Goal: Information Seeking & Learning: Learn about a topic

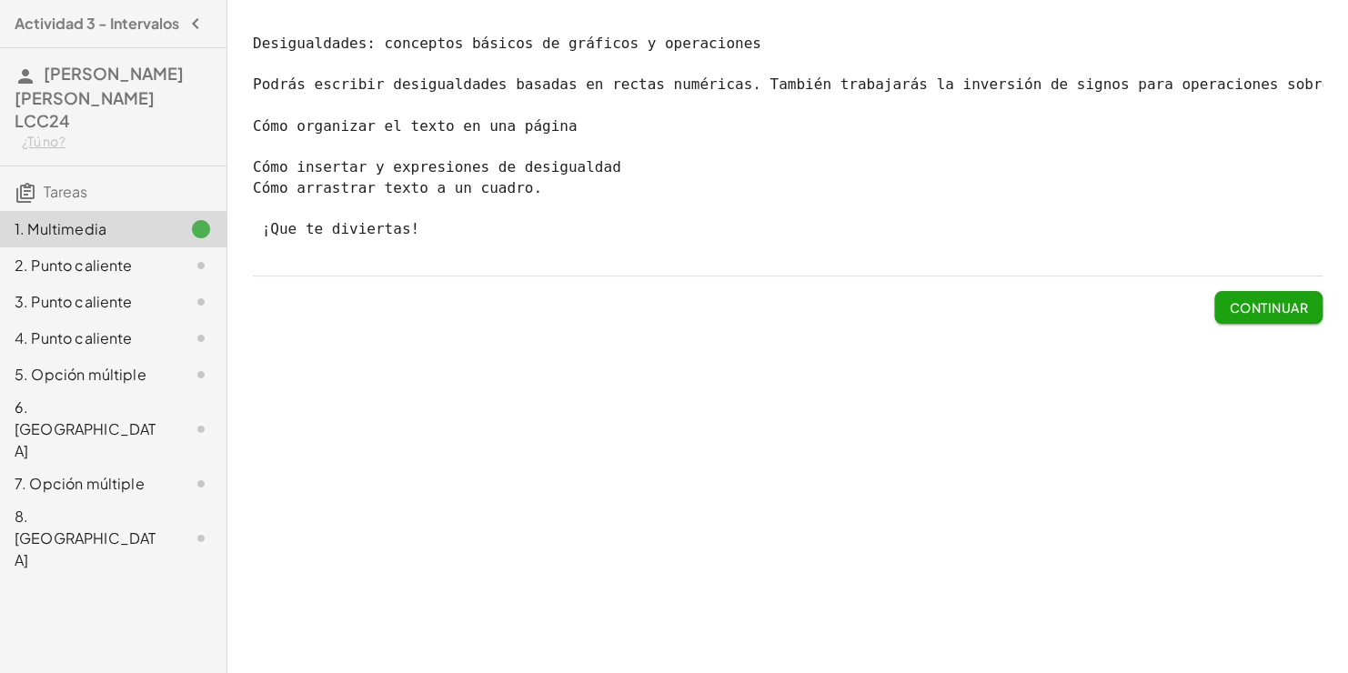
click at [500, 120] on pre "Desigualdades: conceptos básicos de gráficos y operaciones Podrás escribir desi…" at bounding box center [788, 137] width 1070 height 206
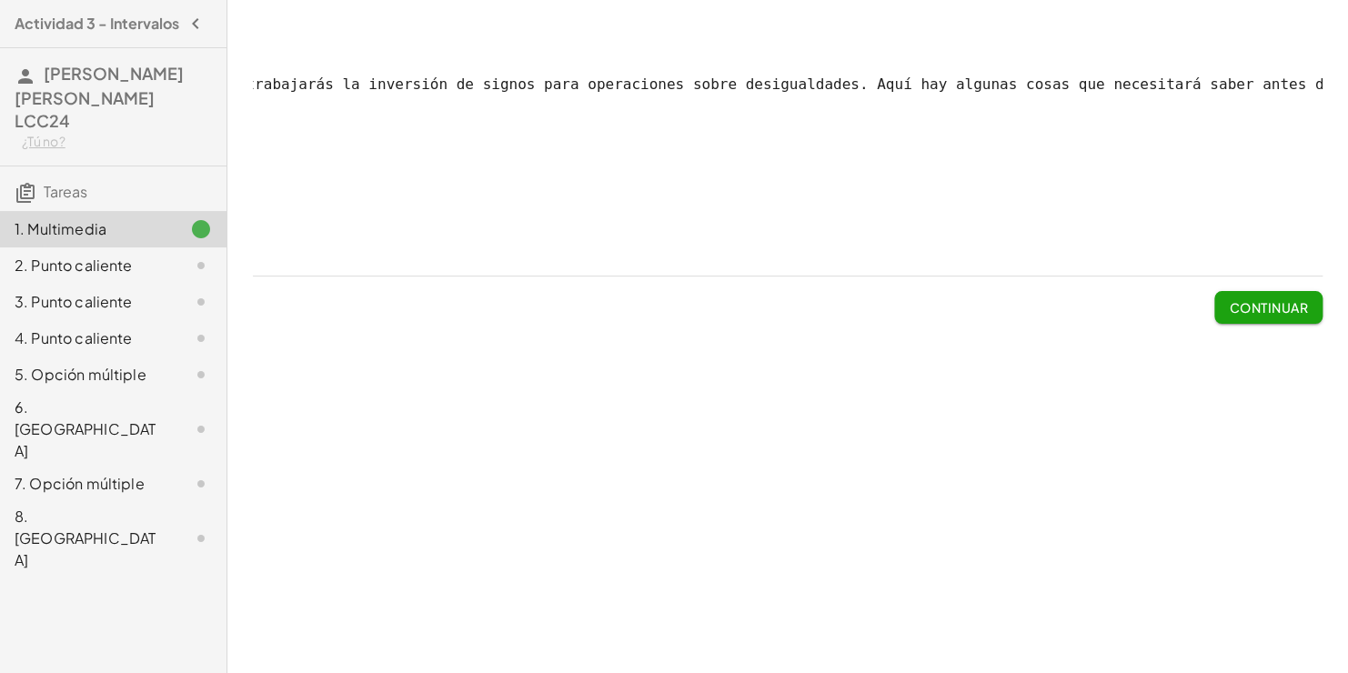
scroll to position [0, 658]
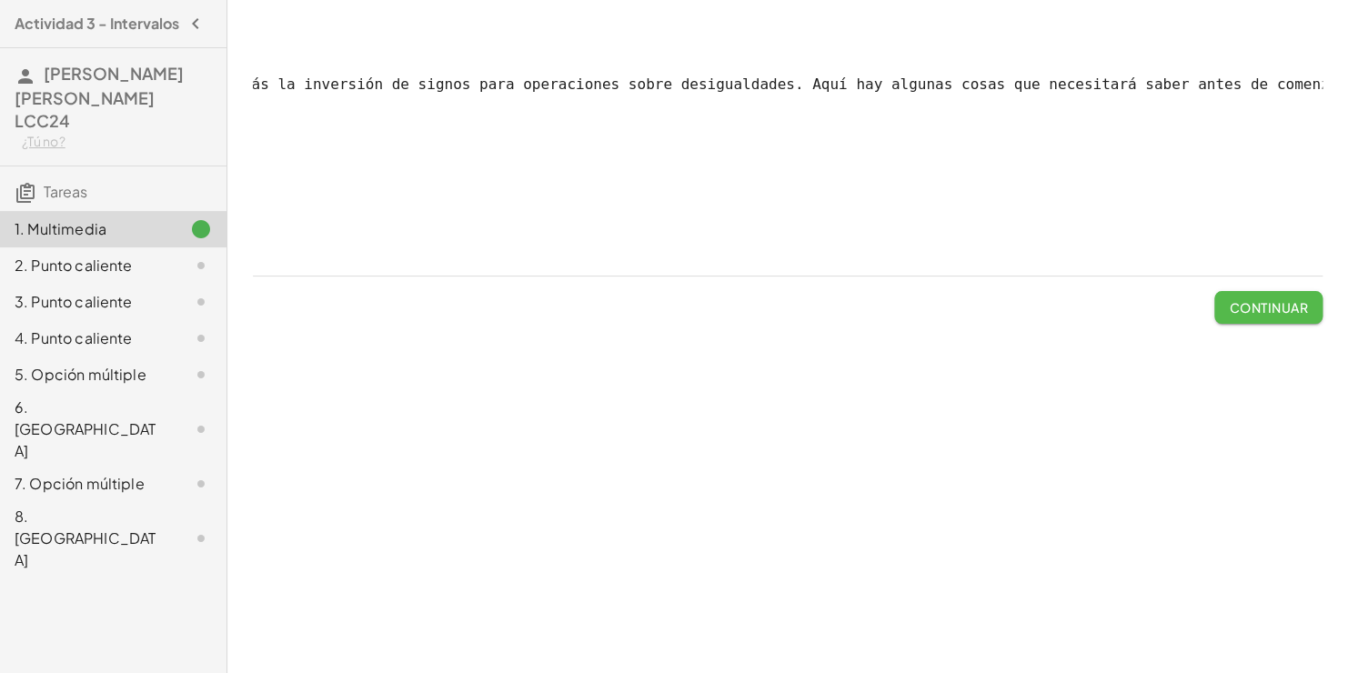
click at [1288, 324] on button "Continuar" at bounding box center [1268, 307] width 108 height 33
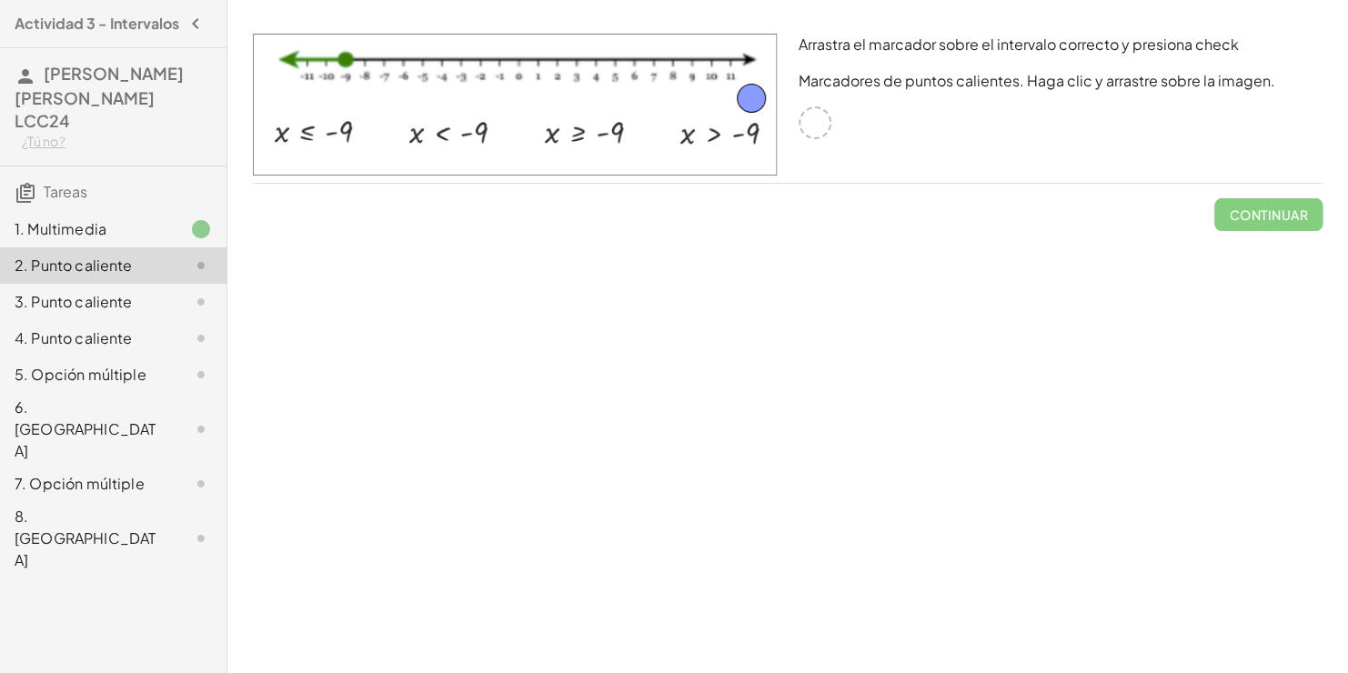
drag, startPoint x: 819, startPoint y: 127, endPoint x: 542, endPoint y: 107, distance: 277.2
drag, startPoint x: 532, startPoint y: 106, endPoint x: 310, endPoint y: 136, distance: 224.1
click at [1285, 202] on button "Comprobar" at bounding box center [1263, 214] width 118 height 33
click at [1238, 224] on button "Continuar" at bounding box center [1268, 214] width 108 height 33
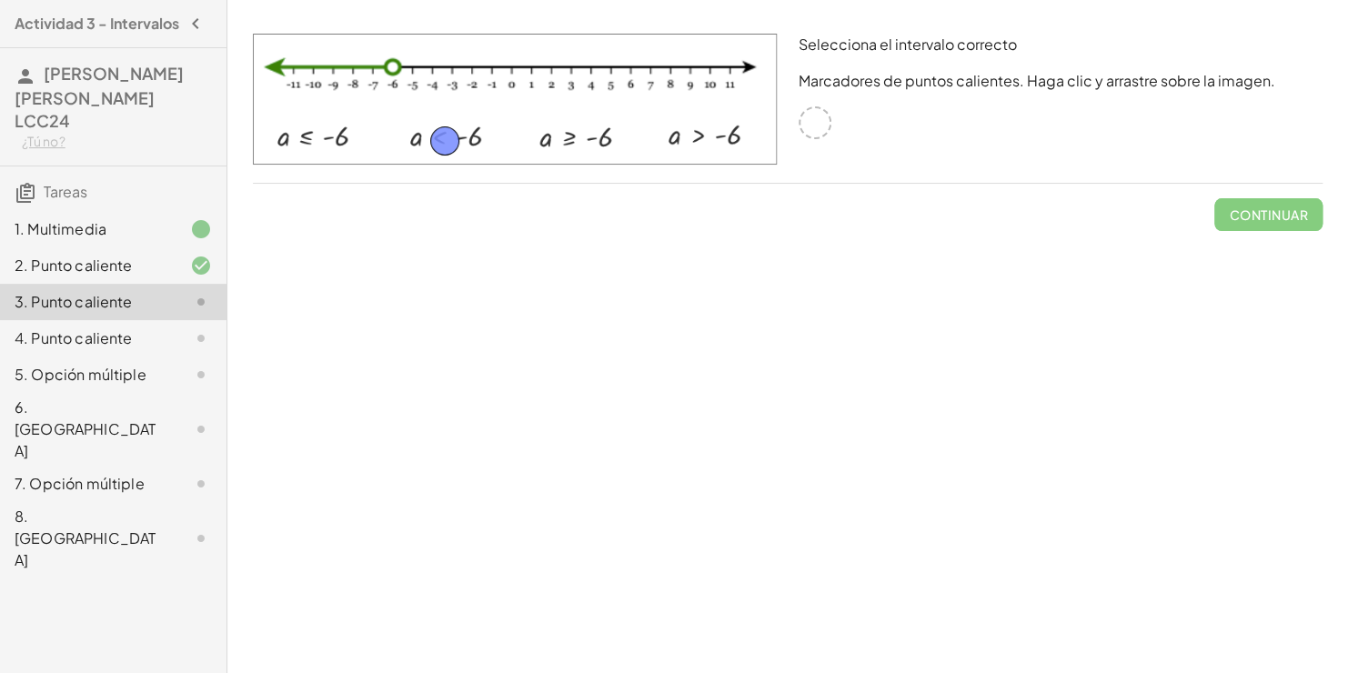
drag, startPoint x: 818, startPoint y: 123, endPoint x: 448, endPoint y: 141, distance: 369.7
click at [1247, 212] on font "Comprobar" at bounding box center [1263, 214] width 89 height 16
drag, startPoint x: 1245, startPoint y: 212, endPoint x: 920, endPoint y: 290, distance: 334.9
click at [920, 290] on div "Desigualdades: conceptos básicos de gráficos y operaciones Podrás escribir desi…" at bounding box center [787, 336] width 1121 height 673
click at [1249, 217] on font "Continuar" at bounding box center [1268, 214] width 79 height 16
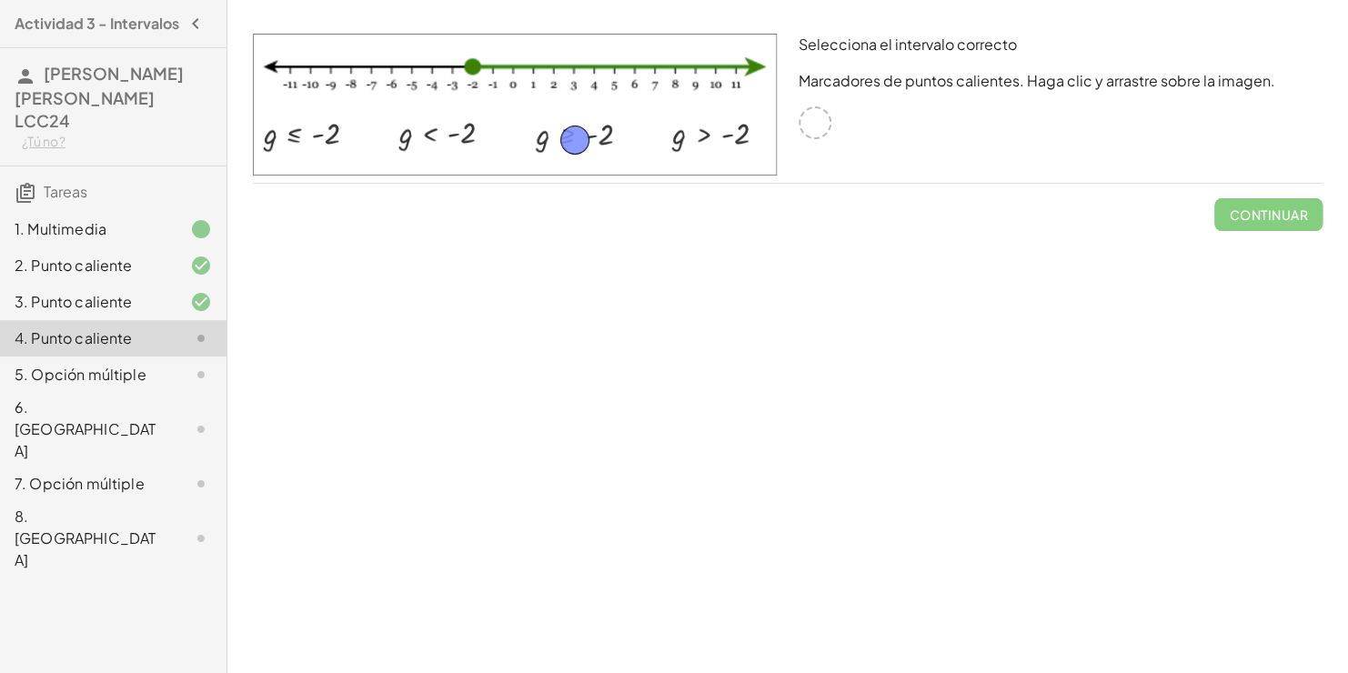
drag, startPoint x: 809, startPoint y: 126, endPoint x: 568, endPoint y: 143, distance: 240.7
click at [1245, 210] on font "Comprobar" at bounding box center [1263, 214] width 89 height 16
click at [1242, 211] on font "Continuar" at bounding box center [1268, 214] width 79 height 16
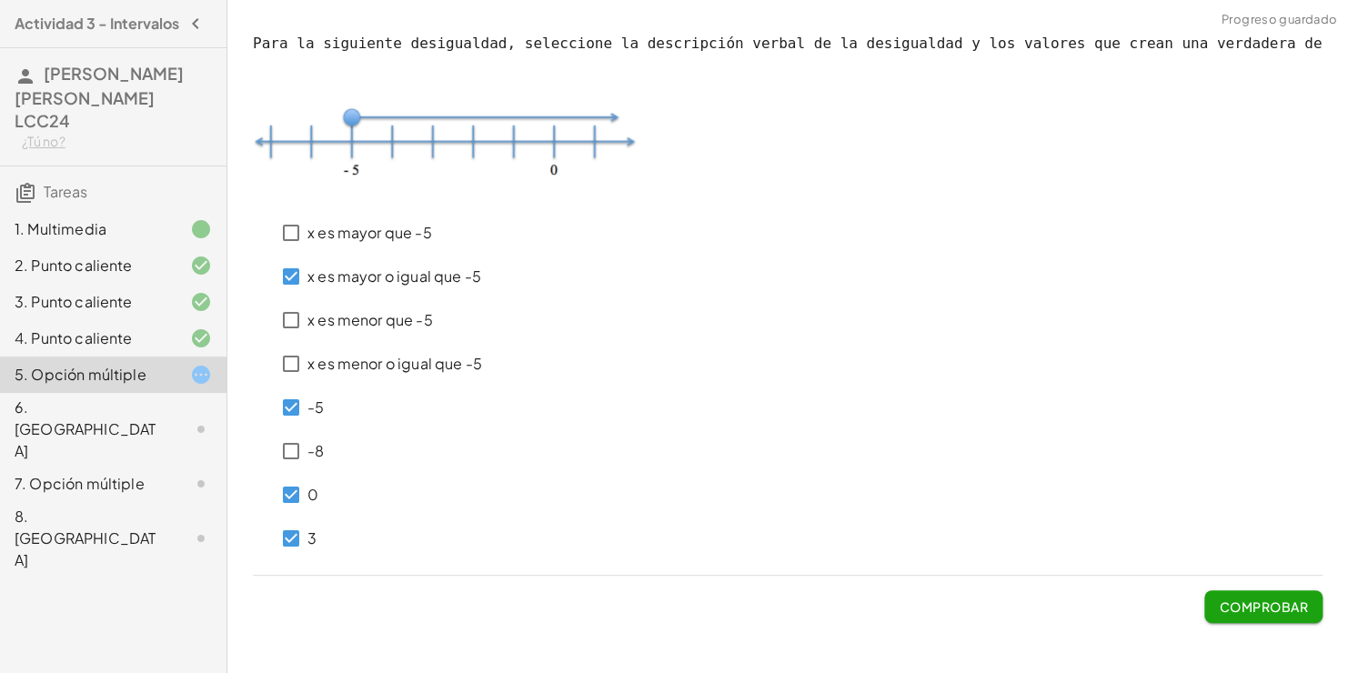
click at [1274, 612] on font "Comprobar" at bounding box center [1263, 606] width 89 height 16
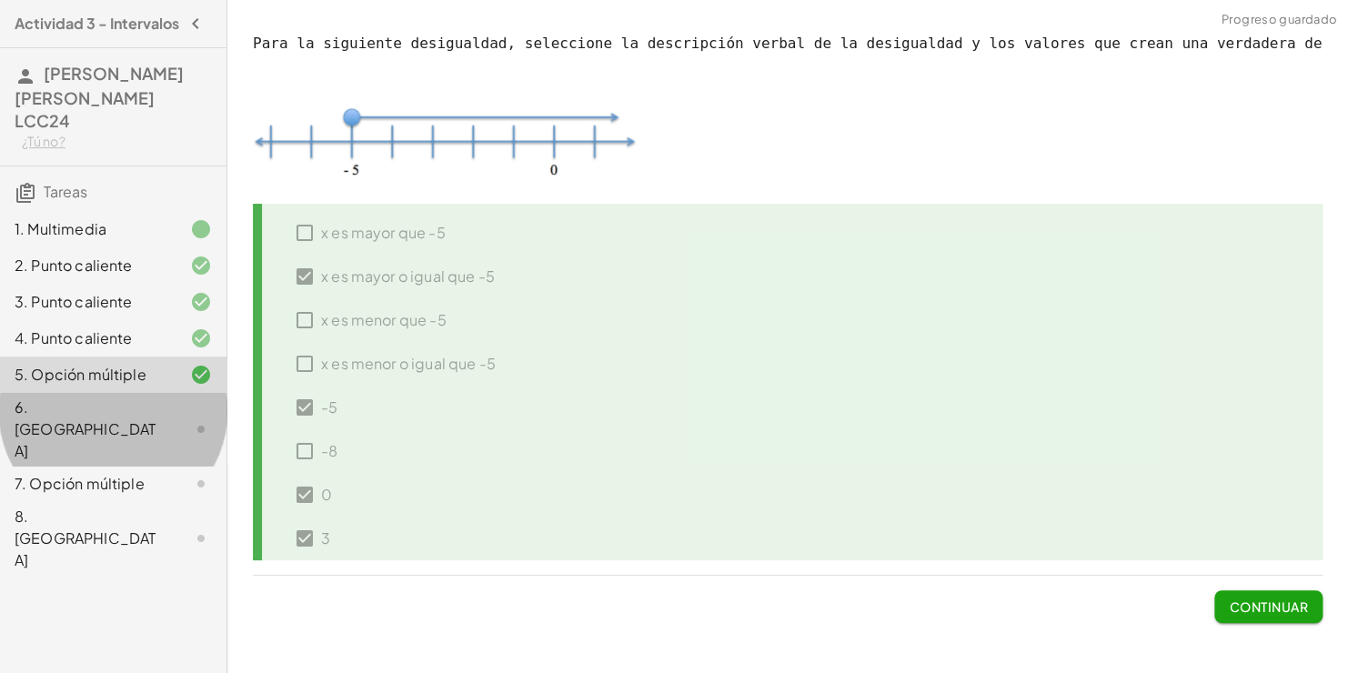
click at [75, 412] on div "6. [GEOGRAPHIC_DATA]" at bounding box center [88, 429] width 146 height 65
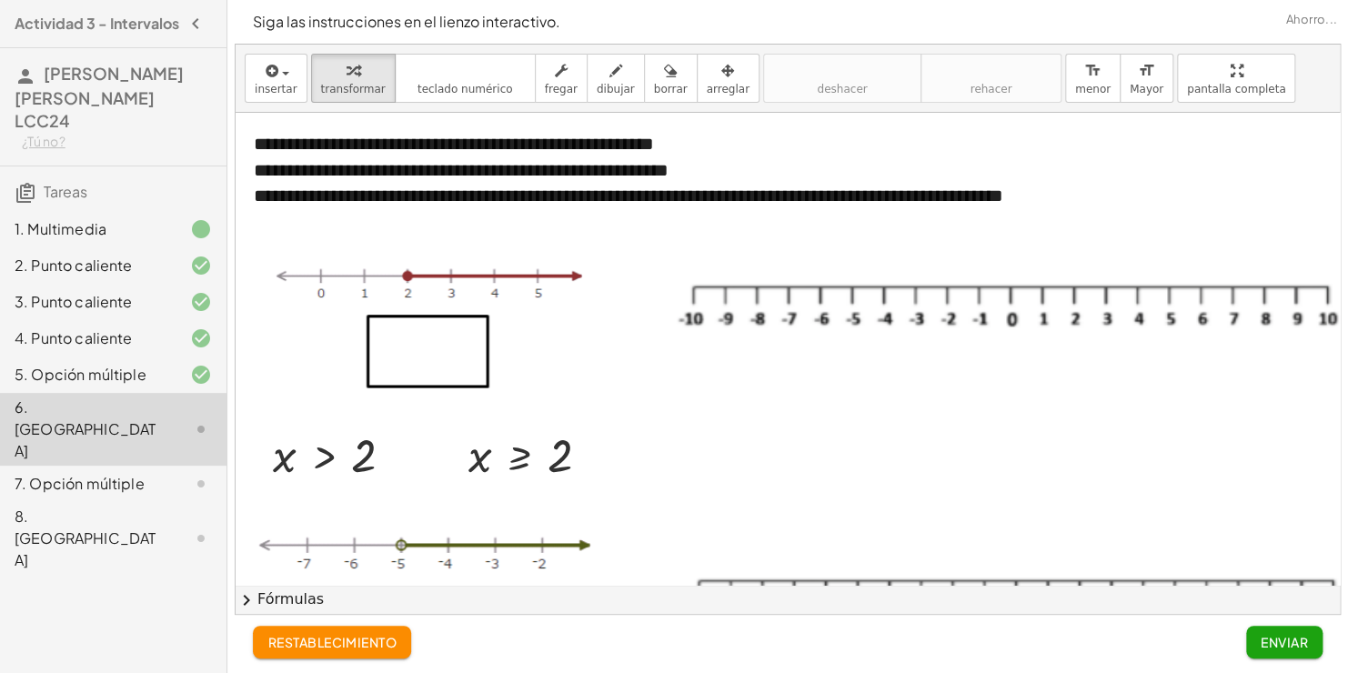
click at [99, 376] on div "5. Opción múltiple" at bounding box center [88, 375] width 146 height 22
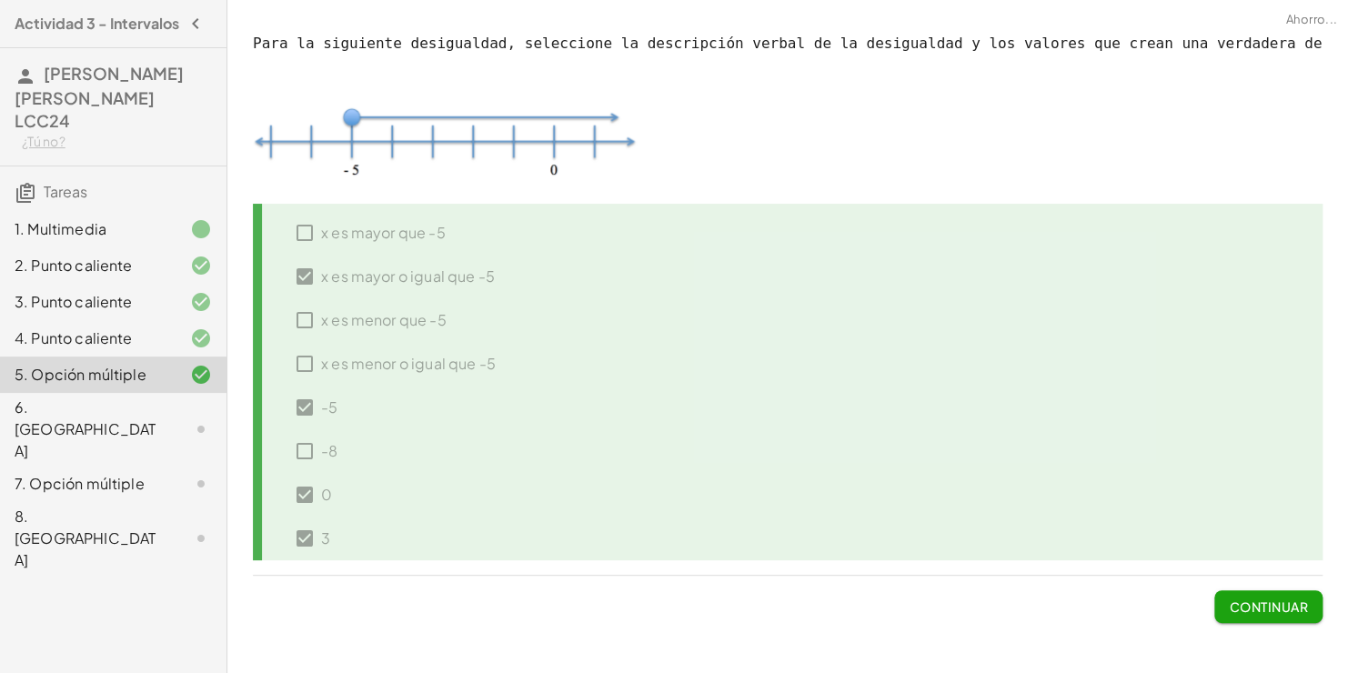
click at [1303, 599] on font "Continuar" at bounding box center [1268, 606] width 79 height 16
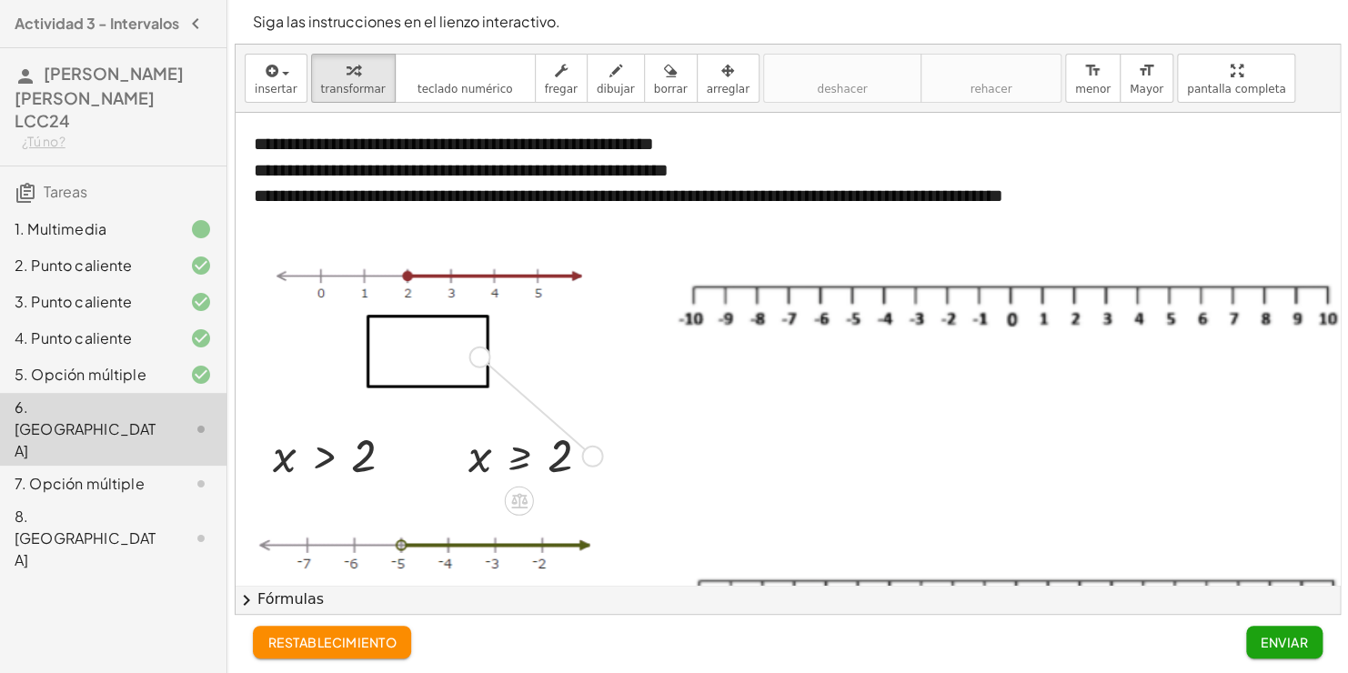
drag, startPoint x: 584, startPoint y: 456, endPoint x: 470, endPoint y: 356, distance: 151.4
click at [470, 356] on div "**********" at bounding box center [815, 622] width 1158 height 1019
drag, startPoint x: 459, startPoint y: 343, endPoint x: 499, endPoint y: 341, distance: 40.1
click at [499, 341] on div "**********" at bounding box center [815, 622] width 1158 height 1019
drag, startPoint x: 484, startPoint y: 338, endPoint x: 511, endPoint y: 359, distance: 34.4
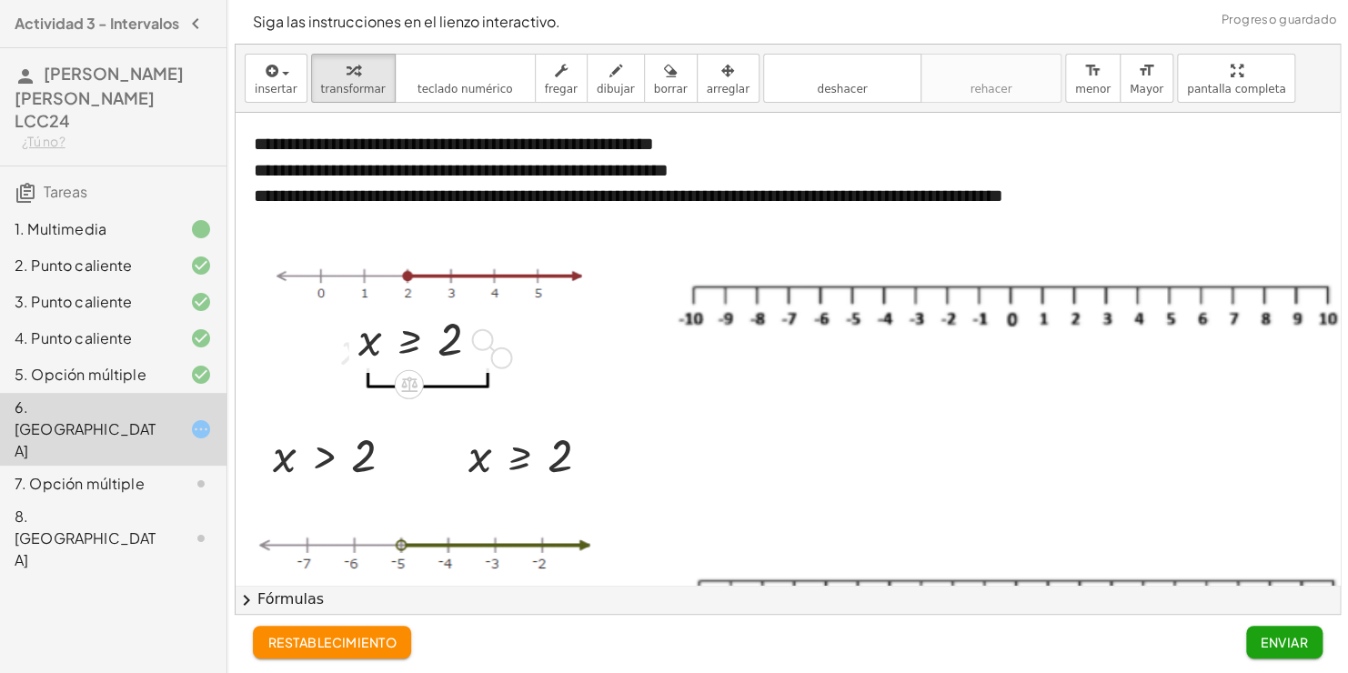
click at [511, 359] on div "**********" at bounding box center [815, 622] width 1158 height 1019
drag, startPoint x: 493, startPoint y: 349, endPoint x: 526, endPoint y: 349, distance: 32.7
click at [526, 349] on div "**********" at bounding box center [815, 622] width 1158 height 1019
drag, startPoint x: 499, startPoint y: 343, endPoint x: 526, endPoint y: 367, distance: 35.4
click at [526, 367] on div "**********" at bounding box center [815, 622] width 1158 height 1019
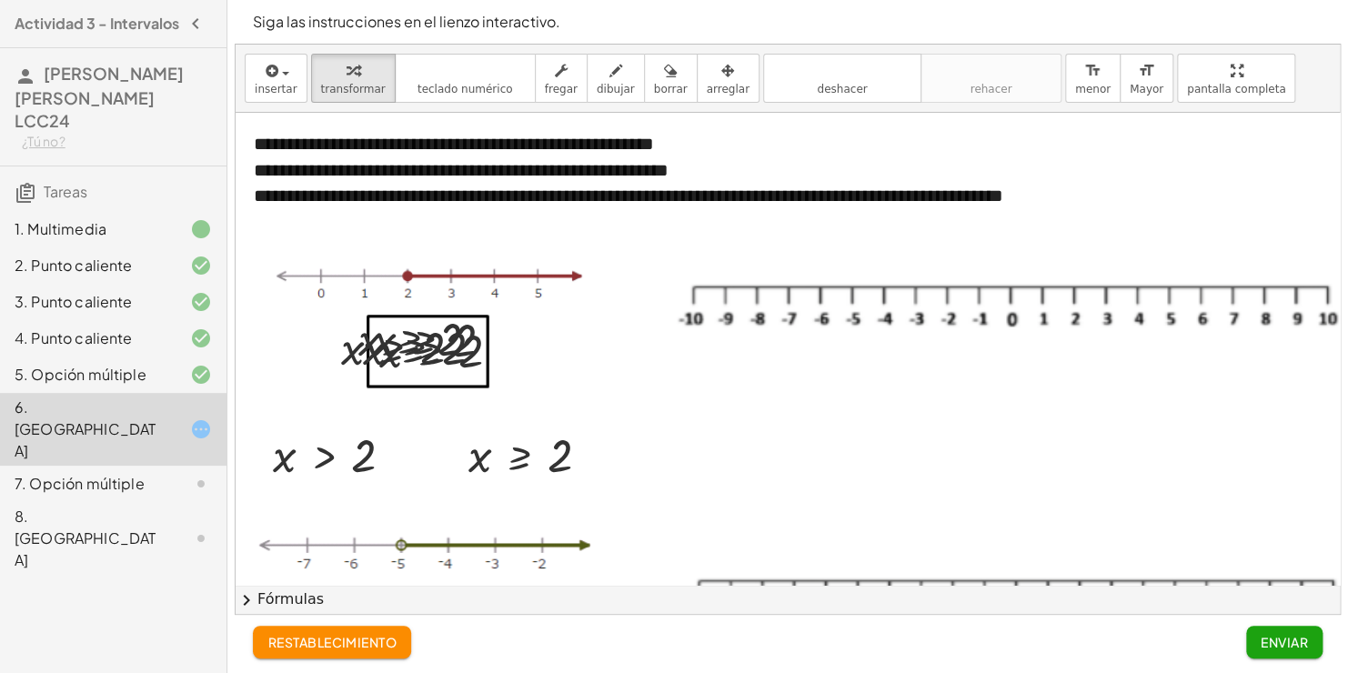
click at [529, 377] on div at bounding box center [433, 330] width 386 height 166
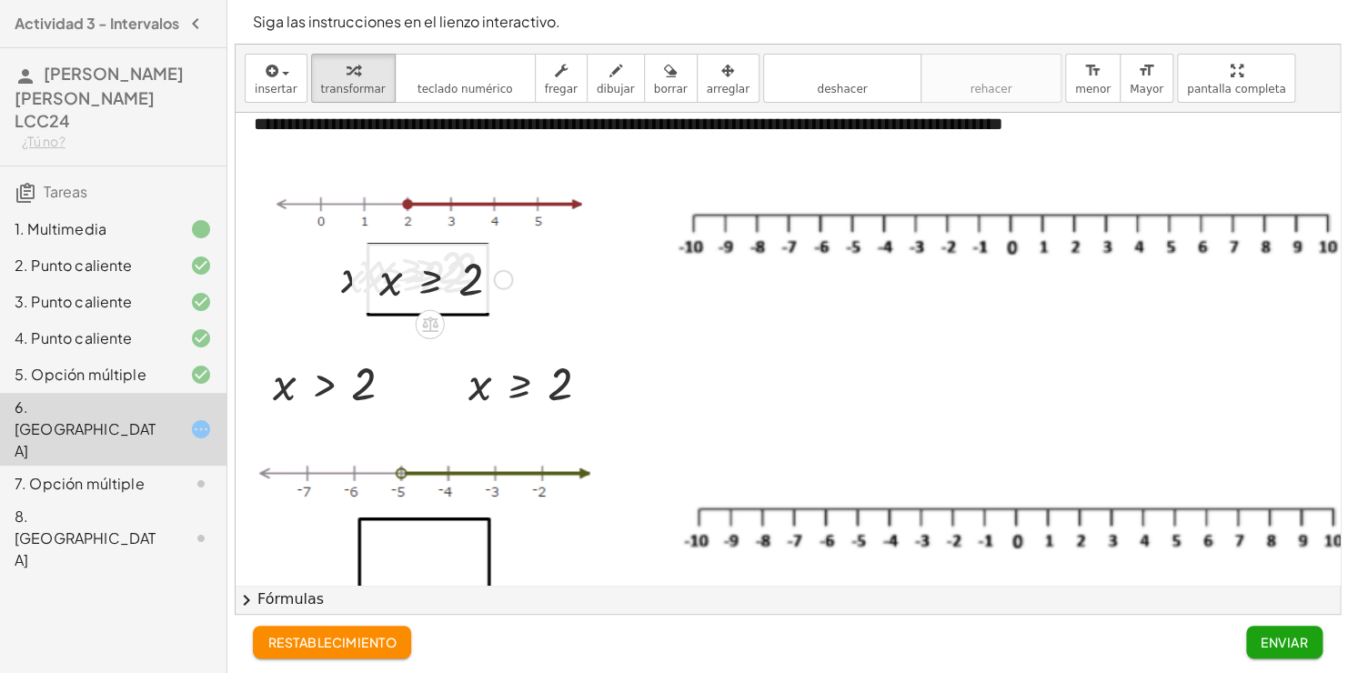
scroll to position [79, 0]
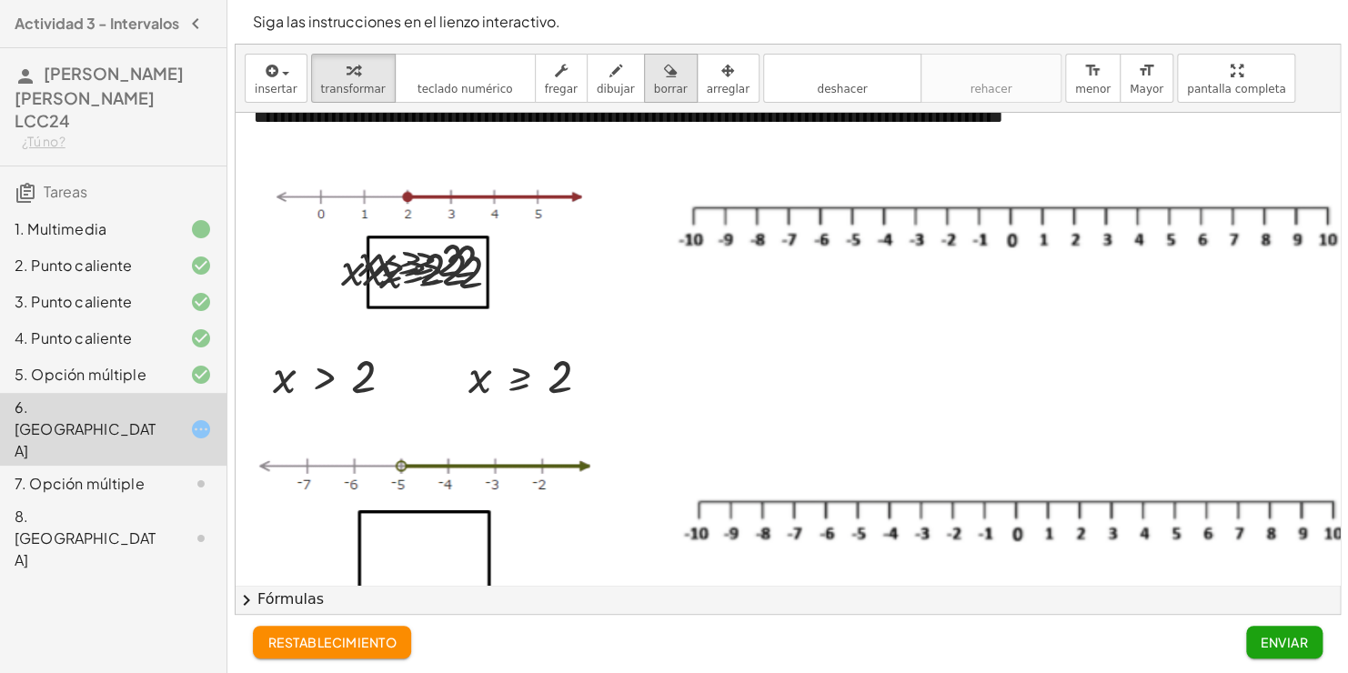
click at [654, 84] on span "borrar" at bounding box center [671, 89] width 34 height 13
click at [426, 264] on div at bounding box center [815, 543] width 1158 height 1019
drag, startPoint x: 426, startPoint y: 264, endPoint x: 396, endPoint y: 280, distance: 34.2
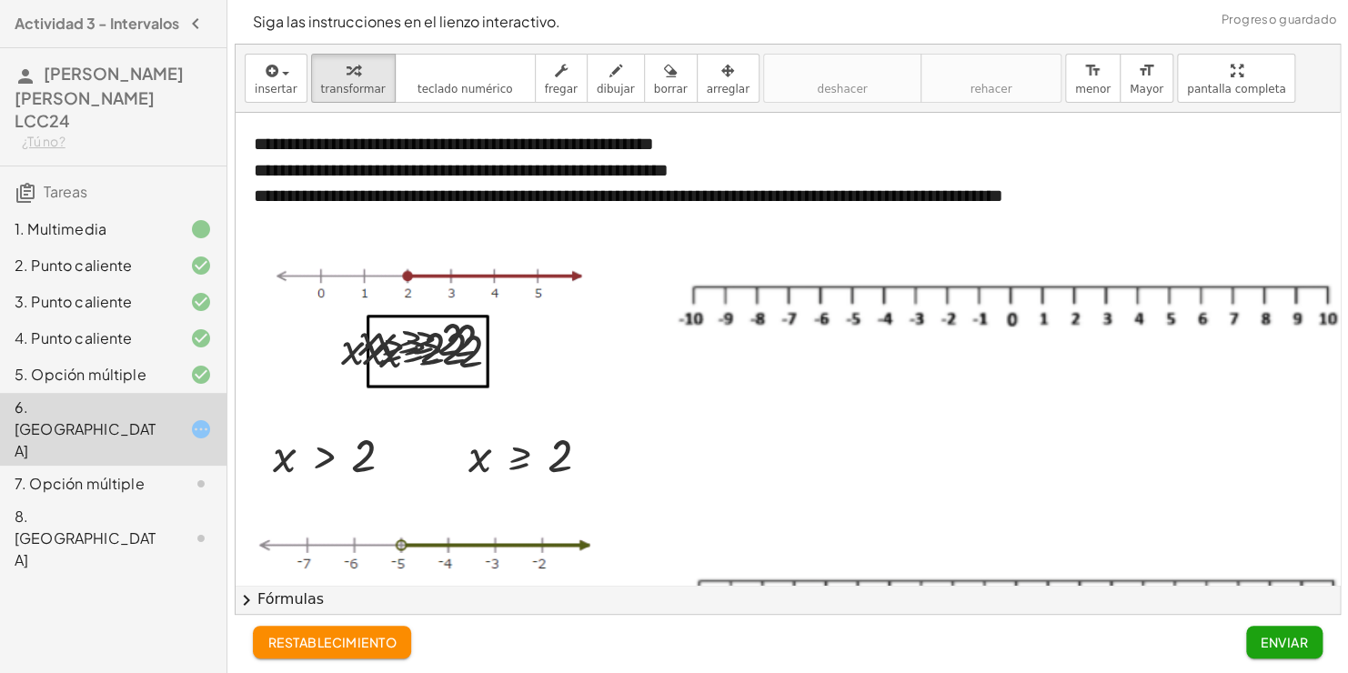
scroll to position [62, 0]
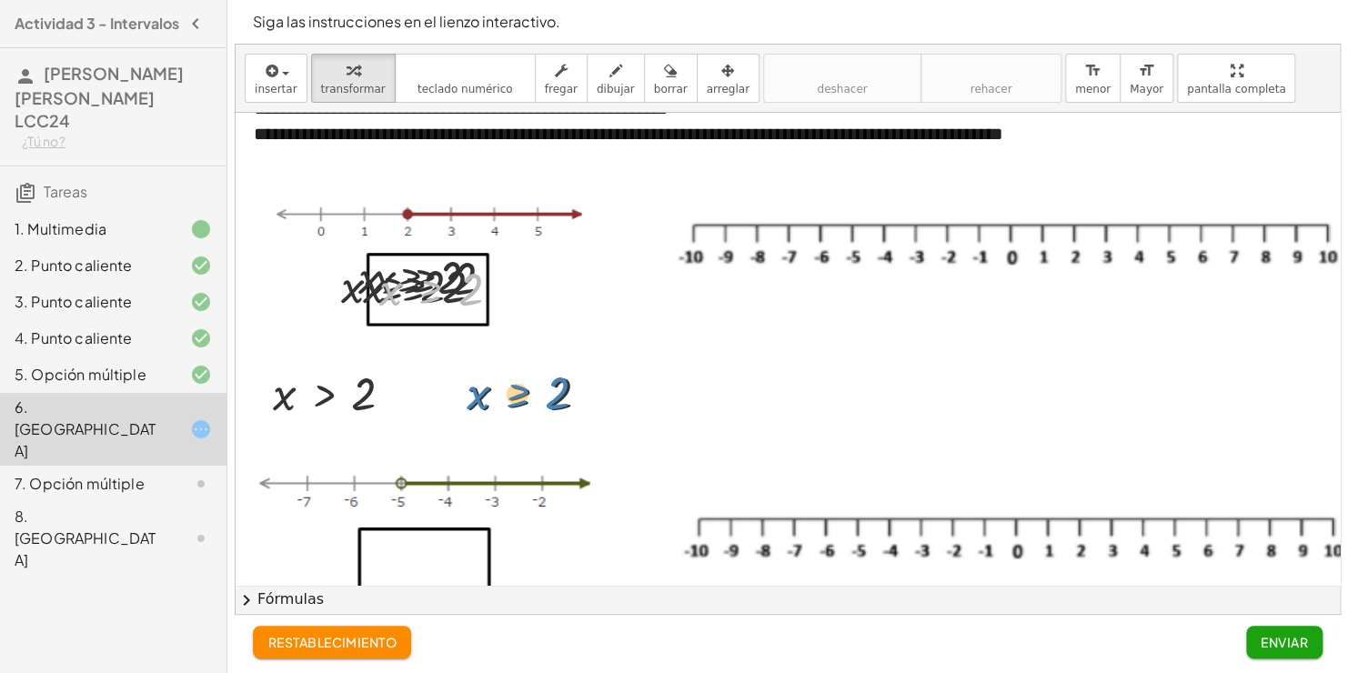
drag, startPoint x: 434, startPoint y: 287, endPoint x: 521, endPoint y: 392, distance: 136.2
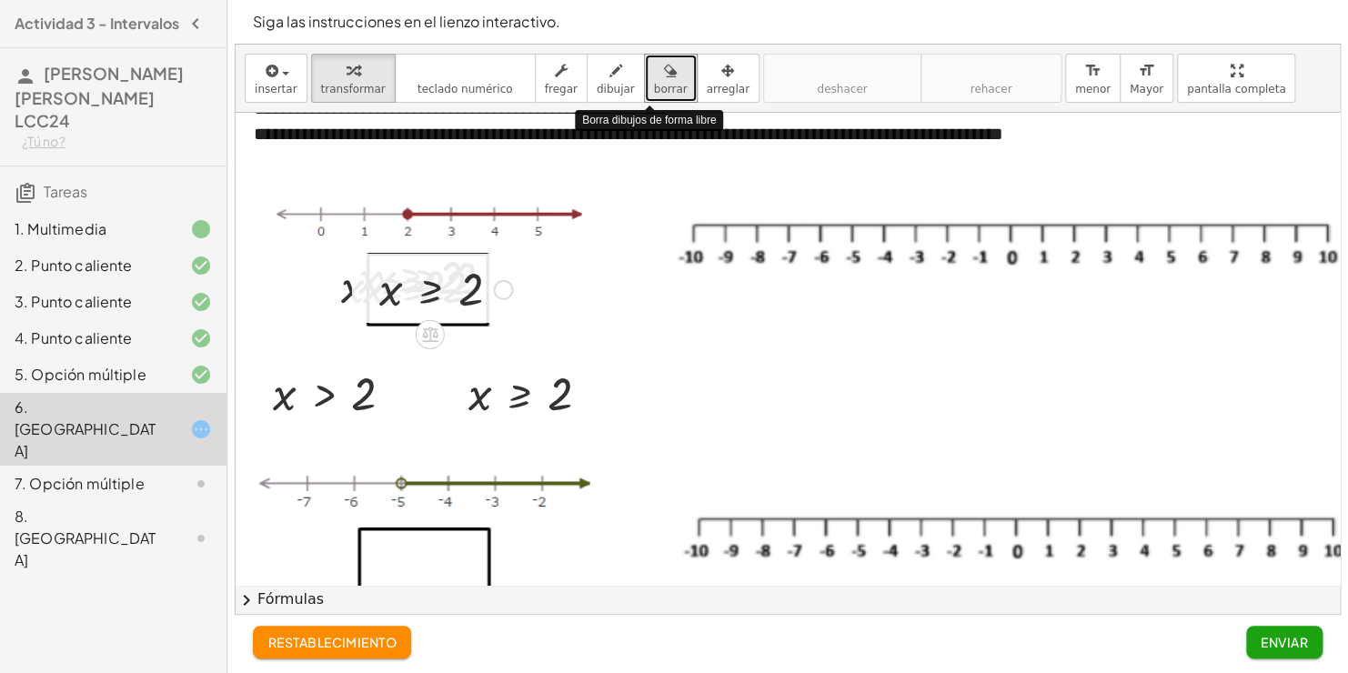
drag, startPoint x: 642, startPoint y: 82, endPoint x: 431, endPoint y: 270, distance: 282.8
click at [431, 270] on div at bounding box center [445, 288] width 151 height 60
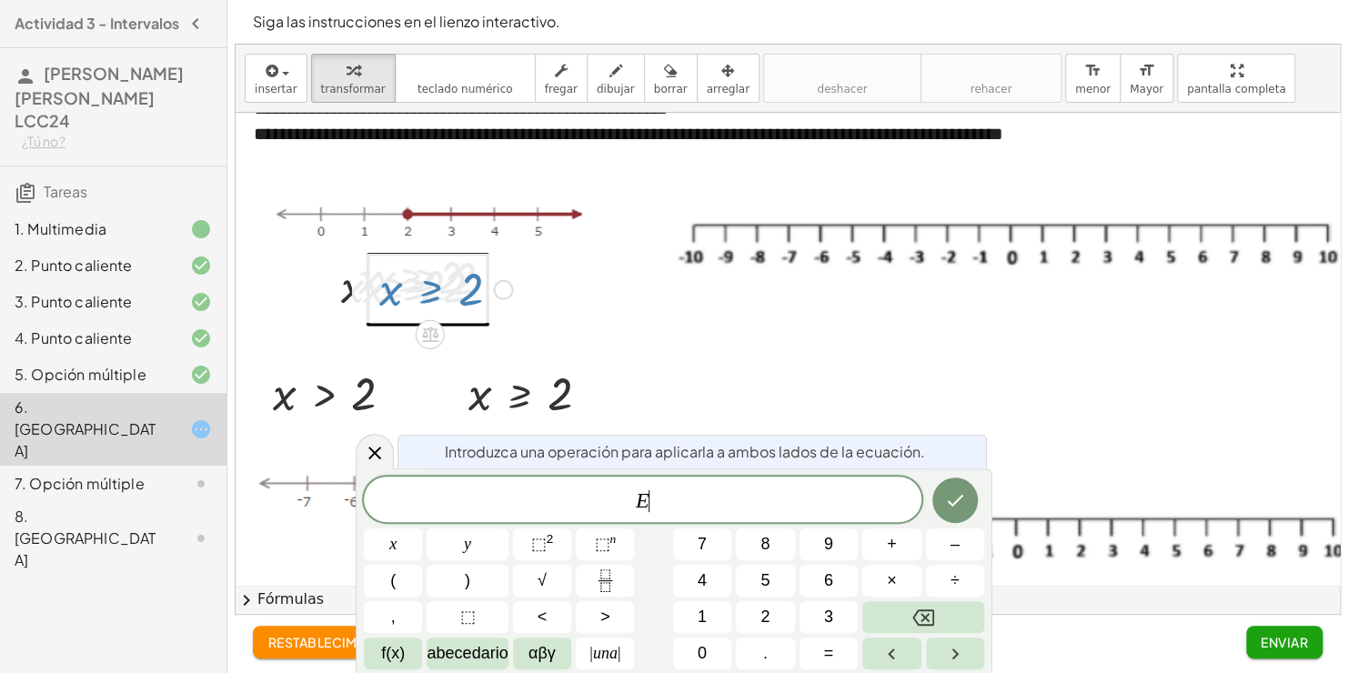
click at [448, 283] on div at bounding box center [445, 288] width 151 height 60
click at [521, 226] on div at bounding box center [433, 269] width 386 height 166
drag, startPoint x: 628, startPoint y: 335, endPoint x: 377, endPoint y: 447, distance: 274.0
click at [377, 447] on icon at bounding box center [375, 453] width 22 height 22
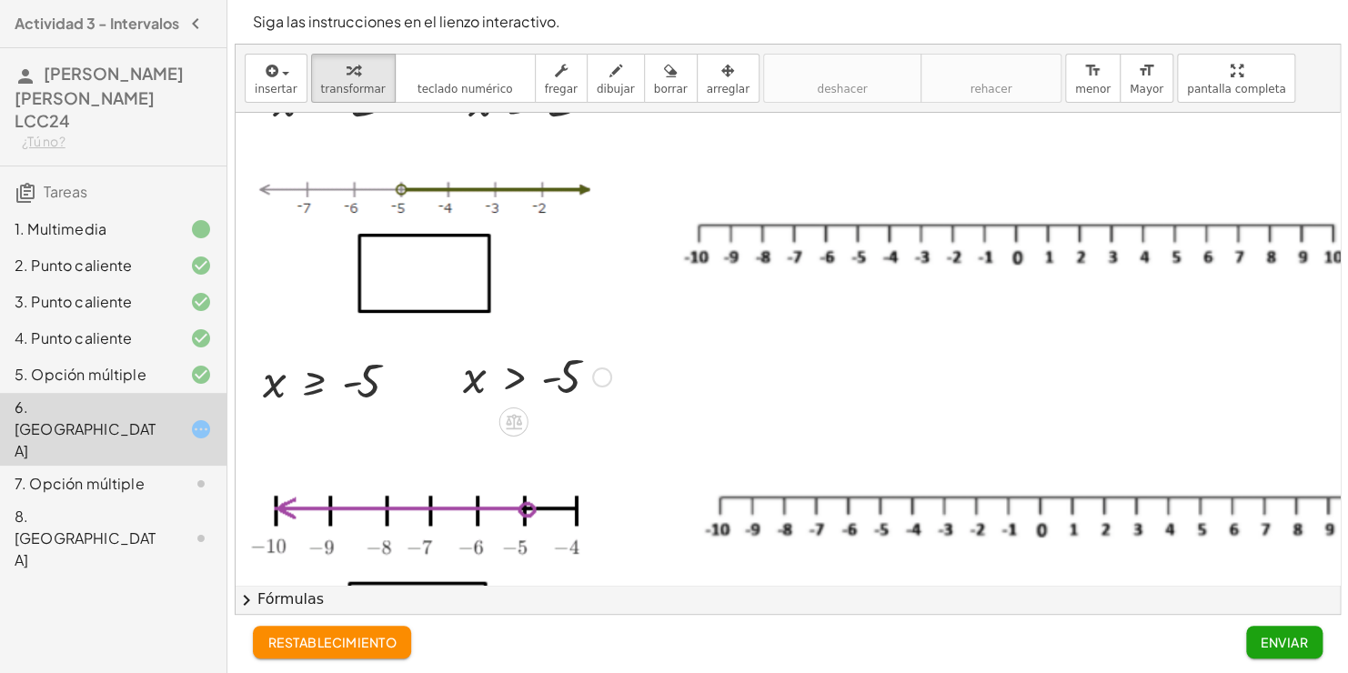
scroll to position [356, 0]
drag, startPoint x: 595, startPoint y: 373, endPoint x: 474, endPoint y: 273, distance: 157.0
click at [474, 273] on div "**********" at bounding box center [815, 266] width 1158 height 1019
drag, startPoint x: 468, startPoint y: 268, endPoint x: 518, endPoint y: 269, distance: 49.1
click at [518, 269] on div "**********" at bounding box center [815, 266] width 1158 height 1019
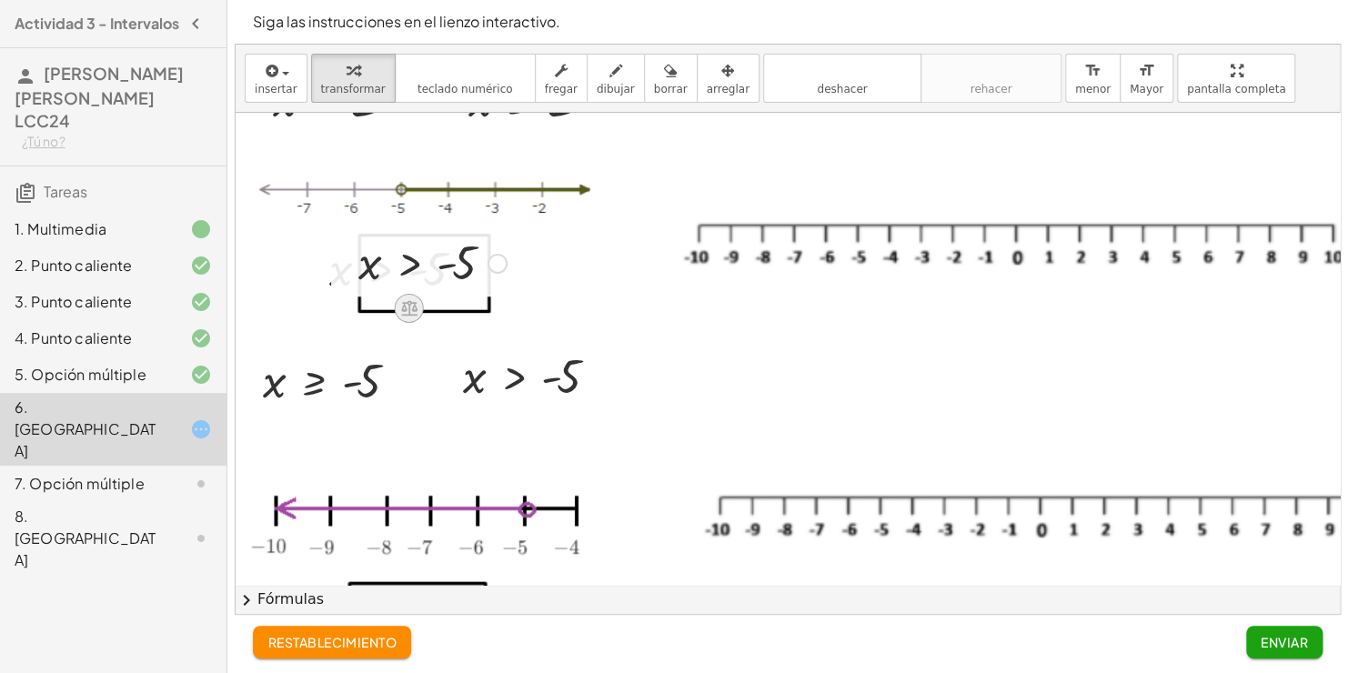
click at [410, 310] on icon at bounding box center [408, 307] width 19 height 19
click at [408, 309] on span "×" at bounding box center [409, 309] width 11 height 26
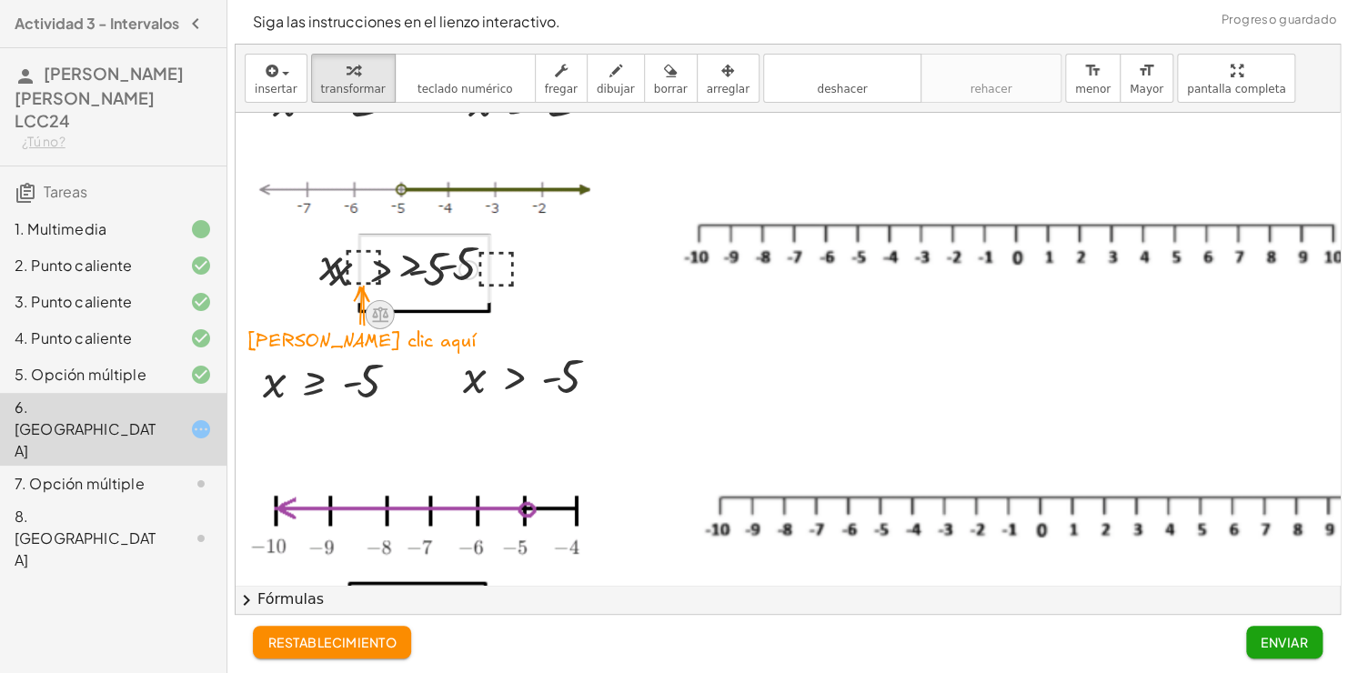
click at [381, 317] on icon at bounding box center [379, 314] width 19 height 19
click at [379, 319] on span "×" at bounding box center [380, 315] width 11 height 26
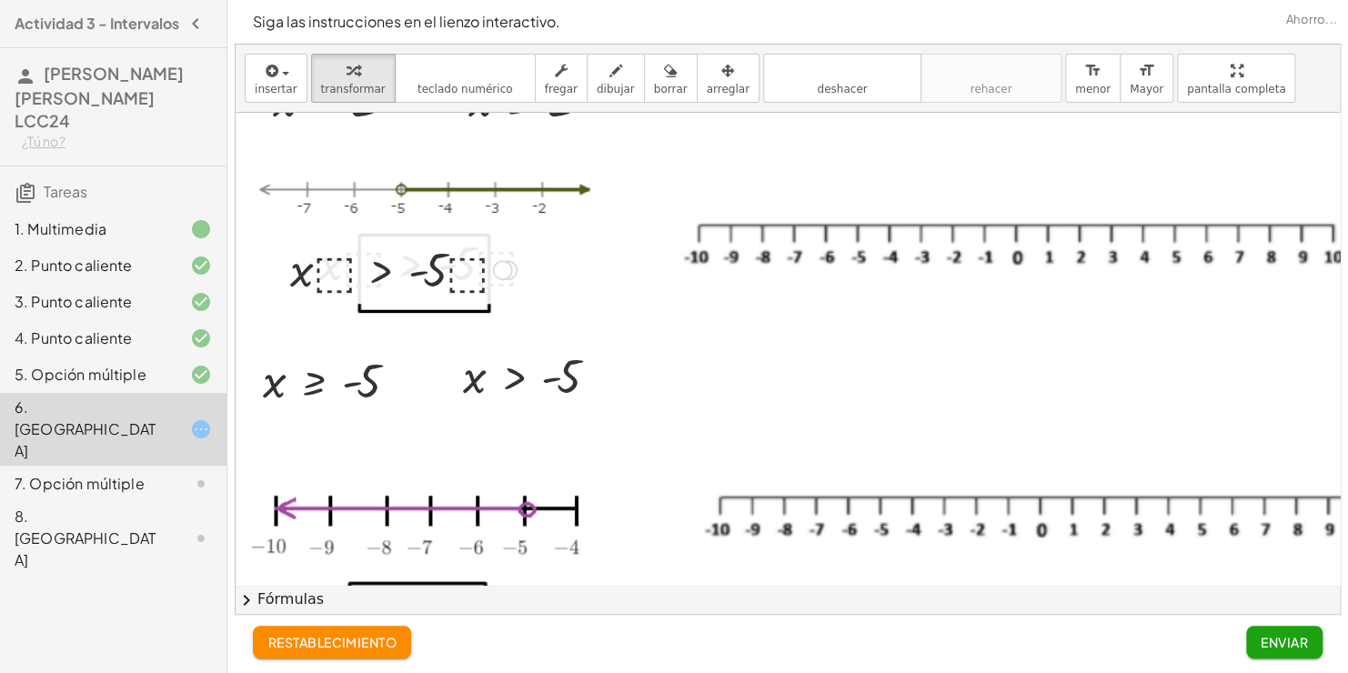
click at [332, 280] on div at bounding box center [403, 268] width 245 height 62
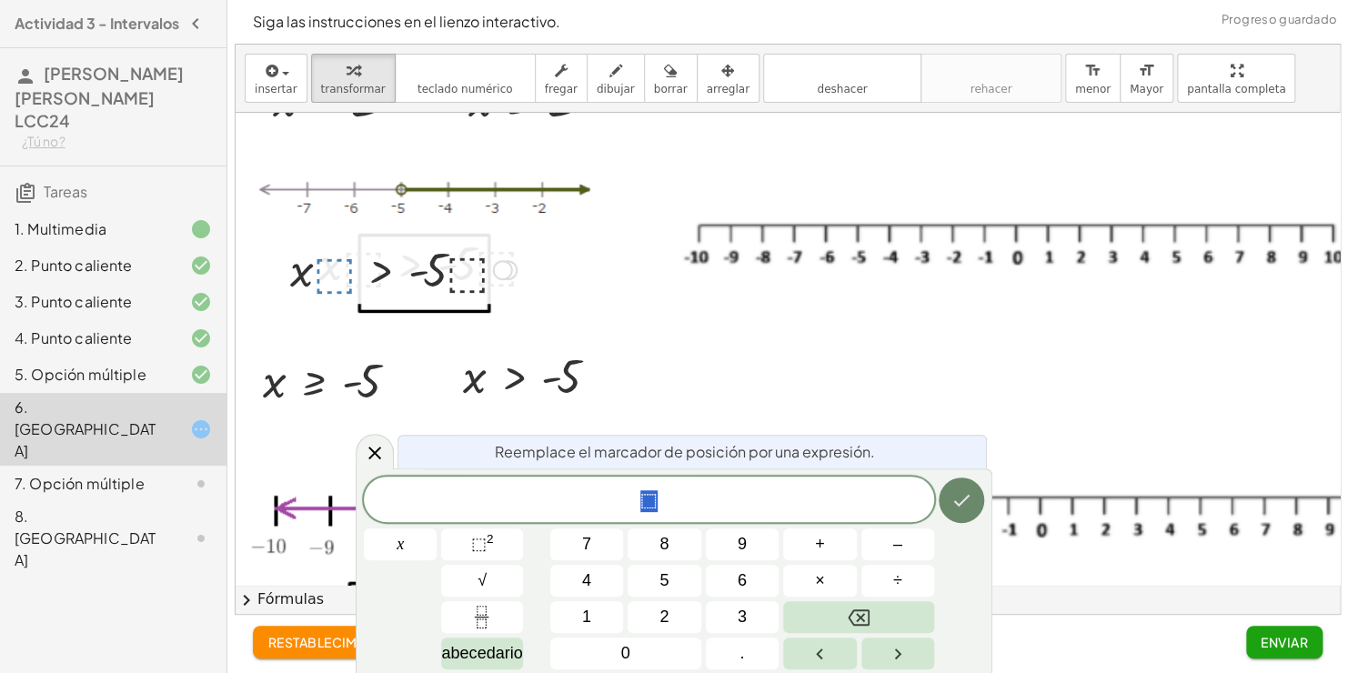
click at [967, 499] on icon "Hecho" at bounding box center [961, 500] width 22 height 22
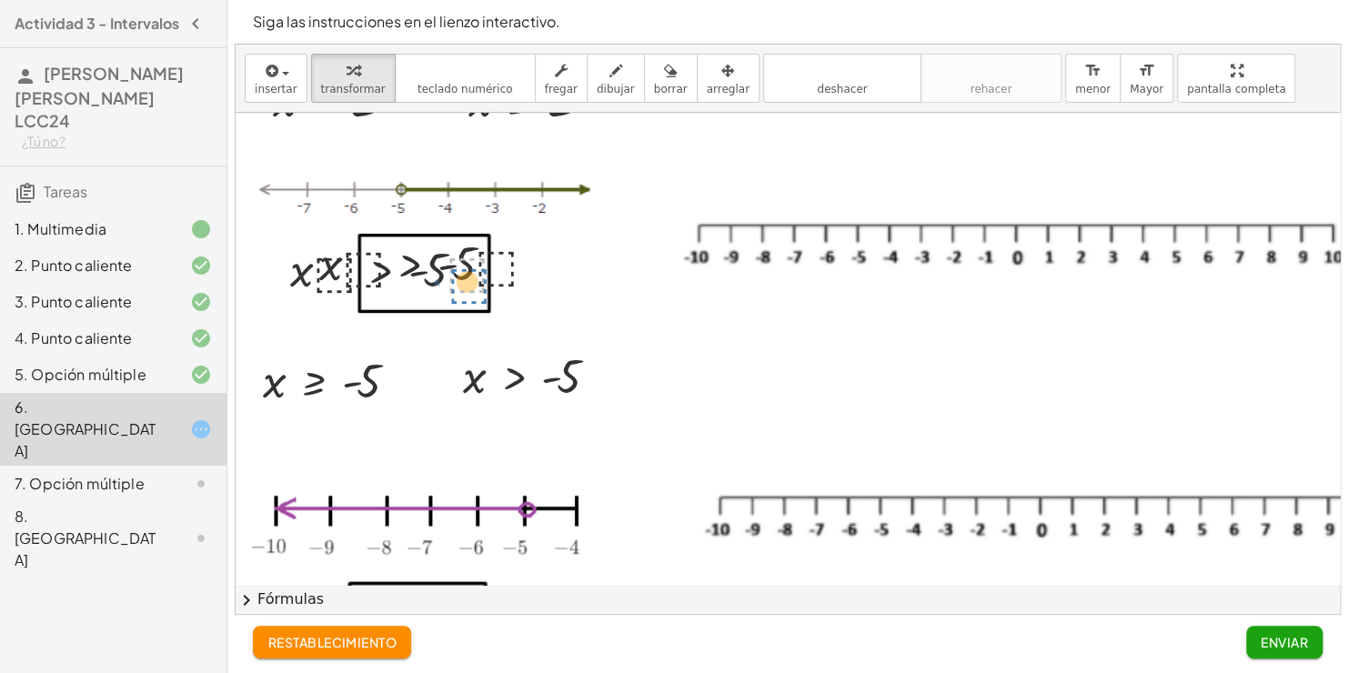
drag, startPoint x: 472, startPoint y: 276, endPoint x: 467, endPoint y: 286, distance: 10.2
click at [467, 286] on div at bounding box center [403, 268] width 245 height 62
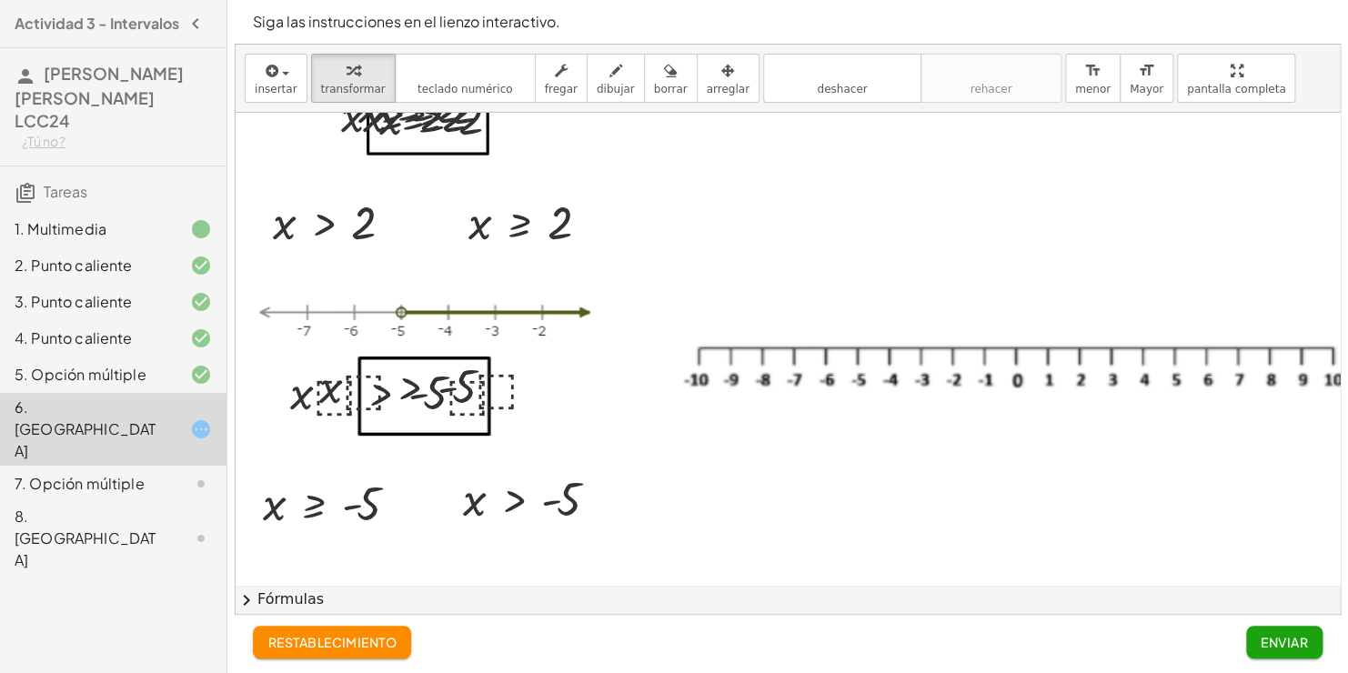
scroll to position [236, 0]
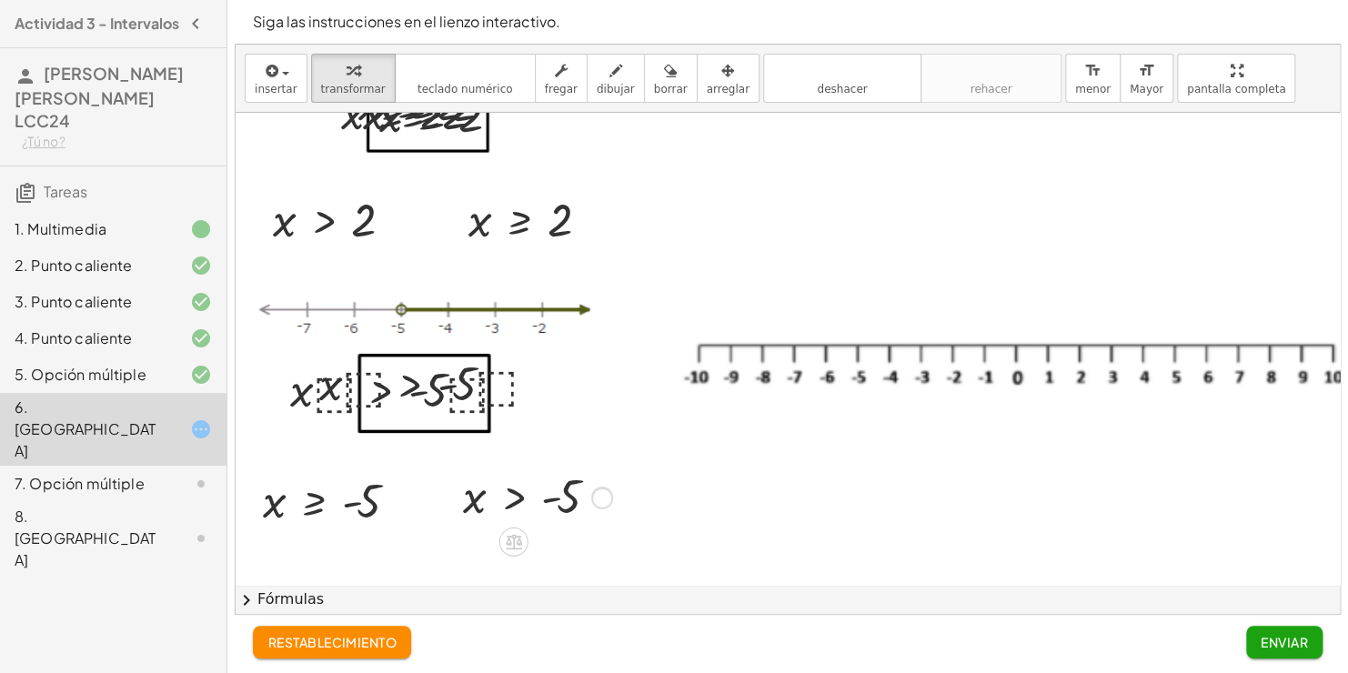
click at [600, 499] on div at bounding box center [602, 498] width 20 height 20
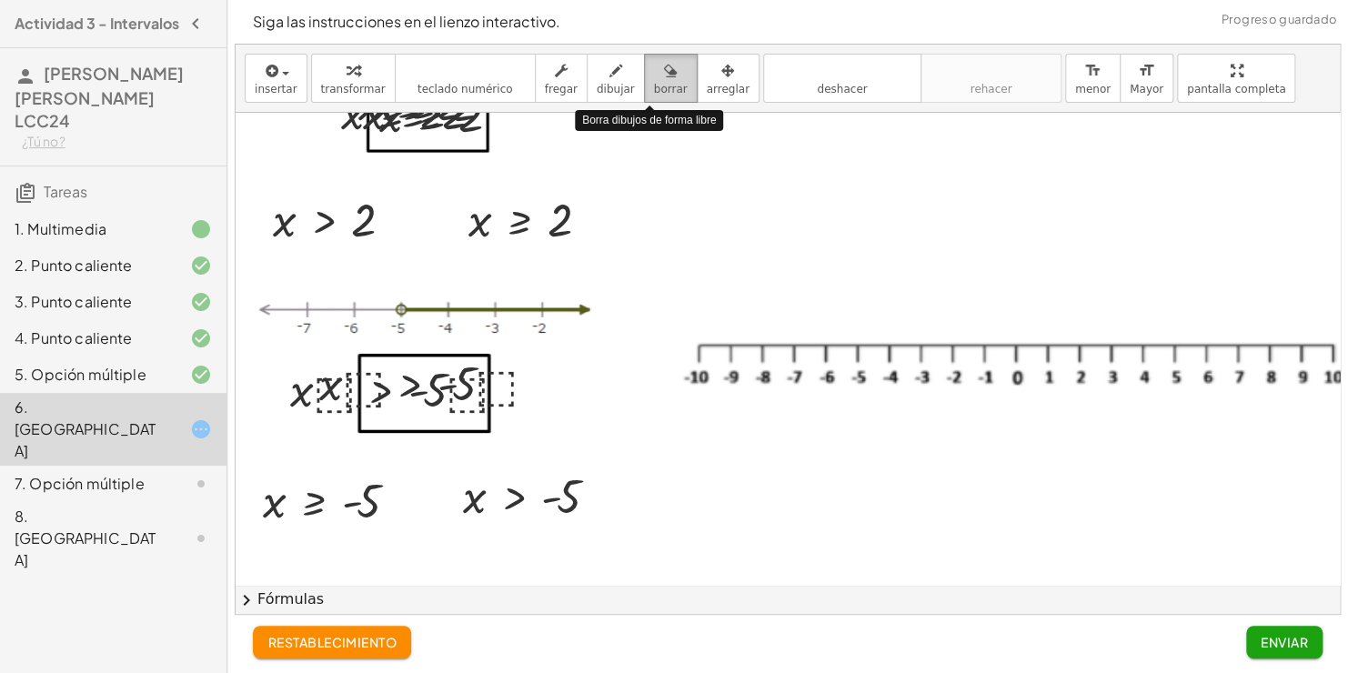
click at [654, 88] on span "borrar" at bounding box center [671, 89] width 34 height 13
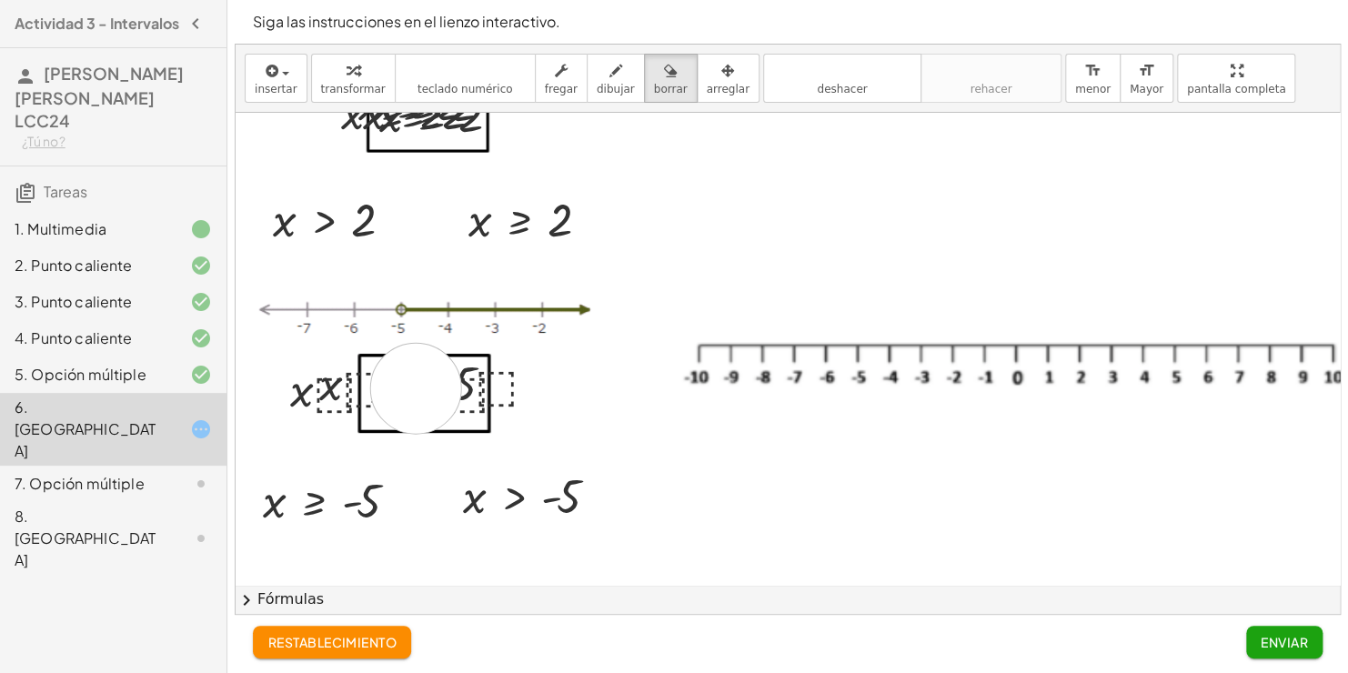
click at [416, 387] on div at bounding box center [815, 386] width 1158 height 1019
click at [326, 388] on div at bounding box center [815, 386] width 1158 height 1019
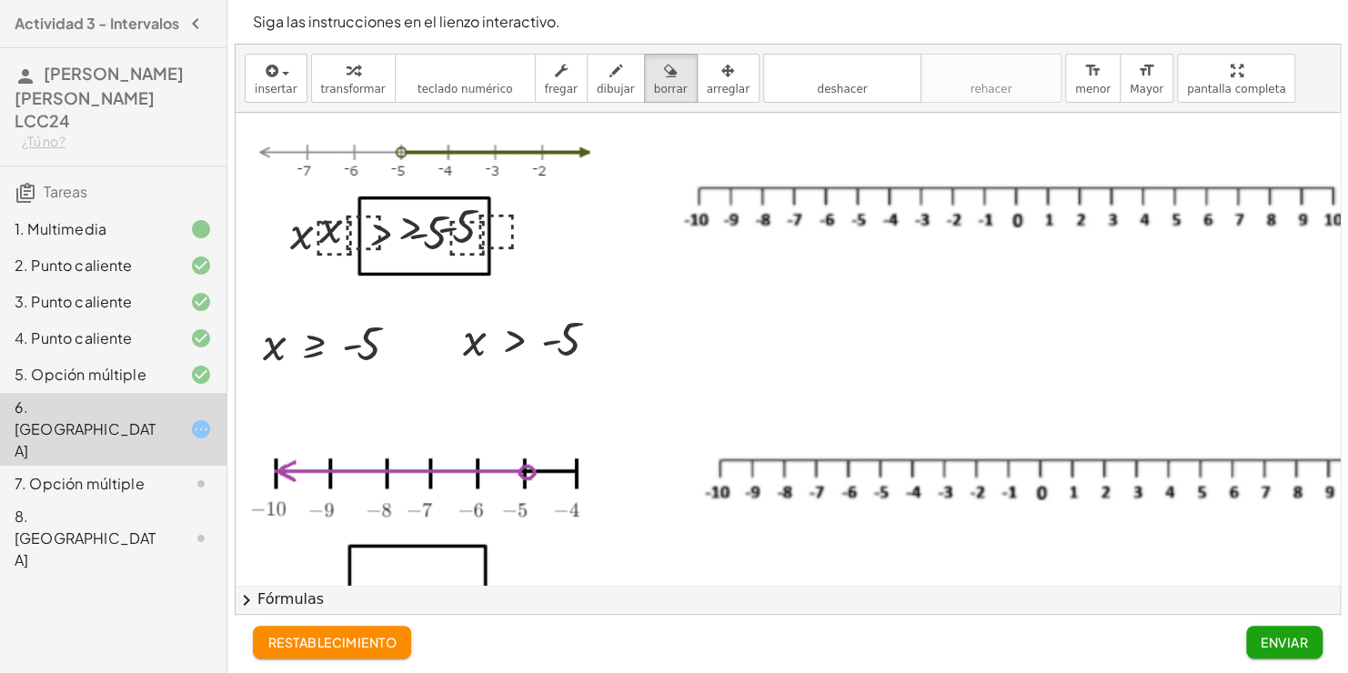
scroll to position [396, 0]
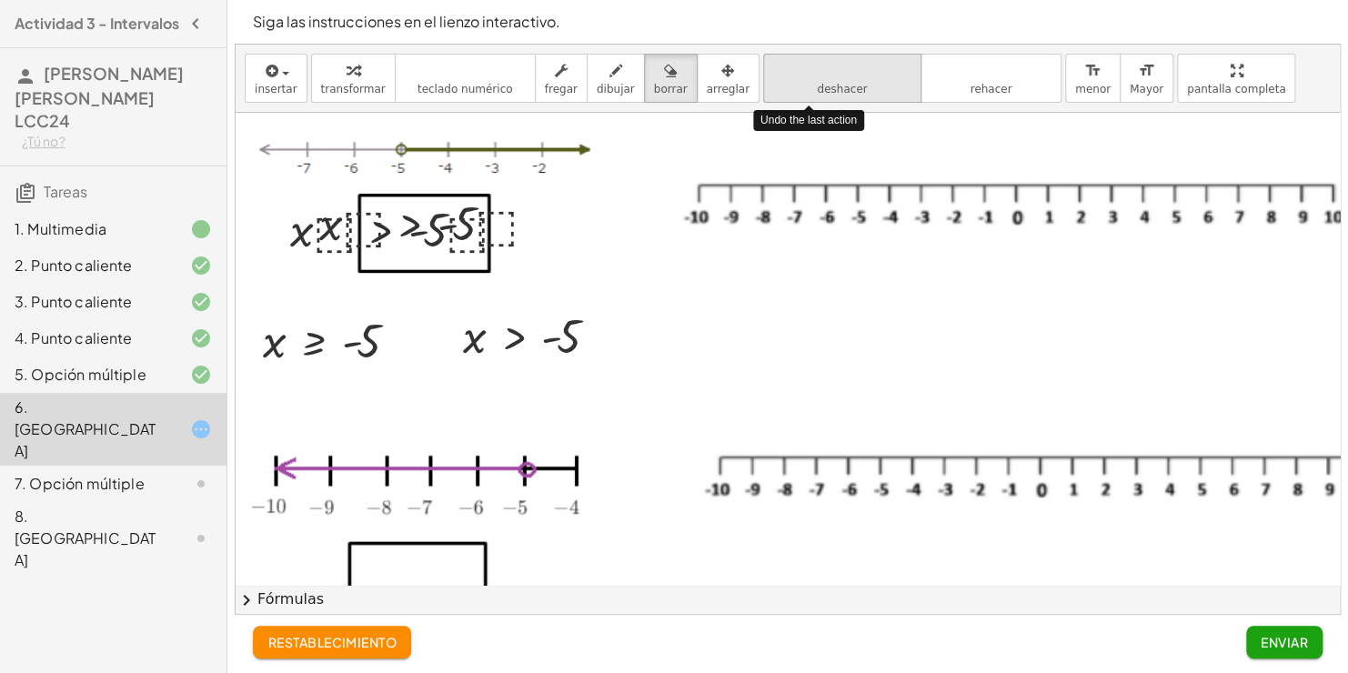
click at [817, 85] on span "deshacer" at bounding box center [842, 89] width 50 height 13
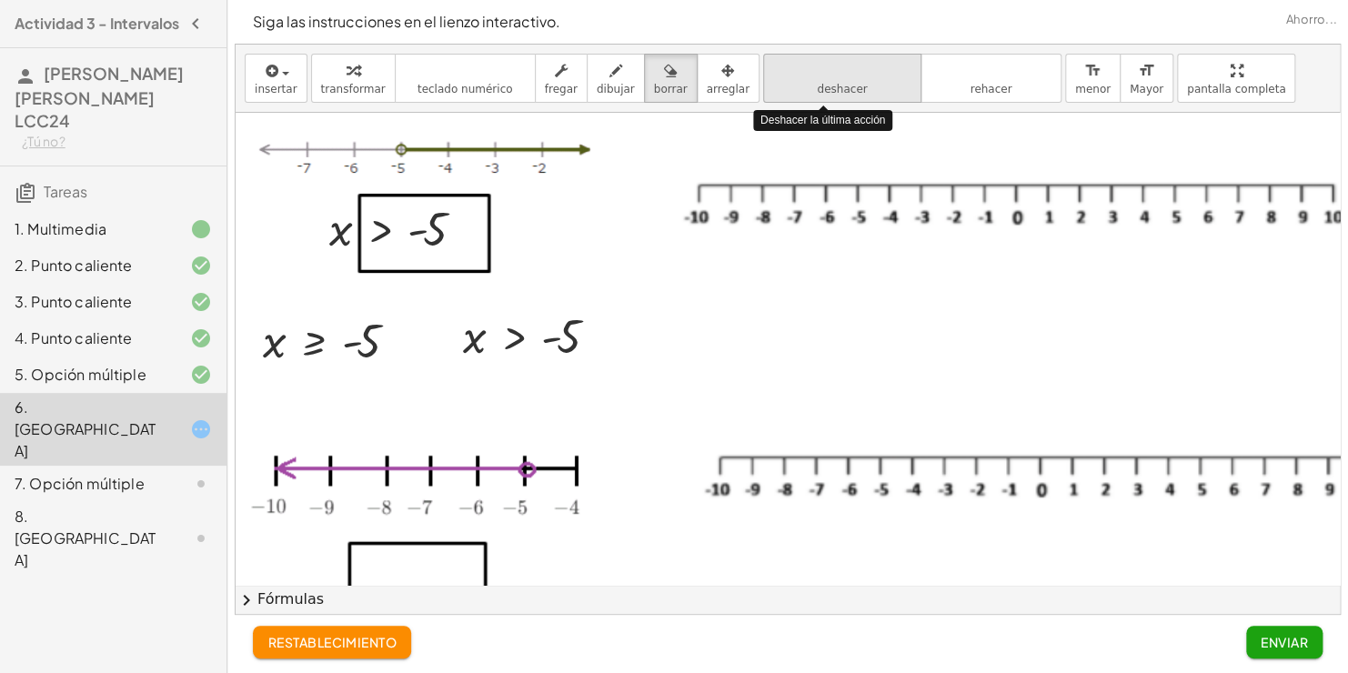
click at [817, 85] on span "deshacer" at bounding box center [842, 89] width 50 height 13
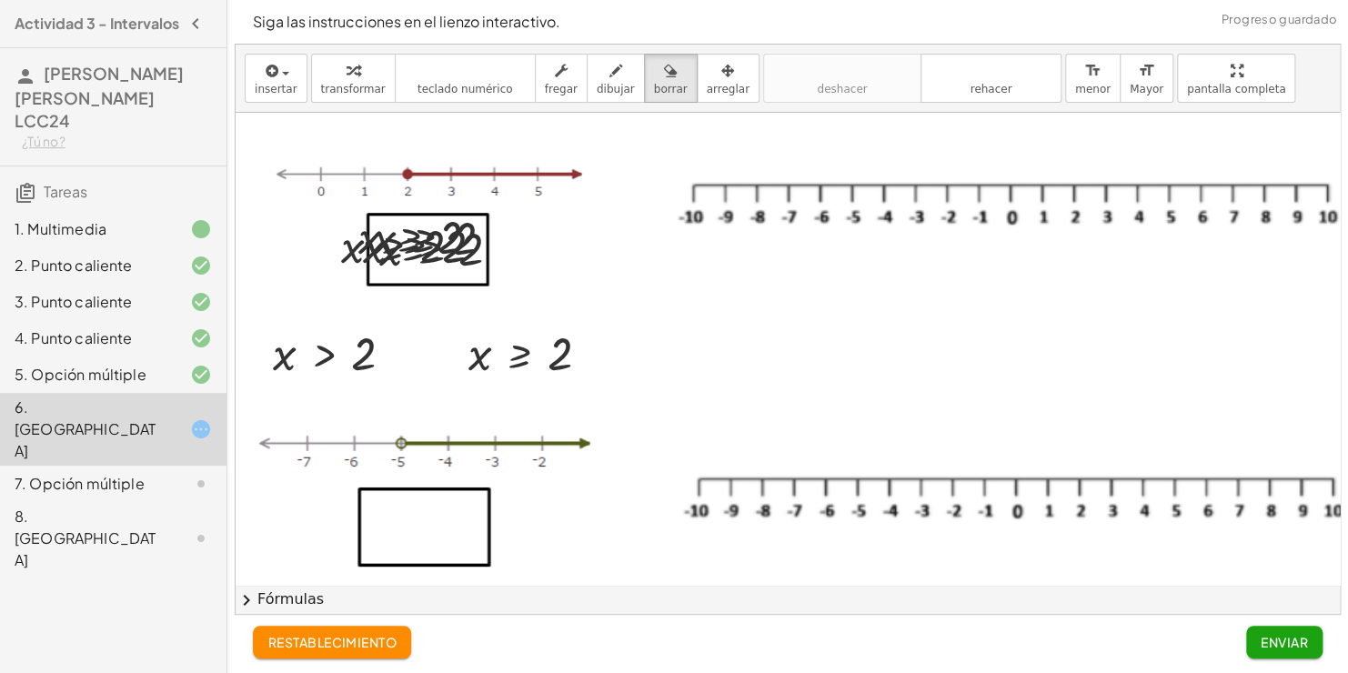
scroll to position [100, 0]
click at [433, 245] on div at bounding box center [815, 522] width 1158 height 1019
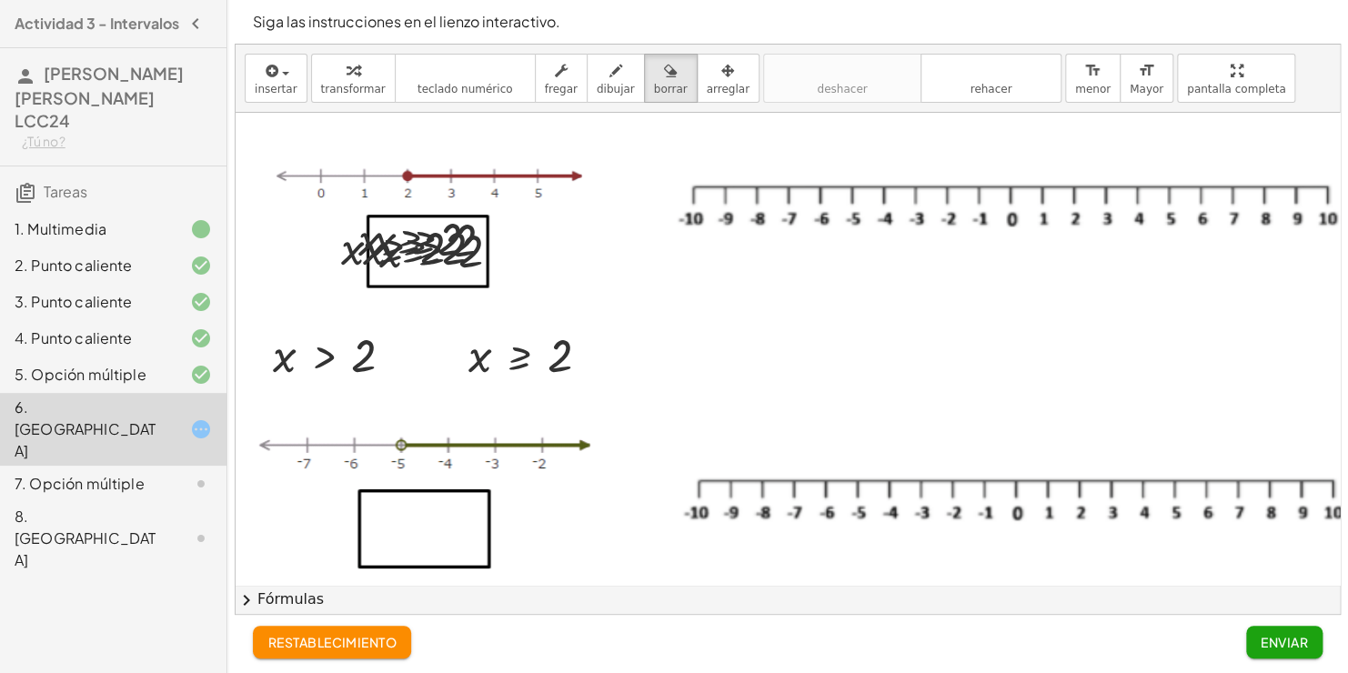
click at [376, 249] on div at bounding box center [815, 522] width 1158 height 1019
click at [654, 89] on span "borrar" at bounding box center [671, 89] width 34 height 13
click at [721, 75] on icon "button" at bounding box center [727, 71] width 13 height 22
click at [654, 73] on div "button" at bounding box center [671, 70] width 34 height 22
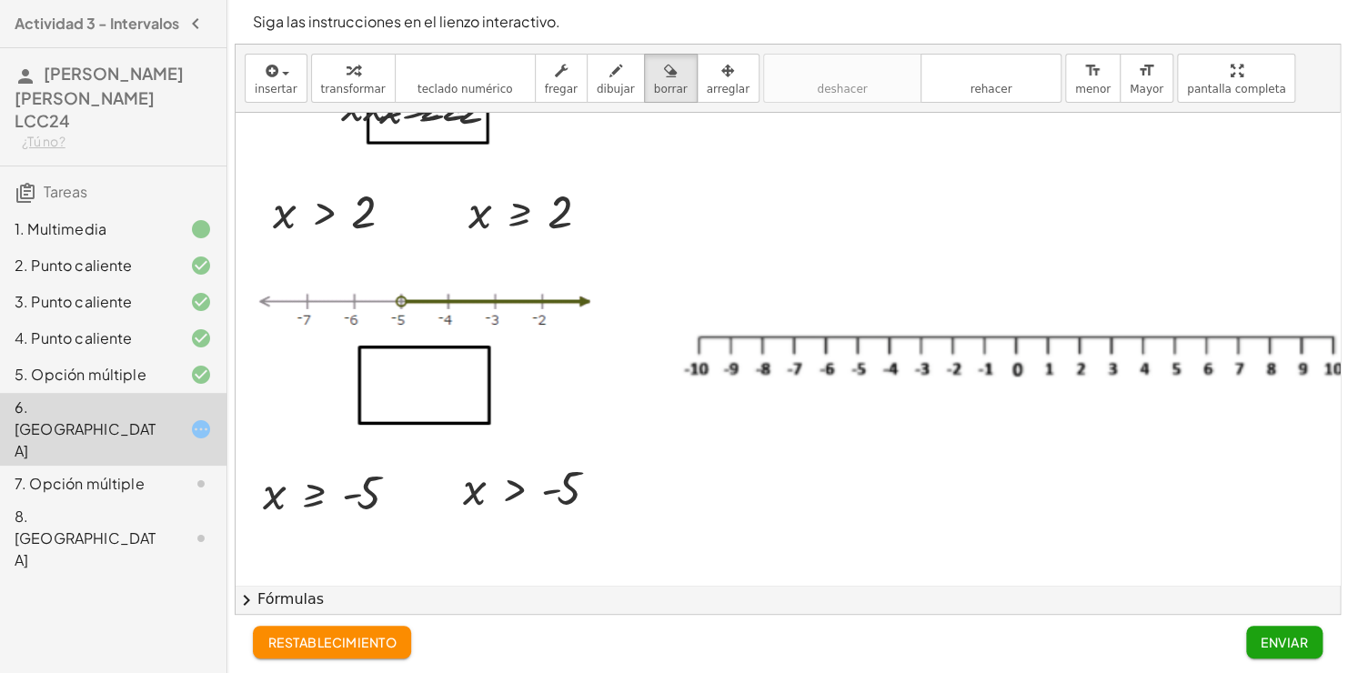
scroll to position [246, 0]
drag, startPoint x: 510, startPoint y: 488, endPoint x: 465, endPoint y: 407, distance: 92.8
click at [465, 407] on div at bounding box center [815, 376] width 1158 height 1019
click at [263, 75] on icon "button" at bounding box center [271, 71] width 16 height 22
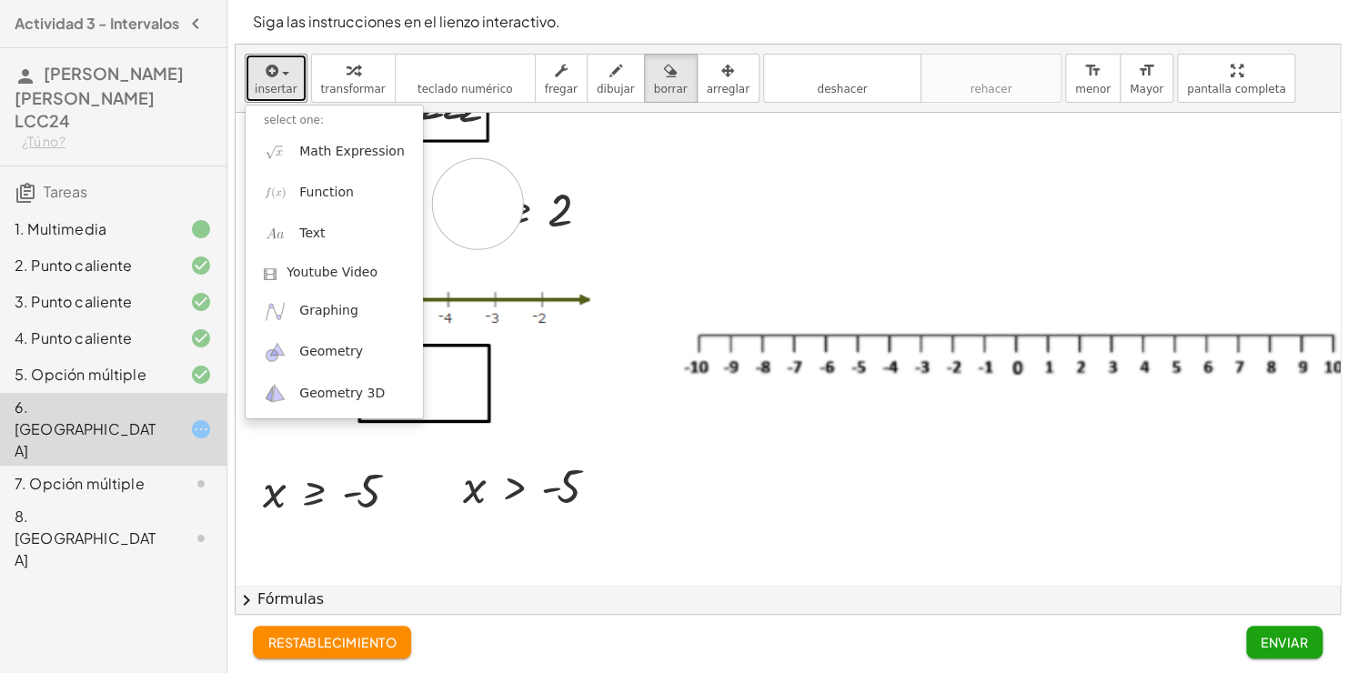
click at [478, 203] on div at bounding box center [815, 376] width 1158 height 1019
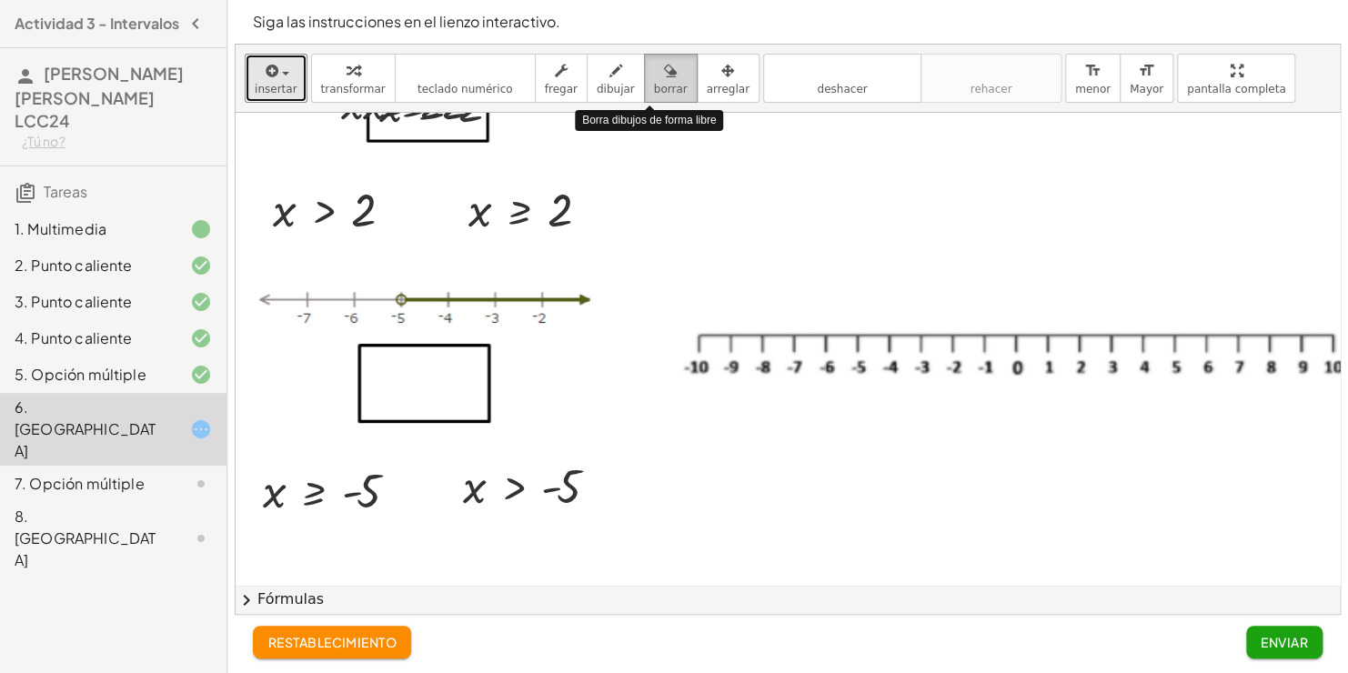
click at [652, 98] on button "borrar" at bounding box center [671, 78] width 54 height 49
click at [664, 67] on icon "button" at bounding box center [670, 71] width 13 height 22
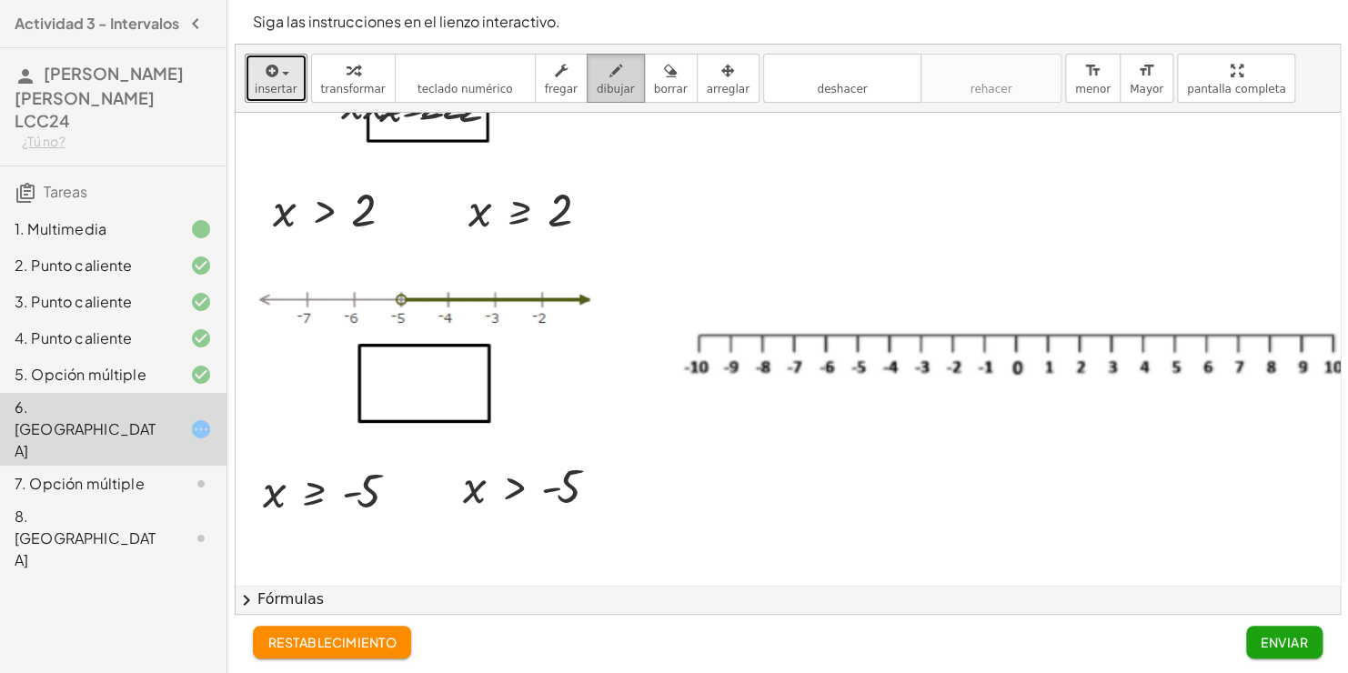
click at [597, 72] on div "button" at bounding box center [616, 70] width 38 height 22
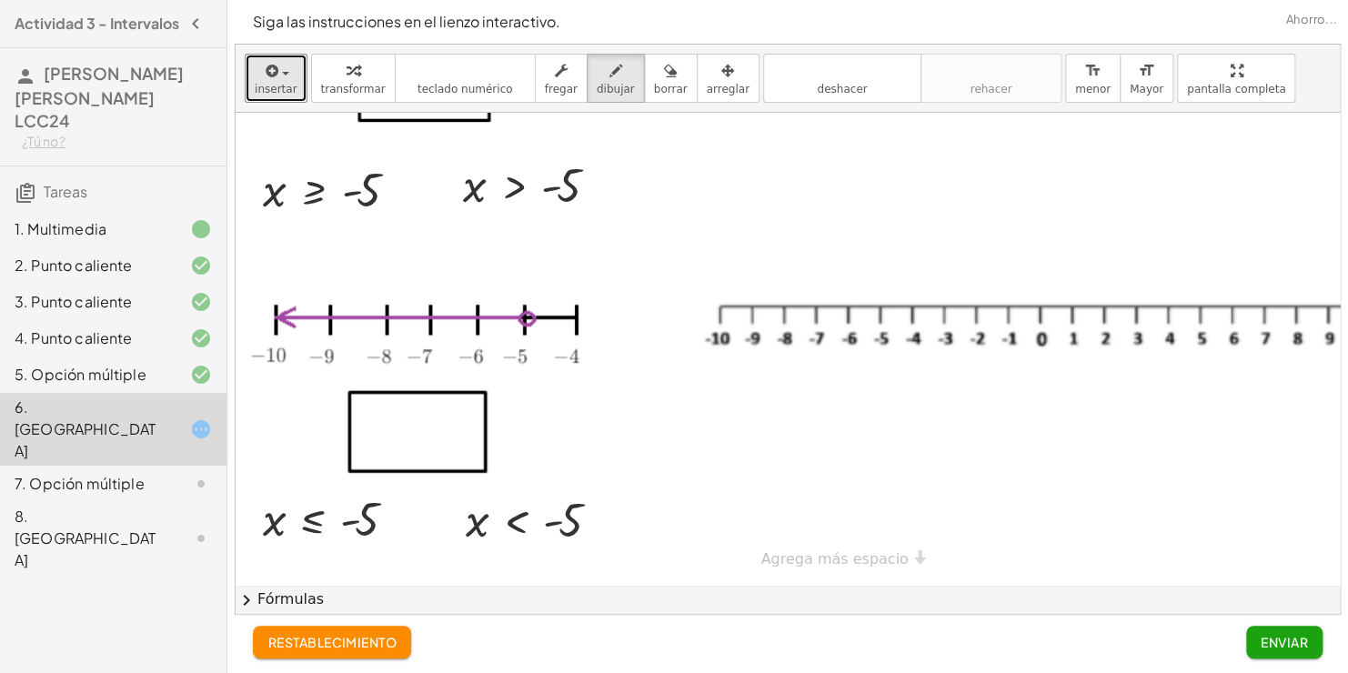
scroll to position [558, 0]
click at [108, 367] on div "5. Opción múltiple" at bounding box center [88, 375] width 146 height 22
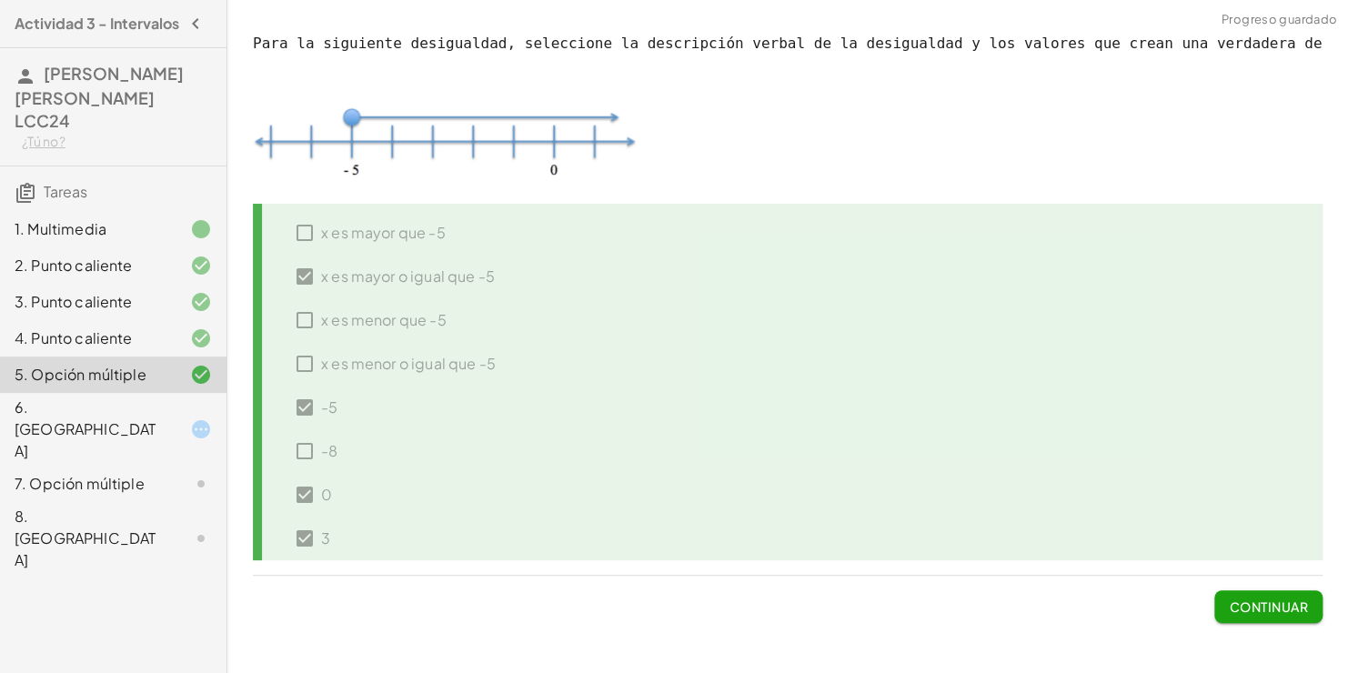
click at [129, 404] on div "6. [GEOGRAPHIC_DATA]" at bounding box center [88, 429] width 146 height 65
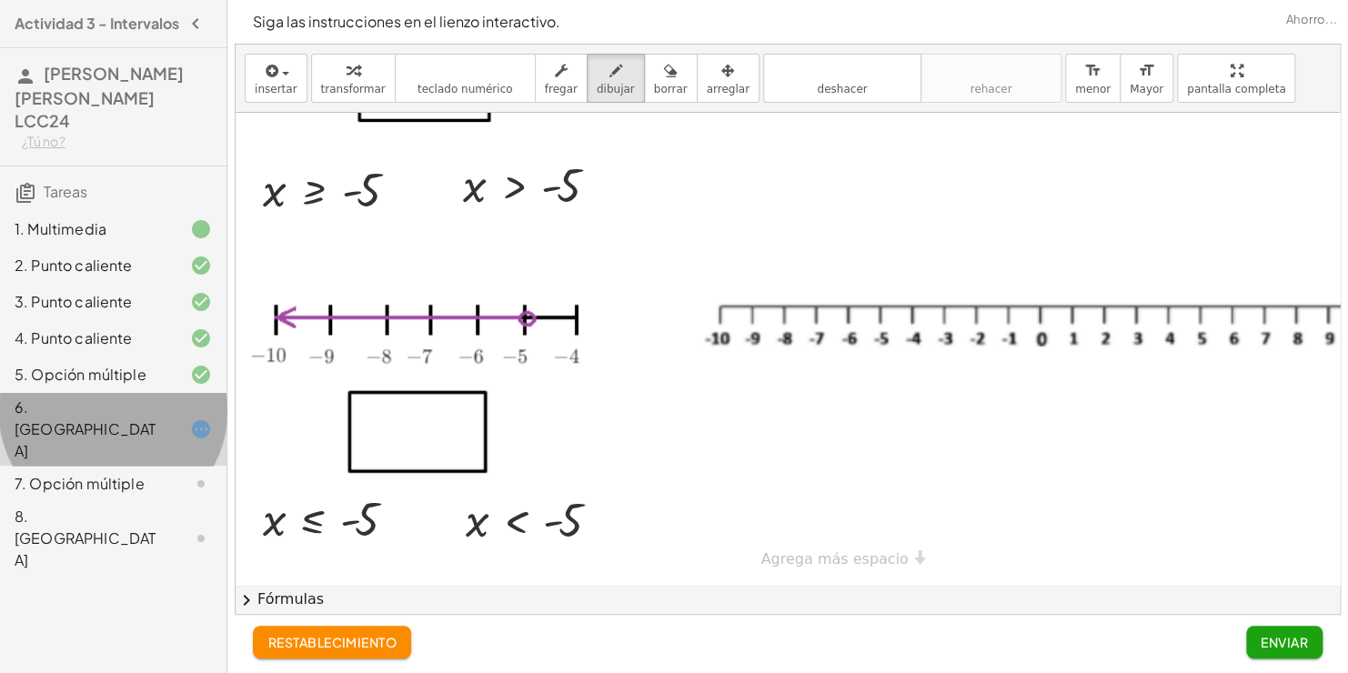
click at [205, 418] on icon at bounding box center [201, 429] width 22 height 22
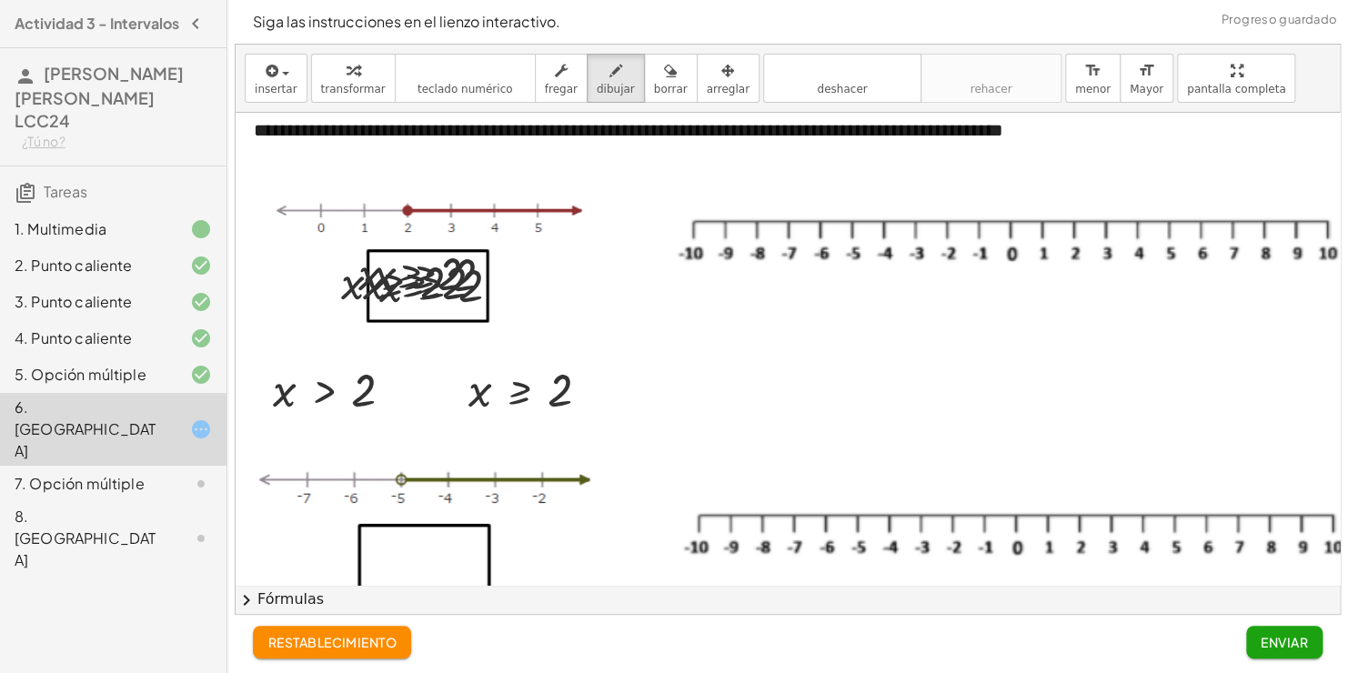
scroll to position [0, 0]
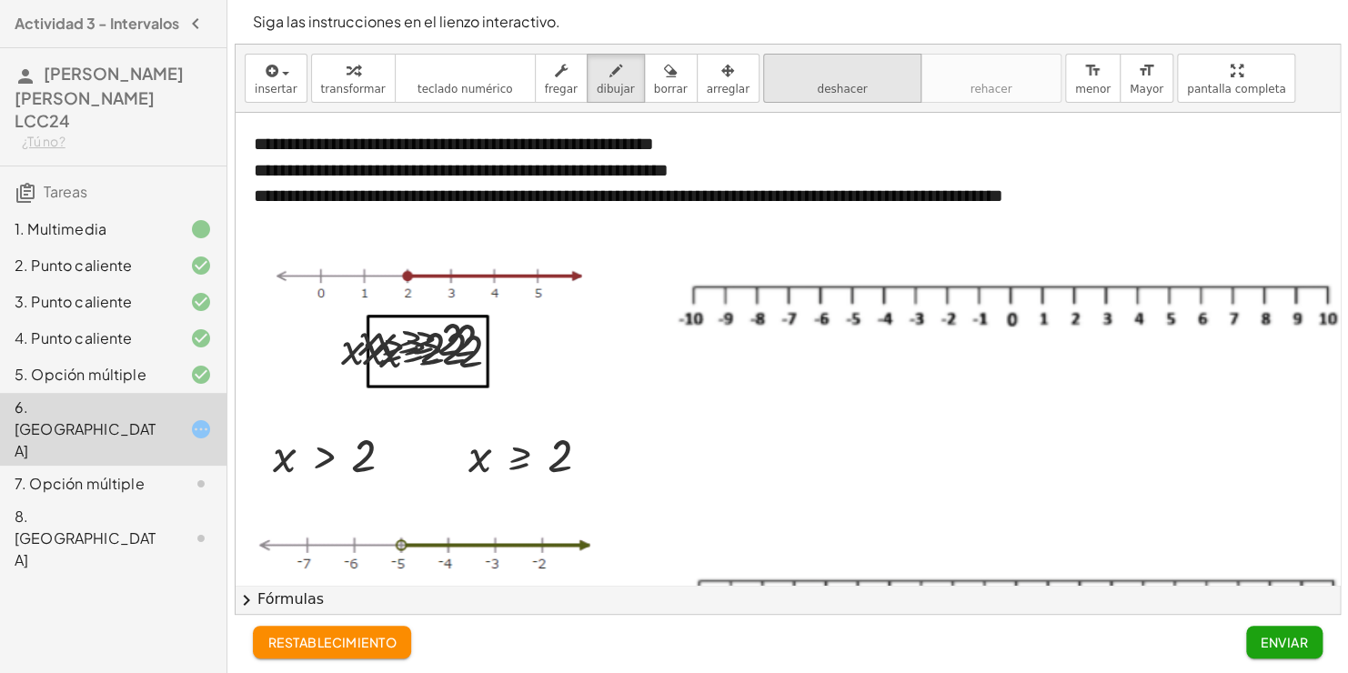
click at [784, 86] on button "deshacer deshacer" at bounding box center [842, 78] width 158 height 49
click at [467, 346] on div at bounding box center [815, 622] width 1158 height 1019
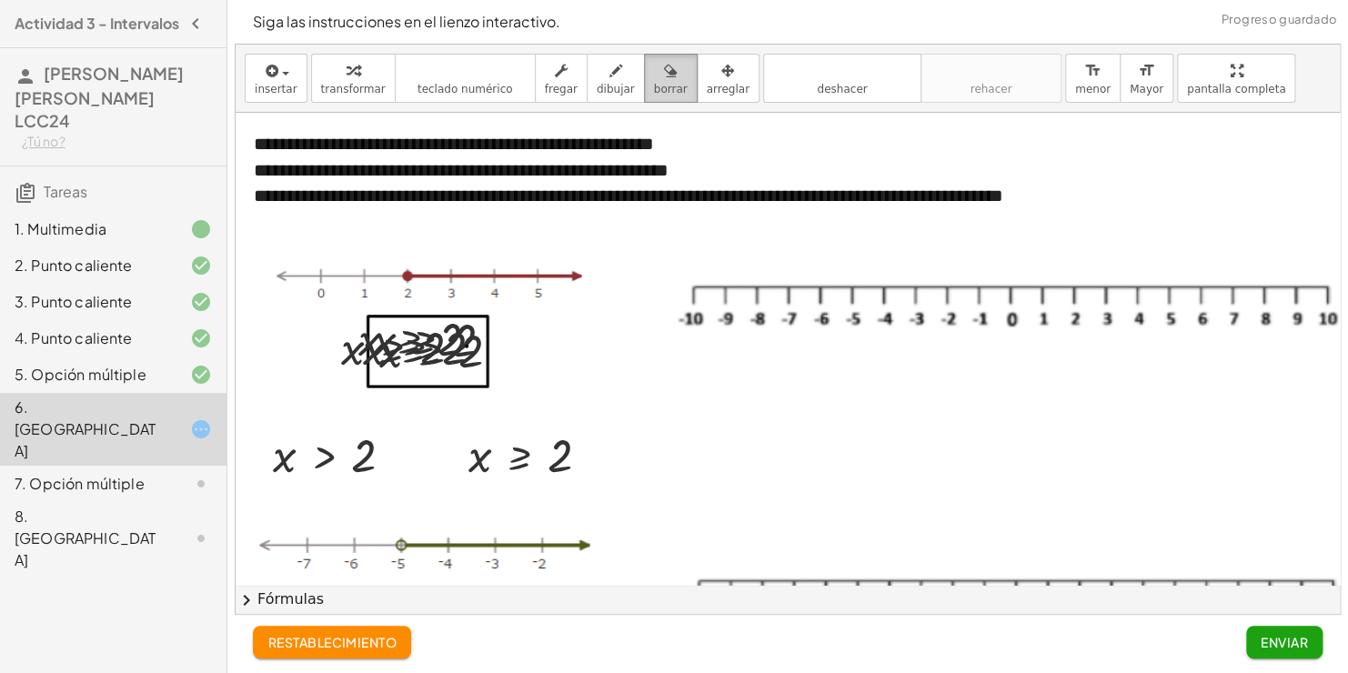
click at [658, 92] on span "borrar" at bounding box center [671, 89] width 34 height 13
click at [467, 347] on div at bounding box center [815, 622] width 1158 height 1019
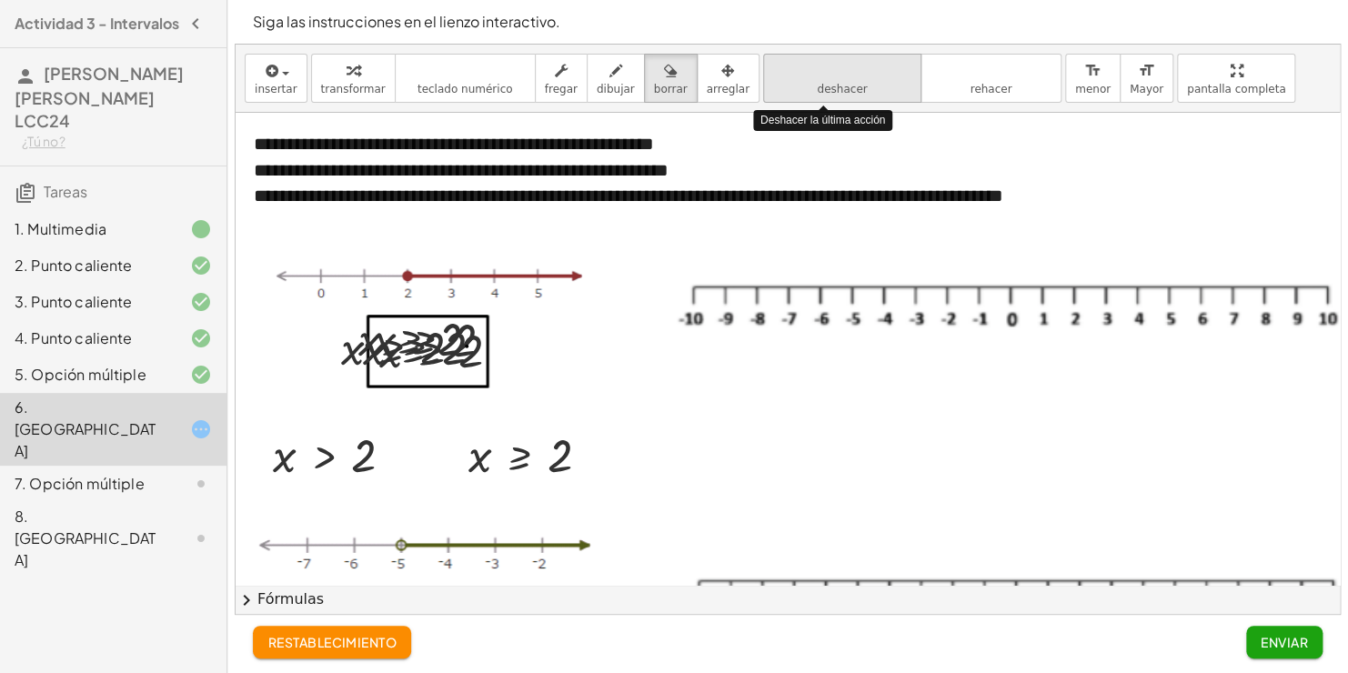
click at [789, 76] on icon "deshacer" at bounding box center [842, 71] width 138 height 22
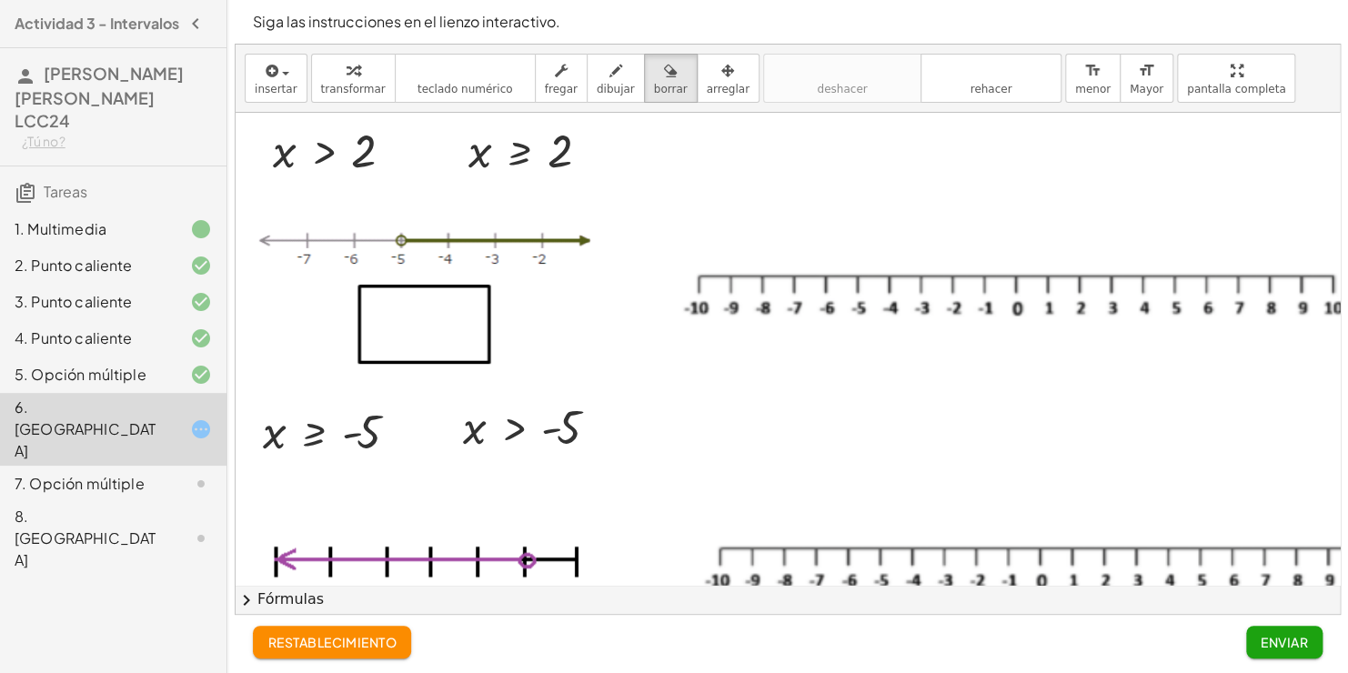
scroll to position [313, 0]
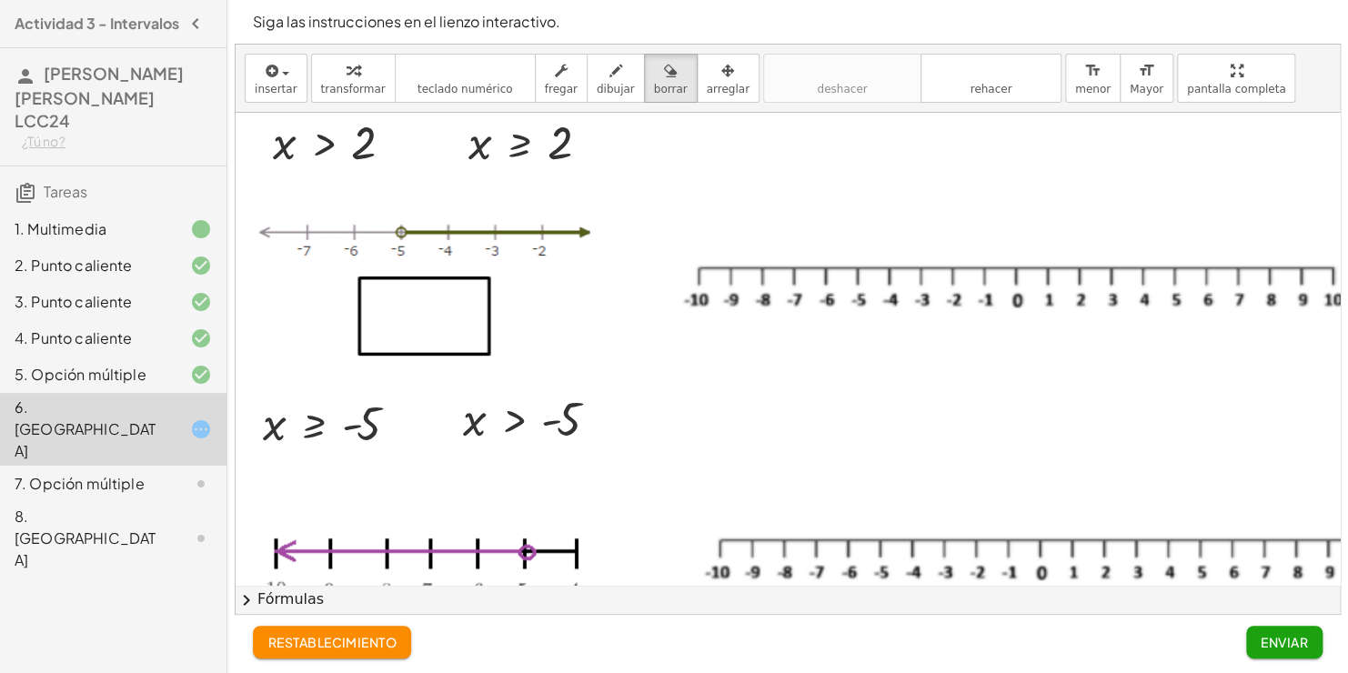
drag, startPoint x: 506, startPoint y: 426, endPoint x: 477, endPoint y: 355, distance: 76.7
drag, startPoint x: 477, startPoint y: 355, endPoint x: 595, endPoint y: 418, distance: 134.3
click at [595, 418] on div at bounding box center [815, 309] width 1158 height 1019
click at [654, 92] on span "borrar" at bounding box center [671, 89] width 34 height 13
click at [611, 29] on p "Siga las instrucciones en el lienzo interactivo." at bounding box center [788, 22] width 1070 height 22
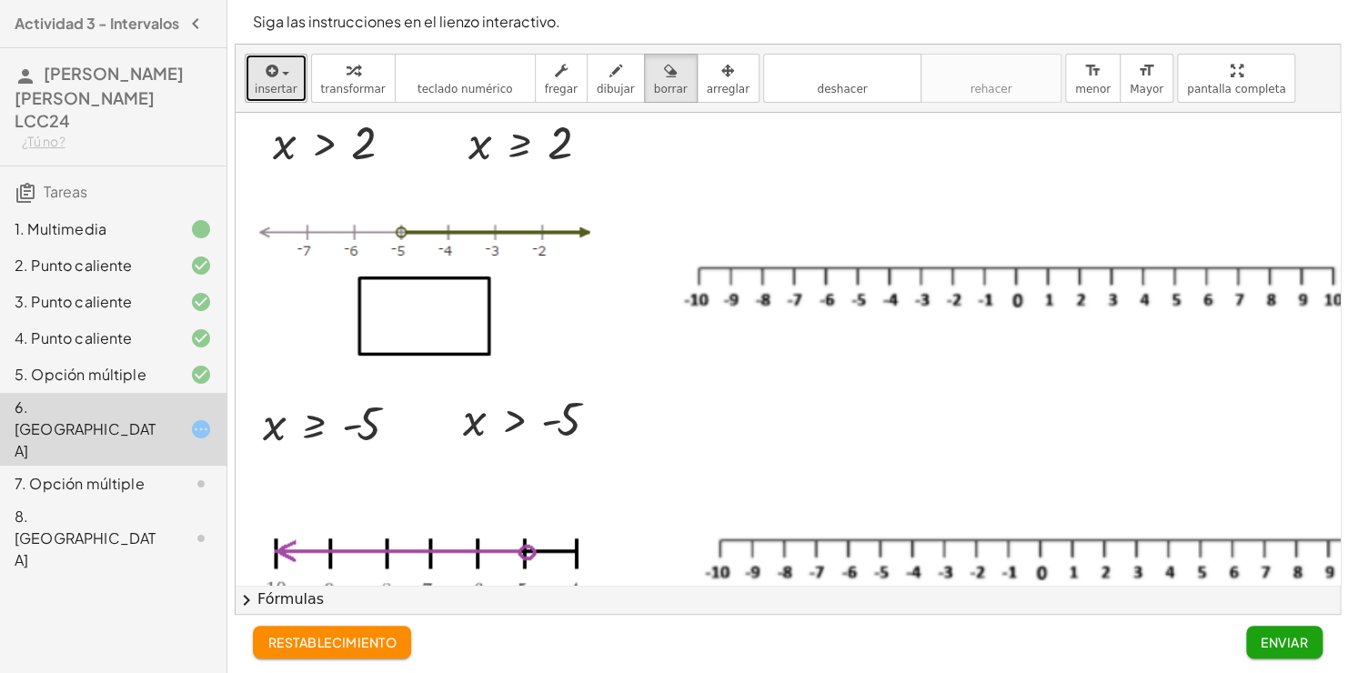
click at [266, 84] on span "insertar" at bounding box center [276, 89] width 43 height 13
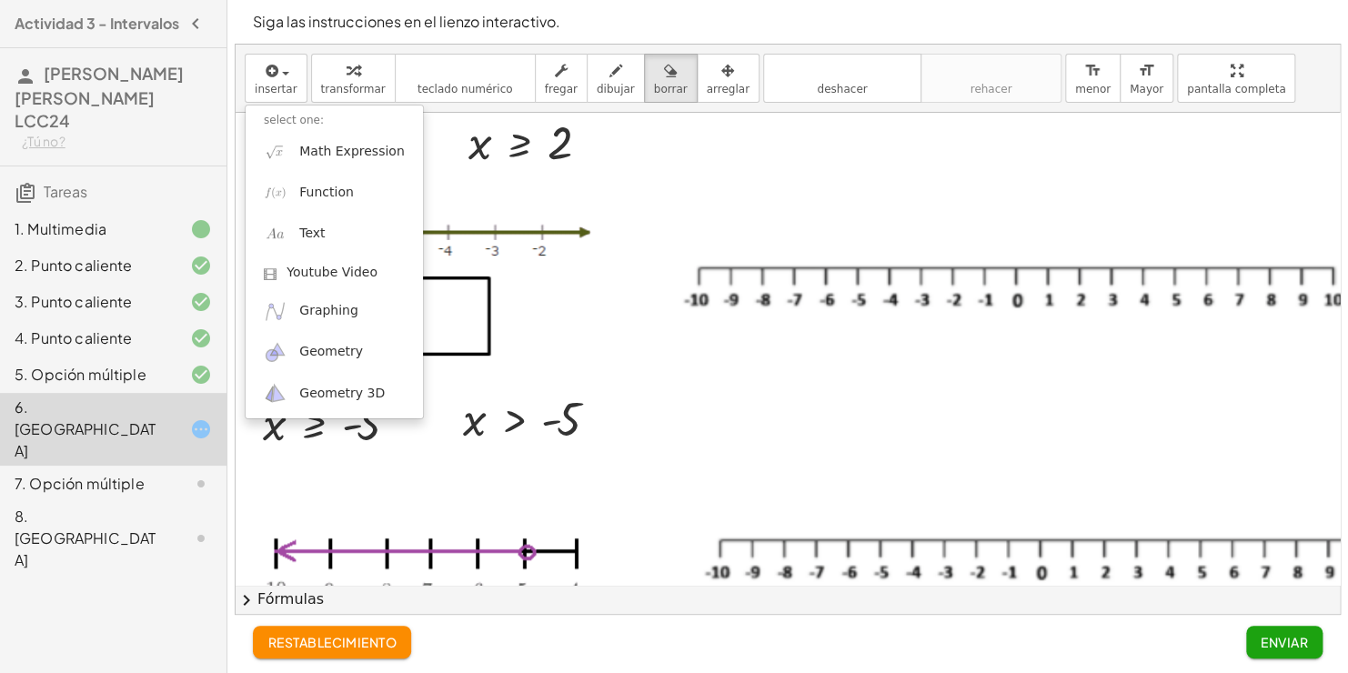
click at [1282, 81] on div "insertar select one: Math Expression Function Text Youtube Video Graphing Geome…" at bounding box center [788, 79] width 1104 height 68
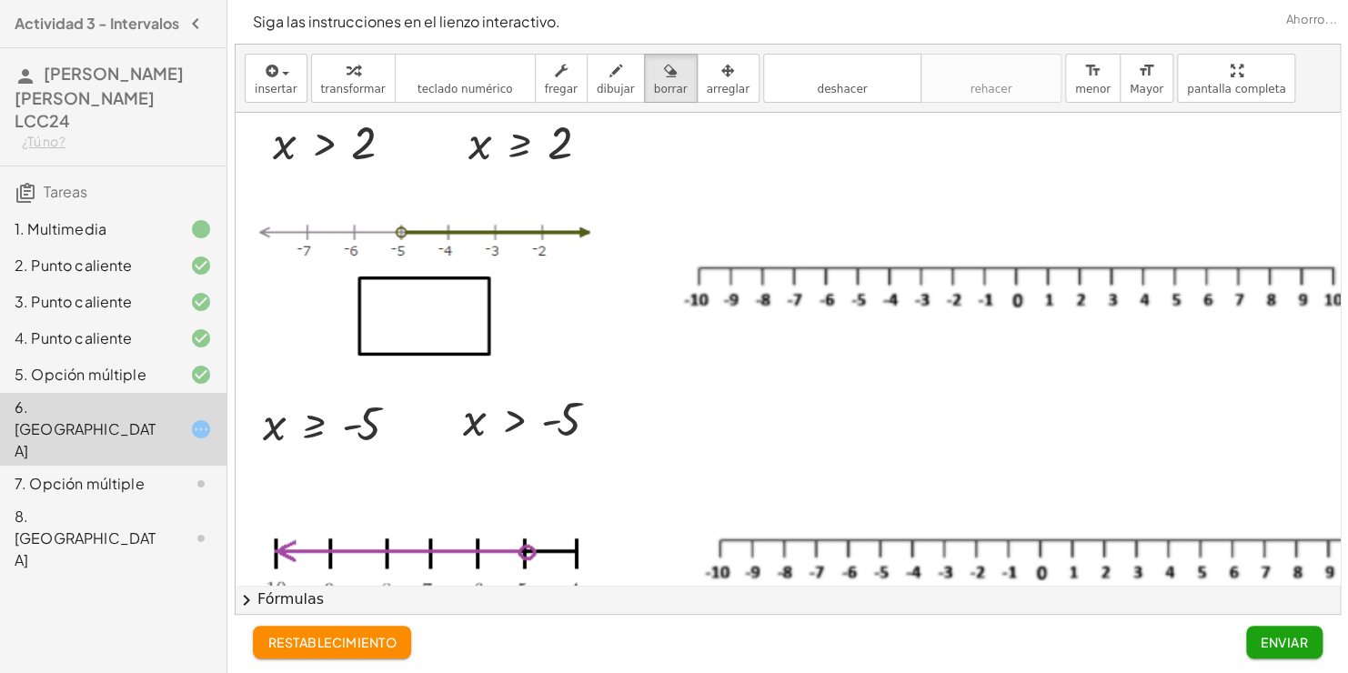
click at [1282, 81] on div "insertar select one: Math Expression Function Text Youtube Video Graphing Geome…" at bounding box center [788, 79] width 1104 height 68
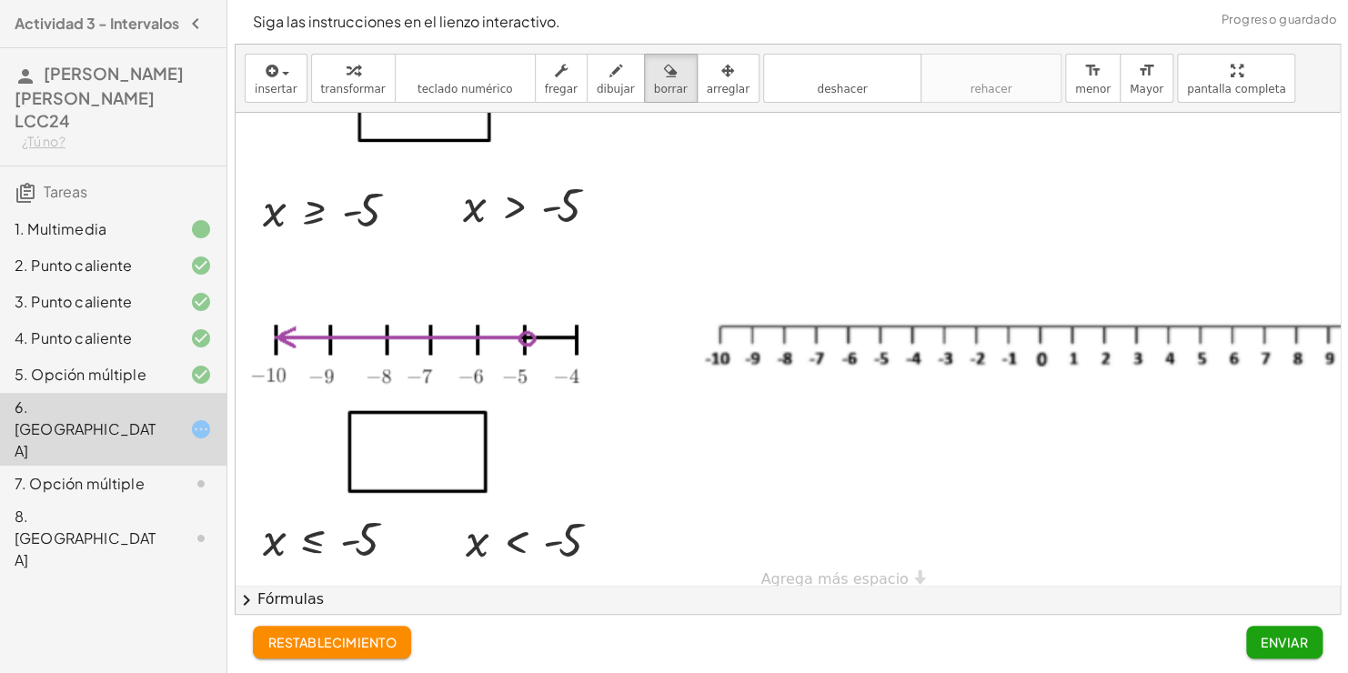
scroll to position [559, 0]
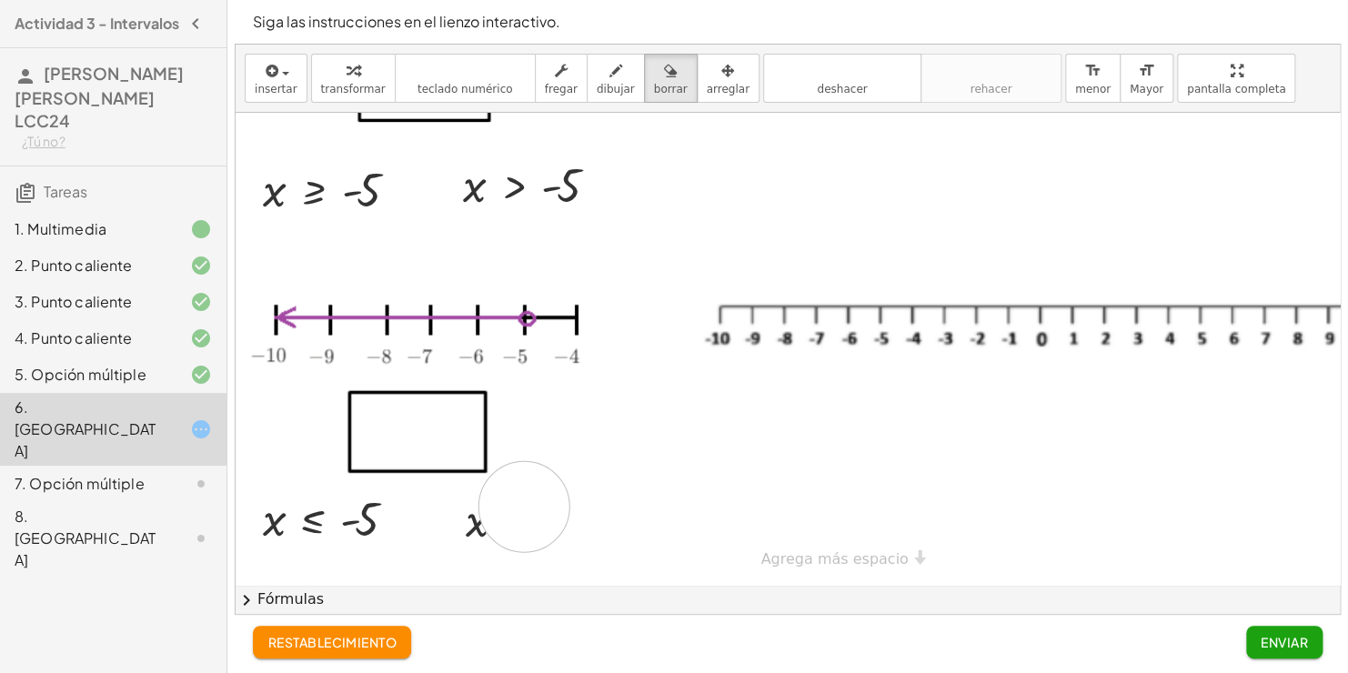
drag, startPoint x: 553, startPoint y: 517, endPoint x: 528, endPoint y: 494, distance: 34.1
click at [528, 494] on div at bounding box center [815, 75] width 1158 height 1019
drag, startPoint x: 610, startPoint y: 503, endPoint x: 431, endPoint y: 387, distance: 213.2
click at [431, 387] on div at bounding box center [815, 75] width 1158 height 1019
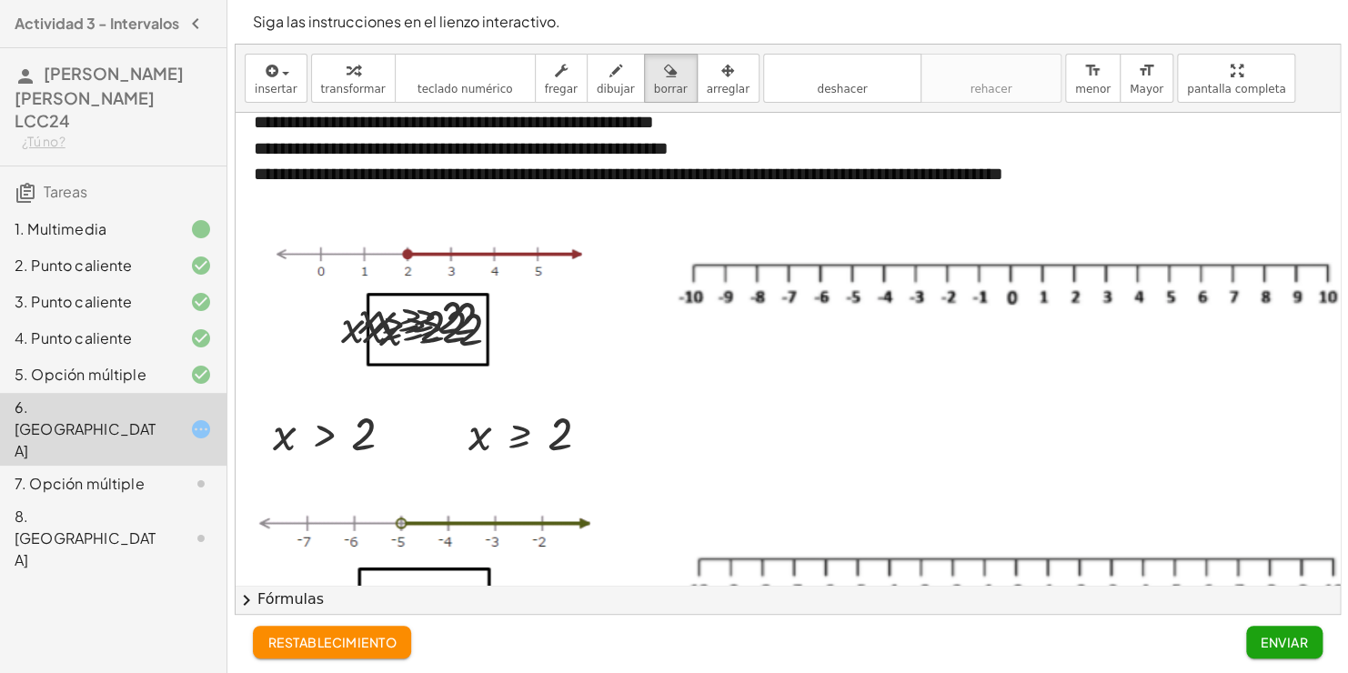
scroll to position [0, 0]
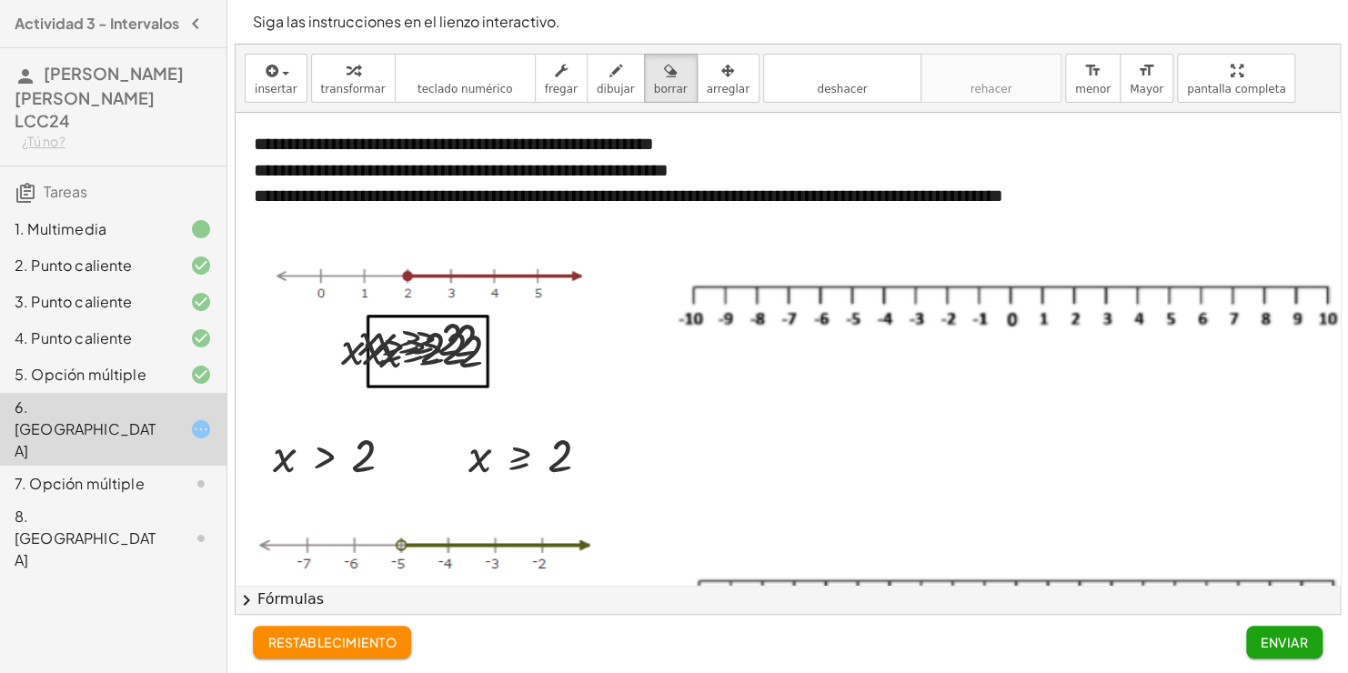
click at [465, 175] on div at bounding box center [815, 622] width 1158 height 1019
click at [707, 91] on span "arreglar" at bounding box center [728, 89] width 43 height 13
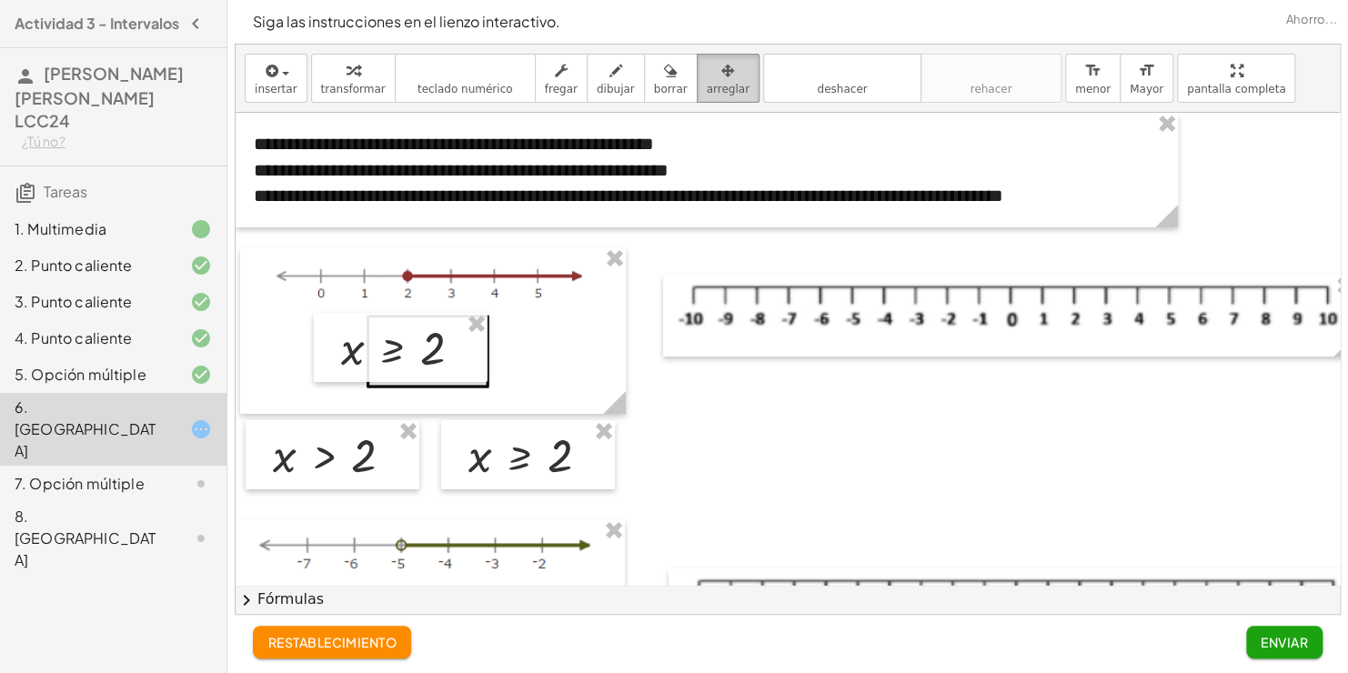
click at [712, 101] on button "arreglar" at bounding box center [728, 78] width 63 height 49
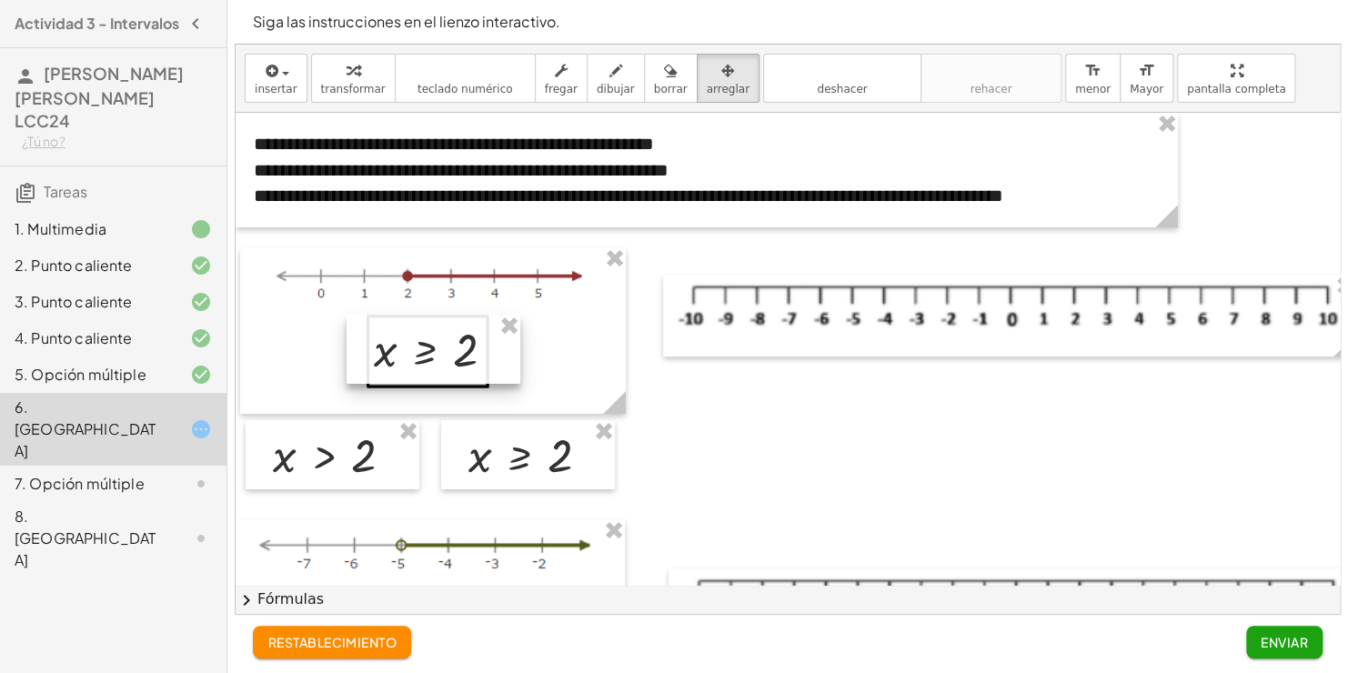
drag, startPoint x: 467, startPoint y: 349, endPoint x: 499, endPoint y: 351, distance: 32.8
click at [499, 351] on div at bounding box center [434, 349] width 174 height 69
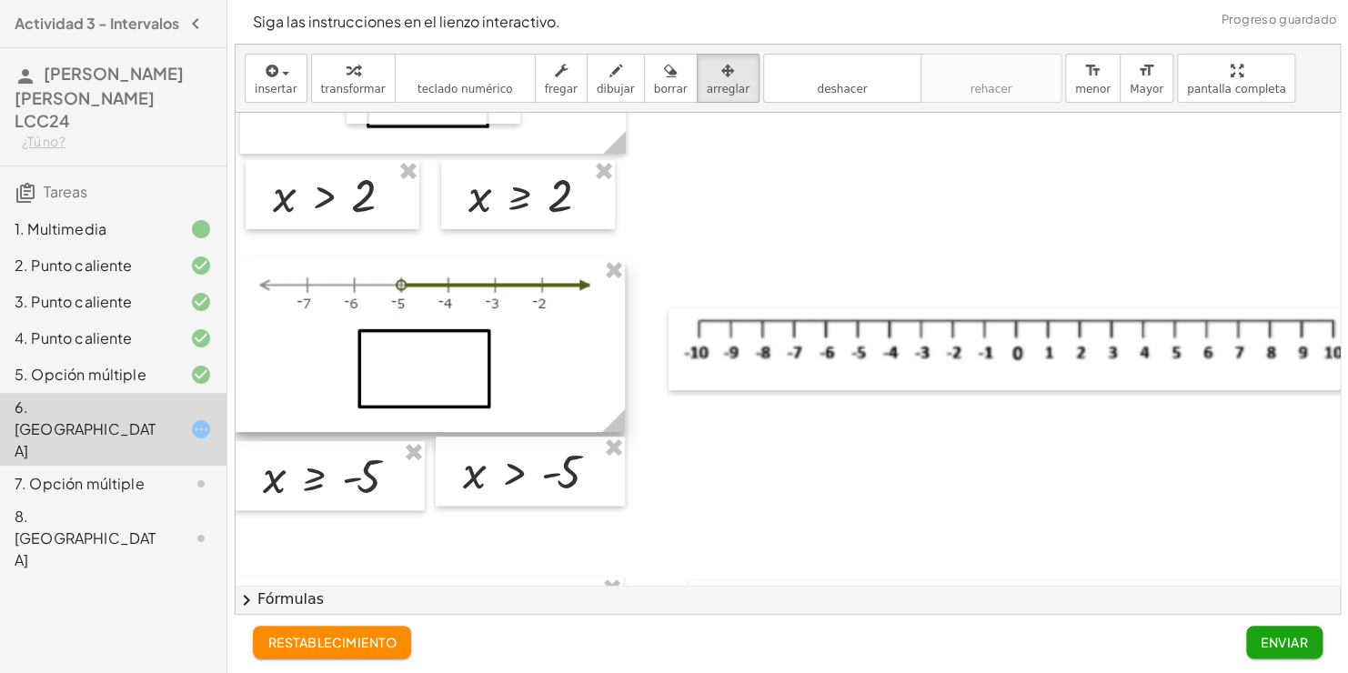
scroll to position [269, 0]
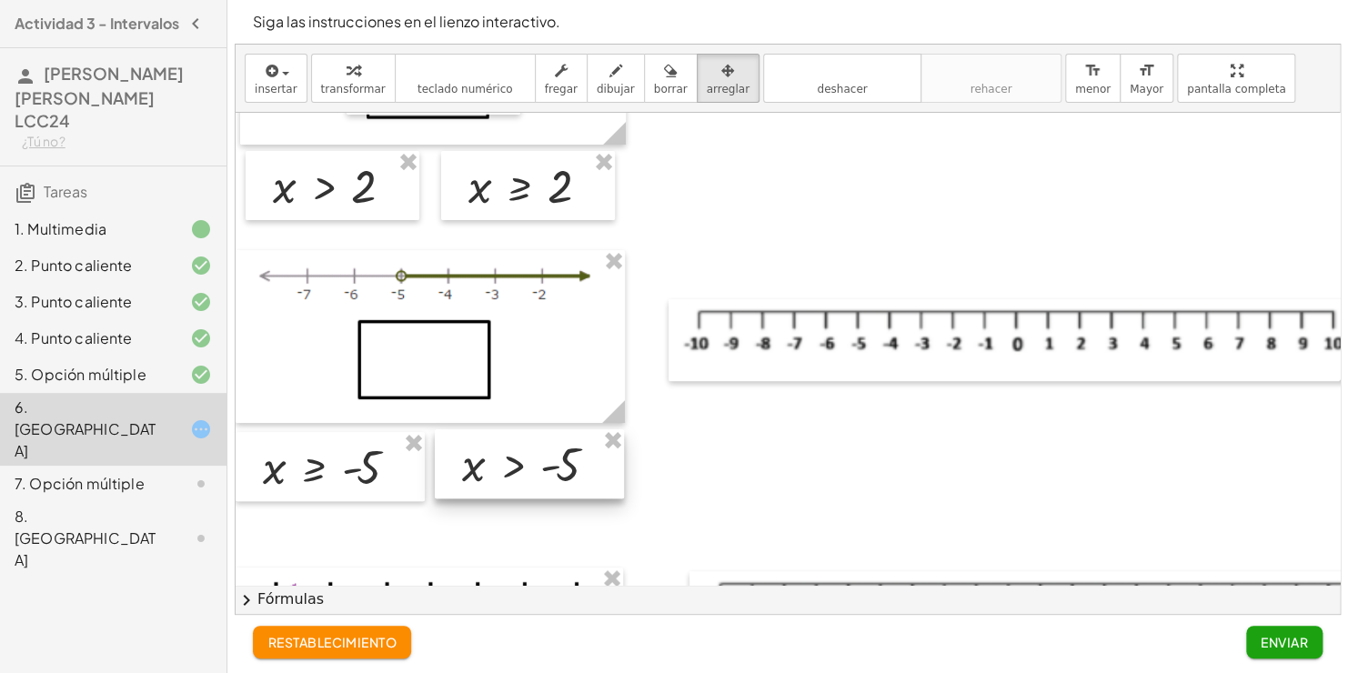
click at [520, 462] on div at bounding box center [529, 463] width 189 height 69
drag, startPoint x: 482, startPoint y: 447, endPoint x: 480, endPoint y: 468, distance: 21.0
drag, startPoint x: 480, startPoint y: 468, endPoint x: 463, endPoint y: 467, distance: 17.4
click at [463, 467] on div at bounding box center [531, 464] width 189 height 69
click at [502, 470] on div at bounding box center [529, 465] width 189 height 69
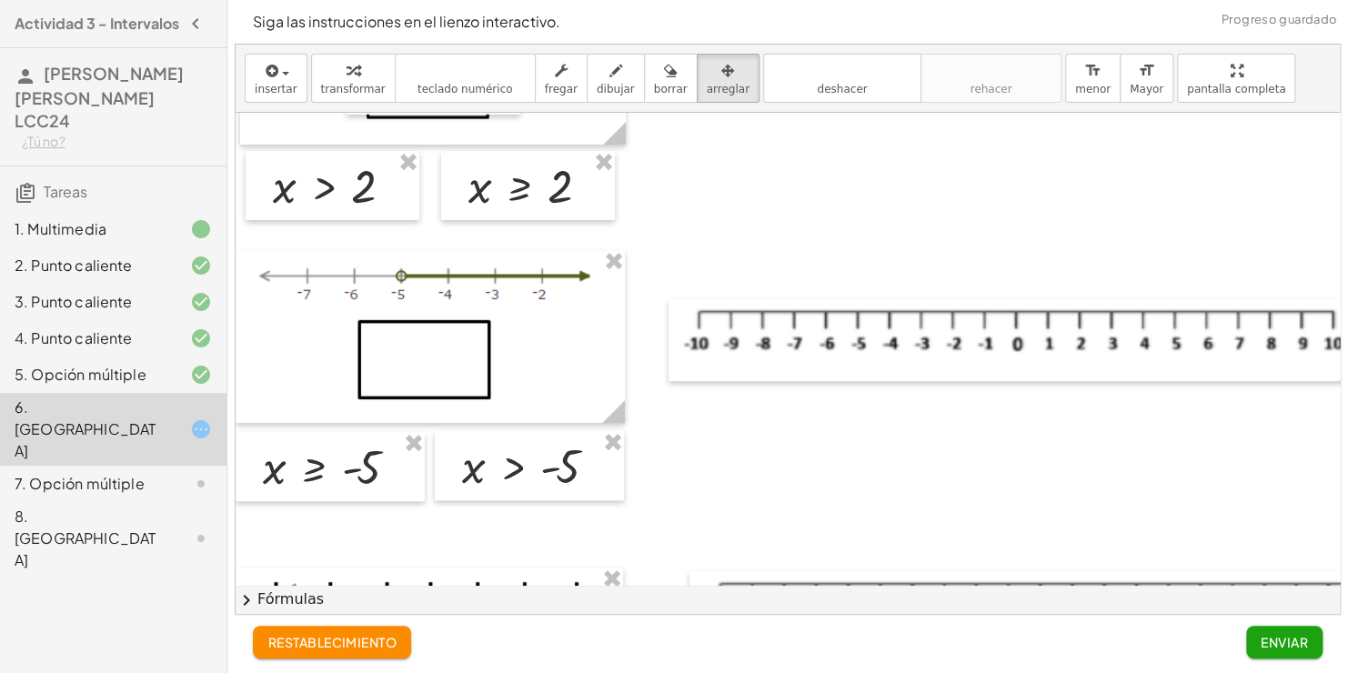
click at [674, 503] on div at bounding box center [815, 353] width 1158 height 1019
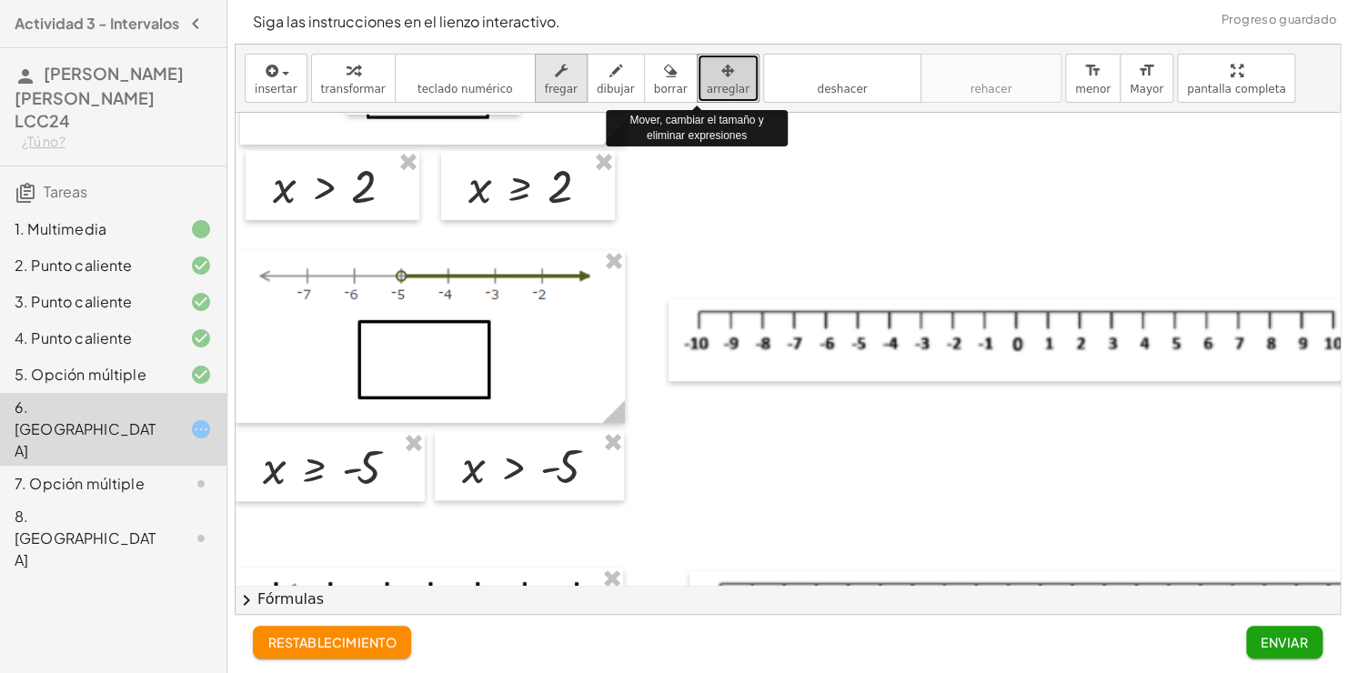
drag, startPoint x: 690, startPoint y: 89, endPoint x: 546, endPoint y: 79, distance: 145.0
click at [555, 79] on icon "button" at bounding box center [561, 71] width 13 height 22
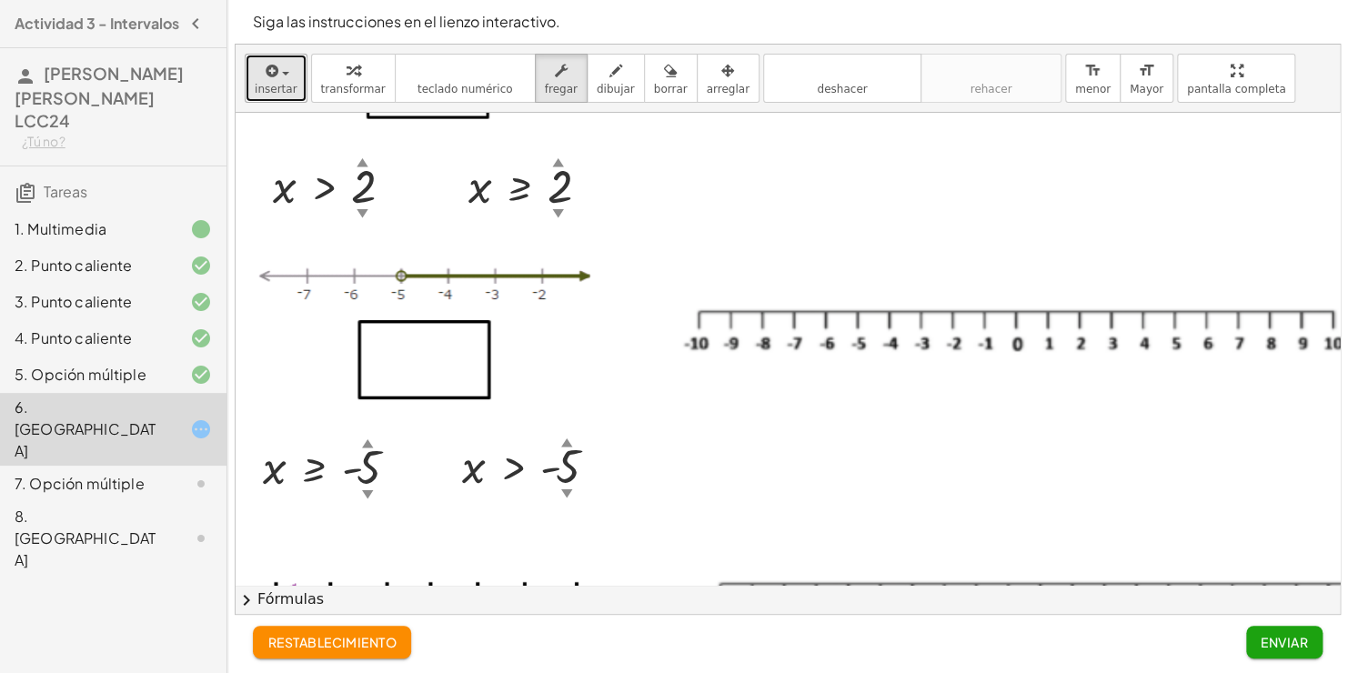
click at [270, 80] on icon "button" at bounding box center [271, 71] width 16 height 22
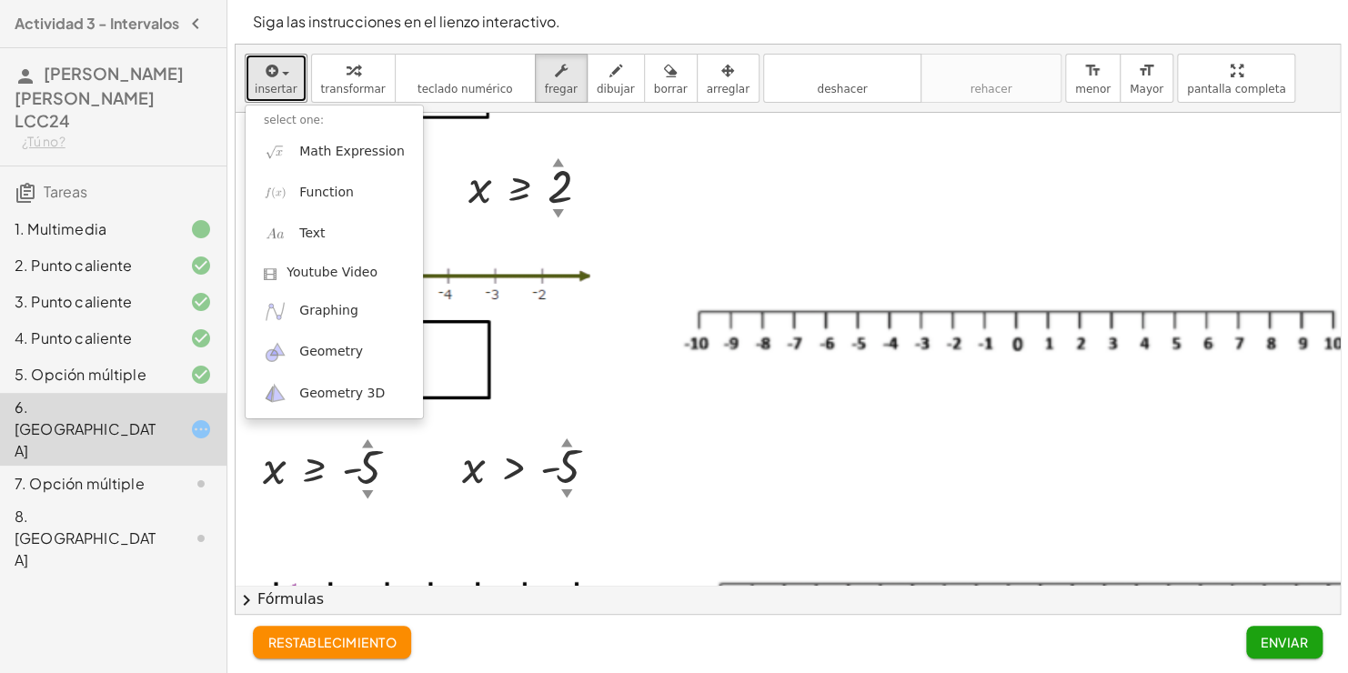
click at [699, 125] on div at bounding box center [815, 353] width 1158 height 1019
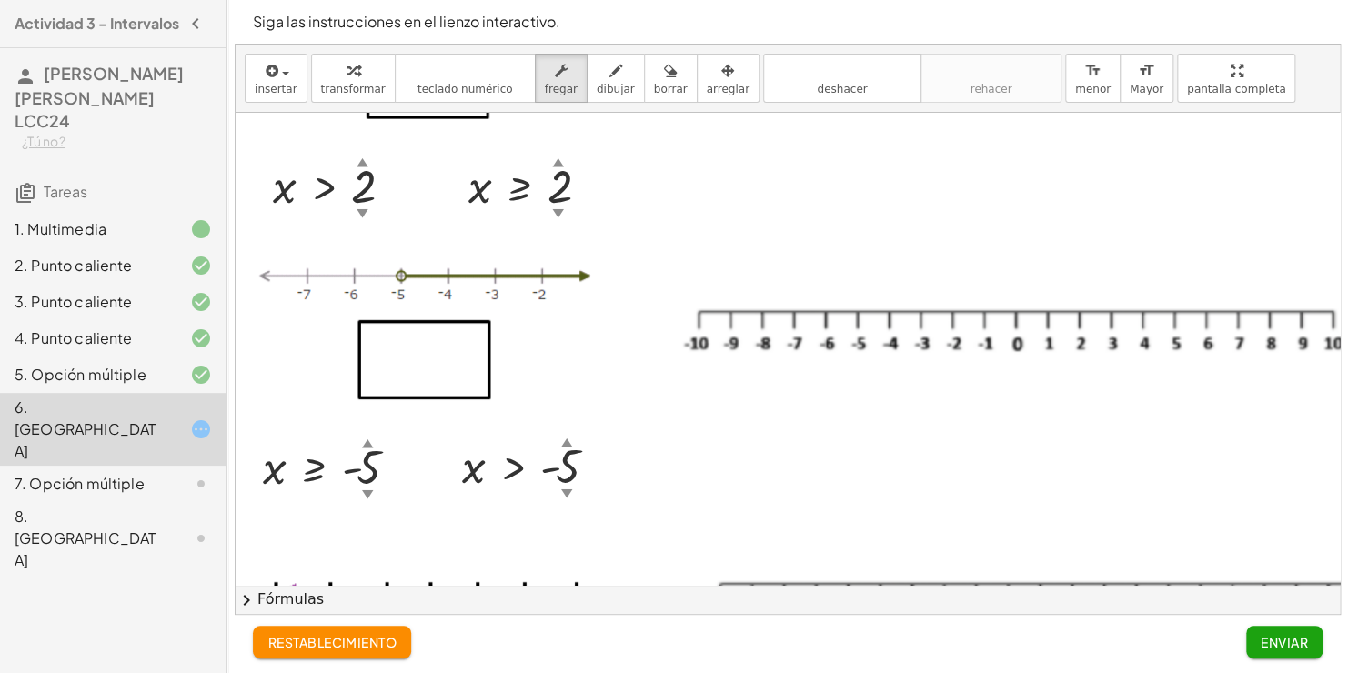
drag, startPoint x: 599, startPoint y: 467, endPoint x: 477, endPoint y: 370, distance: 156.1
drag, startPoint x: 477, startPoint y: 370, endPoint x: 605, endPoint y: 484, distance: 171.4
click at [605, 484] on div at bounding box center [536, 466] width 166 height 60
drag, startPoint x: 602, startPoint y: 470, endPoint x: 486, endPoint y: 373, distance: 151.7
drag, startPoint x: 486, startPoint y: 373, endPoint x: 638, endPoint y: 479, distance: 185.5
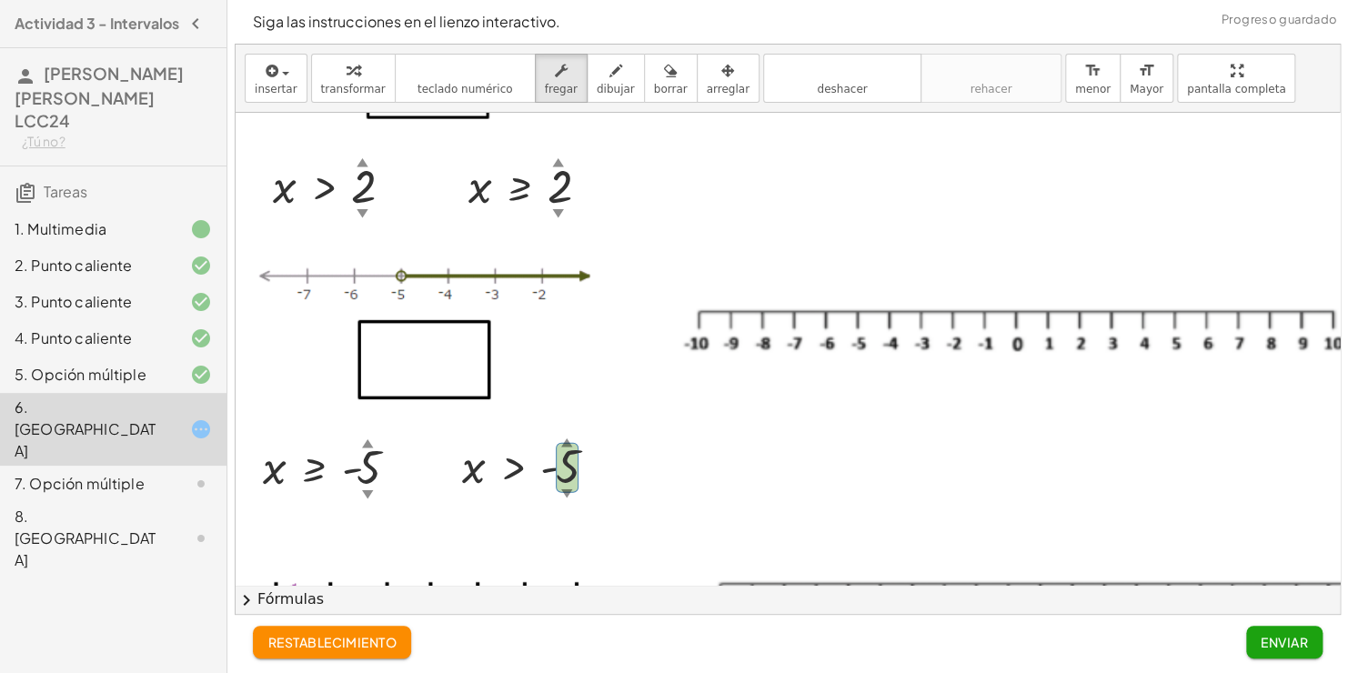
click at [638, 479] on div at bounding box center [815, 353] width 1158 height 1019
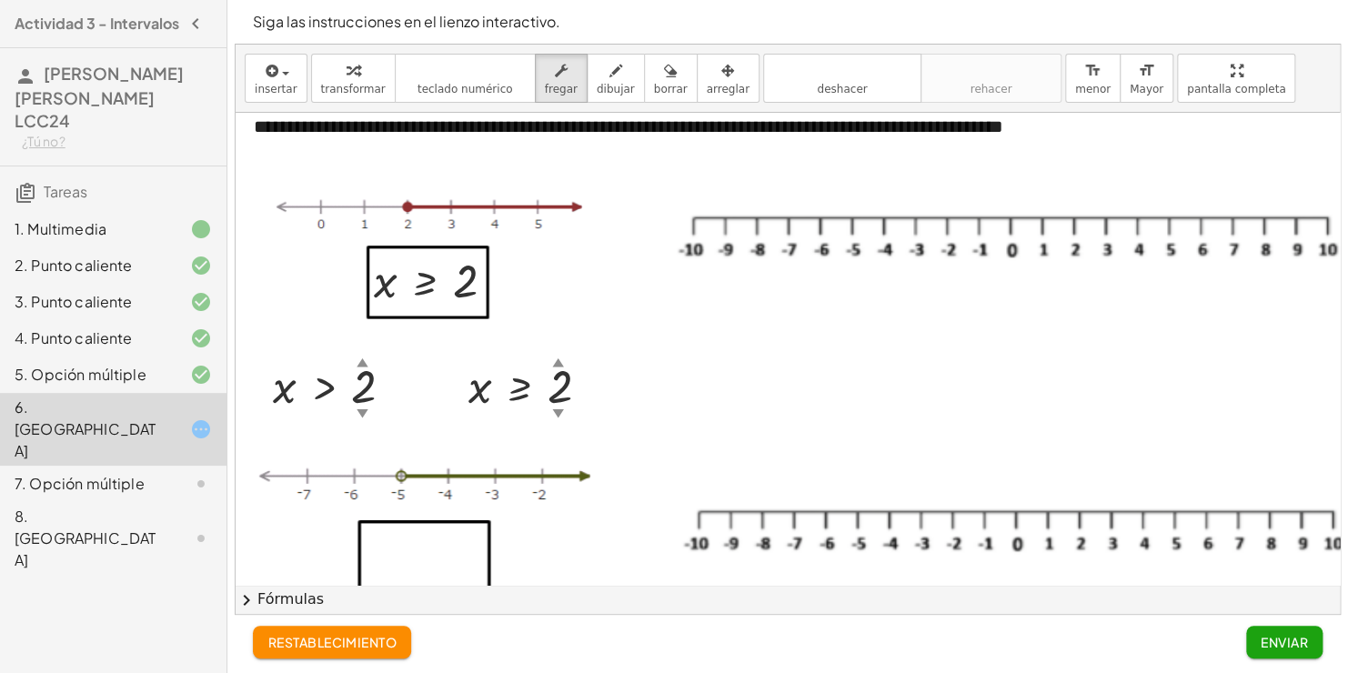
scroll to position [58, 0]
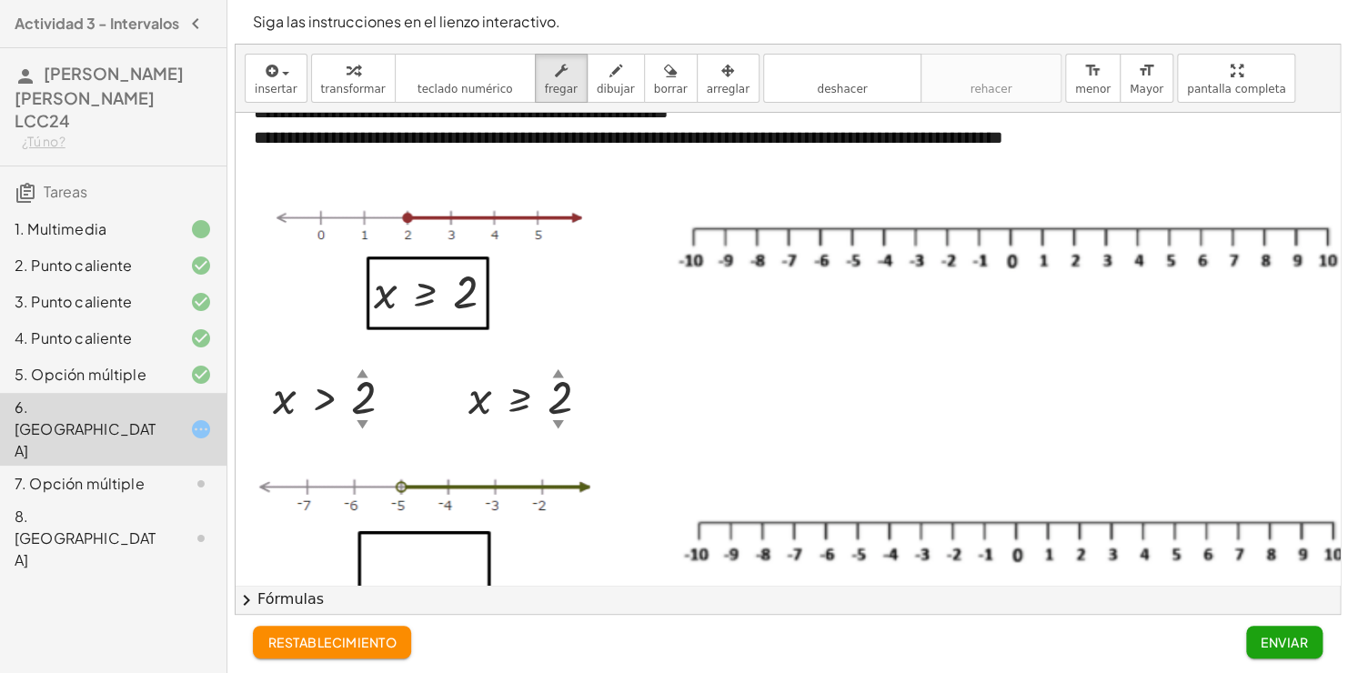
click at [638, 404] on div at bounding box center [815, 564] width 1158 height 1019
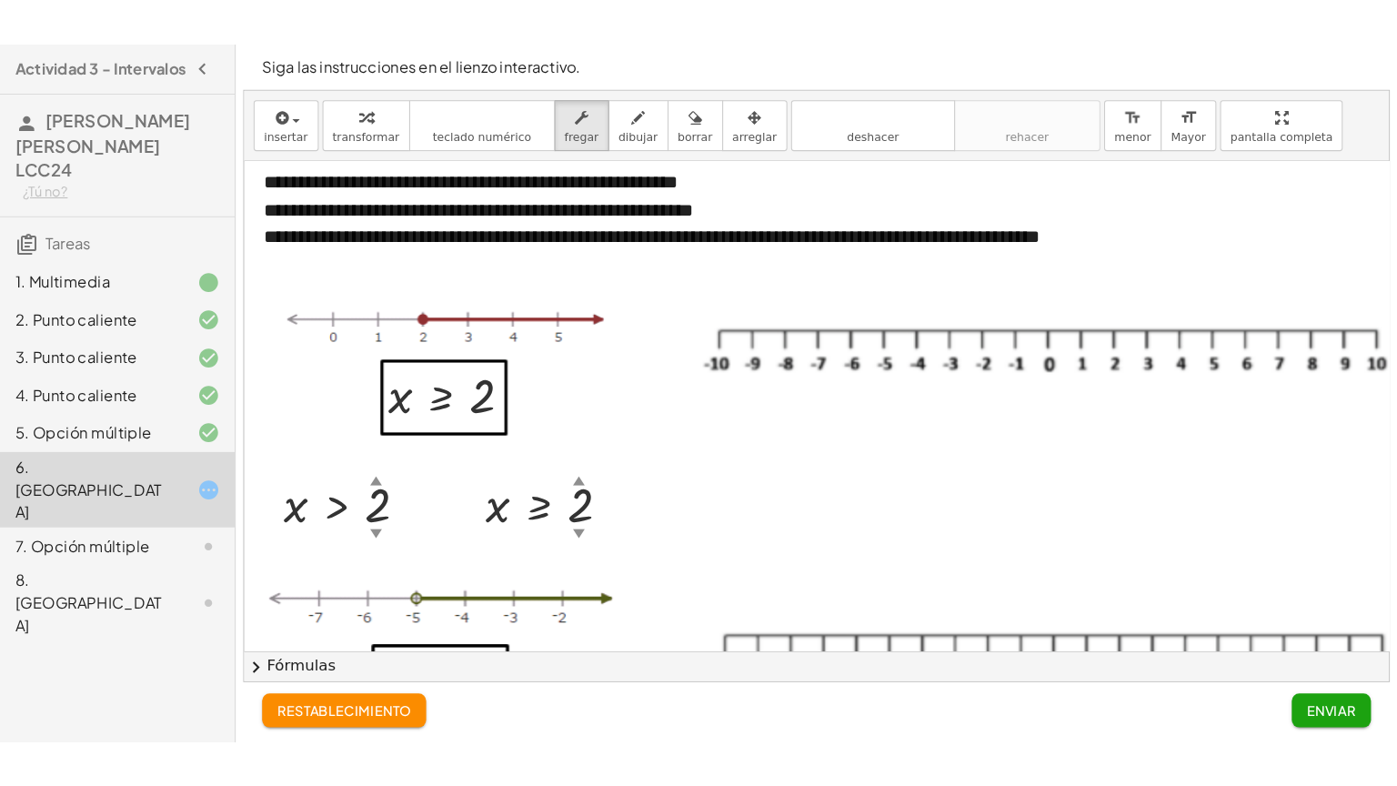
scroll to position [10, 0]
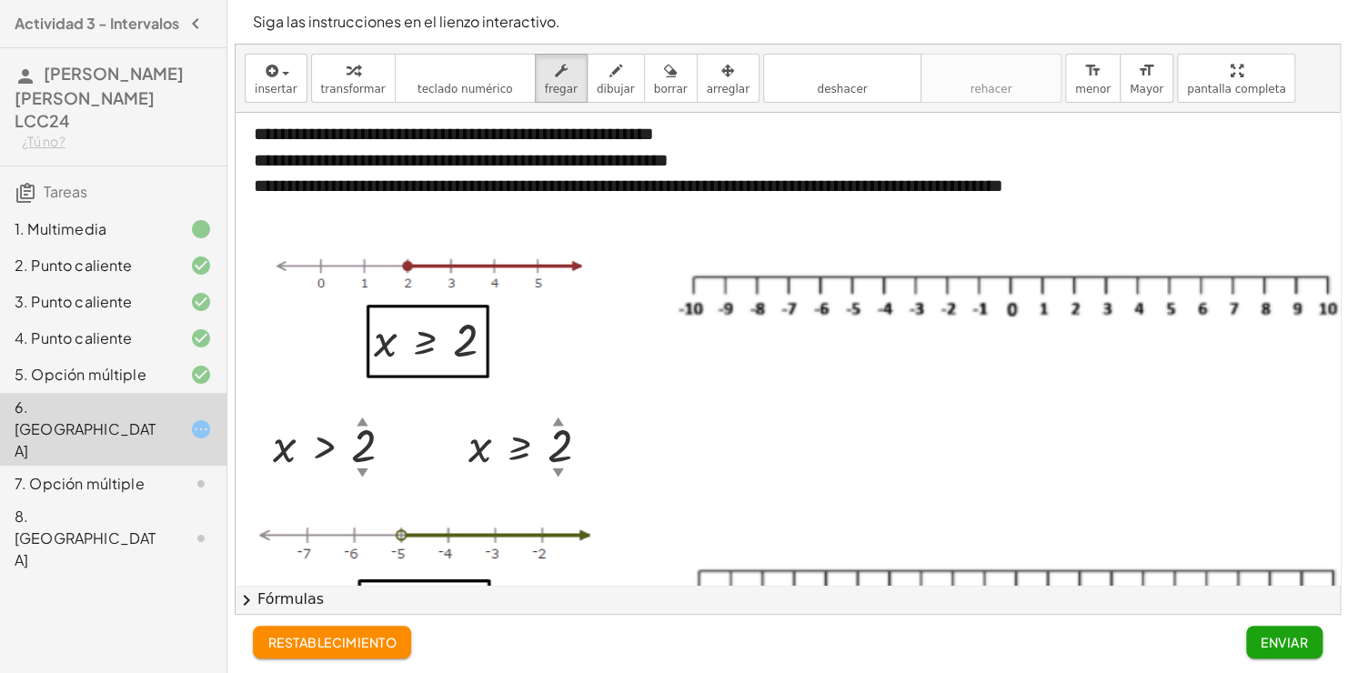
drag, startPoint x: 1161, startPoint y: 95, endPoint x: 1208, endPoint y: 160, distance: 80.2
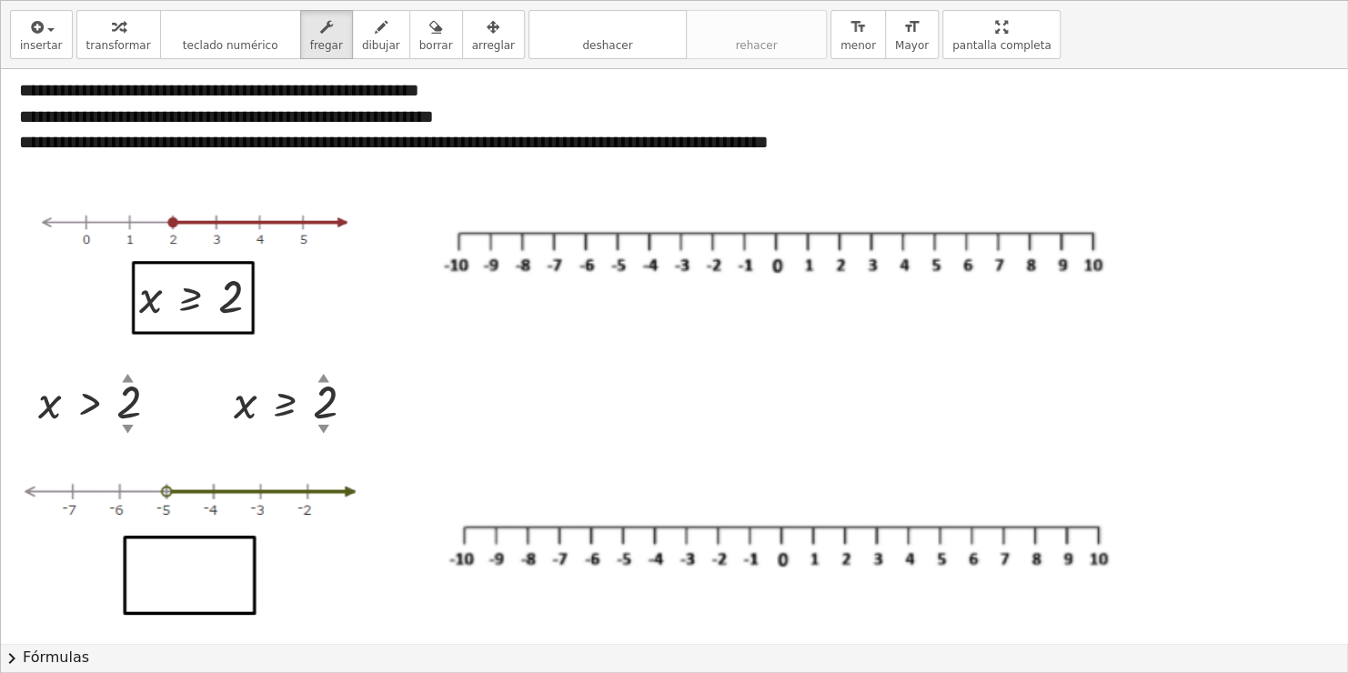
click at [1208, 160] on div "**********" at bounding box center [674, 336] width 1346 height 671
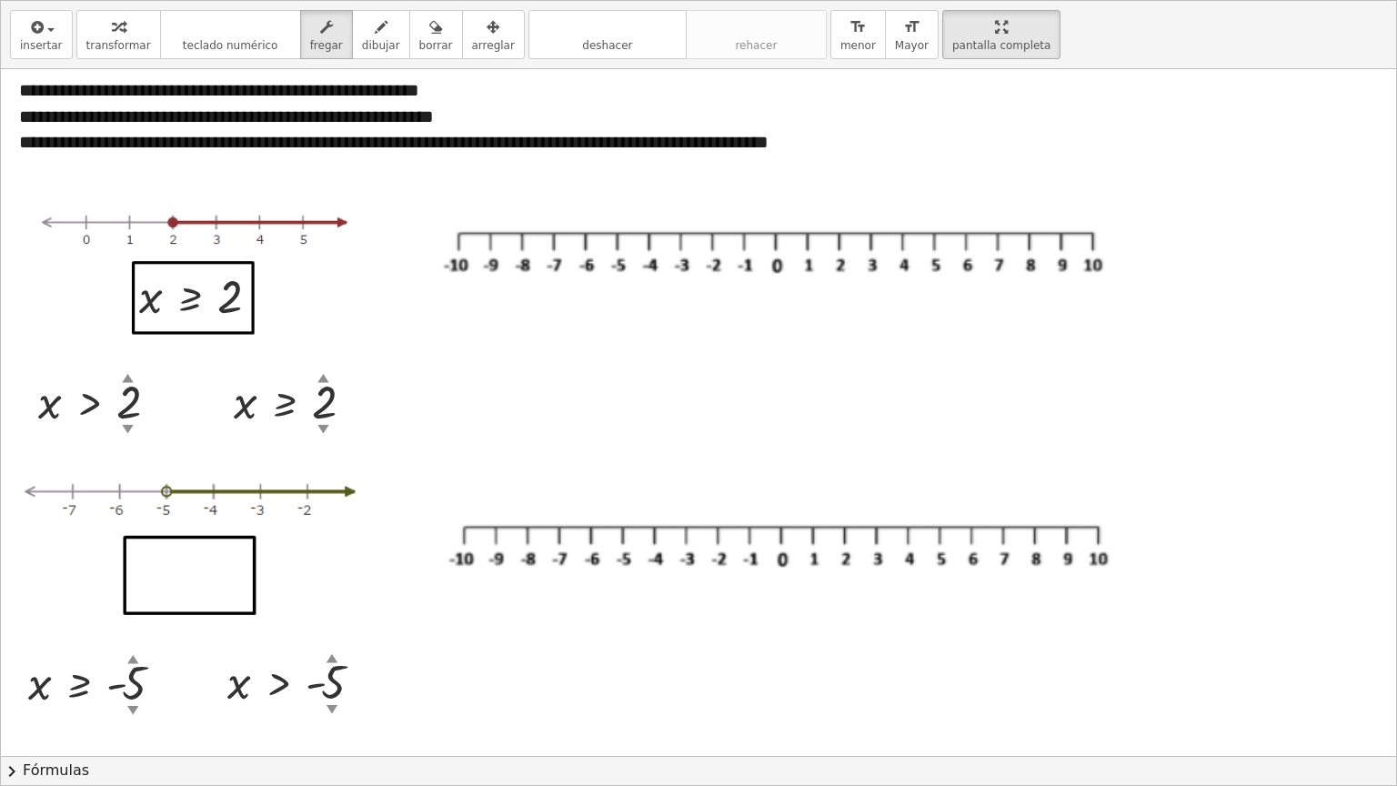
drag, startPoint x: 347, startPoint y: 398, endPoint x: 338, endPoint y: 533, distance: 134.9
click at [338, 533] on div at bounding box center [195, 552] width 389 height 173
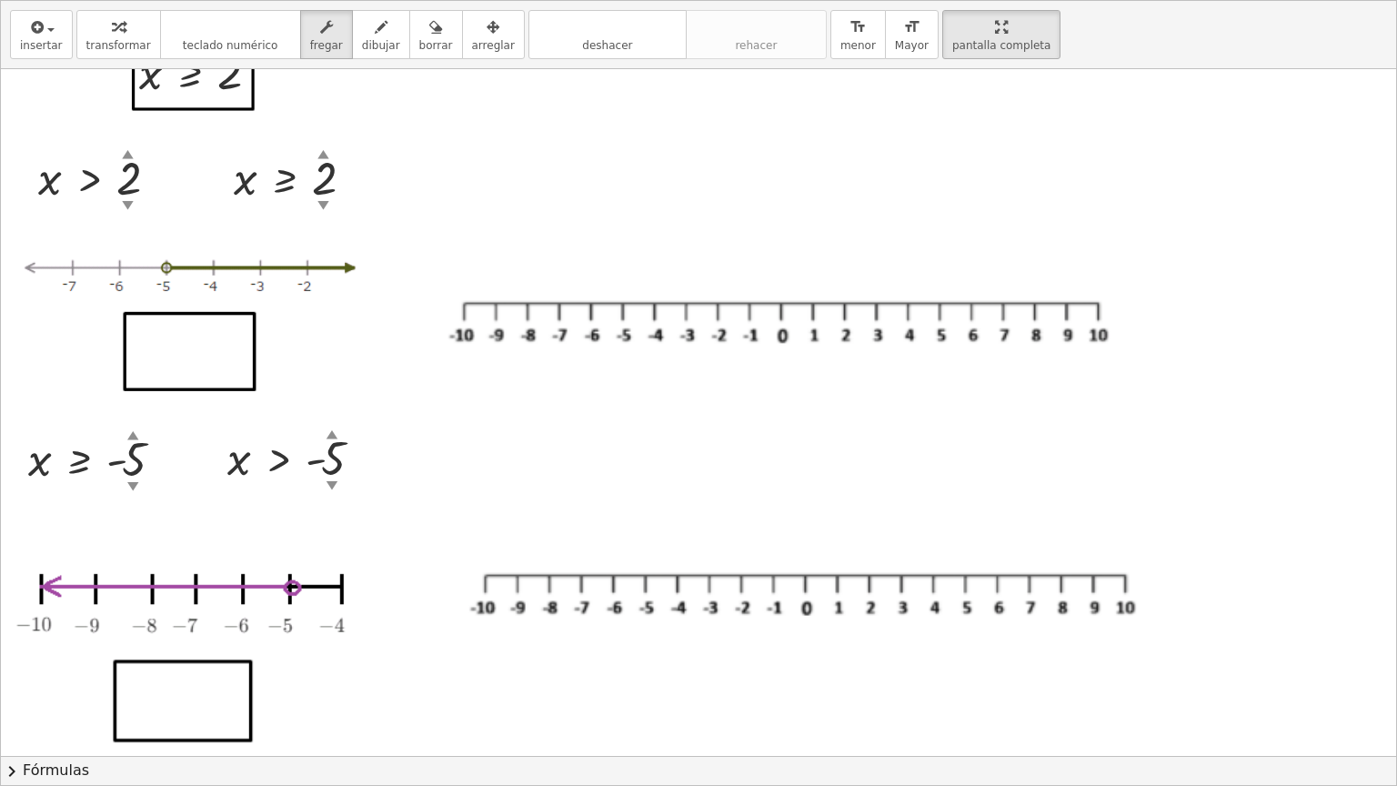
scroll to position [236, 0]
drag, startPoint x: 365, startPoint y: 463, endPoint x: 230, endPoint y: 362, distance: 168.3
drag, startPoint x: 230, startPoint y: 362, endPoint x: 198, endPoint y: 426, distance: 71.2
click at [198, 426] on div at bounding box center [698, 343] width 1395 height 1019
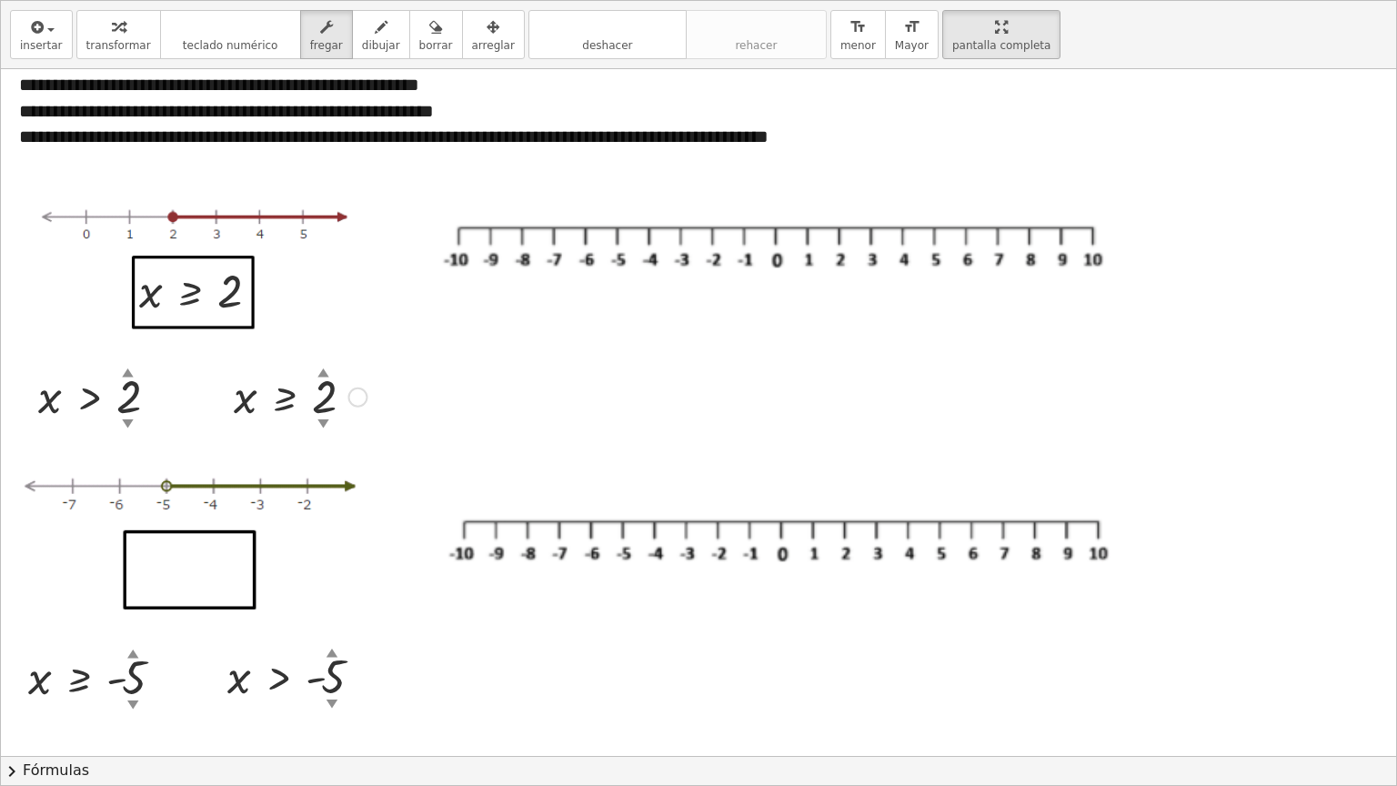
scroll to position [0, 0]
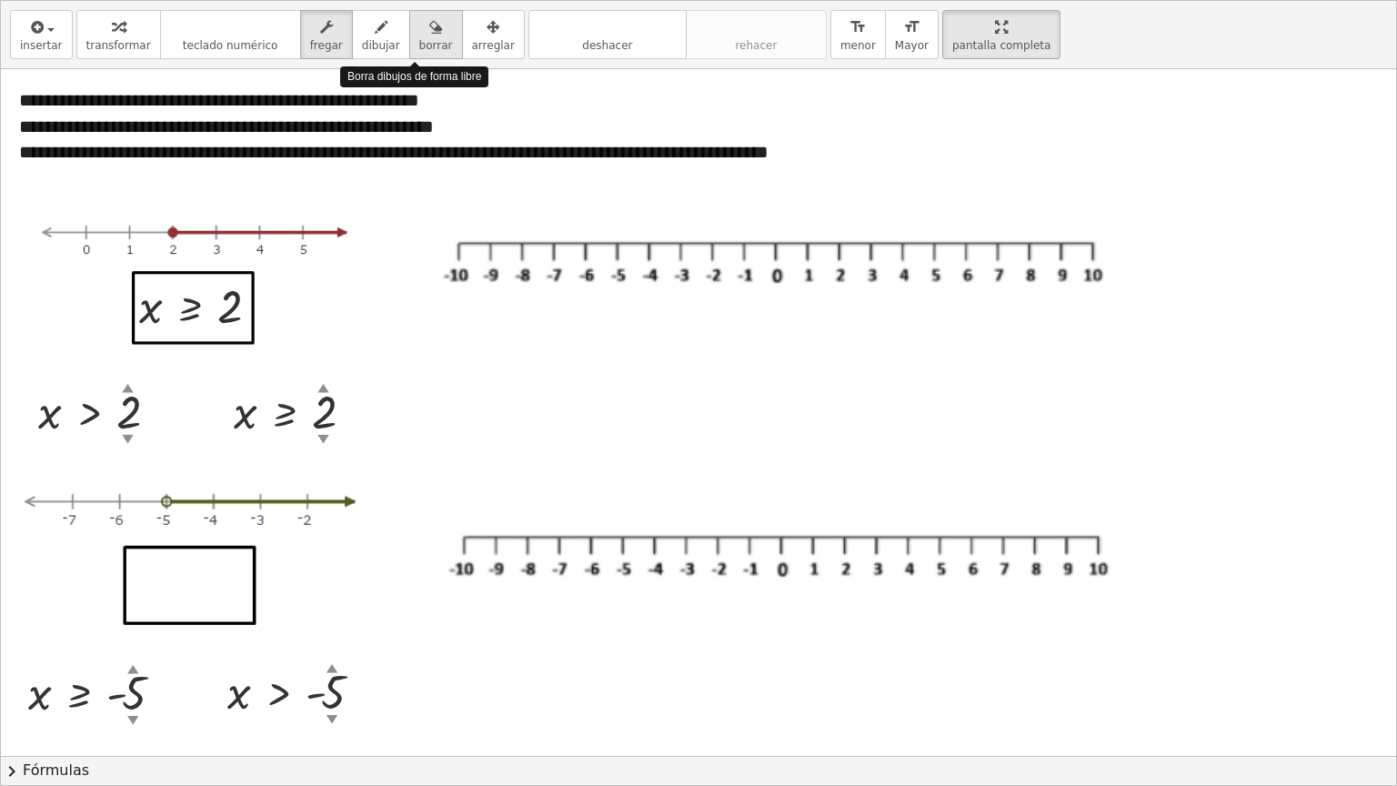
click at [419, 44] on span "borrar" at bounding box center [436, 45] width 34 height 13
click at [419, 51] on span "borrar" at bounding box center [436, 45] width 34 height 13
click at [410, 89] on div at bounding box center [698, 578] width 1395 height 1019
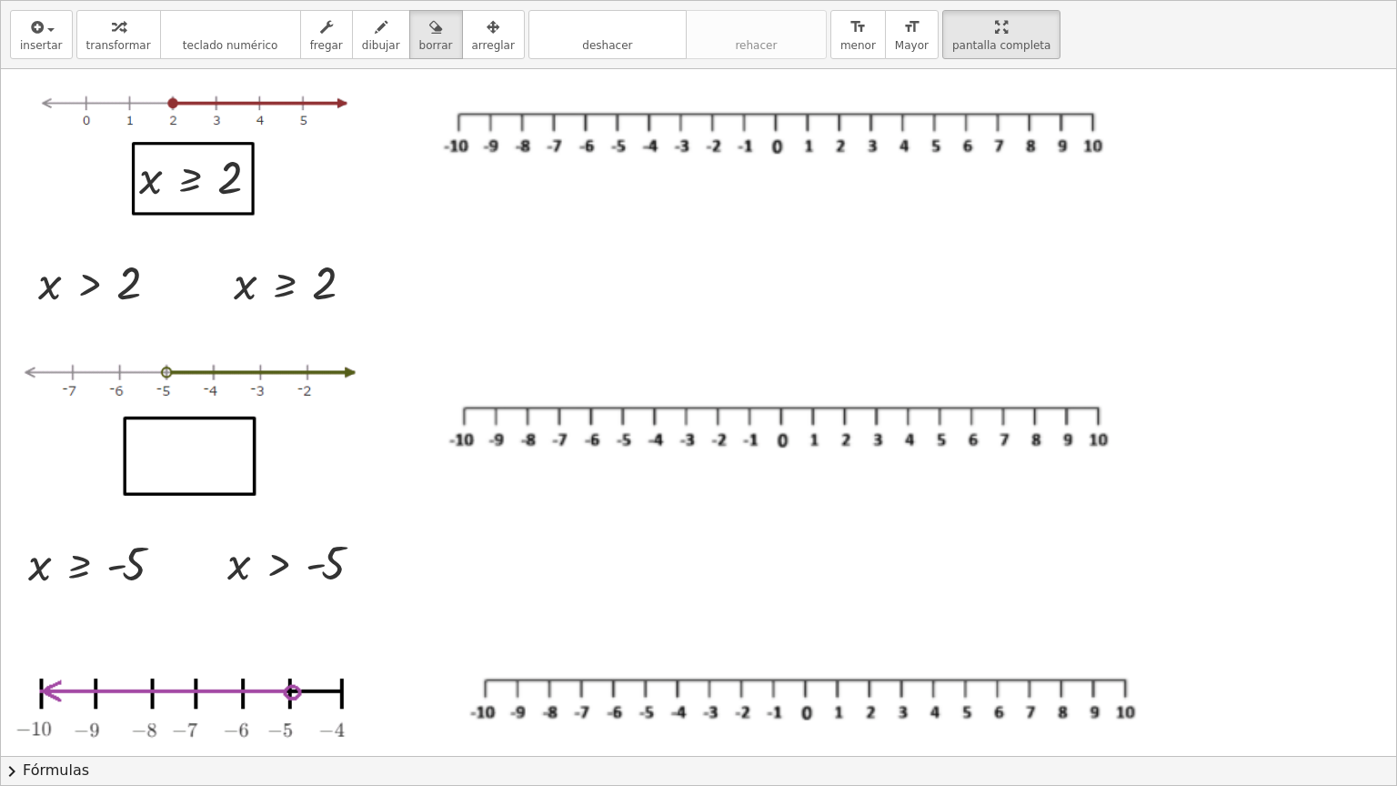
scroll to position [331, 0]
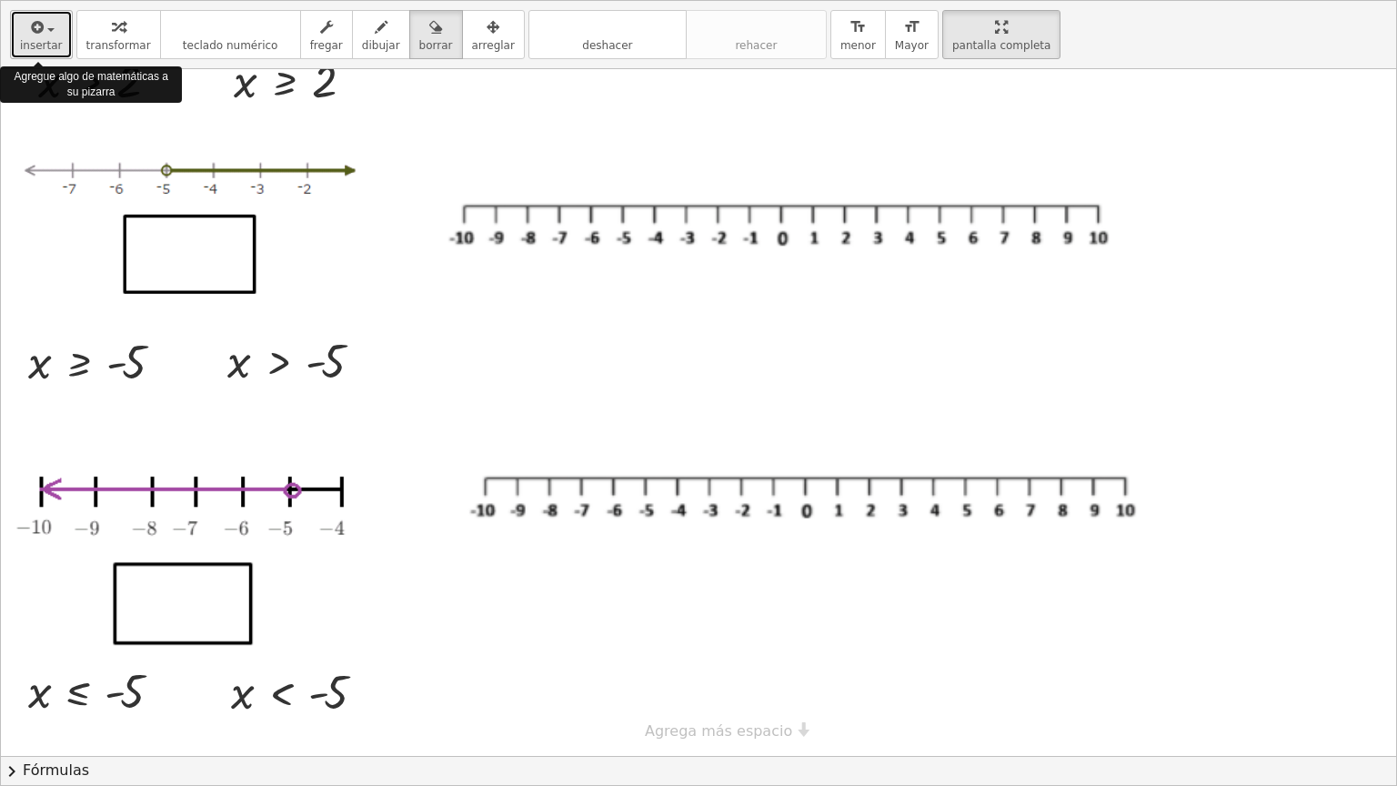
click at [53, 46] on span "insertar" at bounding box center [41, 45] width 43 height 13
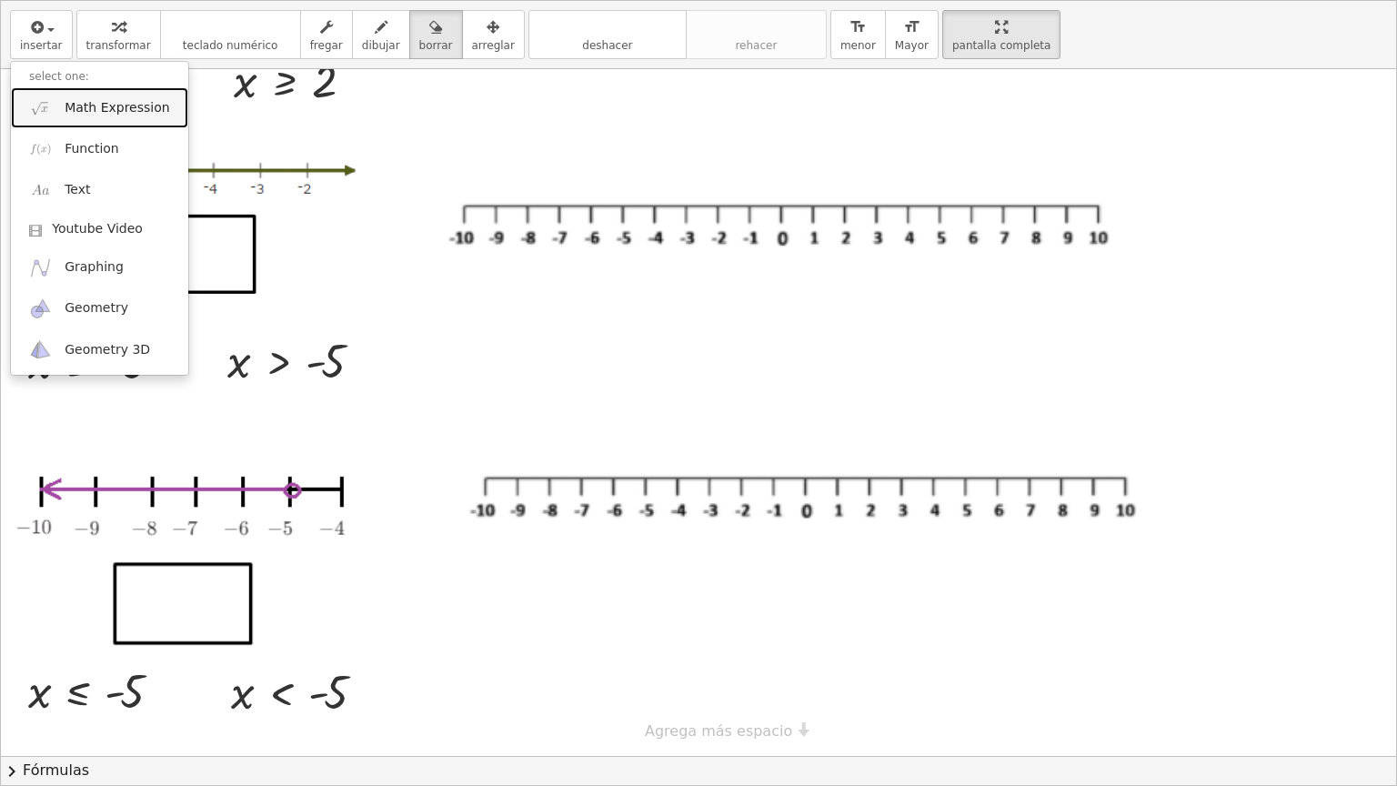
click at [89, 108] on span "Math Expression" at bounding box center [117, 108] width 105 height 18
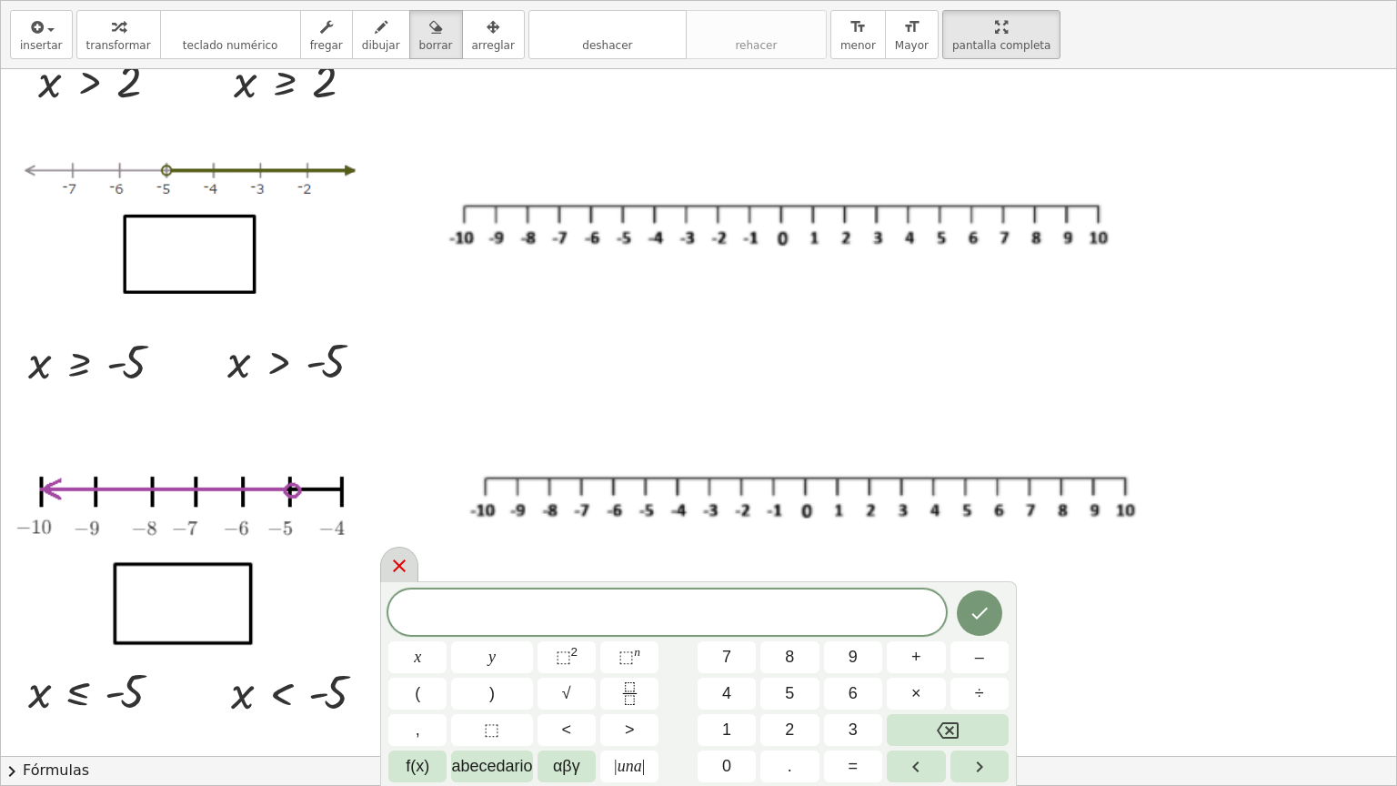
click at [400, 563] on icon at bounding box center [399, 565] width 13 height 13
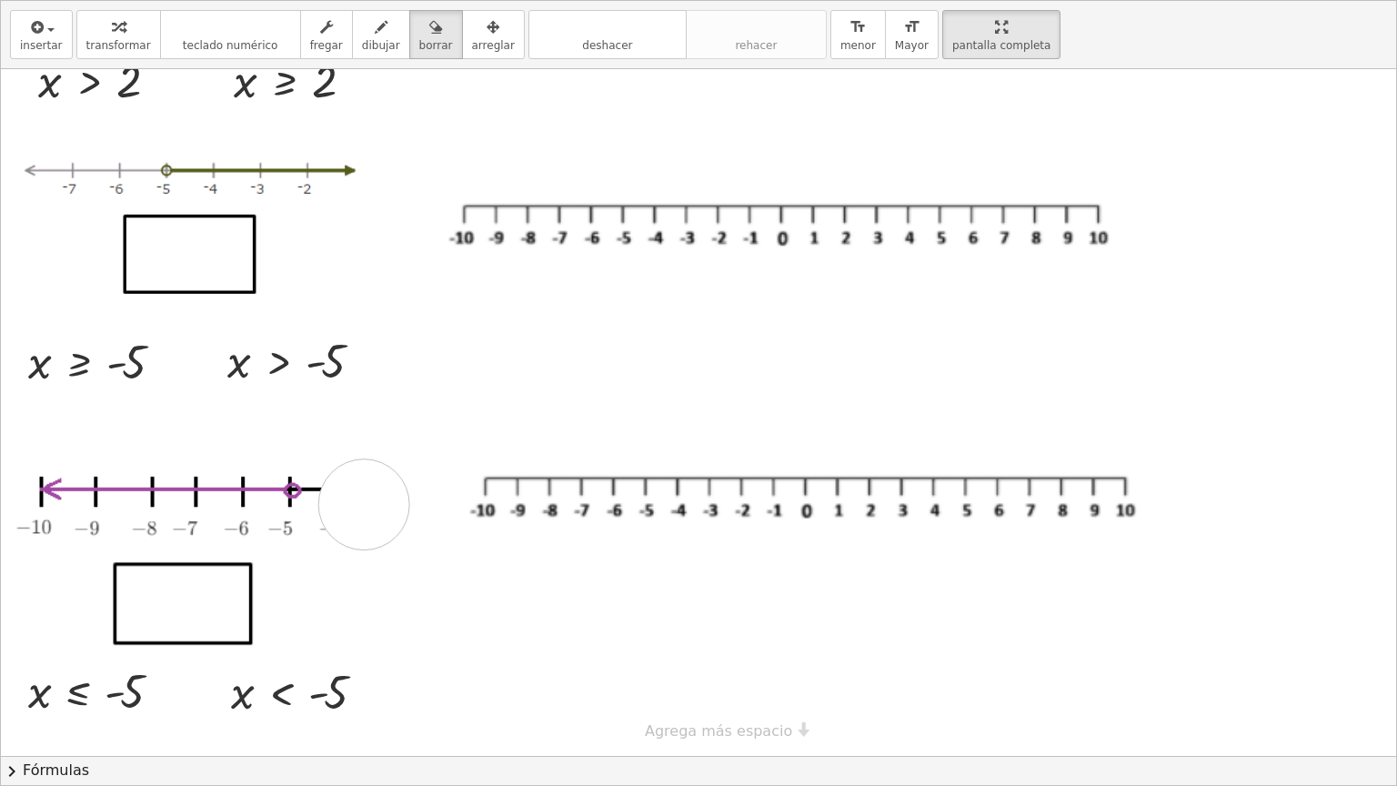
click at [364, 504] on div at bounding box center [698, 247] width 1395 height 1019
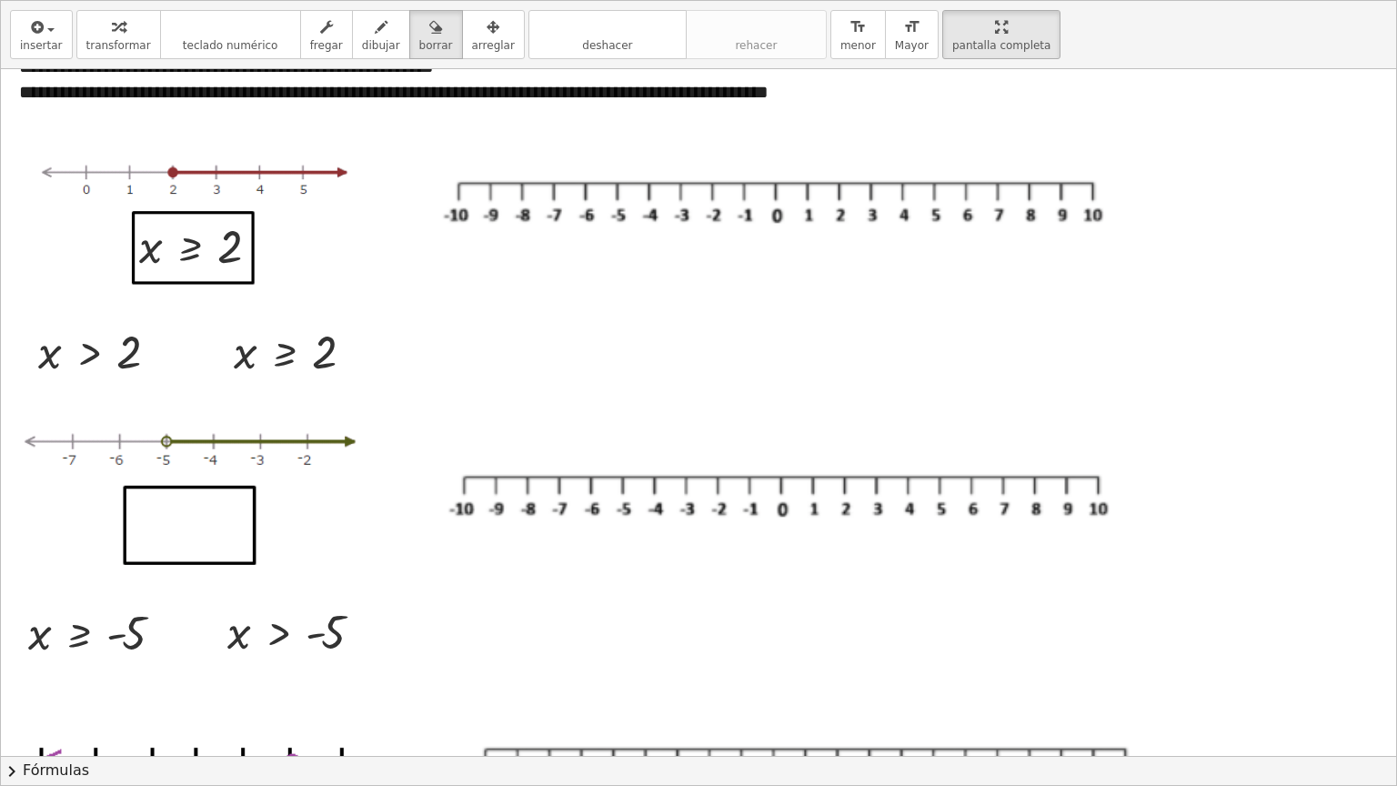
scroll to position [58, 0]
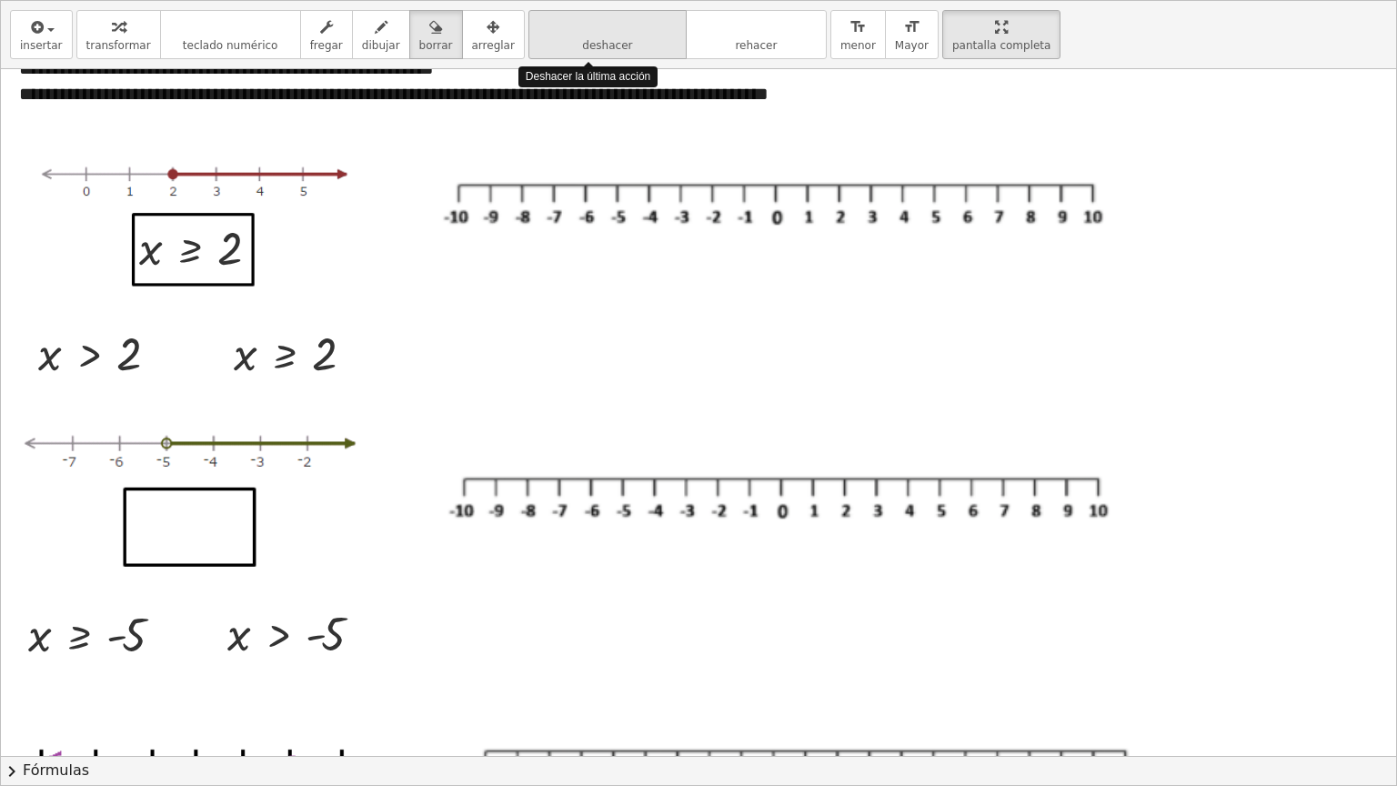
click at [541, 31] on icon "deshacer" at bounding box center [607, 27] width 138 height 22
click at [582, 44] on span "deshacer" at bounding box center [607, 45] width 50 height 13
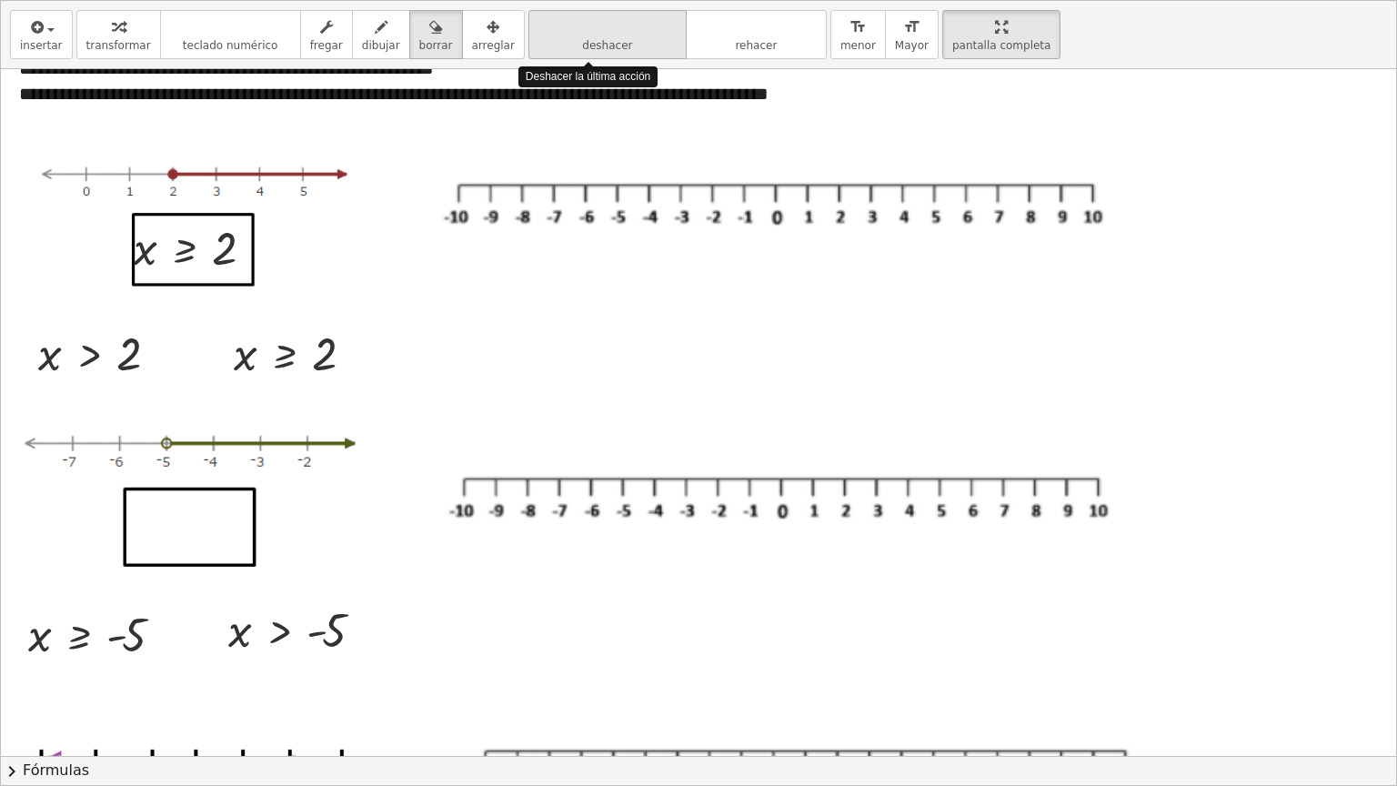
click at [582, 44] on span "deshacer" at bounding box center [607, 45] width 50 height 13
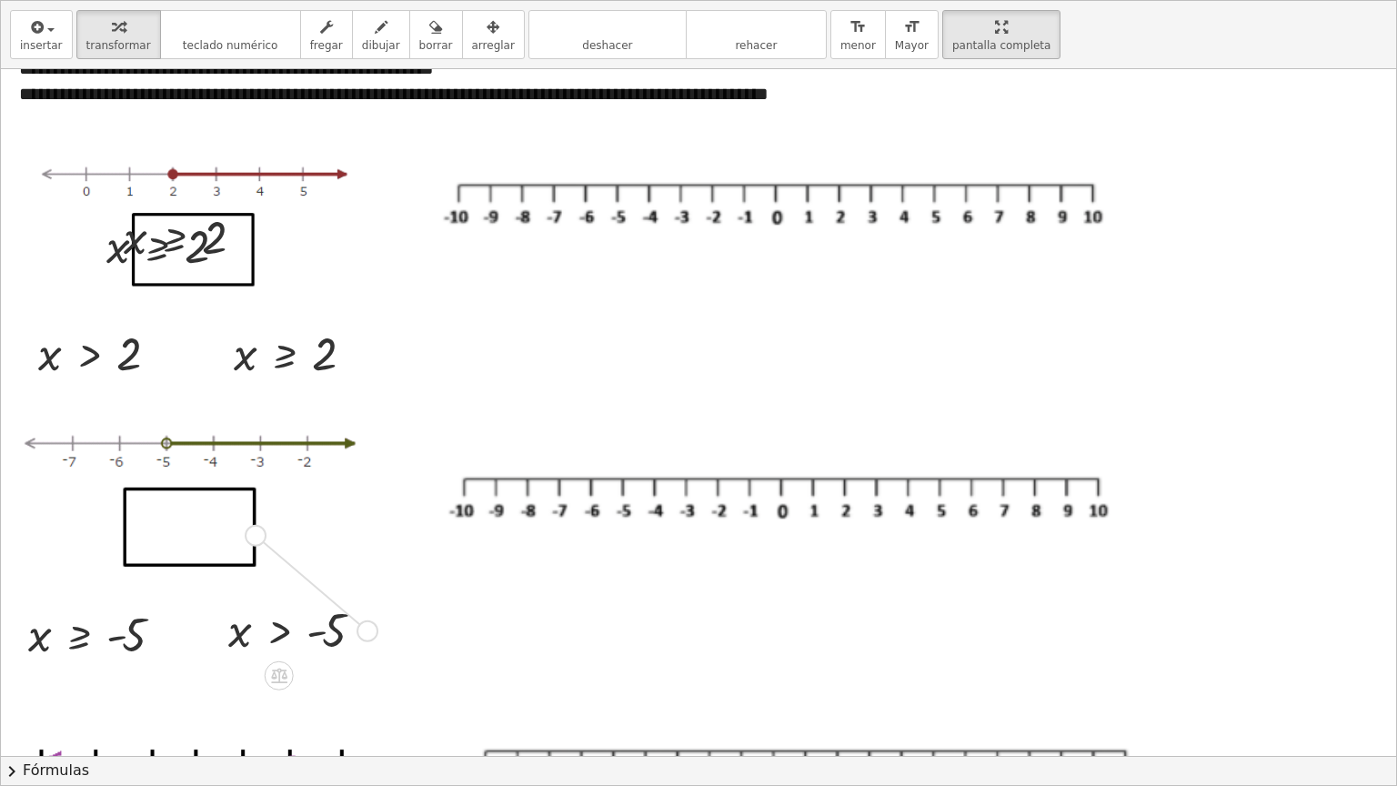
drag, startPoint x: 367, startPoint y: 630, endPoint x: 247, endPoint y: 532, distance: 155.1
click at [247, 532] on div "**********" at bounding box center [698, 520] width 1395 height 1019
drag, startPoint x: 204, startPoint y: 244, endPoint x: 186, endPoint y: 246, distance: 18.4
click at [186, 246] on div at bounding box center [190, 236] width 151 height 60
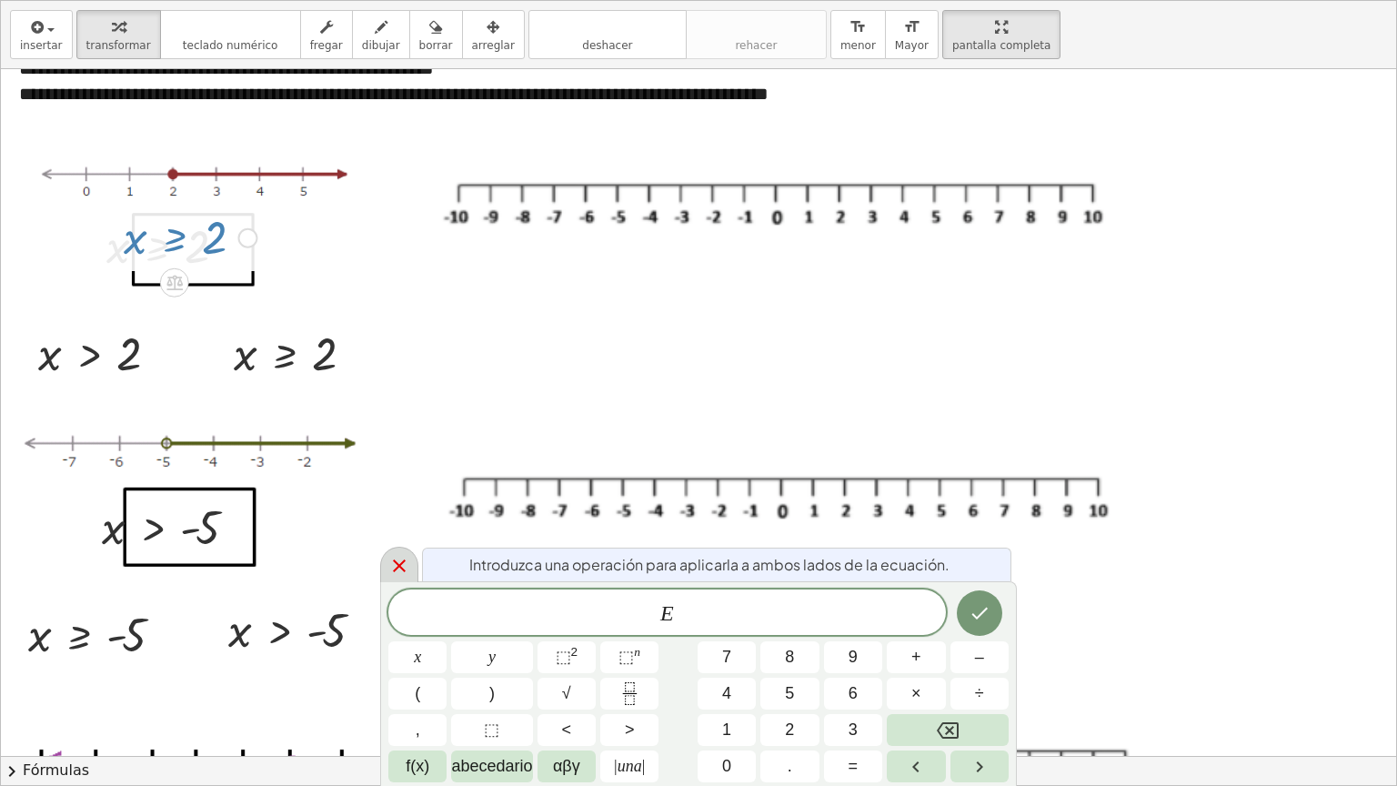
click at [387, 558] on div at bounding box center [399, 564] width 38 height 35
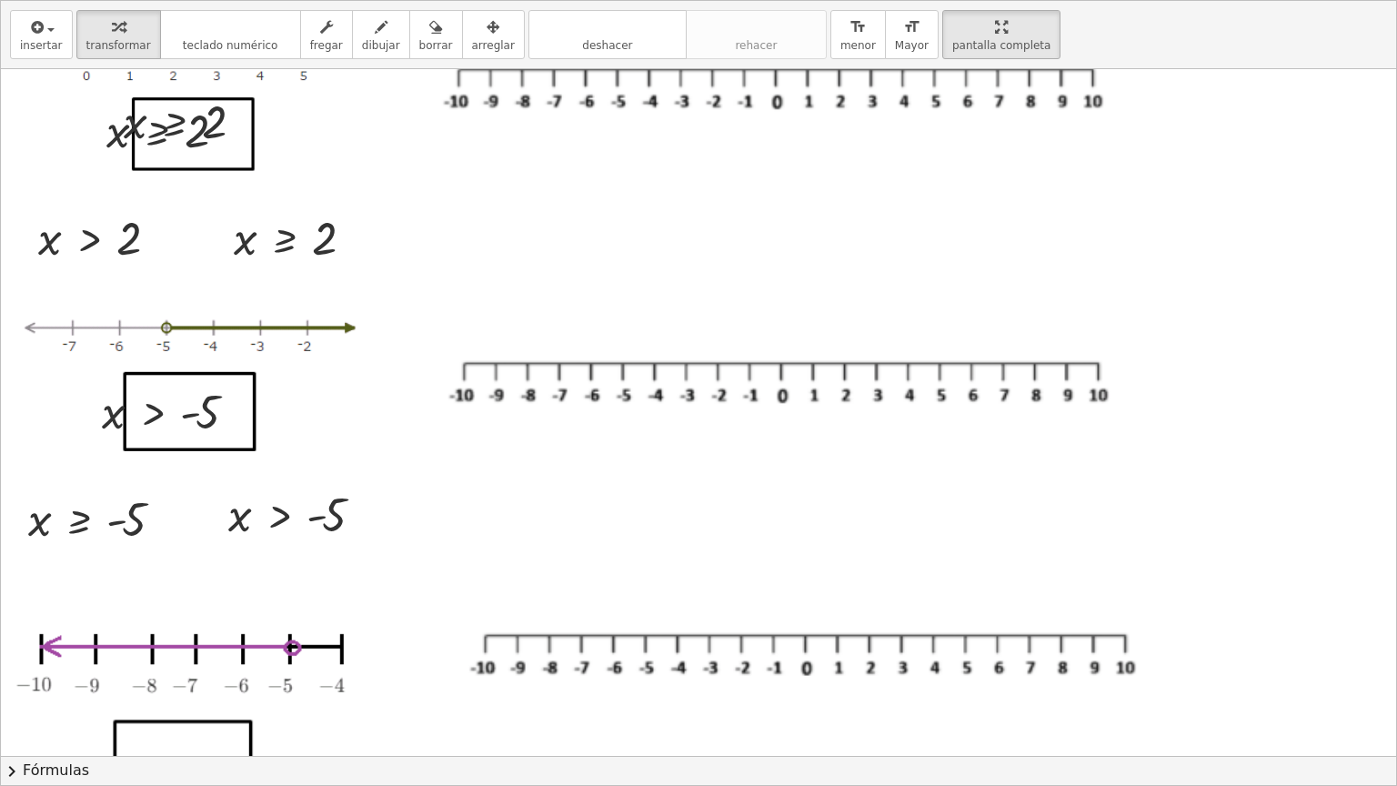
scroll to position [182, 0]
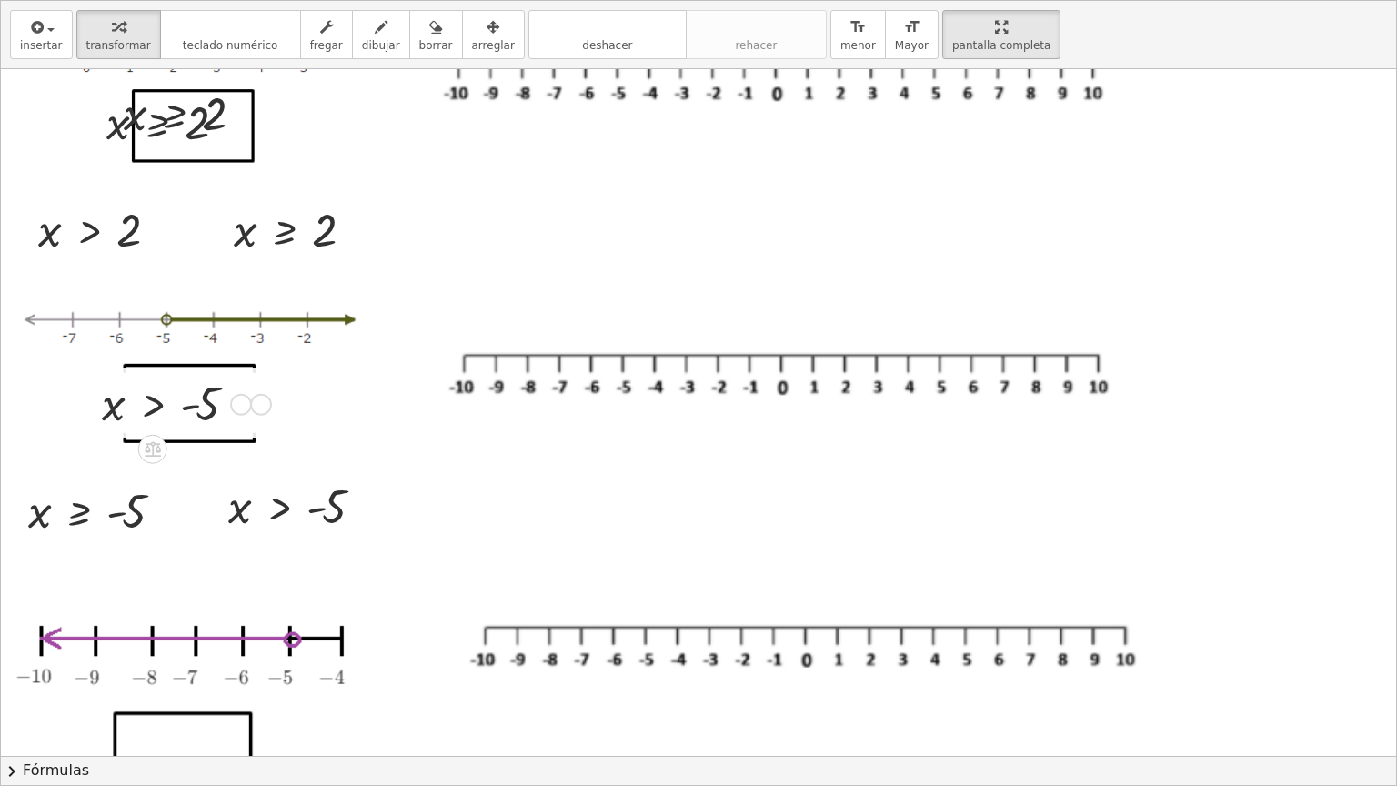
drag, startPoint x: 240, startPoint y: 405, endPoint x: 268, endPoint y: 405, distance: 28.2
click at [268, 405] on div "**********" at bounding box center [698, 396] width 1395 height 1019
drag, startPoint x: 251, startPoint y: 394, endPoint x: 281, endPoint y: 404, distance: 31.6
click at [281, 404] on div "**********" at bounding box center [698, 396] width 1395 height 1019
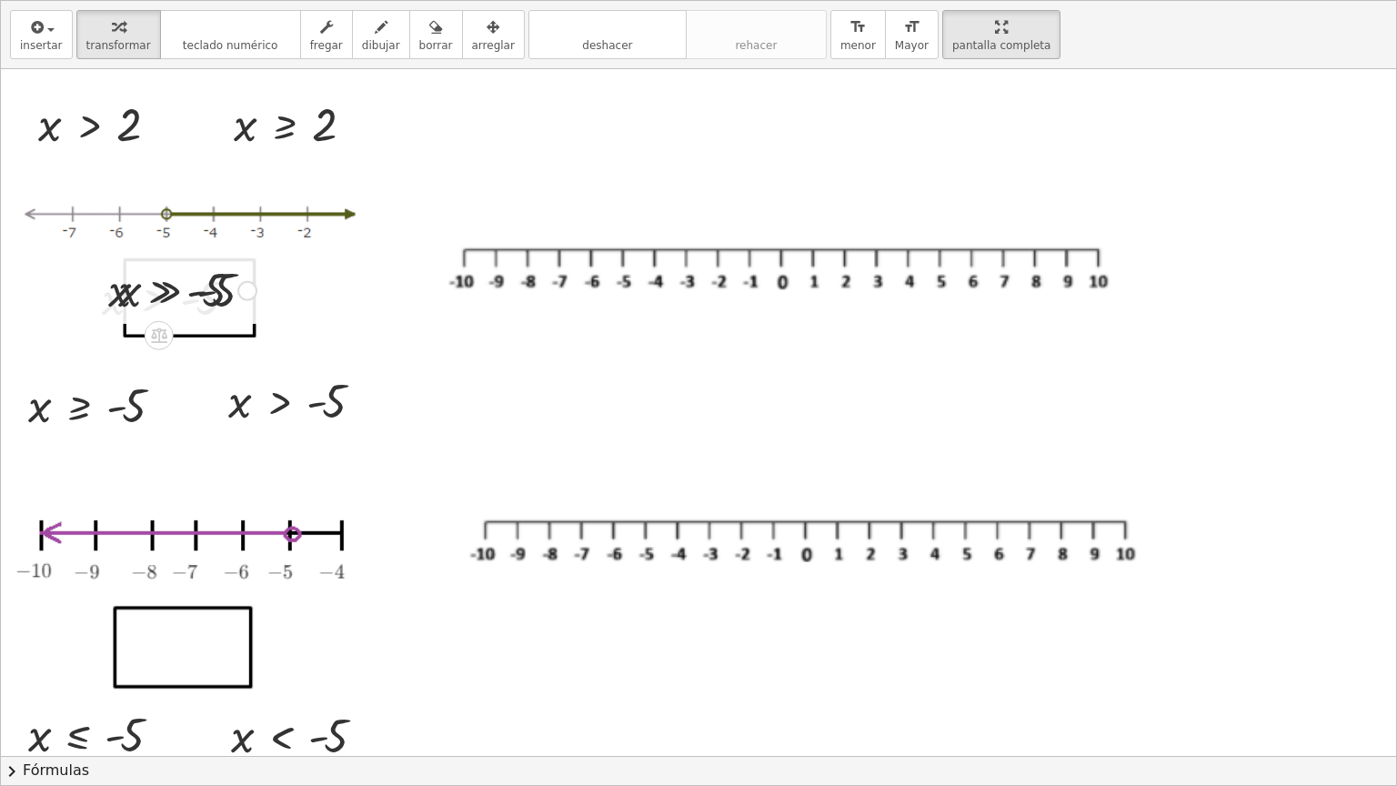
scroll to position [331, 0]
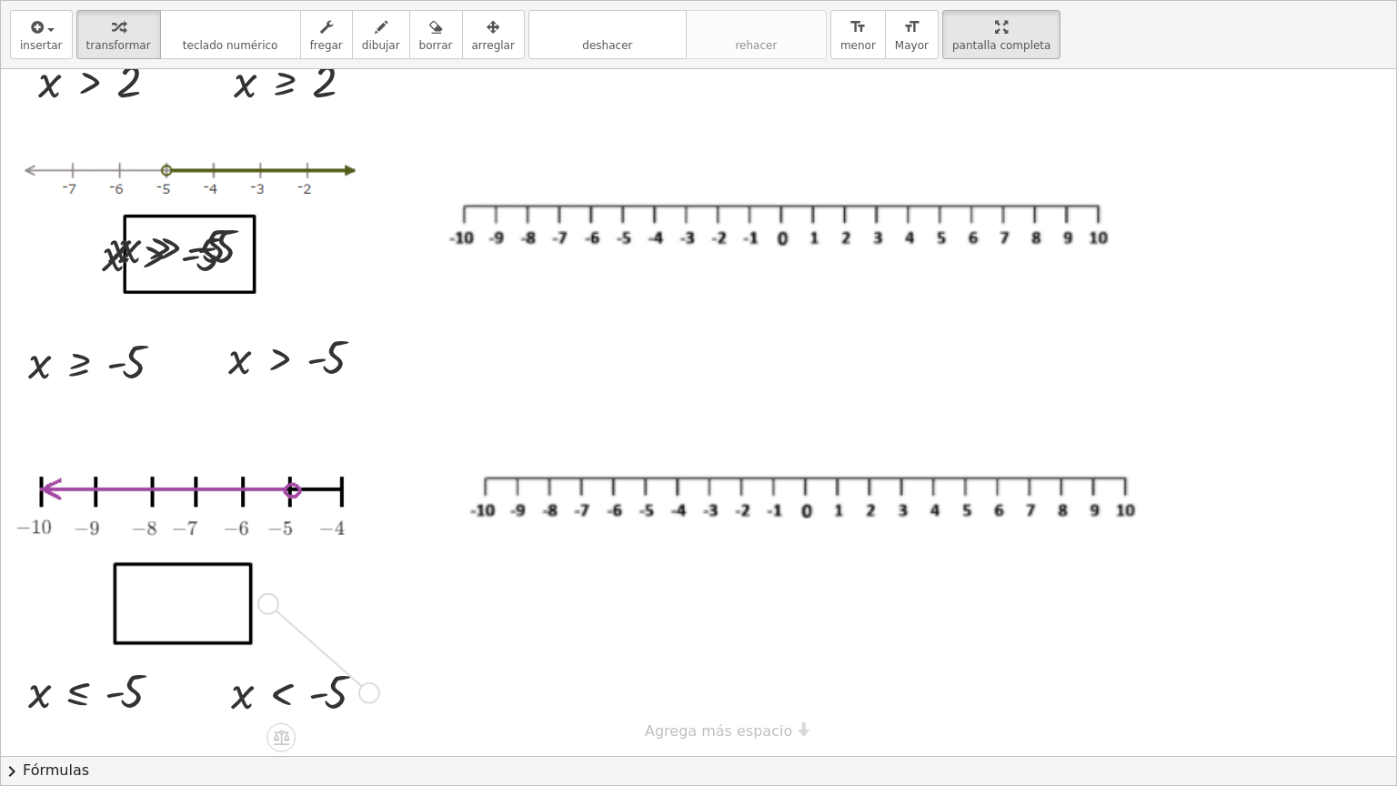
drag, startPoint x: 372, startPoint y: 688, endPoint x: 265, endPoint y: 595, distance: 141.9
click at [265, 595] on div "**********" at bounding box center [698, 247] width 1395 height 1019
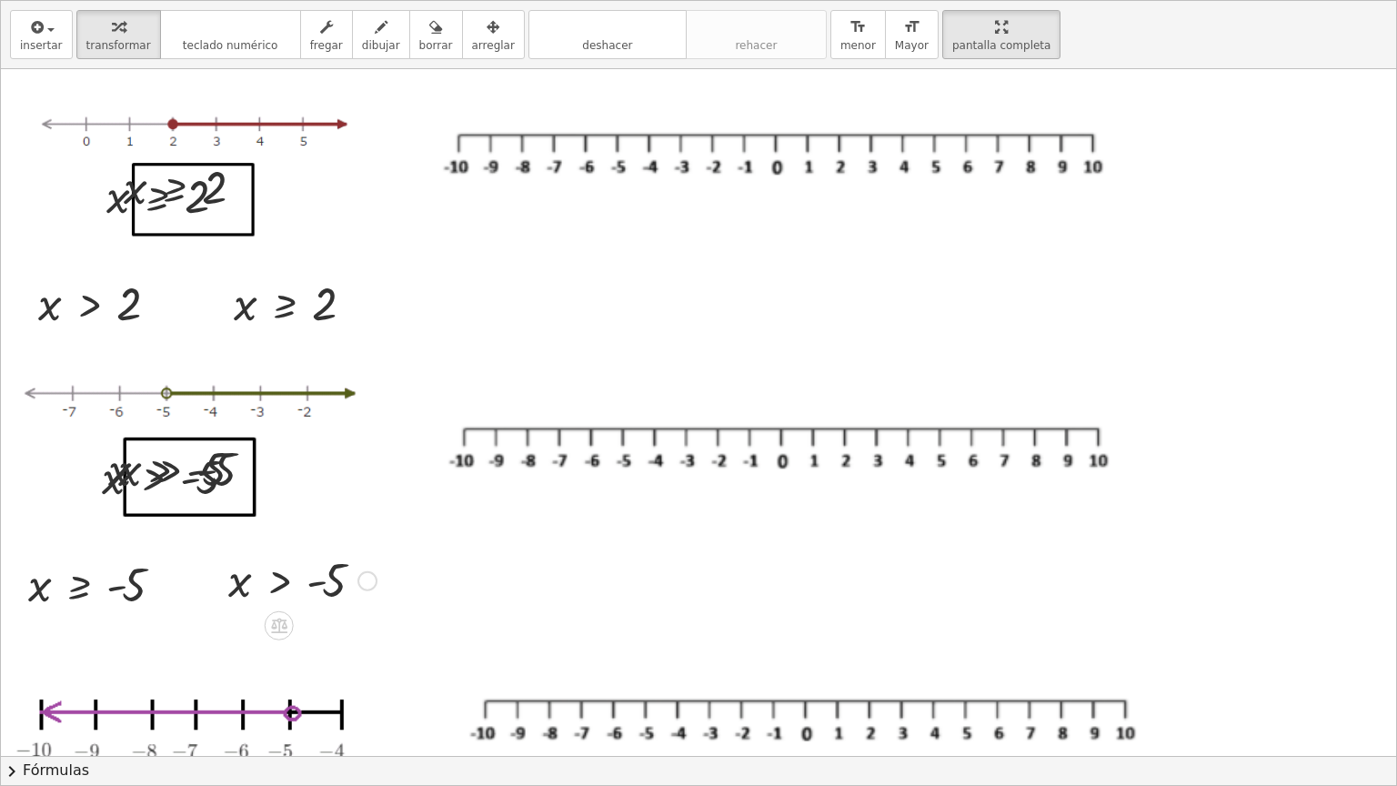
scroll to position [106, 0]
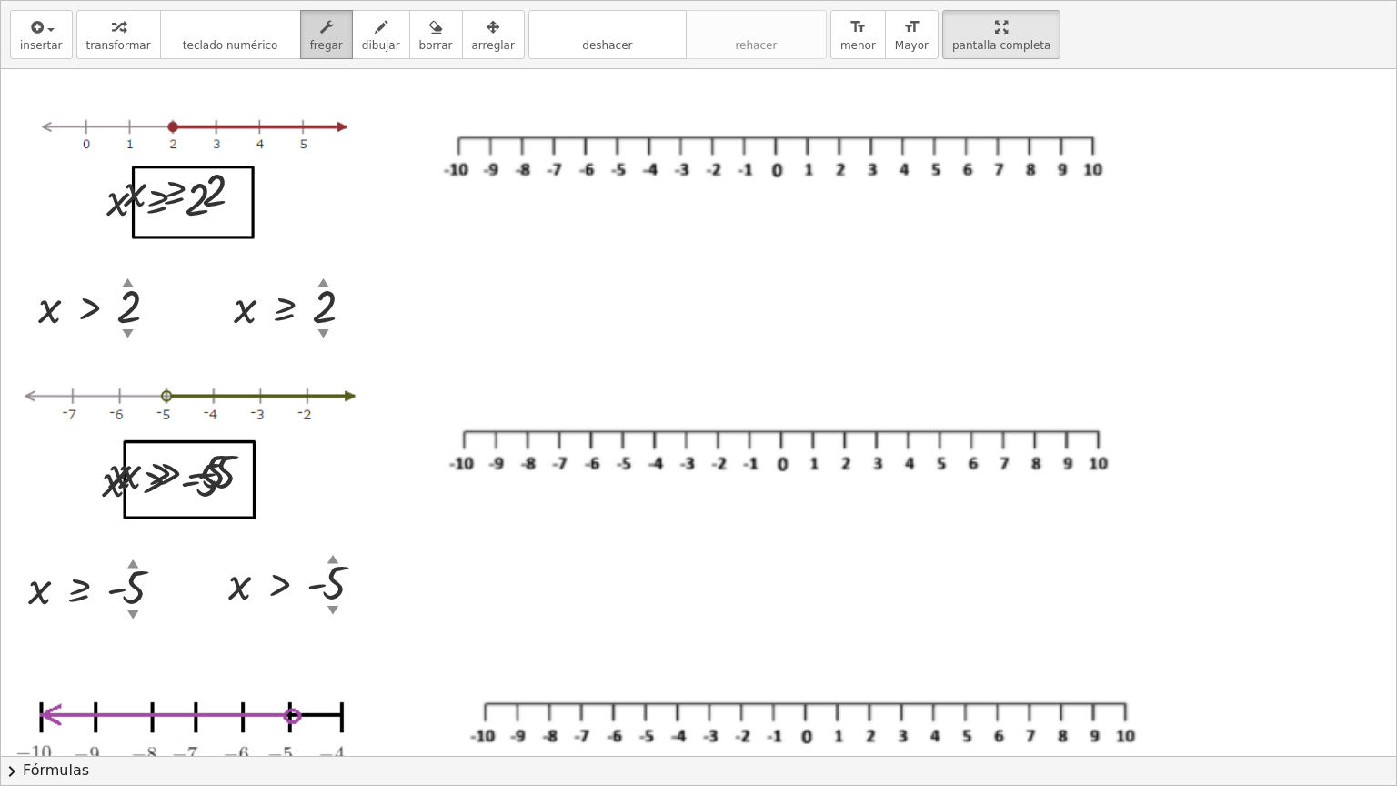
click at [310, 29] on div "button" at bounding box center [326, 26] width 33 height 22
click at [487, 36] on icon "button" at bounding box center [493, 27] width 13 height 22
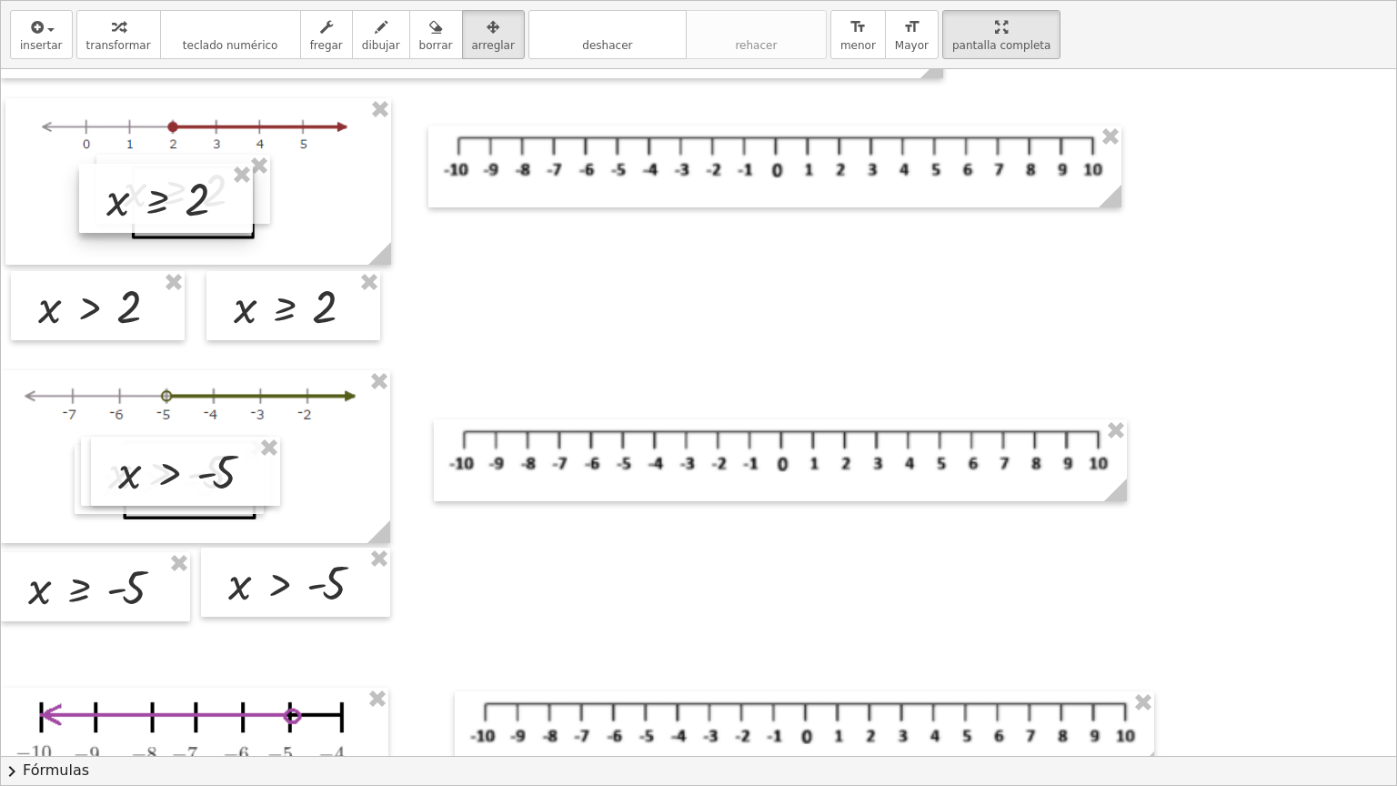
click at [90, 206] on div at bounding box center [166, 198] width 174 height 69
drag, startPoint x: 200, startPoint y: 203, endPoint x: 216, endPoint y: 214, distance: 18.9
click at [216, 214] on div at bounding box center [195, 196] width 174 height 69
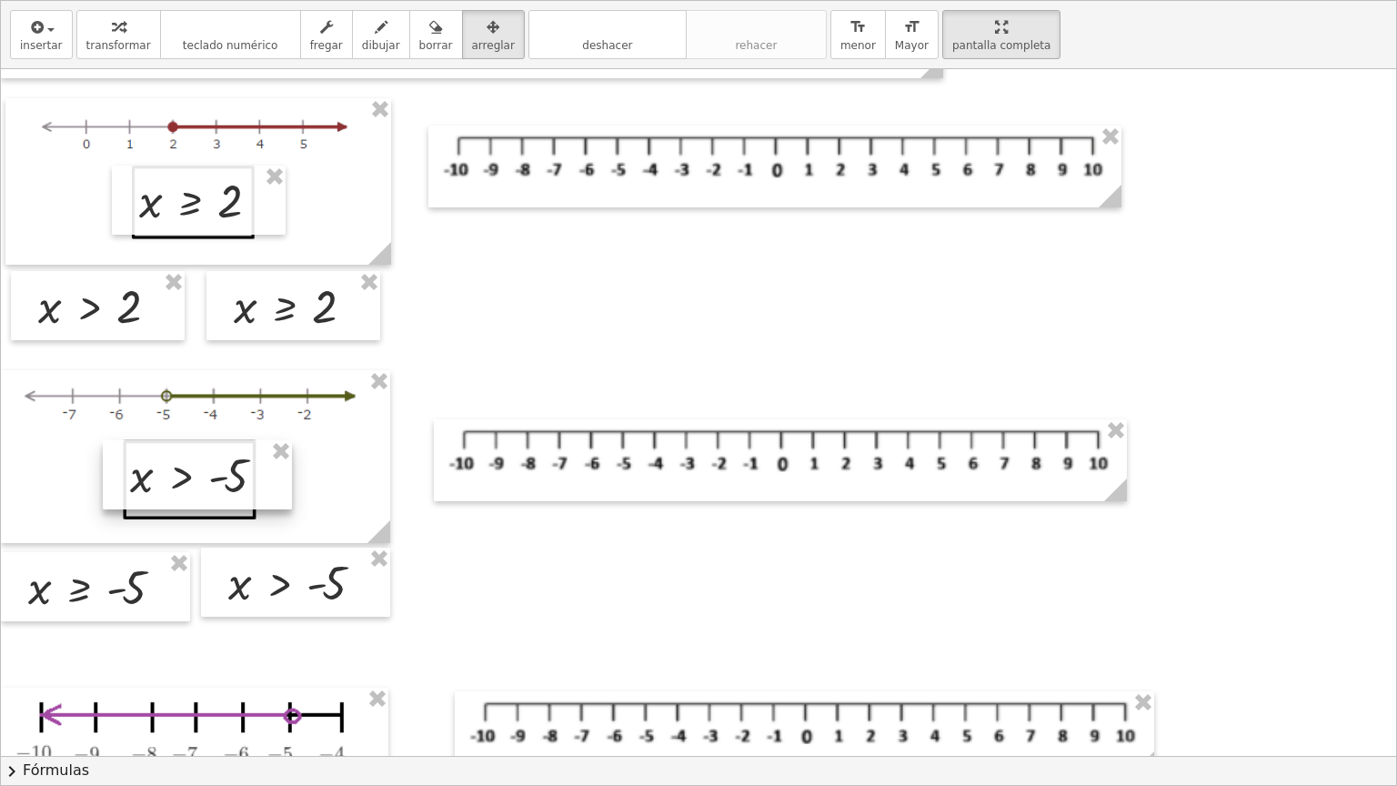
drag, startPoint x: 223, startPoint y: 478, endPoint x: 251, endPoint y: 473, distance: 28.6
click at [251, 473] on div at bounding box center [197, 474] width 189 height 69
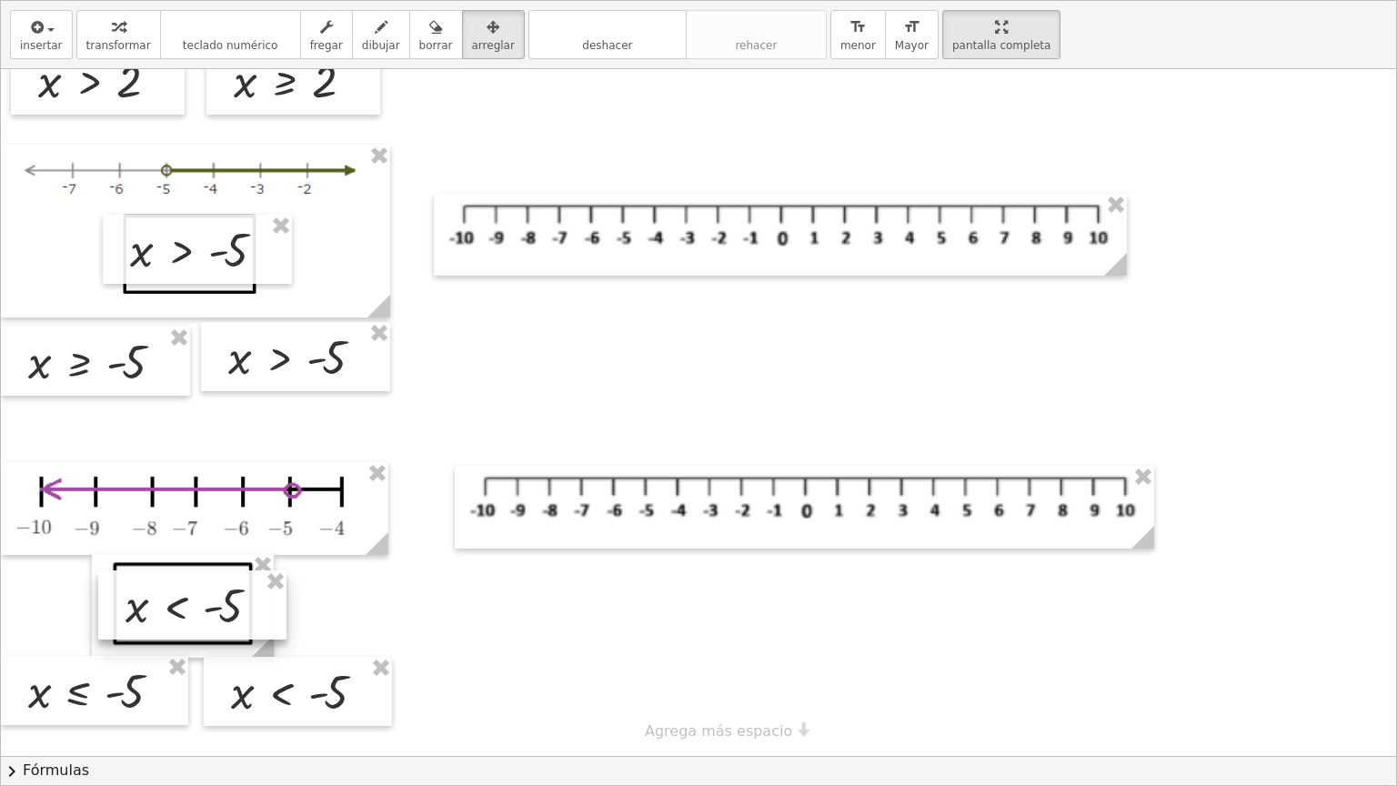
drag, startPoint x: 239, startPoint y: 604, endPoint x: 249, endPoint y: 615, distance: 14.8
click at [249, 615] on div at bounding box center [192, 604] width 188 height 69
click at [467, 618] on div at bounding box center [698, 247] width 1395 height 1019
click at [487, 30] on icon "button" at bounding box center [493, 27] width 13 height 22
click at [316, 32] on div "button" at bounding box center [326, 26] width 33 height 22
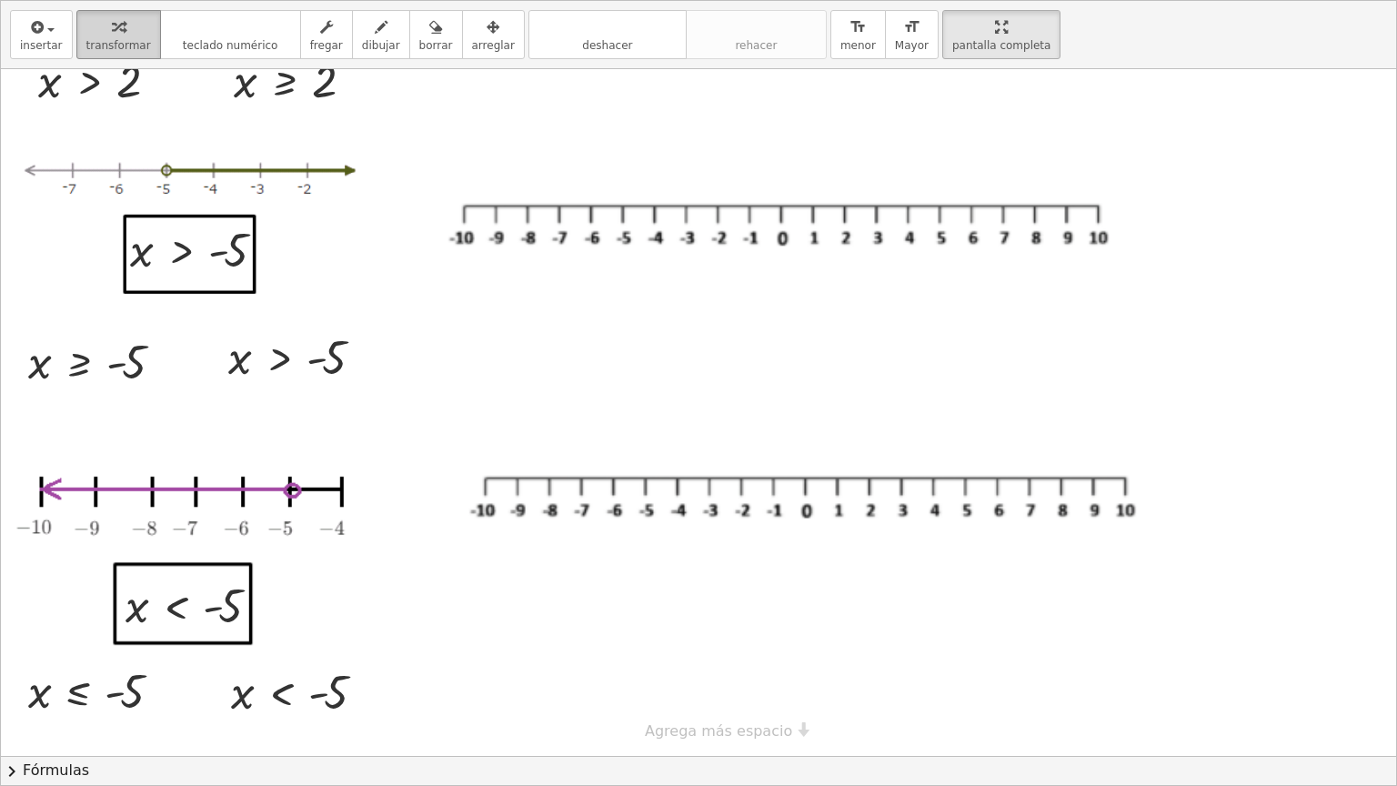
click at [131, 32] on div "button" at bounding box center [118, 26] width 65 height 22
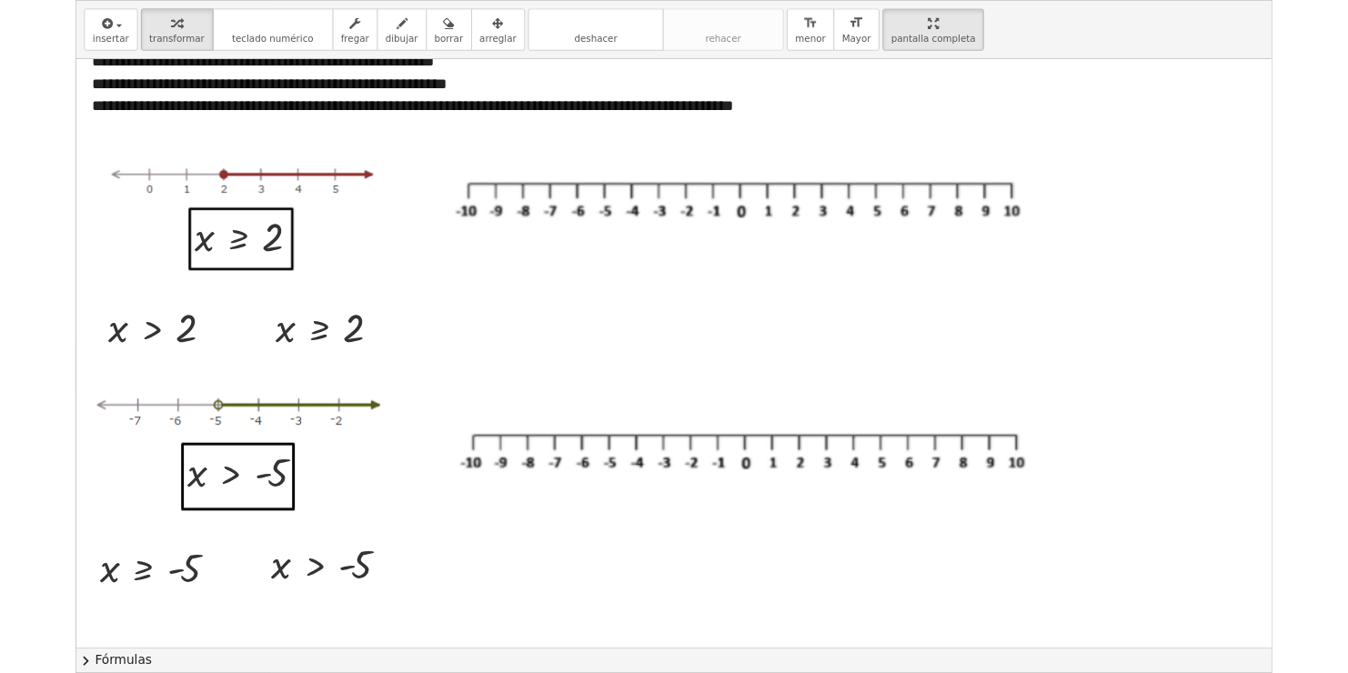
scroll to position [0, 0]
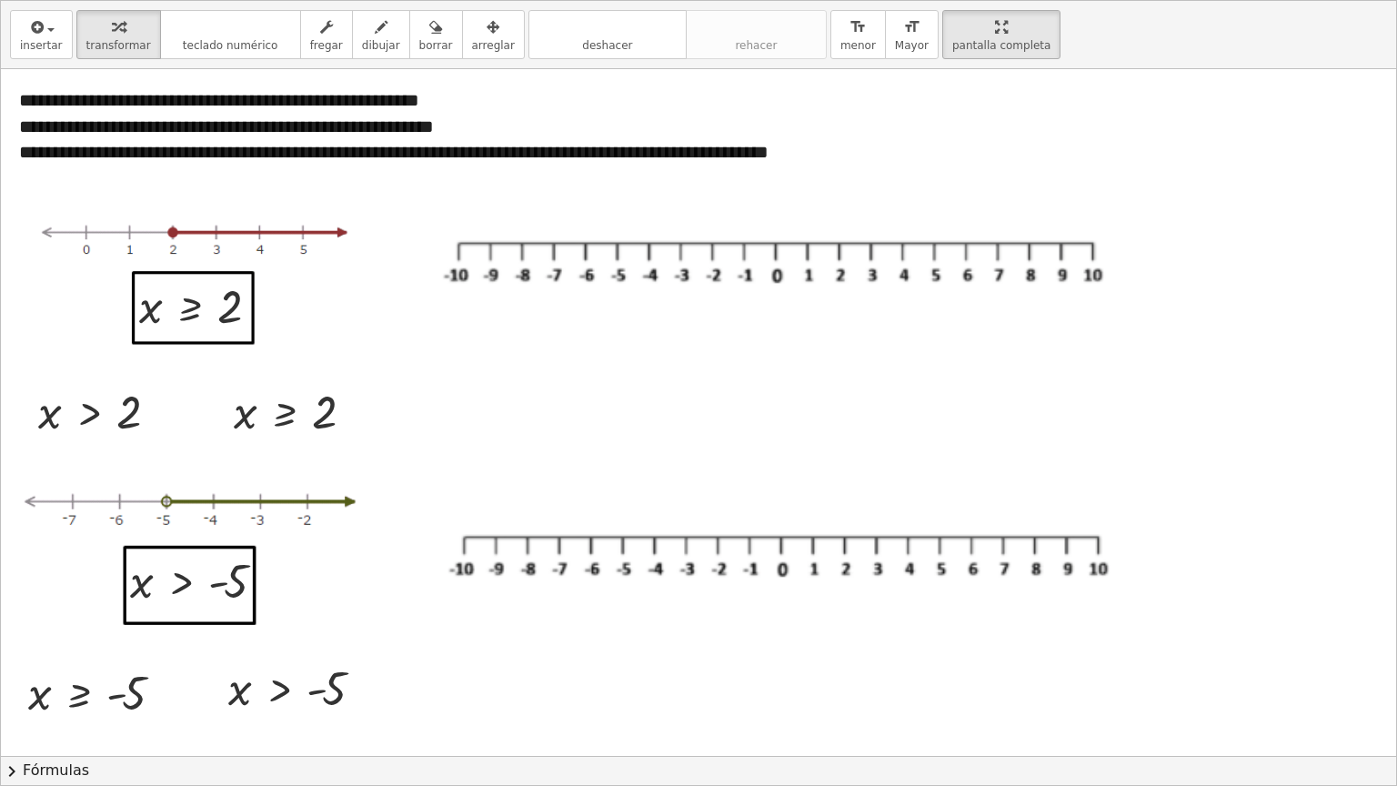
click at [921, 0] on html "Actividad 3 - Intervalos [PERSON_NAME] [PERSON_NAME] LCC24 ¿Tú no? Tareas 1. Mu…" at bounding box center [698, 393] width 1397 height 786
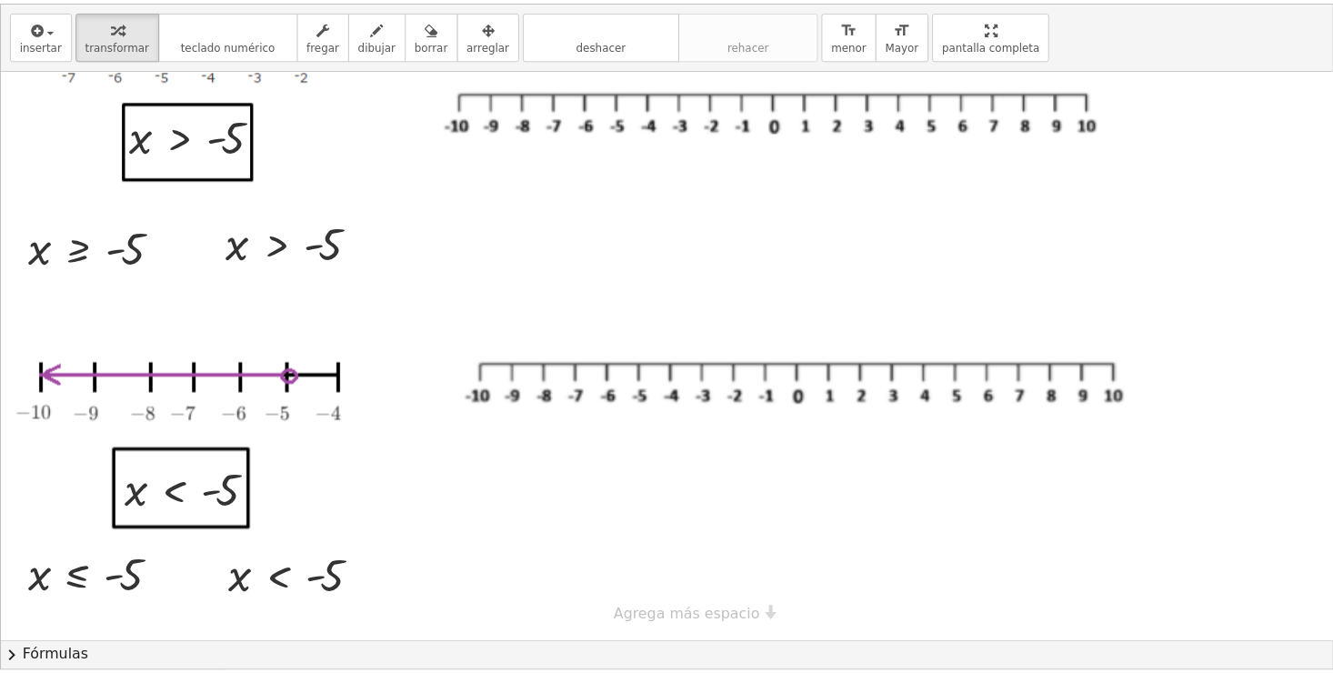
scroll to position [559, 0]
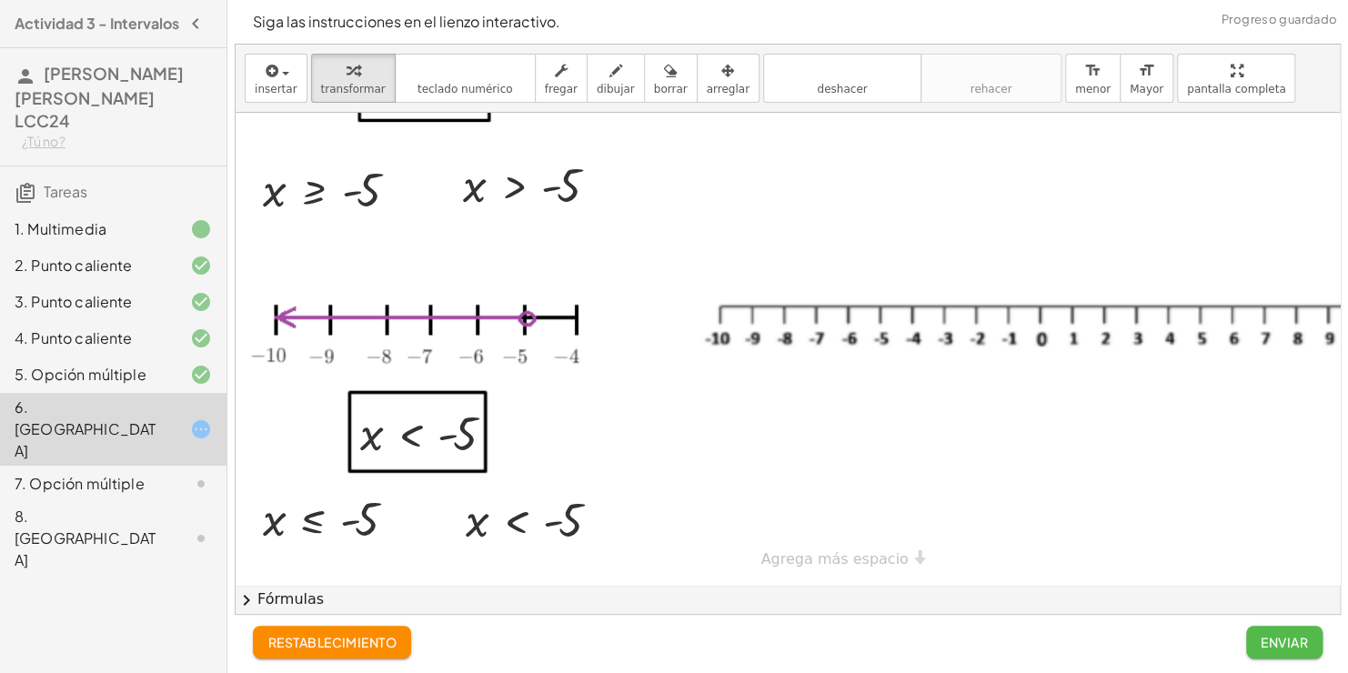
click at [1302, 640] on font "Enviar" at bounding box center [1284, 642] width 47 height 16
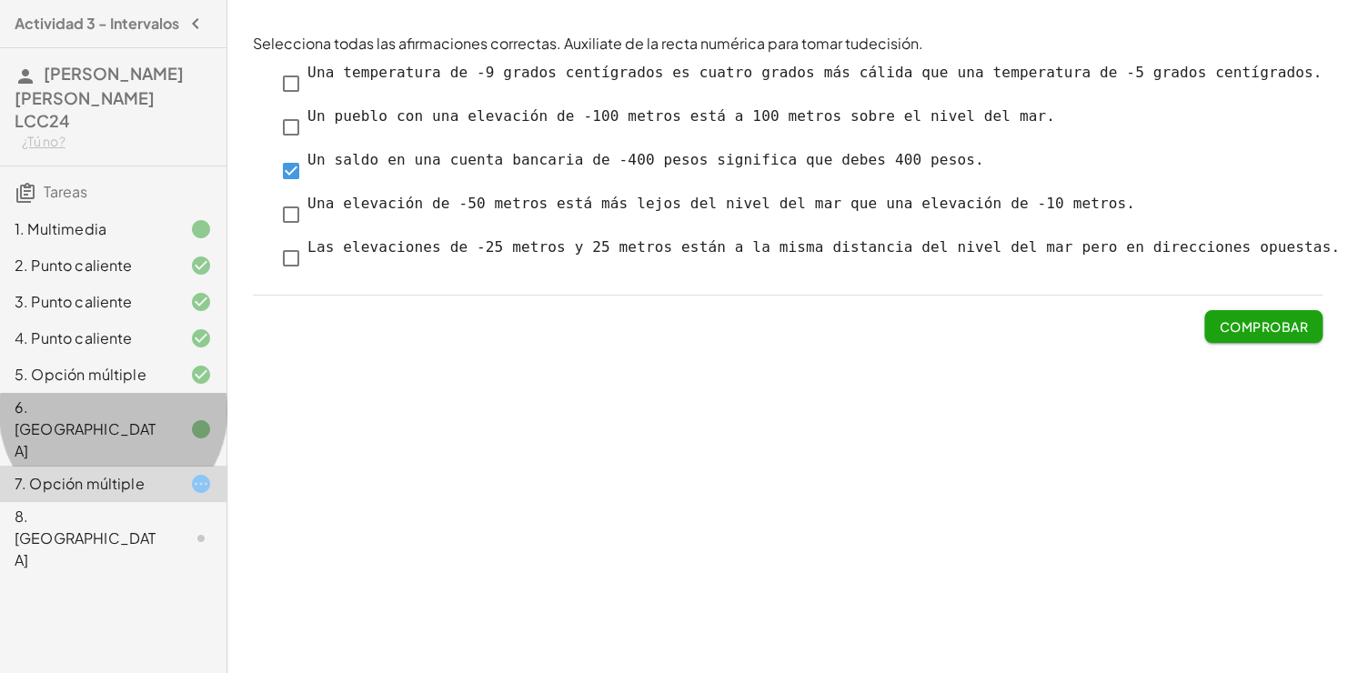
click at [149, 411] on div "6. [GEOGRAPHIC_DATA]" at bounding box center [88, 429] width 146 height 65
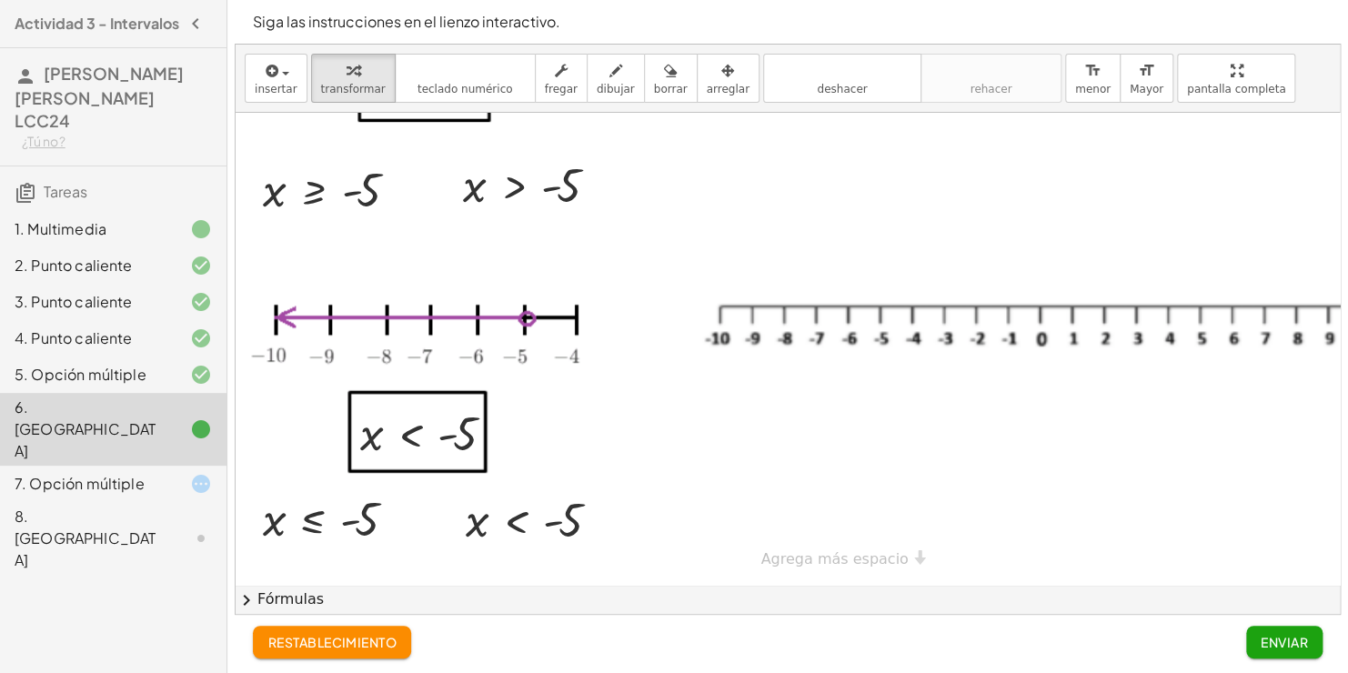
click at [144, 473] on div "7. Opción múltiple" at bounding box center [88, 484] width 146 height 22
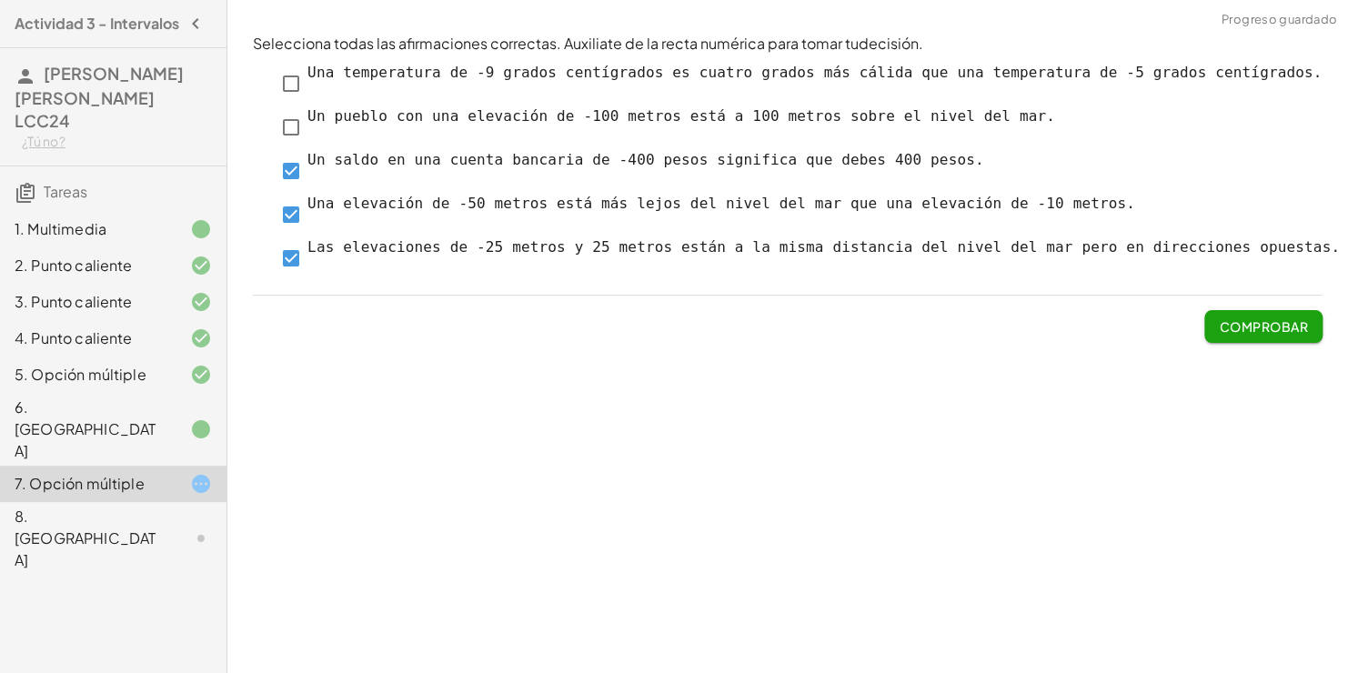
click at [1240, 327] on font "Comprobar" at bounding box center [1263, 326] width 89 height 16
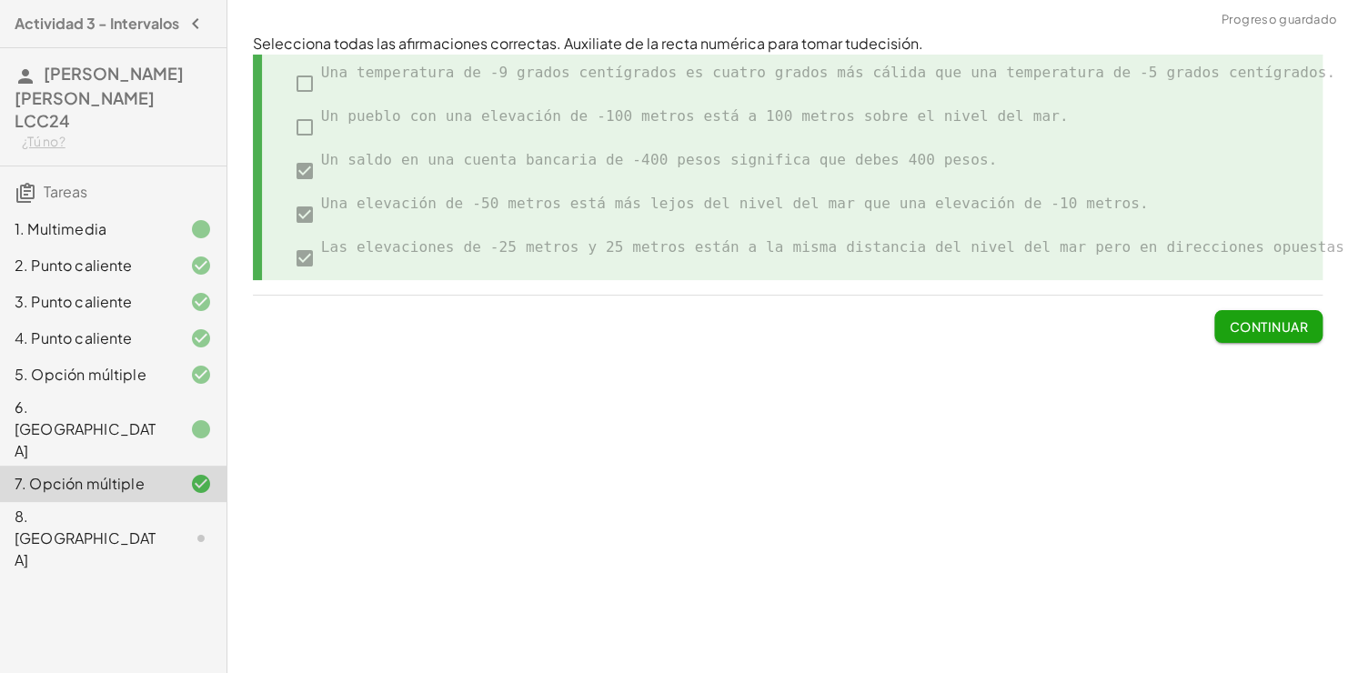
click at [1277, 328] on font "Continuar" at bounding box center [1268, 326] width 79 height 16
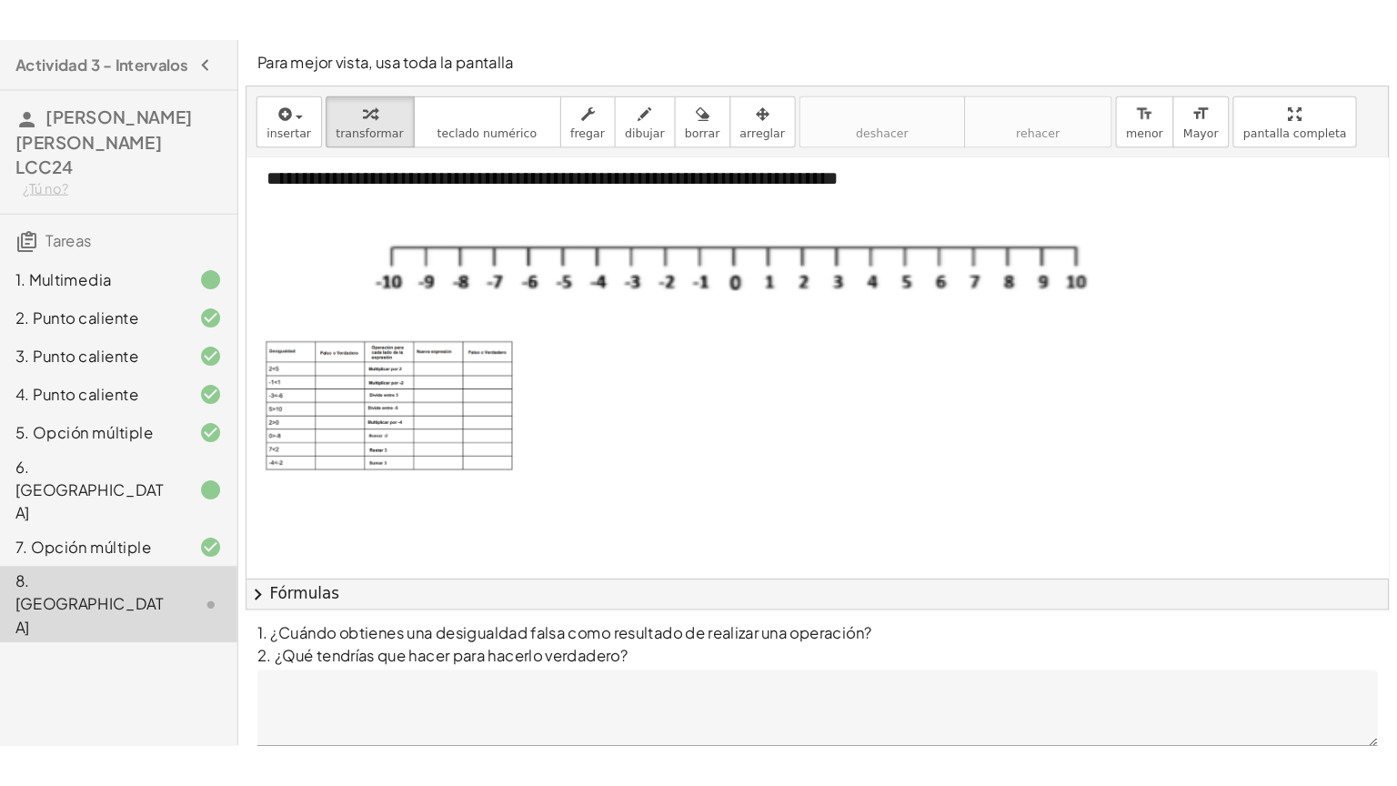
scroll to position [0, 0]
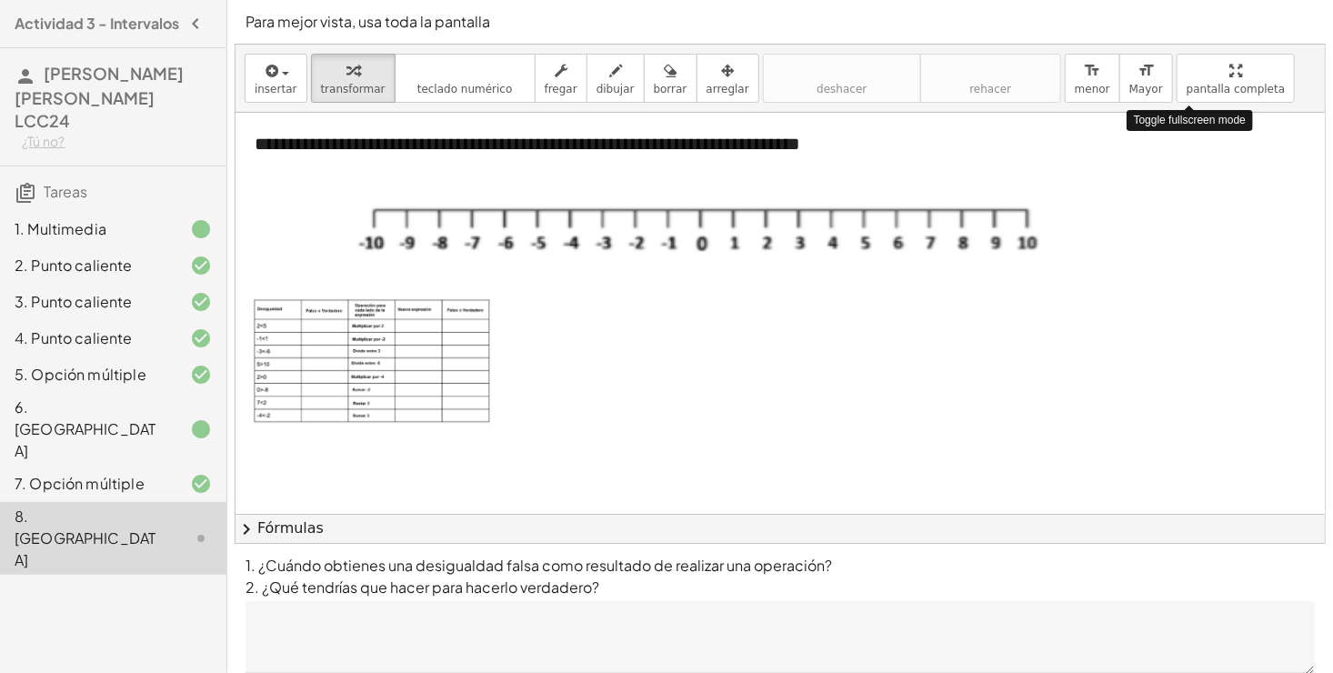
click at [1165, 103] on div "insertar Seleccione uno: Expresión matemática Función Mensaje de texto Youtube …" at bounding box center [781, 79] width 1090 height 68
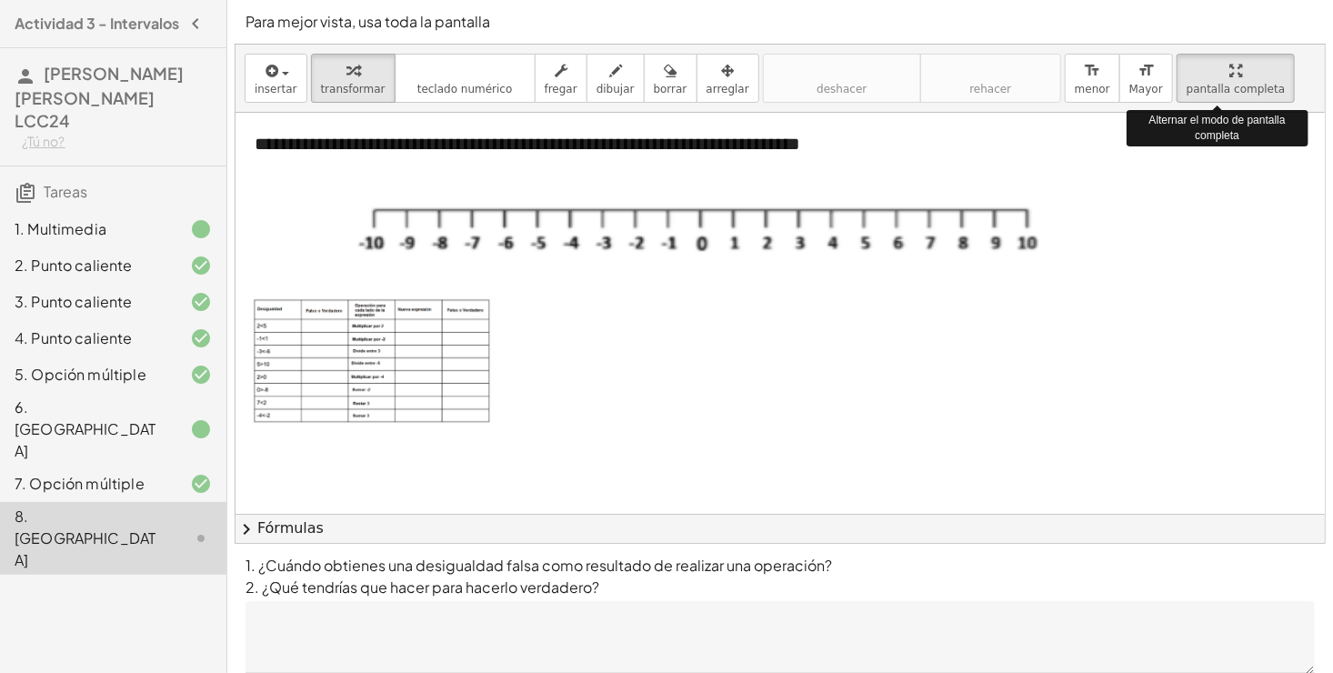
drag, startPoint x: 1181, startPoint y: 82, endPoint x: 1228, endPoint y: 147, distance: 80.2
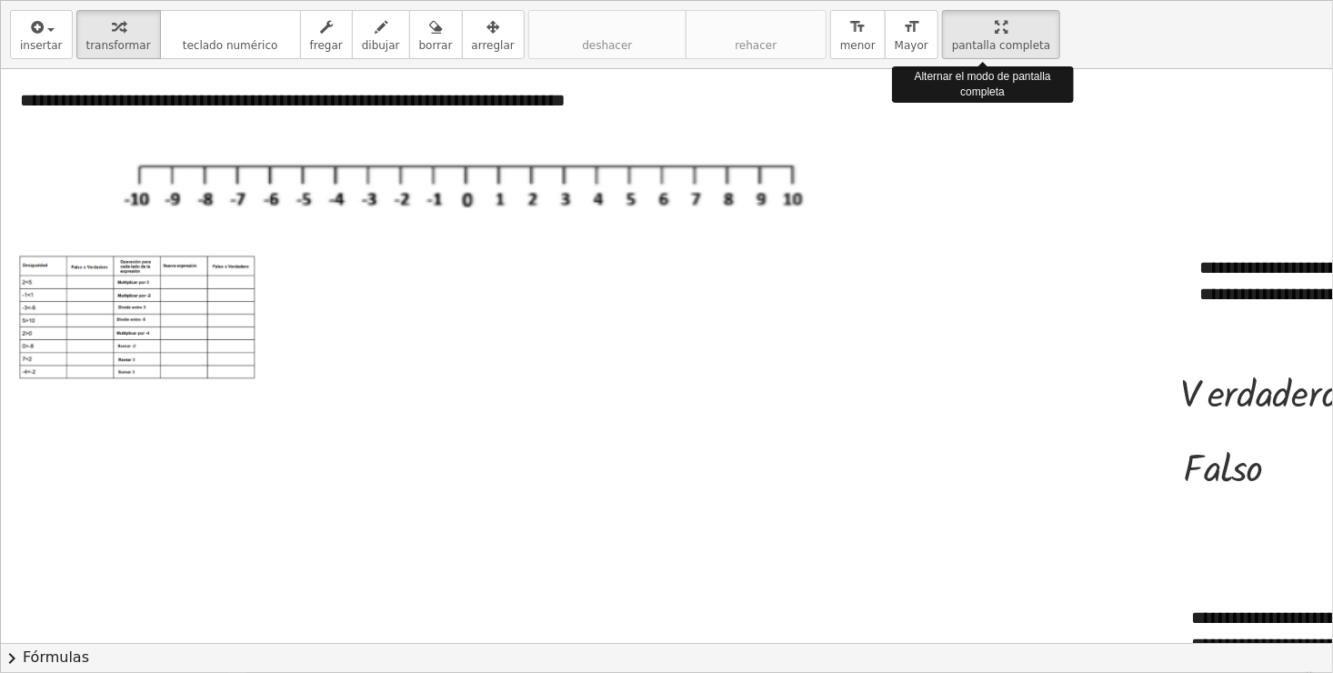
click at [1228, 147] on div "**********" at bounding box center [667, 336] width 1332 height 671
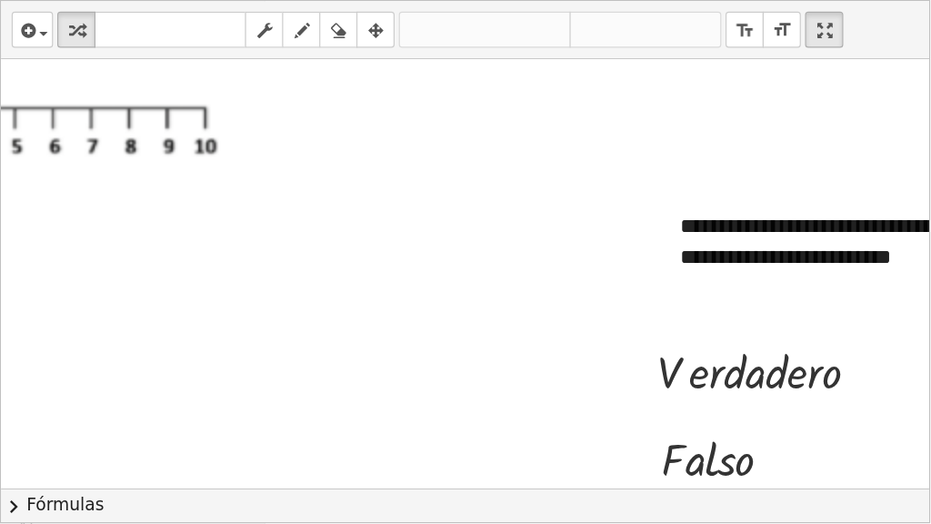
scroll to position [55, 618]
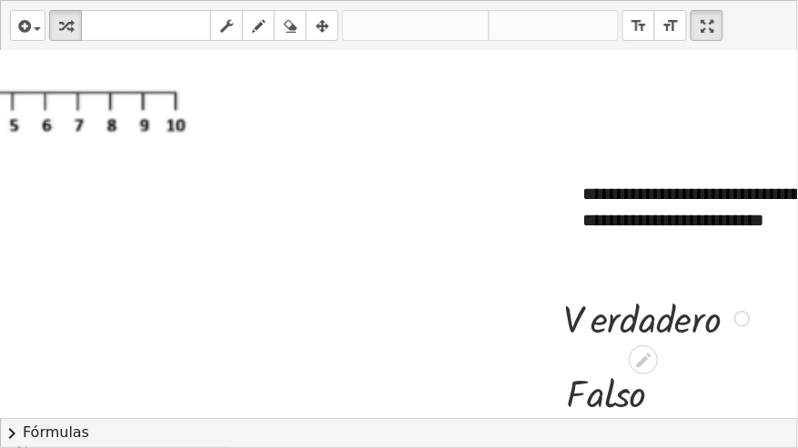
drag, startPoint x: 741, startPoint y: 322, endPoint x: 722, endPoint y: 327, distance: 19.6
click at [722, 332] on div at bounding box center [659, 317] width 210 height 53
click at [737, 320] on div at bounding box center [742, 319] width 16 height 16
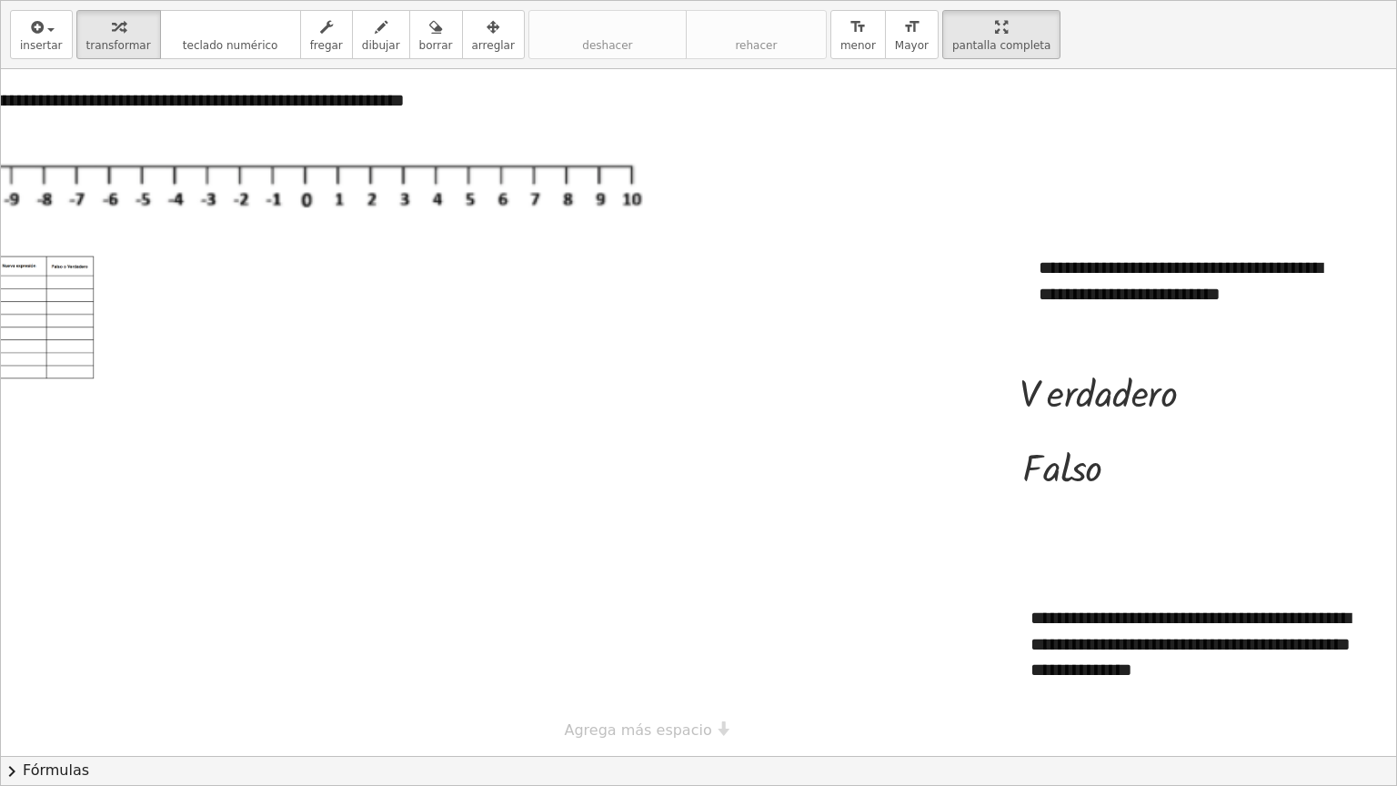
scroll to position [0, 21]
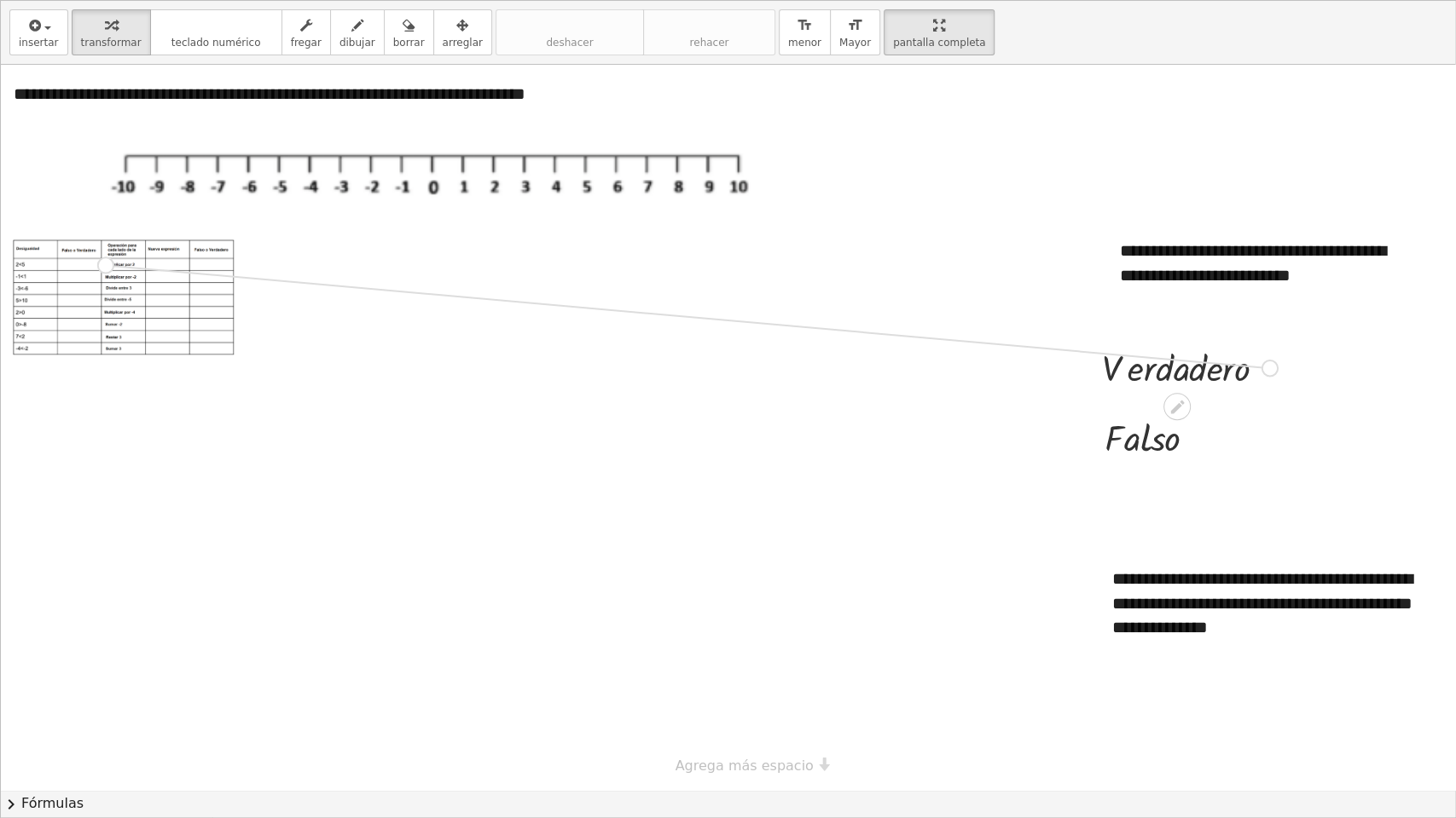
drag, startPoint x: 1257, startPoint y: 370, endPoint x: 68, endPoint y: 263, distance: 1193.8
click at [68, 263] on div "**********" at bounding box center [725, 427] width 1459 height 725
click at [142, 266] on div at bounding box center [112, 257] width 197 height 50
click at [273, 326] on div at bounding box center [725, 427] width 1459 height 725
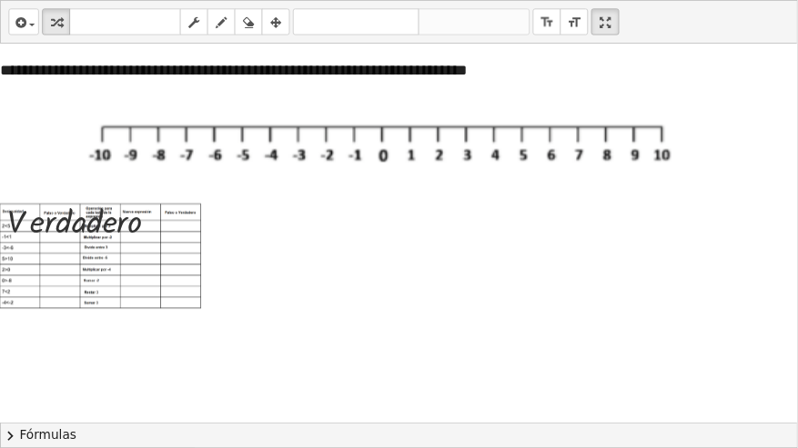
scroll to position [0, 20]
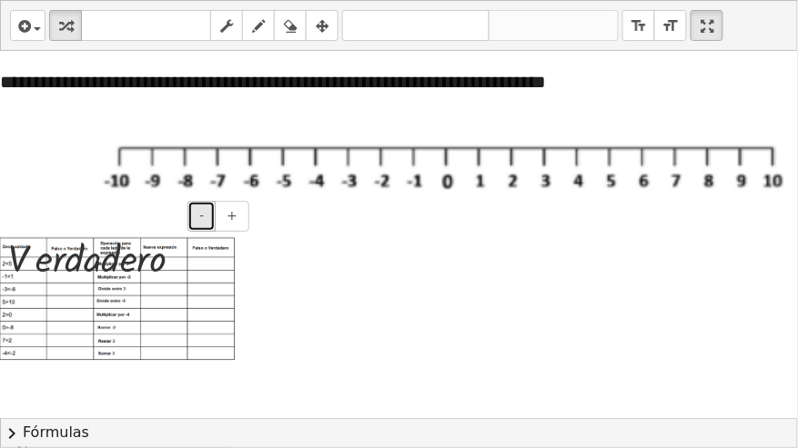
click at [196, 218] on button "-" at bounding box center [201, 216] width 28 height 31
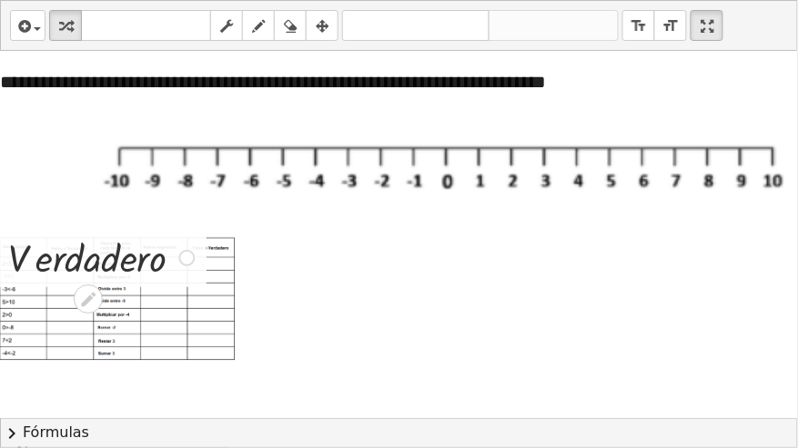
drag, startPoint x: 196, startPoint y: 218, endPoint x: 139, endPoint y: 258, distance: 69.9
click at [139, 258] on div "**********" at bounding box center [759, 371] width 1556 height 641
click at [89, 308] on icon at bounding box center [87, 299] width 19 height 19
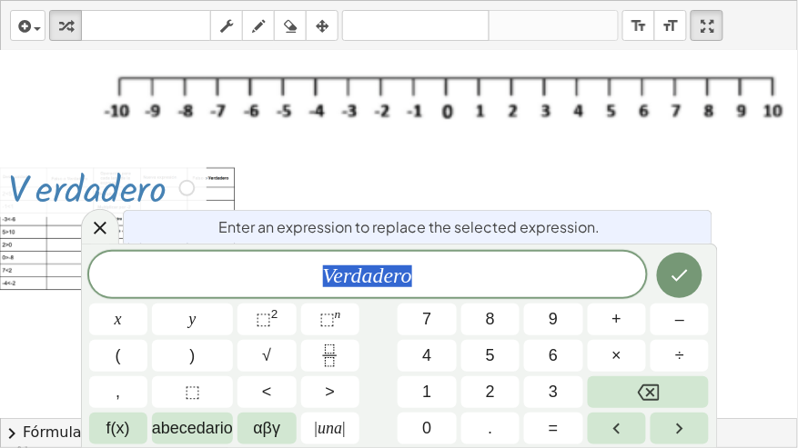
scroll to position [88, 20]
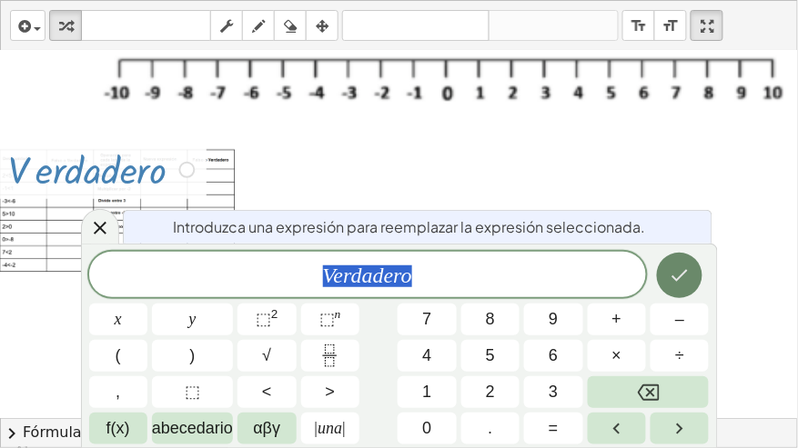
click at [686, 278] on icon "Hecho" at bounding box center [680, 276] width 22 height 22
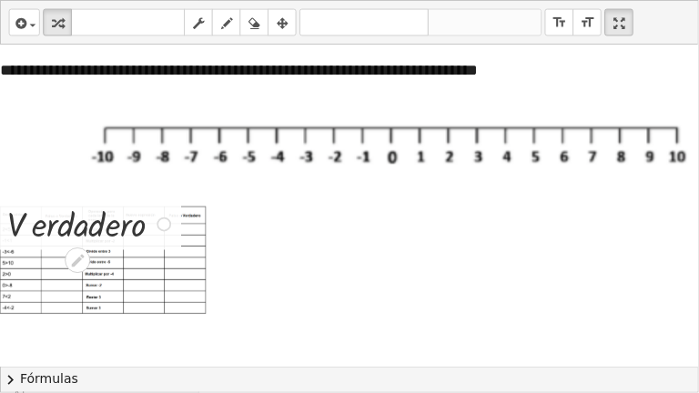
scroll to position [0, 20]
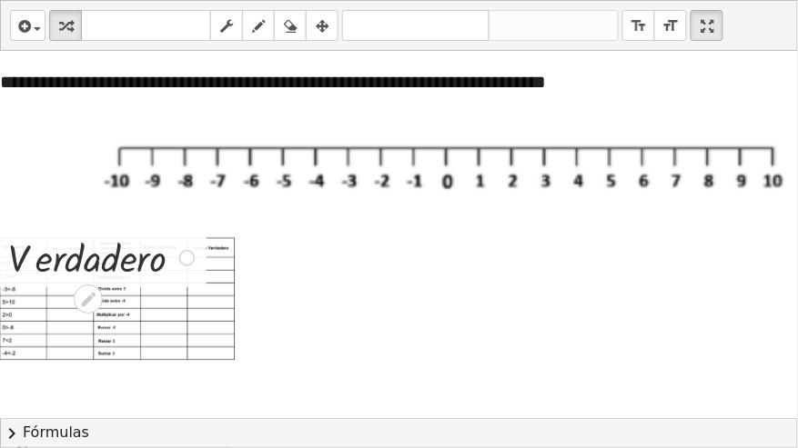
click at [162, 270] on div at bounding box center [104, 256] width 210 height 53
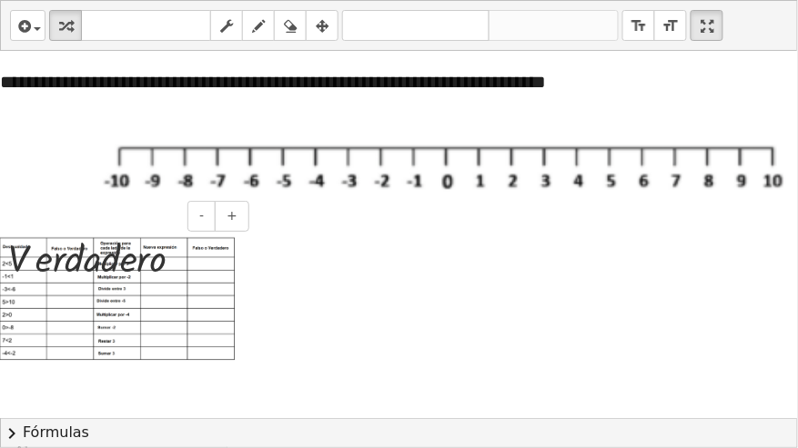
click at [223, 274] on img at bounding box center [117, 299] width 236 height 124
click at [235, 220] on span "+" at bounding box center [231, 215] width 11 height 15
click at [236, 222] on span "+" at bounding box center [231, 215] width 11 height 15
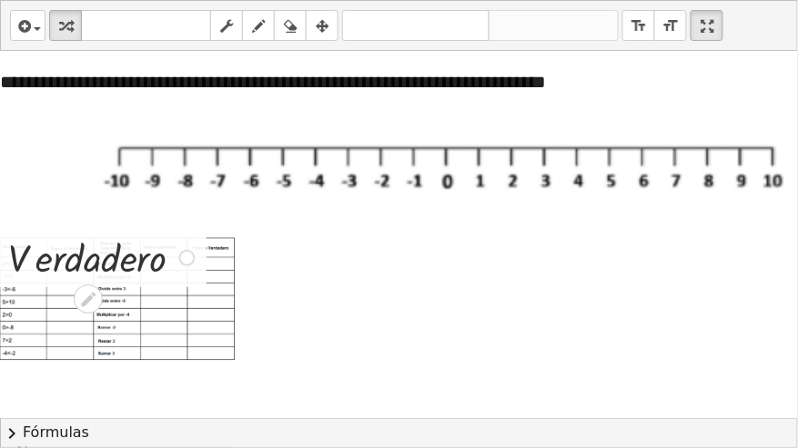
click at [120, 262] on div at bounding box center [104, 256] width 210 height 53
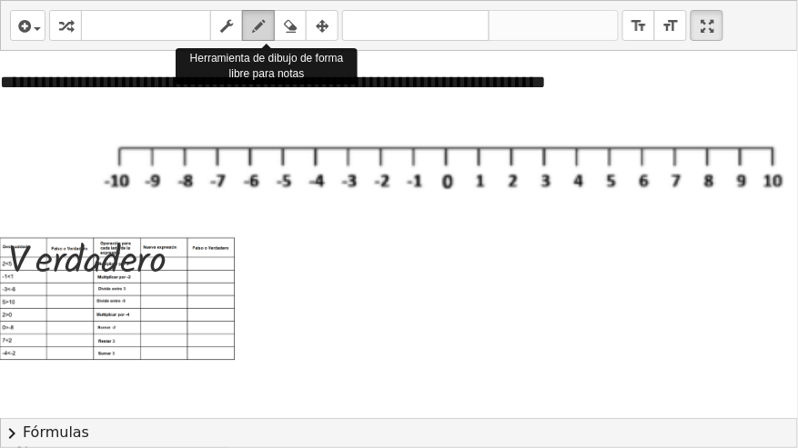
click at [256, 24] on icon "button" at bounding box center [258, 26] width 13 height 22
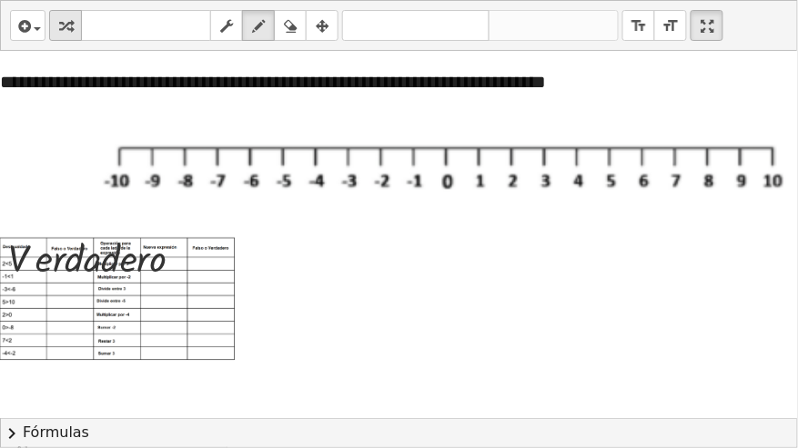
click at [77, 35] on button "transformar" at bounding box center [65, 25] width 33 height 31
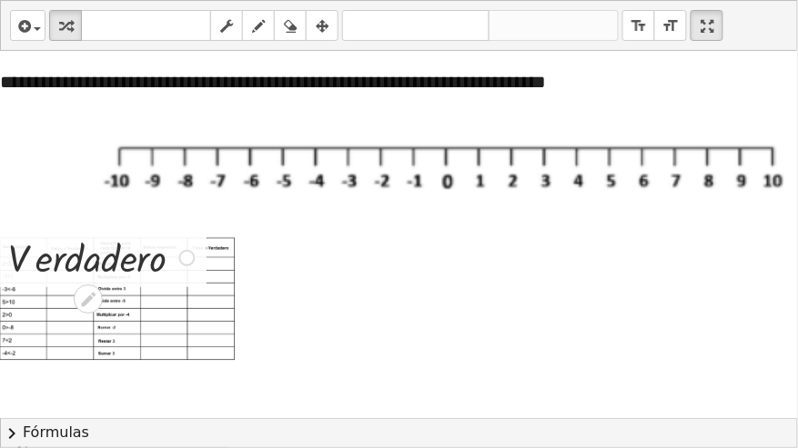
click at [116, 264] on div at bounding box center [104, 256] width 210 height 53
drag, startPoint x: 116, startPoint y: 264, endPoint x: 113, endPoint y: 278, distance: 14.8
click at [113, 278] on div at bounding box center [104, 256] width 210 height 53
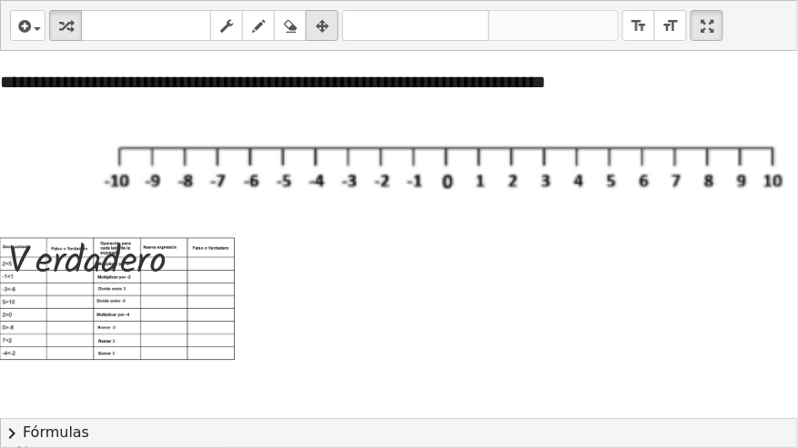
click at [316, 19] on icon "button" at bounding box center [322, 26] width 13 height 22
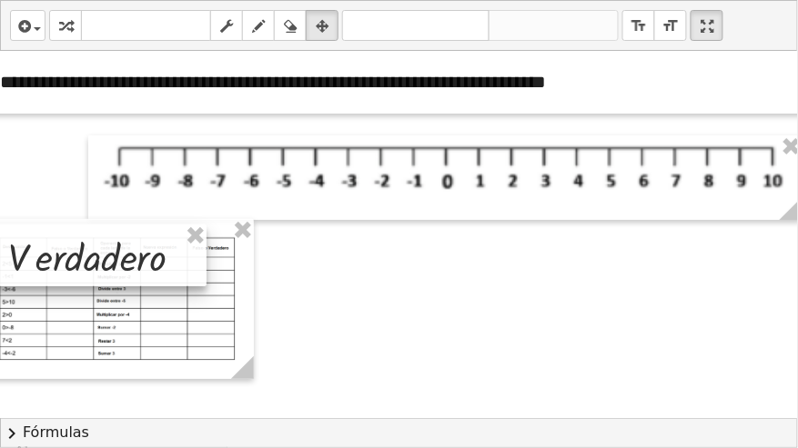
drag, startPoint x: 202, startPoint y: 279, endPoint x: 173, endPoint y: 278, distance: 29.1
click at [173, 278] on div at bounding box center [94, 256] width 226 height 62
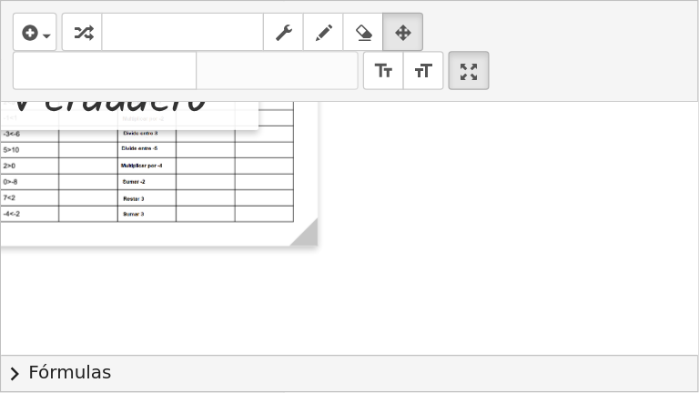
scroll to position [222, 20]
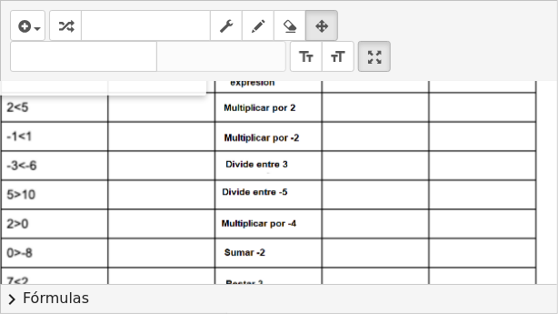
drag, startPoint x: 251, startPoint y: 184, endPoint x: 555, endPoint y: 266, distance: 314.9
click at [555, 266] on div "**********" at bounding box center [279, 183] width 557 height 202
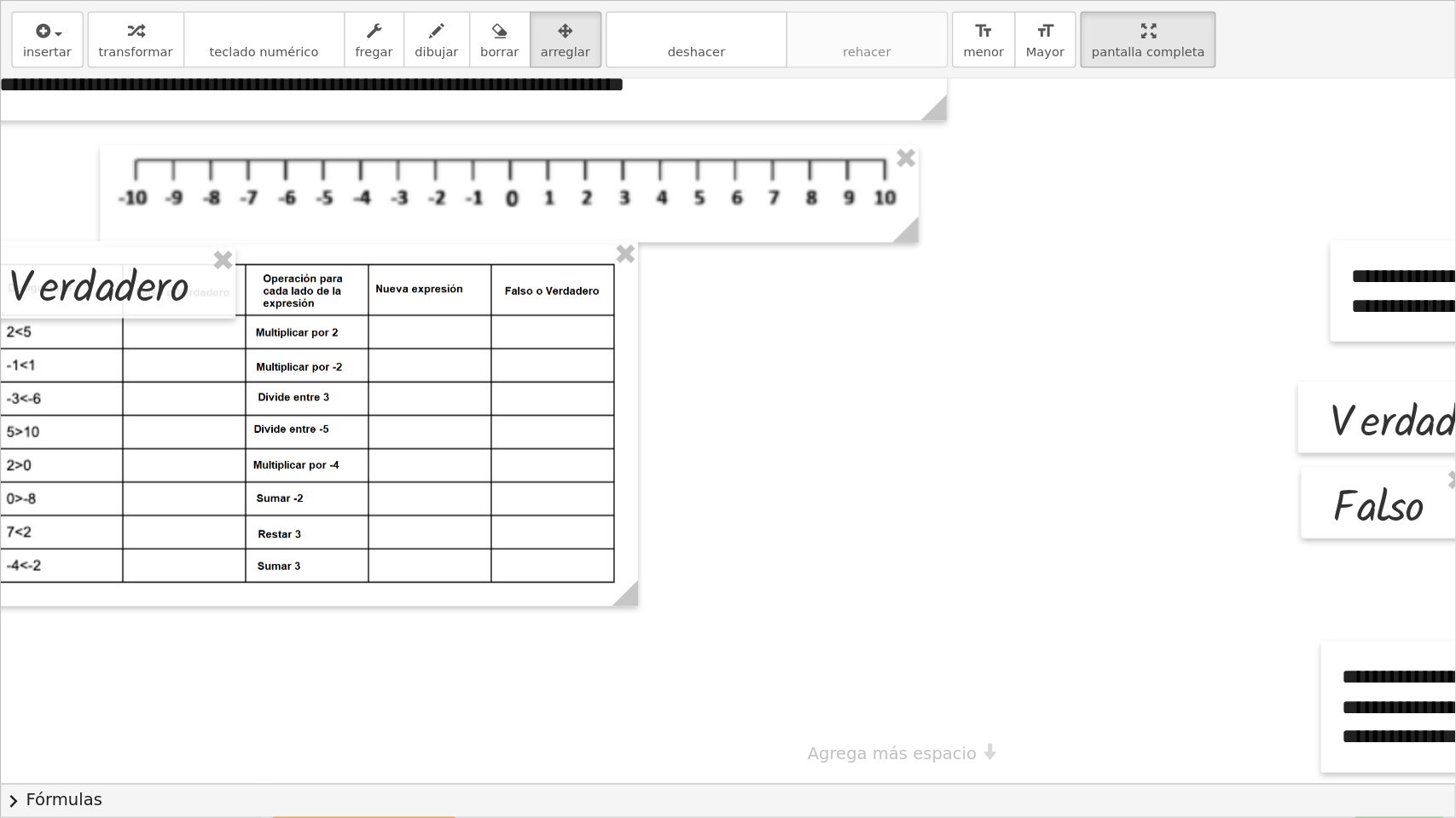
scroll to position [0, 20]
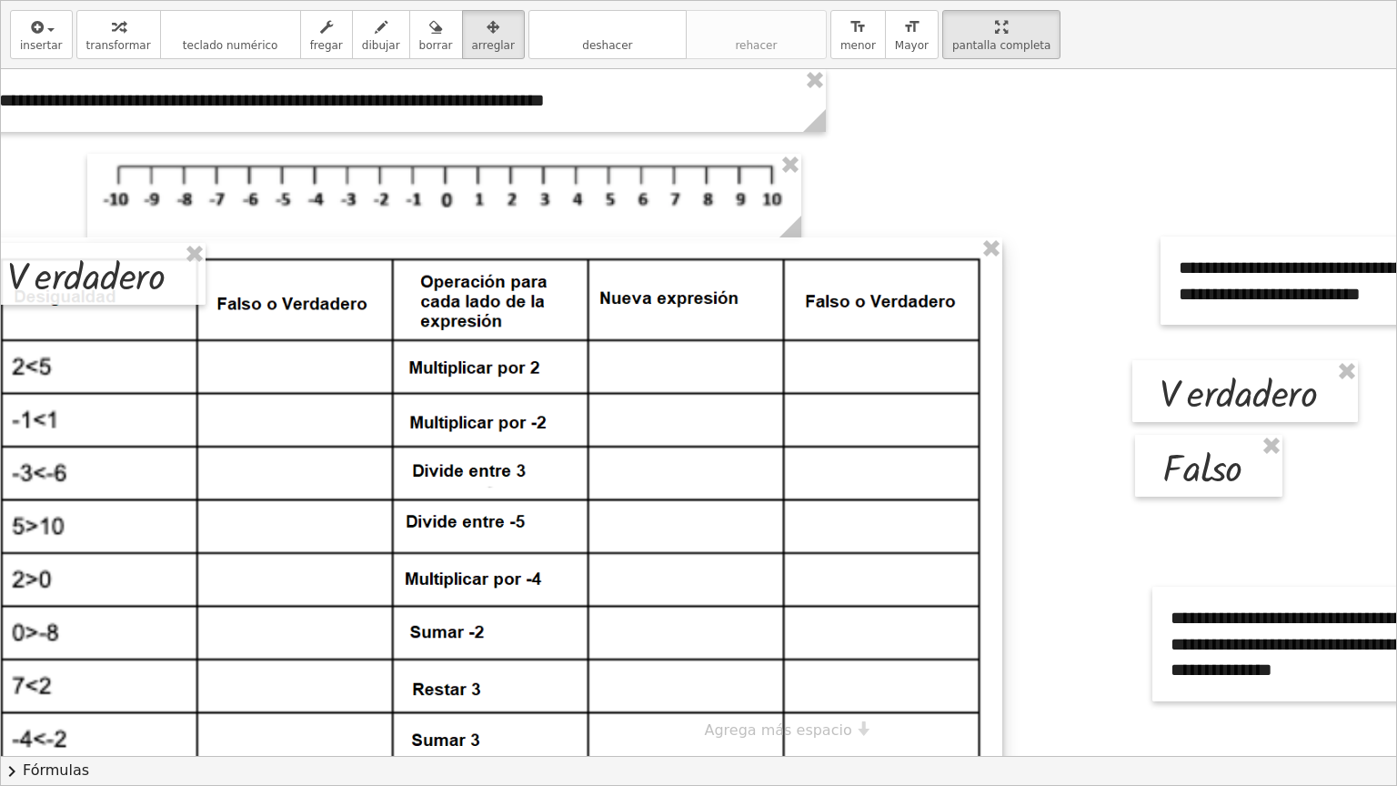
drag, startPoint x: 555, startPoint y: 553, endPoint x: 1000, endPoint y: 651, distance: 456.4
click at [1000, 651] on div "- +" at bounding box center [491, 512] width 1022 height 551
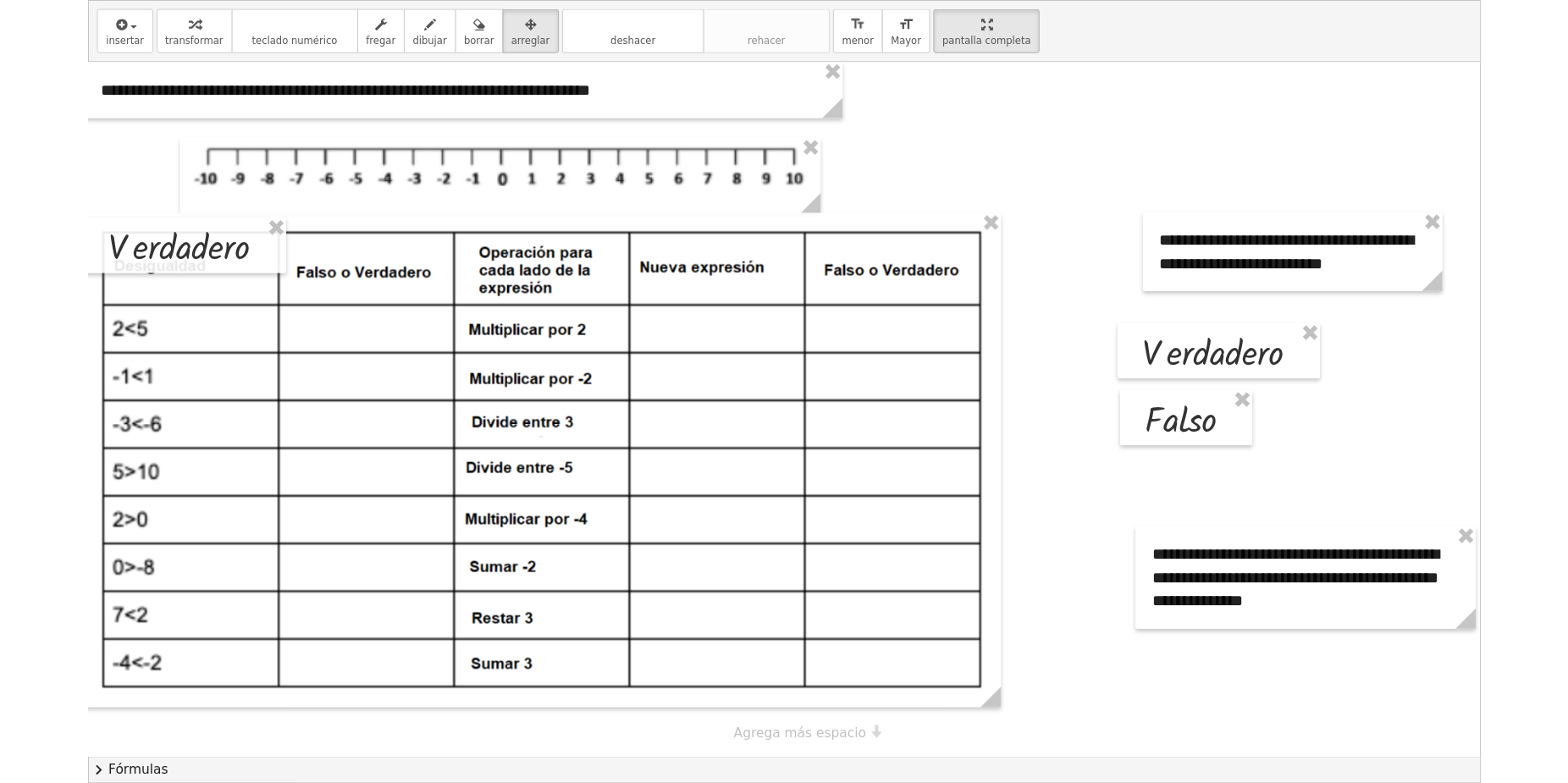
scroll to position [0, 0]
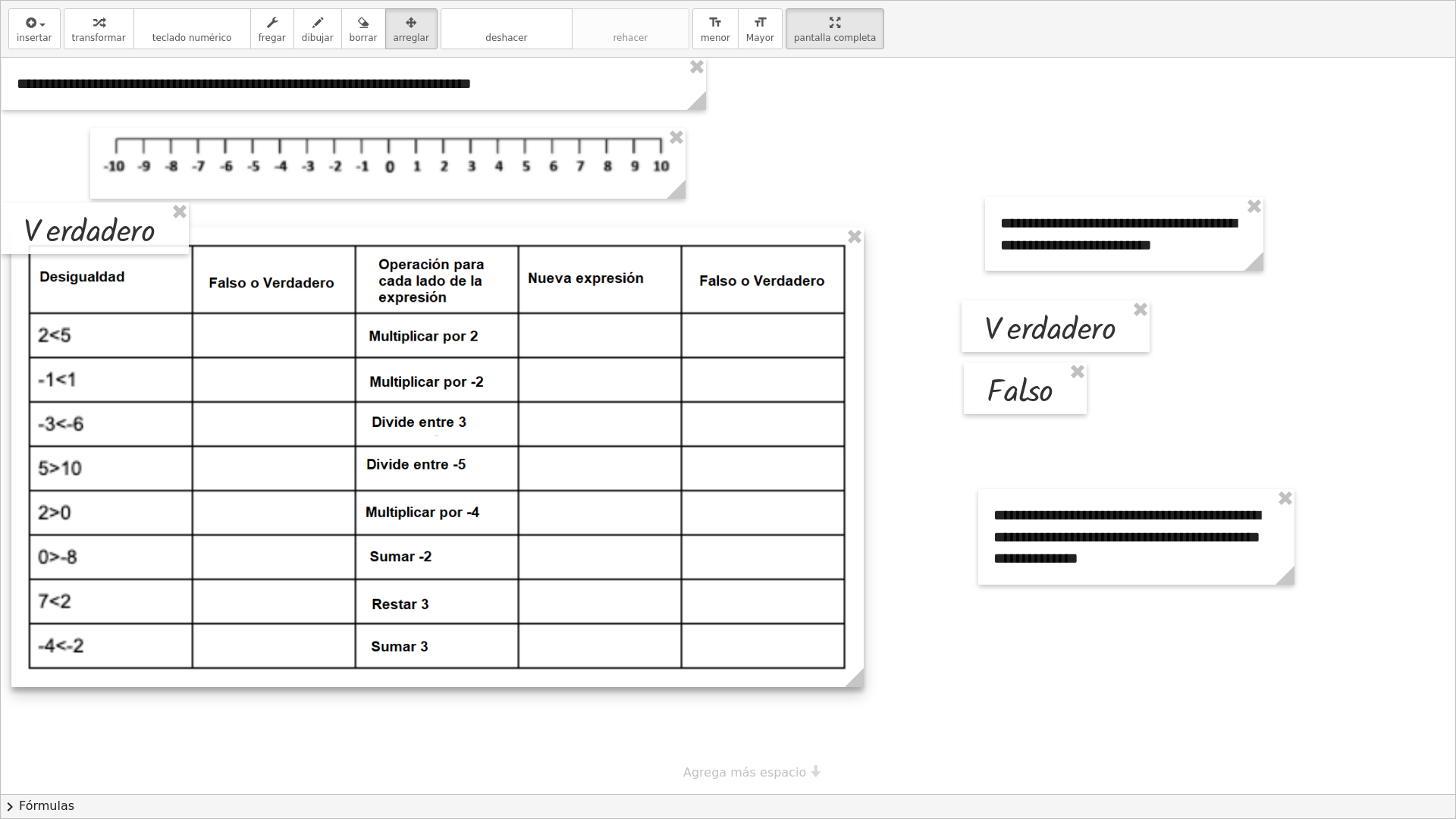
drag, startPoint x: 515, startPoint y: 212, endPoint x: 525, endPoint y: 241, distance: 30.7
click at [525, 241] on div at bounding box center [438, 457] width 852 height 460
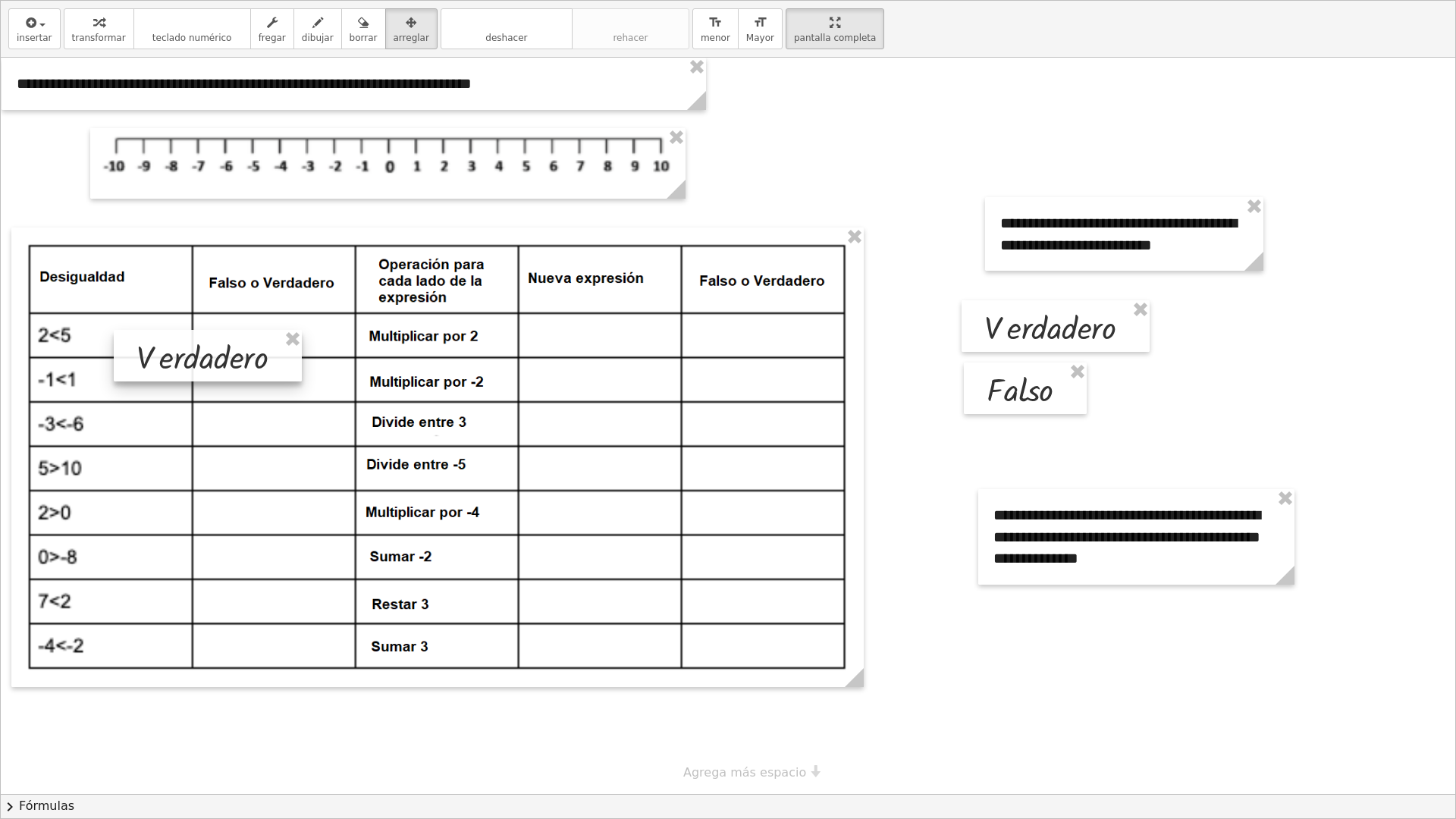
drag, startPoint x: 138, startPoint y: 229, endPoint x: 258, endPoint y: 364, distance: 180.6
click at [258, 364] on div at bounding box center [208, 356] width 188 height 52
click at [258, 364] on div at bounding box center [214, 363] width 188 height 52
drag, startPoint x: 258, startPoint y: 364, endPoint x: 319, endPoint y: 335, distance: 67.5
click at [319, 335] on div at bounding box center [275, 334] width 188 height 52
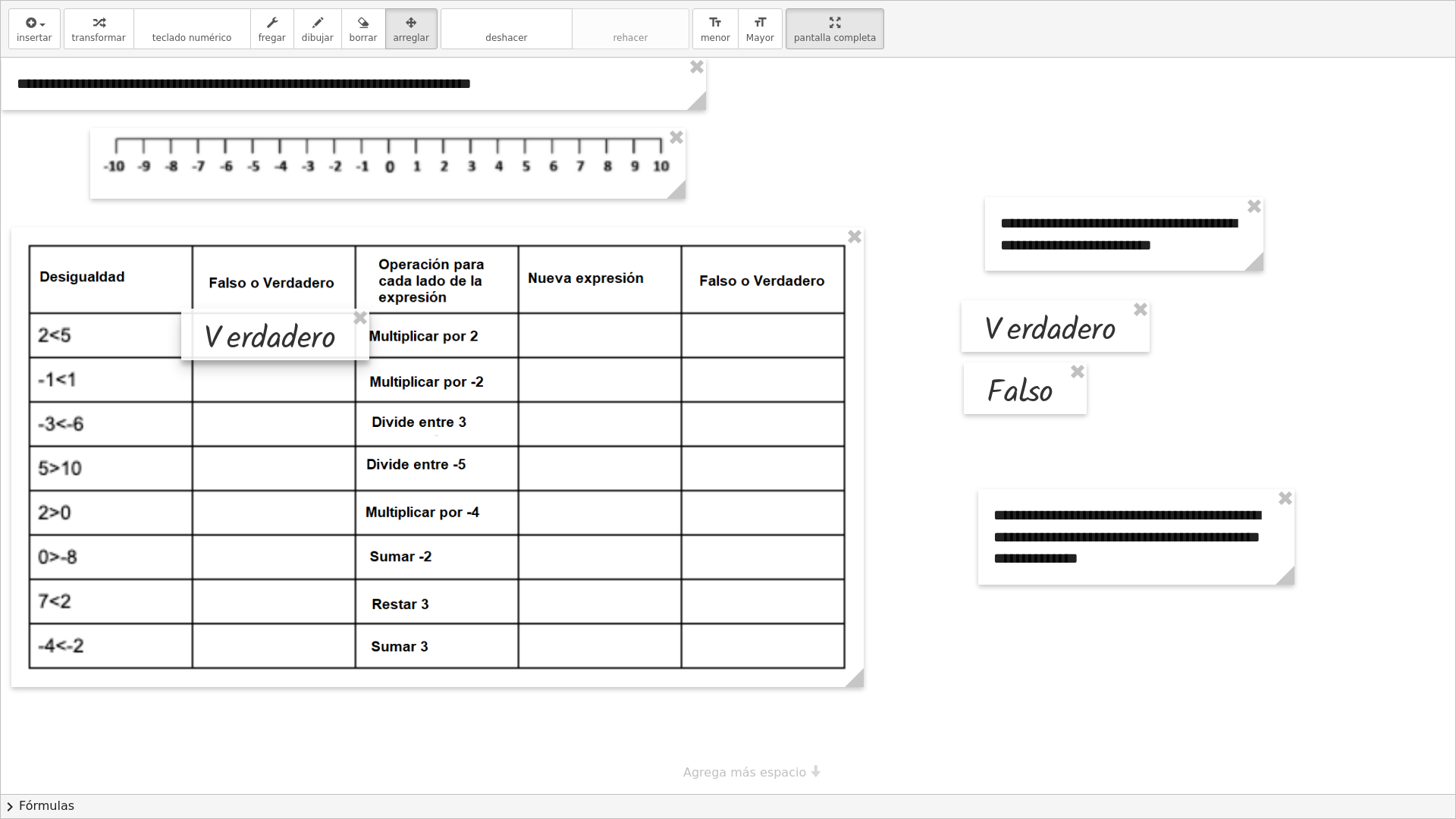
click at [308, 394] on div at bounding box center [438, 457] width 852 height 460
click at [93, 29] on icon "button" at bounding box center [98, 23] width 11 height 18
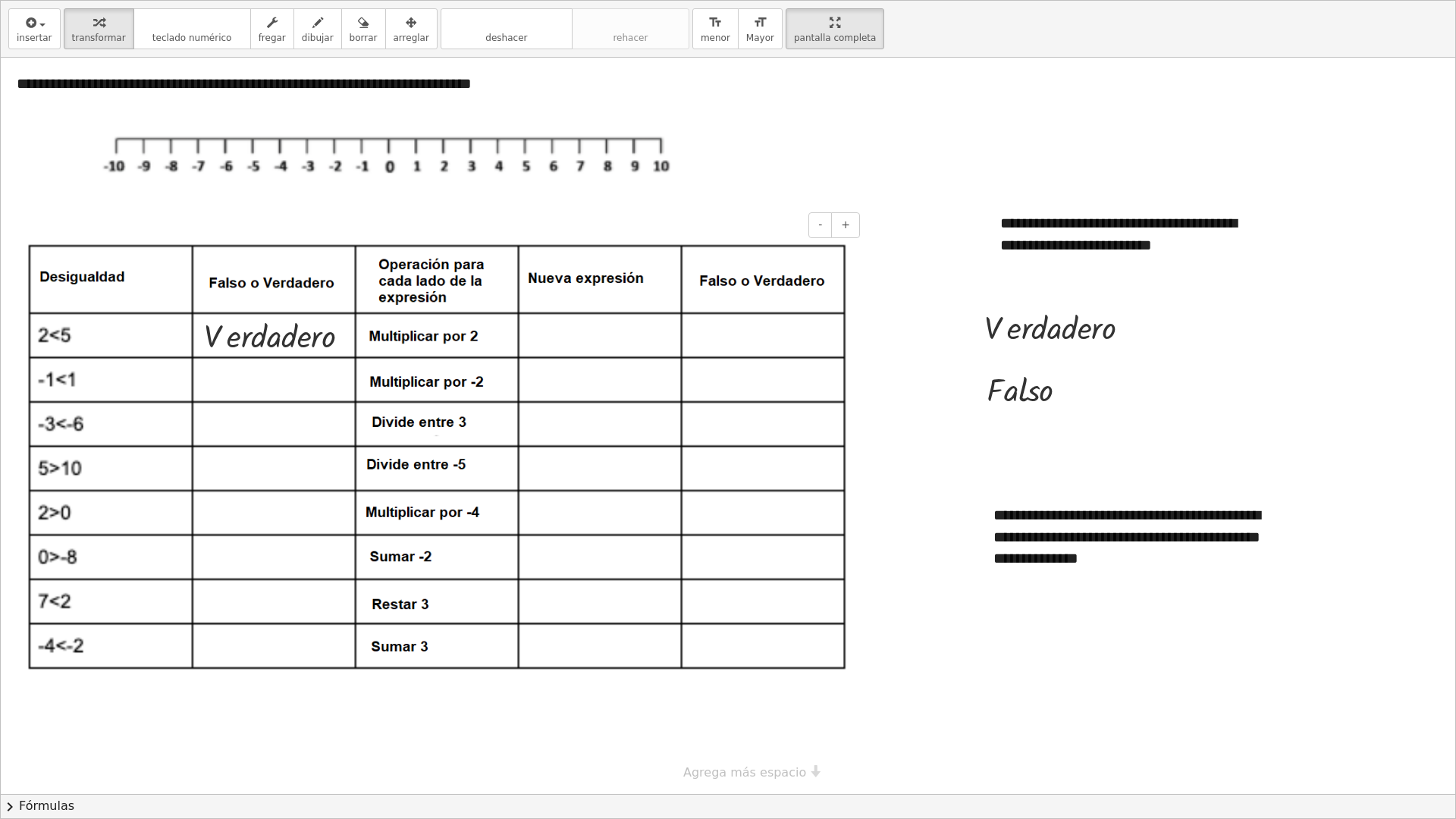
click at [549, 335] on img at bounding box center [438, 457] width 822 height 430
click at [3, 34] on div "insertar Seleccione uno: Expresión matemática Función Mensaje de texto Youtube …" at bounding box center [728, 29] width 1454 height 57
click at [47, 29] on button "insertar" at bounding box center [34, 28] width 53 height 41
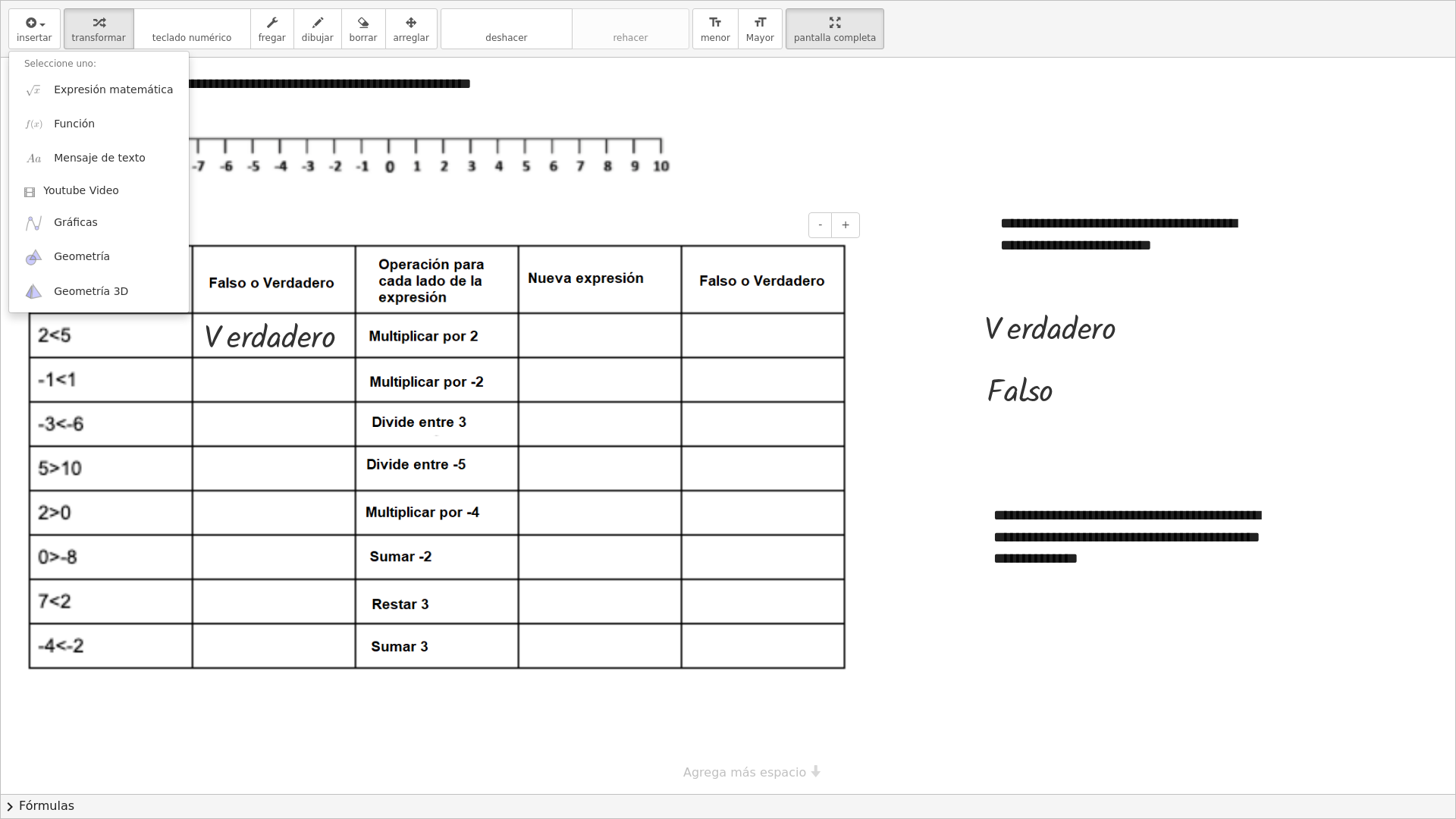
click at [649, 336] on img at bounding box center [438, 457] width 822 height 430
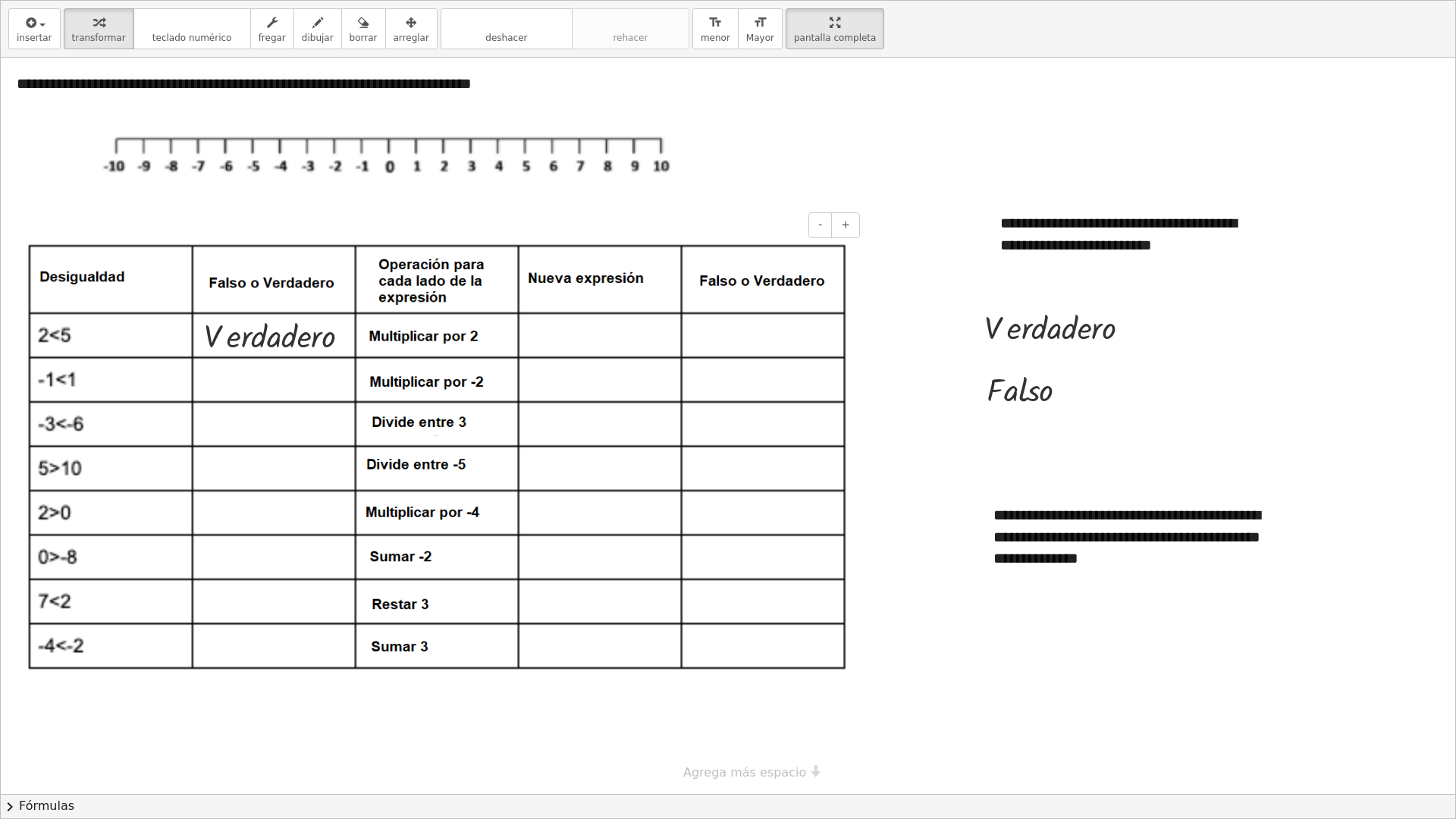
click at [649, 336] on img at bounding box center [438, 457] width 822 height 430
click at [176, 43] on span "teclado numérico" at bounding box center [193, 38] width 80 height 11
click at [44, 23] on div "button" at bounding box center [34, 22] width 36 height 18
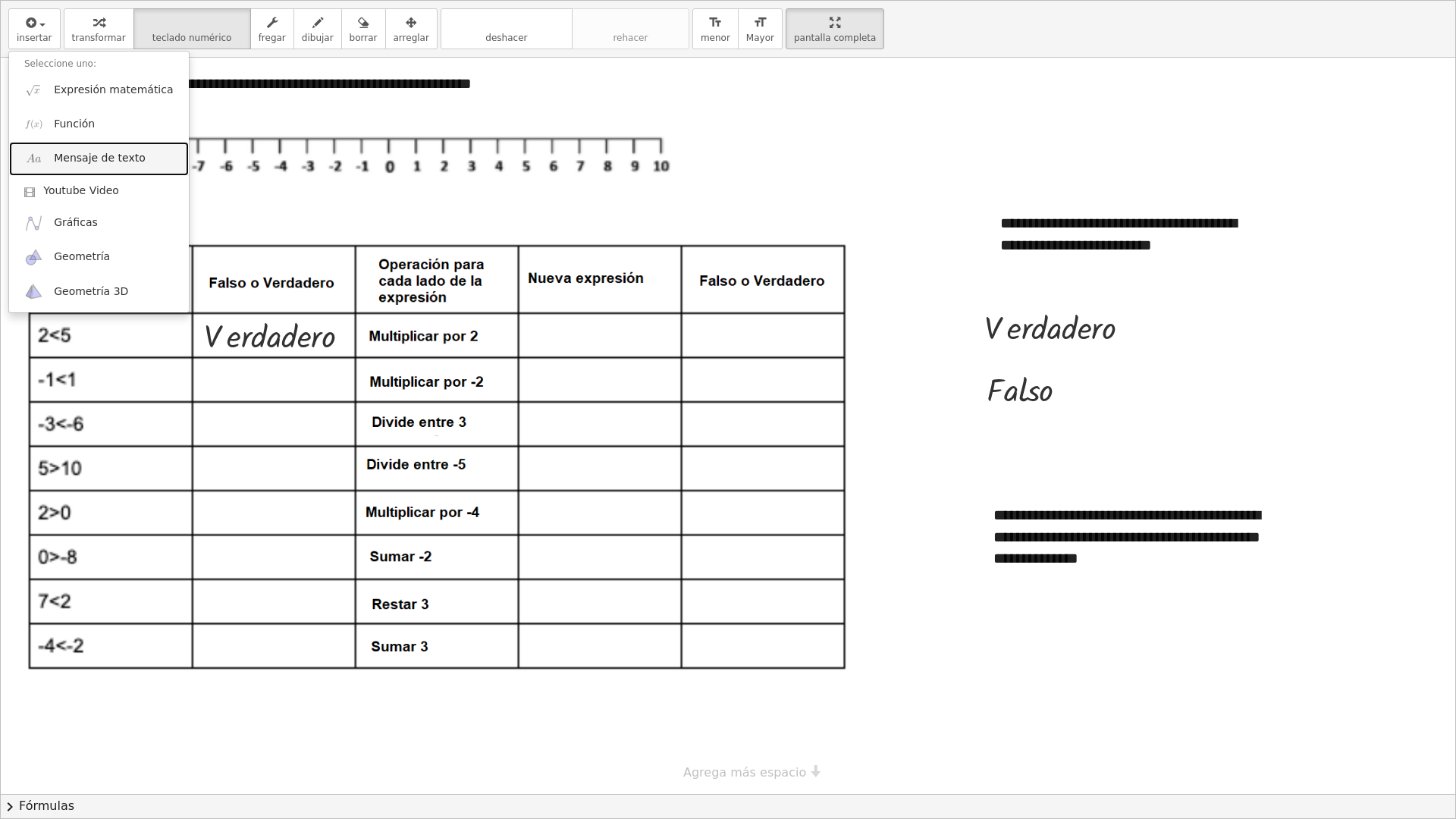
click at [102, 158] on span "Mensaje de texto" at bounding box center [100, 158] width 92 height 15
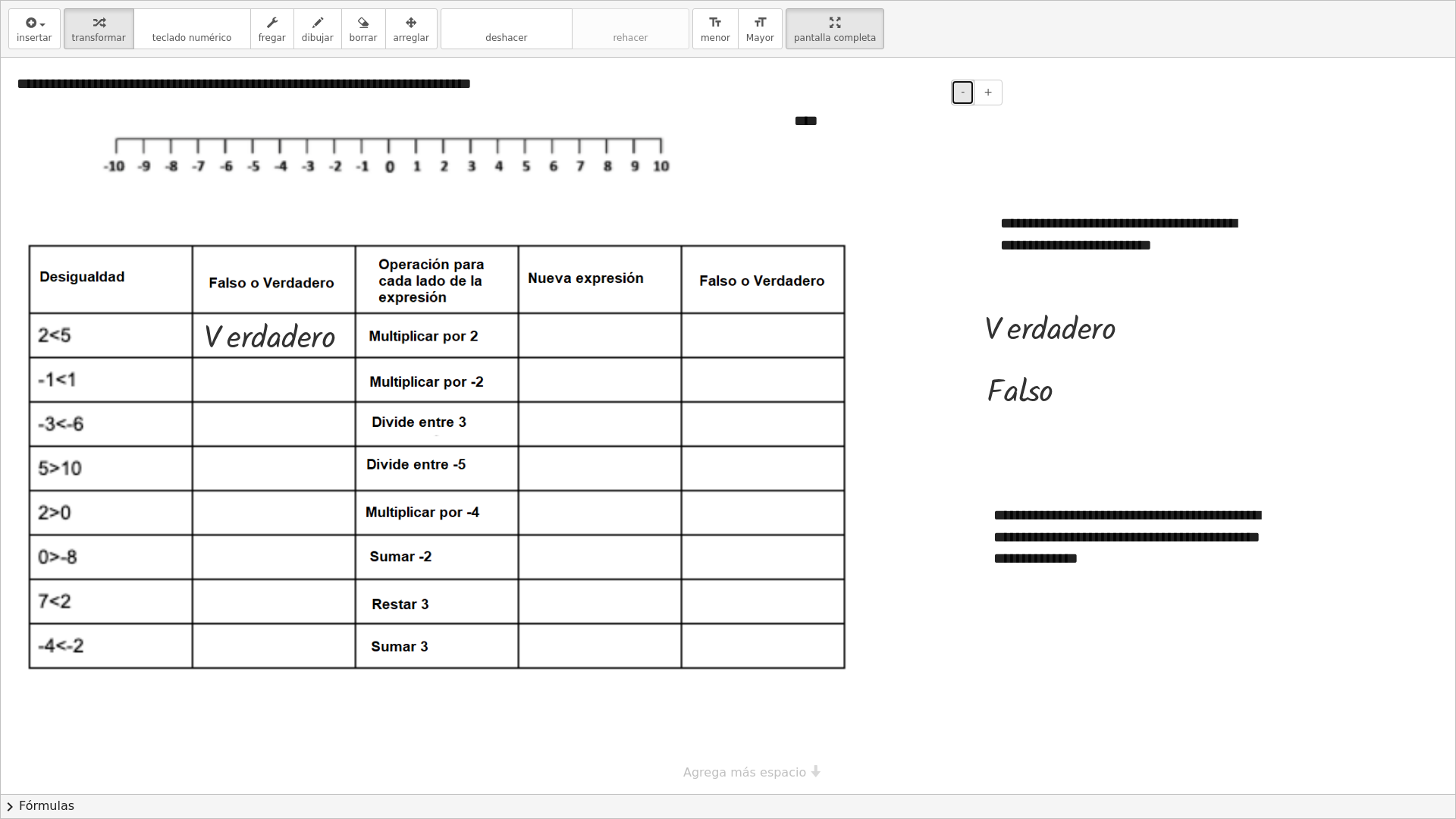
click at [969, 98] on button "-" at bounding box center [963, 93] width 23 height 26
click at [982, 93] on button "+" at bounding box center [988, 93] width 29 height 26
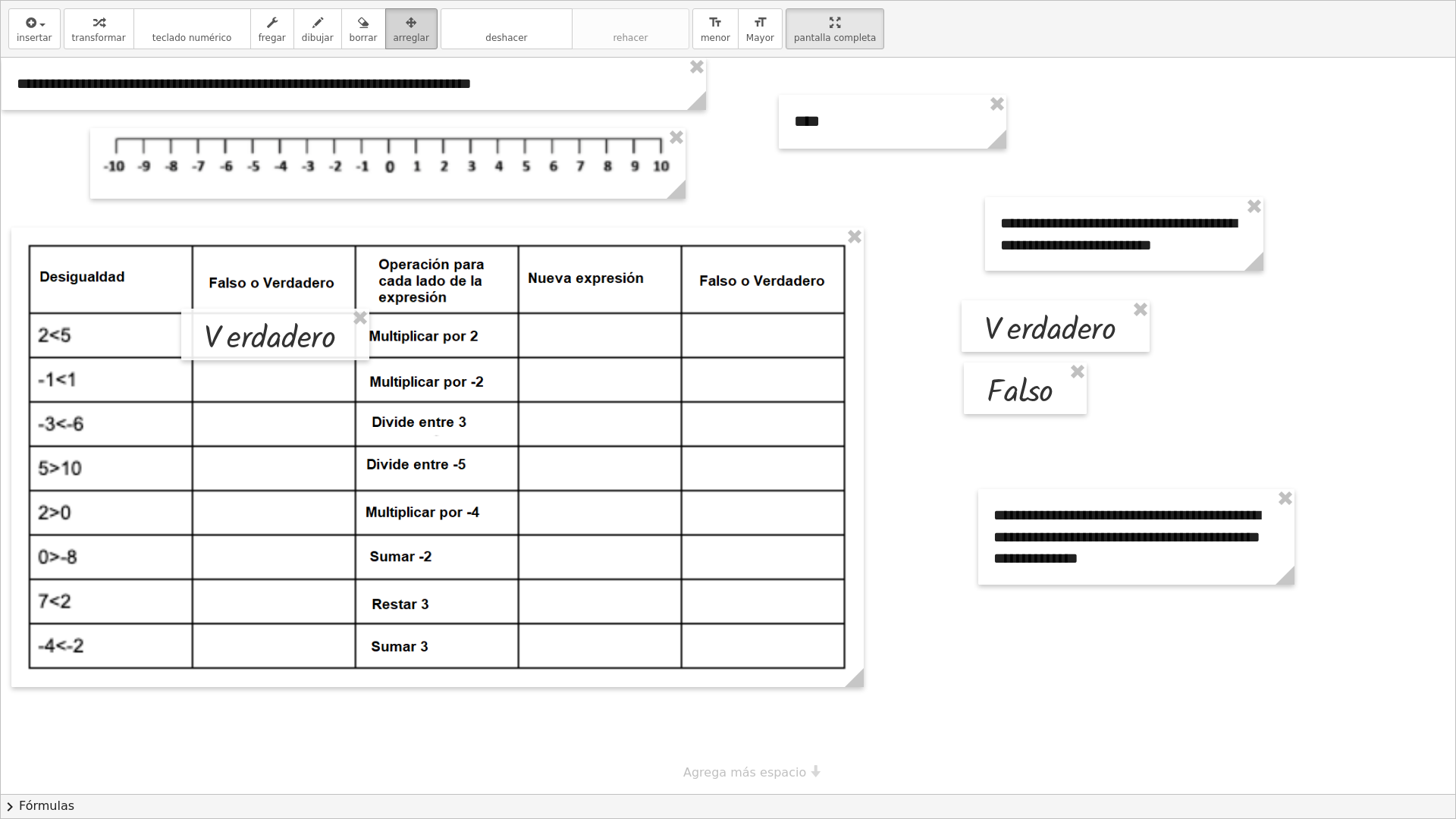
click at [394, 14] on div "button" at bounding box center [411, 22] width 36 height 18
drag, startPoint x: 831, startPoint y: 117, endPoint x: 585, endPoint y: 328, distance: 324.1
click at [585, 328] on div at bounding box center [646, 333] width 228 height 54
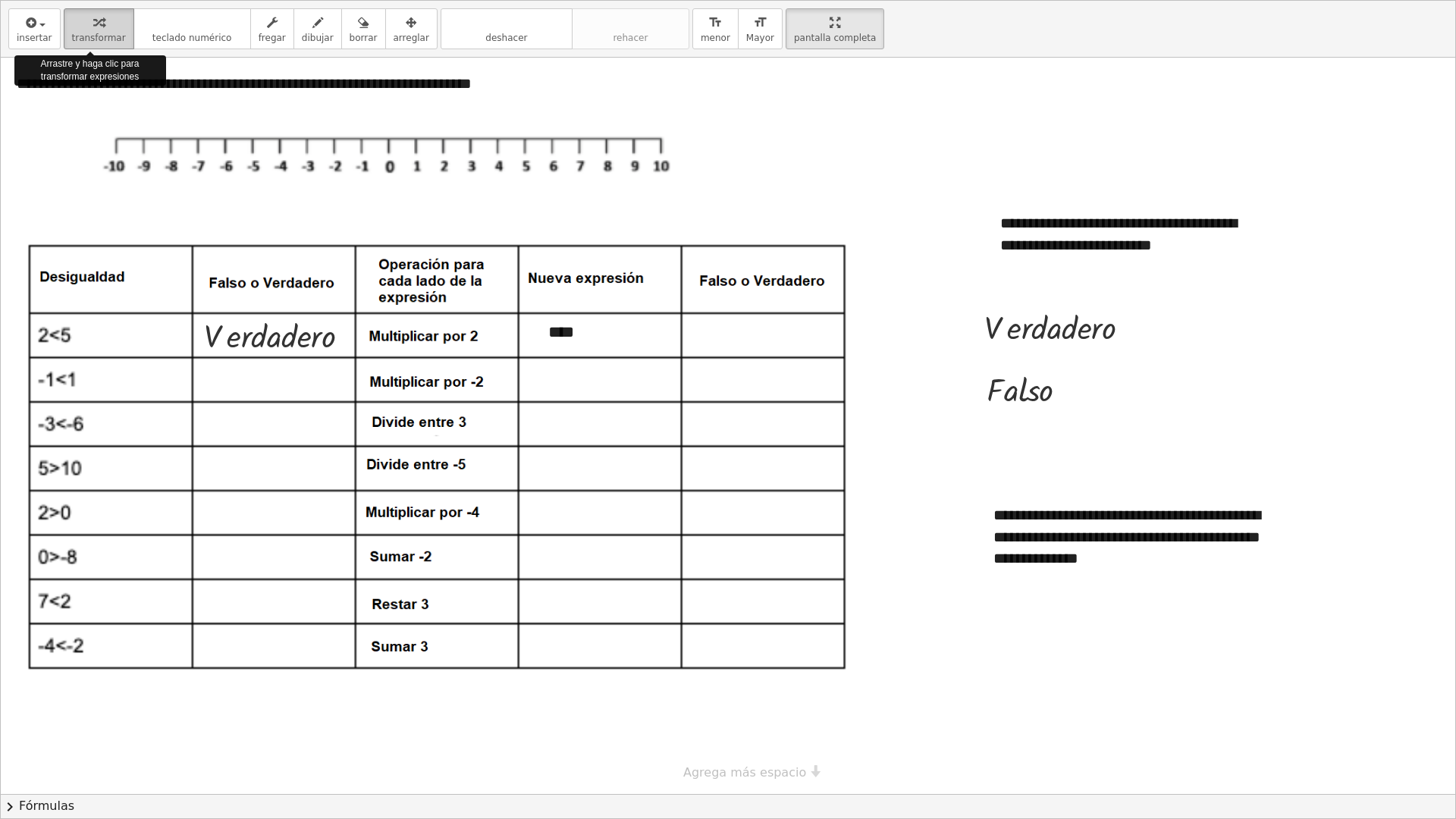
click at [101, 38] on span "transformar" at bounding box center [98, 38] width 54 height 11
drag, startPoint x: 1135, startPoint y: 329, endPoint x: 839, endPoint y: 336, distance: 296.1
click at [839, 336] on div "**********" at bounding box center [728, 425] width 1454 height 736
click at [792, 425] on img at bounding box center [438, 457] width 822 height 430
drag, startPoint x: 1129, startPoint y: 323, endPoint x: 339, endPoint y: 373, distance: 791.6
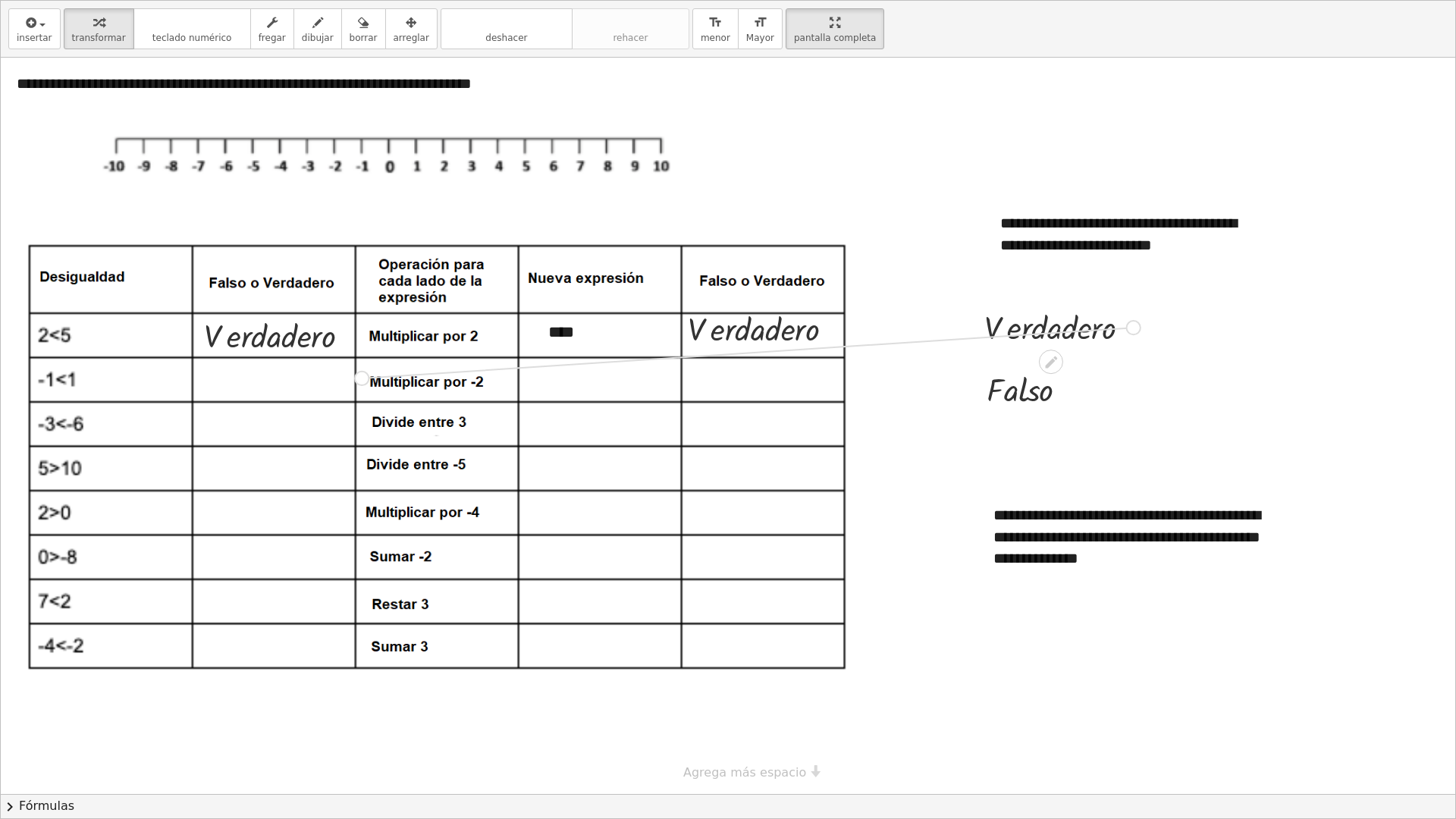
click at [339, 373] on div "**********" at bounding box center [728, 425] width 1454 height 736
click at [935, 513] on div at bounding box center [728, 425] width 1454 height 736
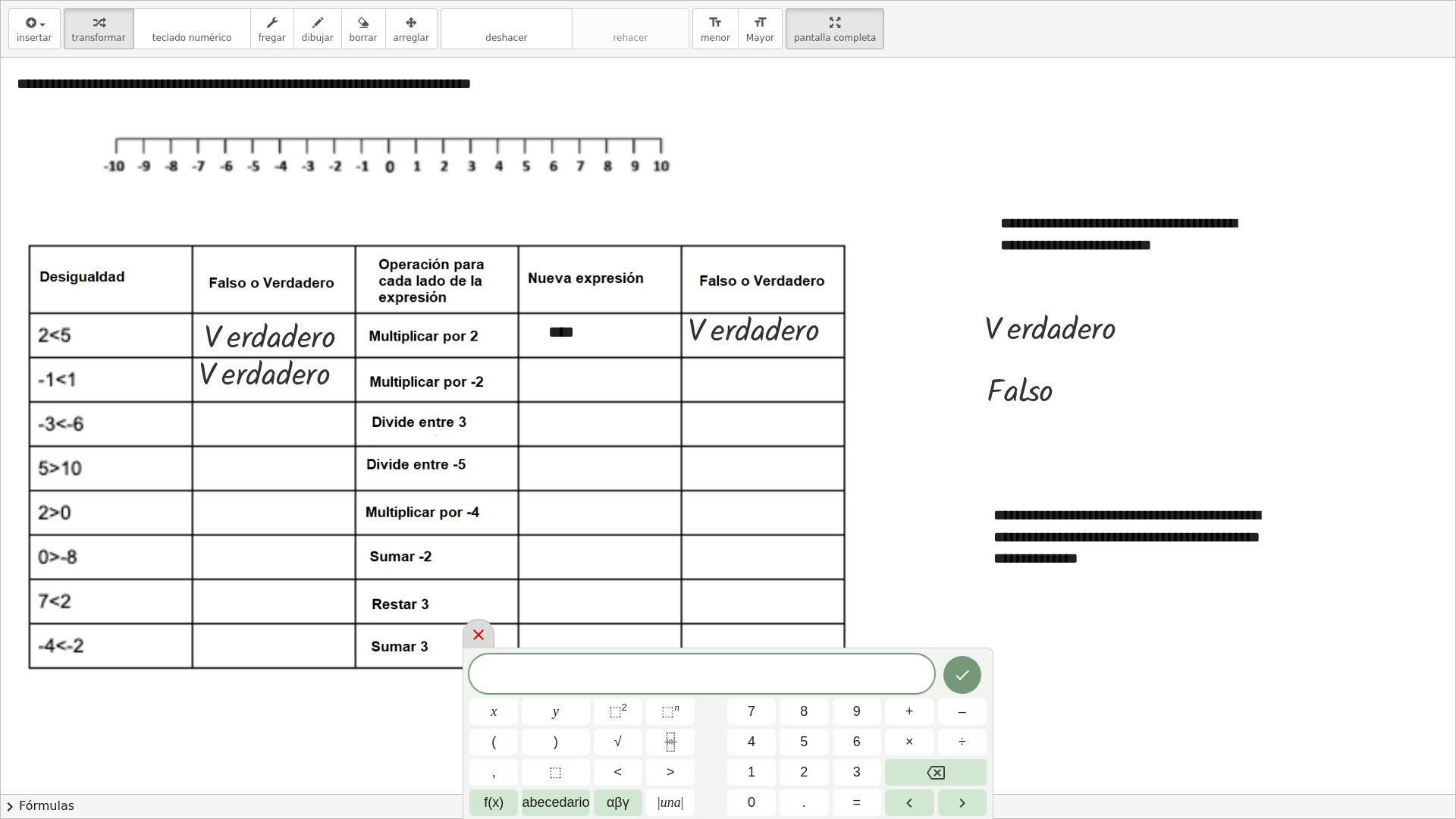
click at [475, 560] on icon at bounding box center [479, 635] width 18 height 18
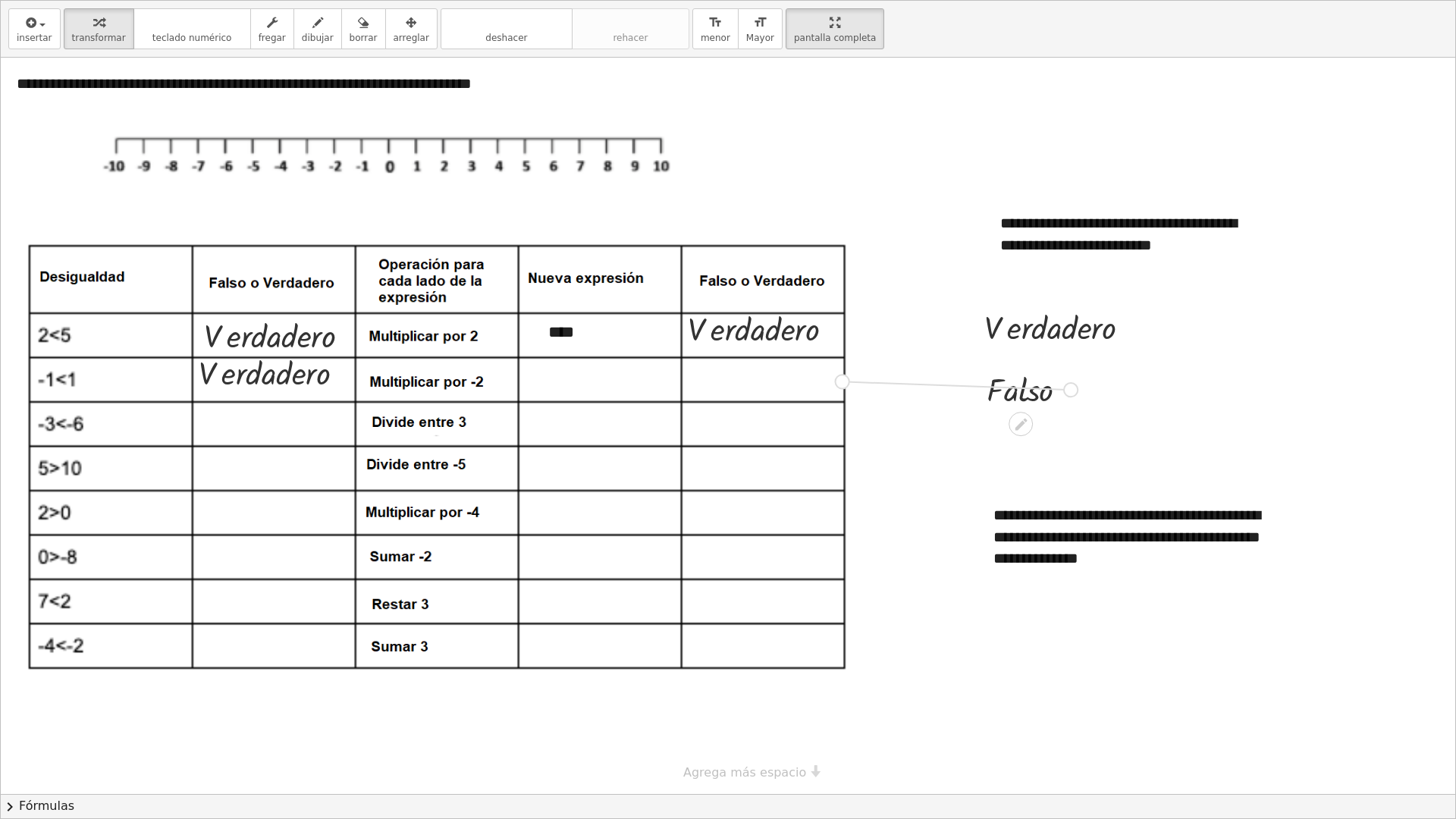
drag, startPoint x: 1071, startPoint y: 392, endPoint x: 831, endPoint y: 384, distance: 240.1
click at [831, 384] on div "**********" at bounding box center [728, 425] width 1454 height 736
click at [198, 23] on icon "teclado" at bounding box center [192, 23] width 101 height 18
click at [37, 28] on span "button" at bounding box center [38, 24] width 3 height 11
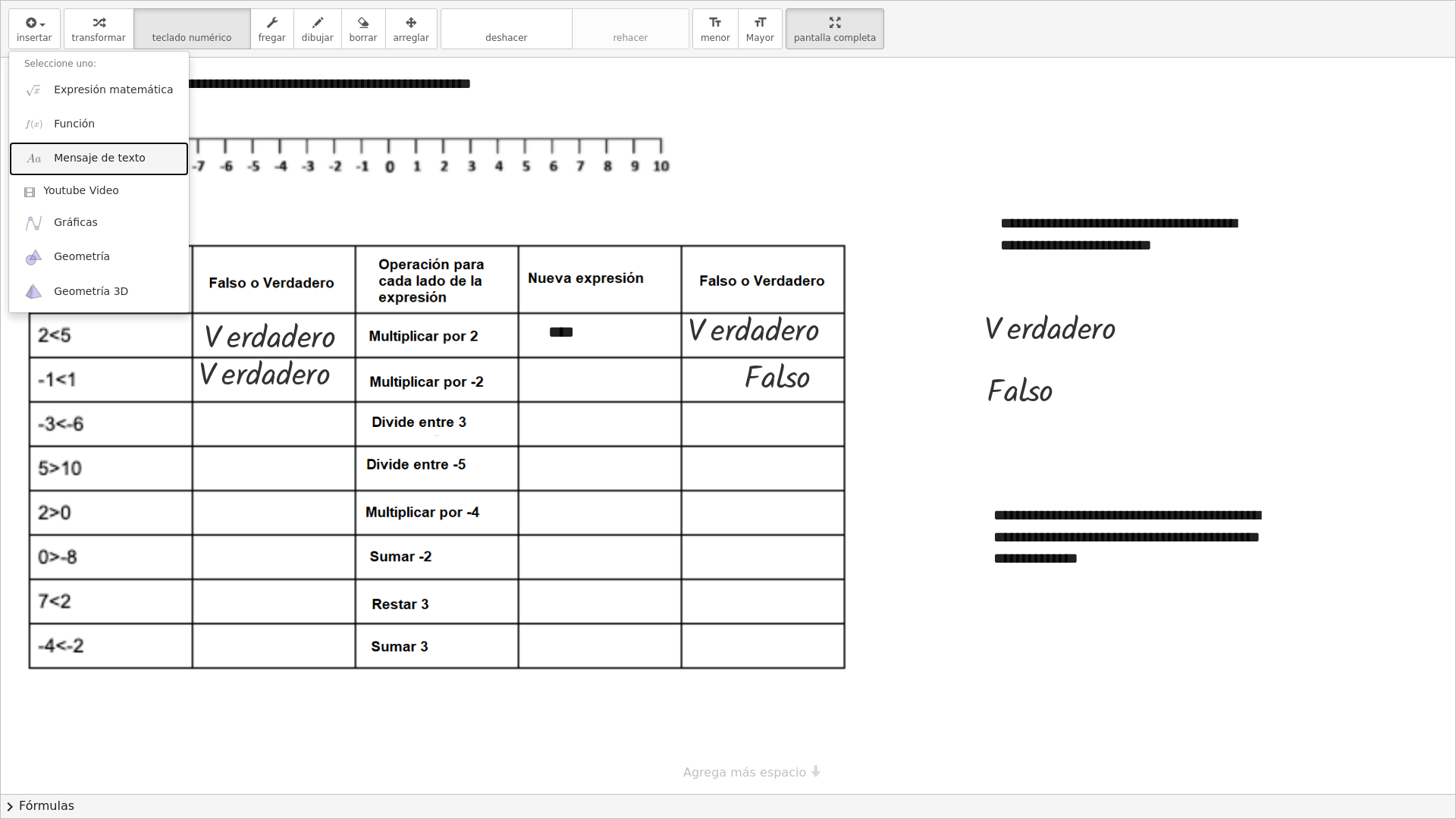
click at [102, 157] on span "Mensaje de texto" at bounding box center [100, 158] width 92 height 15
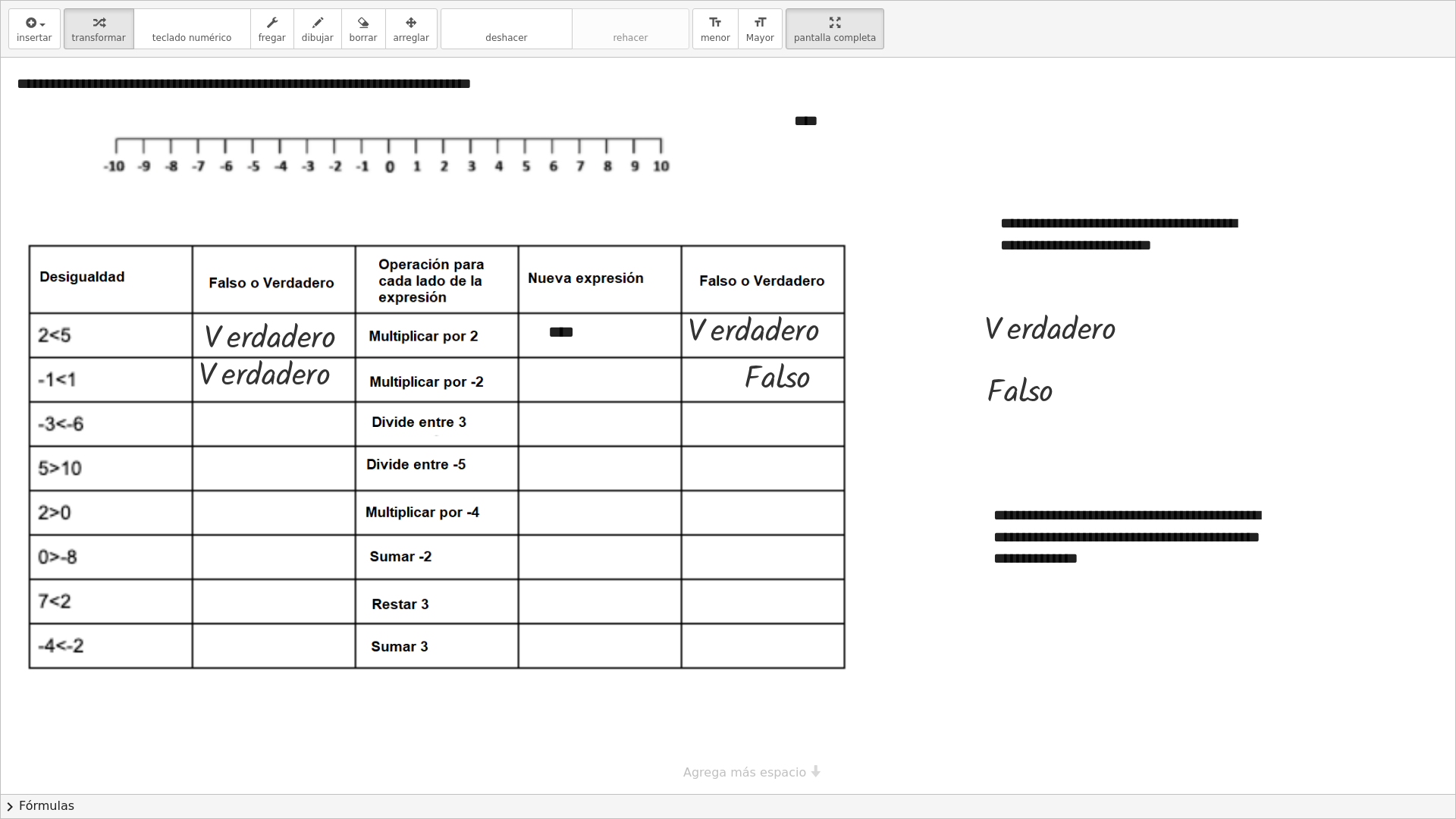
click at [896, 214] on div at bounding box center [728, 425] width 1454 height 736
click at [856, 128] on div "****" at bounding box center [892, 121] width 228 height 53
drag, startPoint x: 855, startPoint y: 95, endPoint x: 806, endPoint y: 137, distance: 64.5
click at [806, 137] on div "- + ****" at bounding box center [892, 121] width 228 height 53
click at [813, 126] on div "****" at bounding box center [892, 121] width 228 height 53
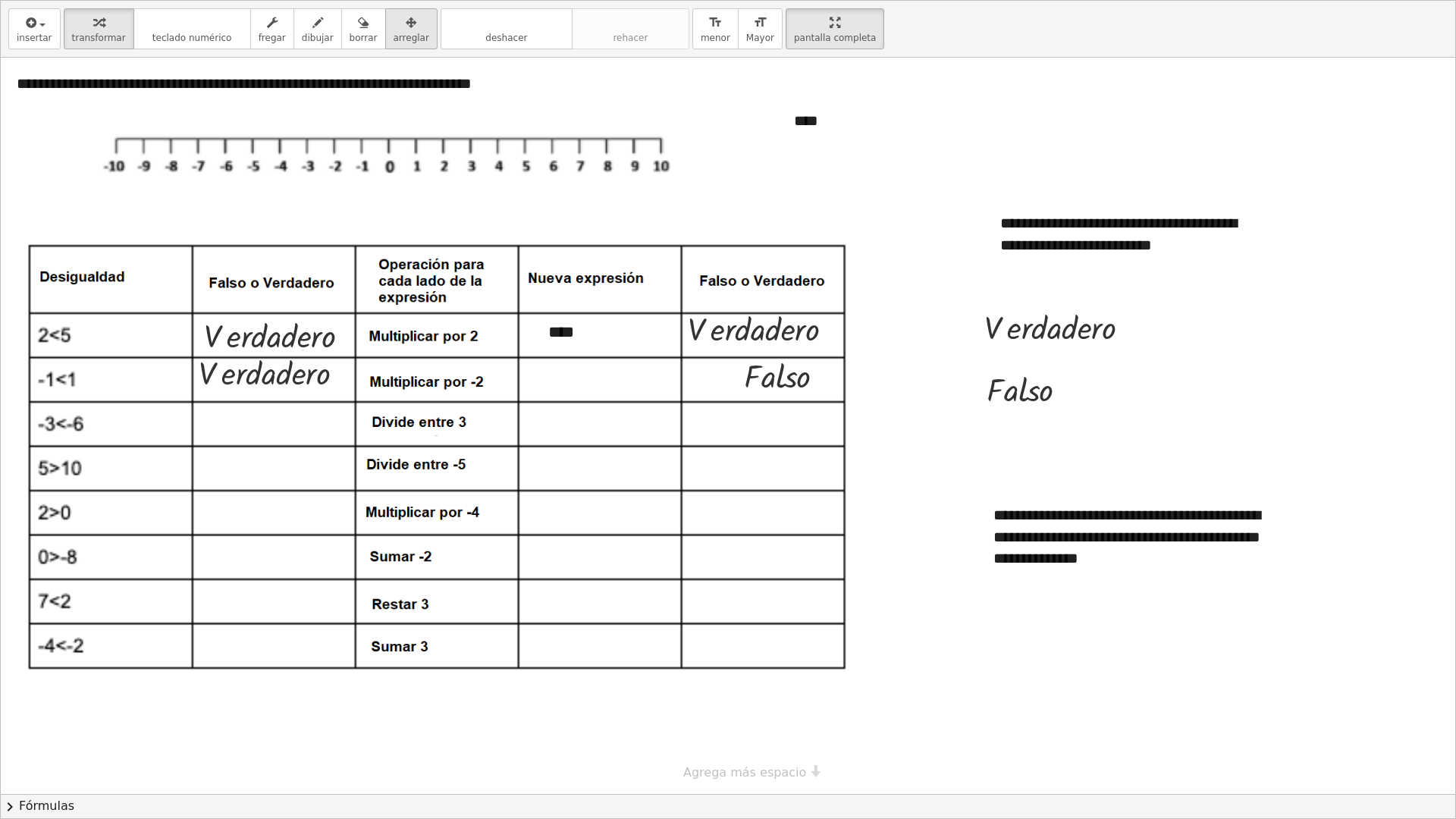
click at [398, 35] on span "arreglar" at bounding box center [411, 38] width 36 height 11
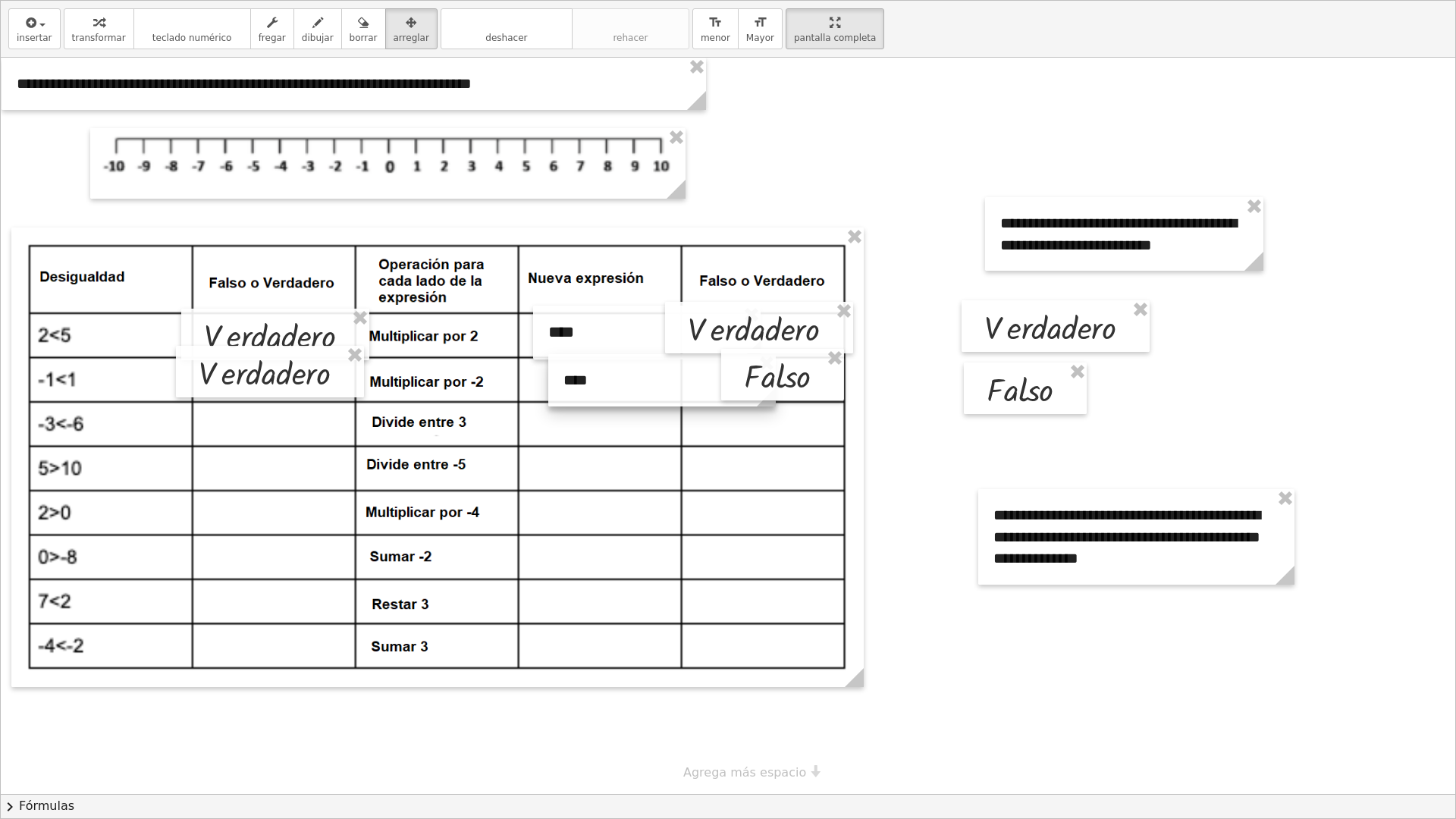
drag, startPoint x: 857, startPoint y: 117, endPoint x: 626, endPoint y: 376, distance: 347.0
click at [626, 376] on div at bounding box center [662, 380] width 228 height 53
click at [713, 183] on div at bounding box center [728, 425] width 1454 height 736
click at [93, 25] on icon "button" at bounding box center [98, 23] width 11 height 18
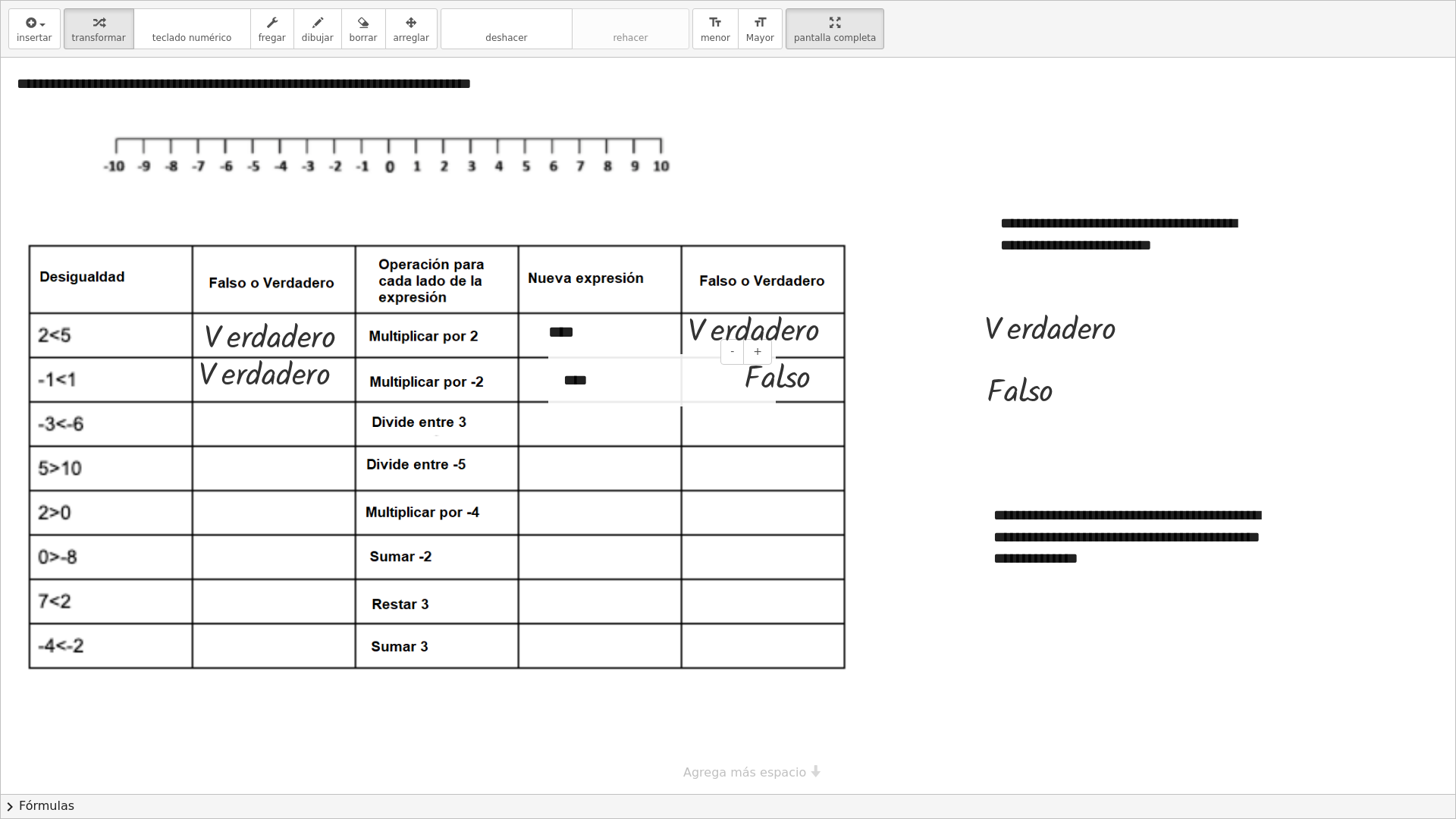
click at [582, 391] on div "****" at bounding box center [662, 380] width 228 height 53
click at [703, 372] on div "****" at bounding box center [662, 380] width 228 height 53
click at [881, 477] on div at bounding box center [728, 425] width 1454 height 736
drag, startPoint x: 1072, startPoint y: 394, endPoint x: 336, endPoint y: 430, distance: 736.9
click at [336, 430] on div "**********" at bounding box center [728, 425] width 1454 height 736
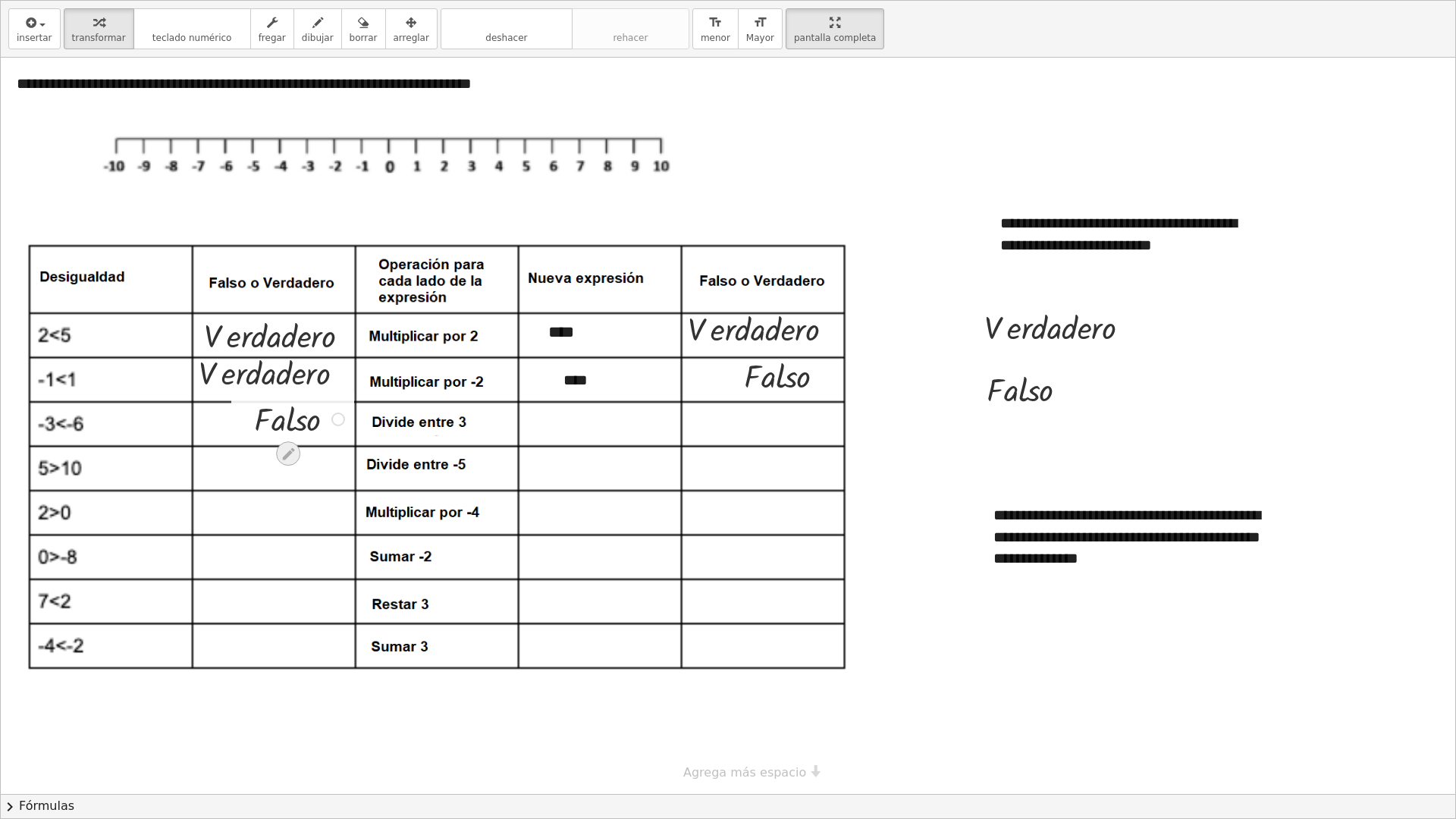
click at [296, 457] on icon at bounding box center [289, 454] width 16 height 16
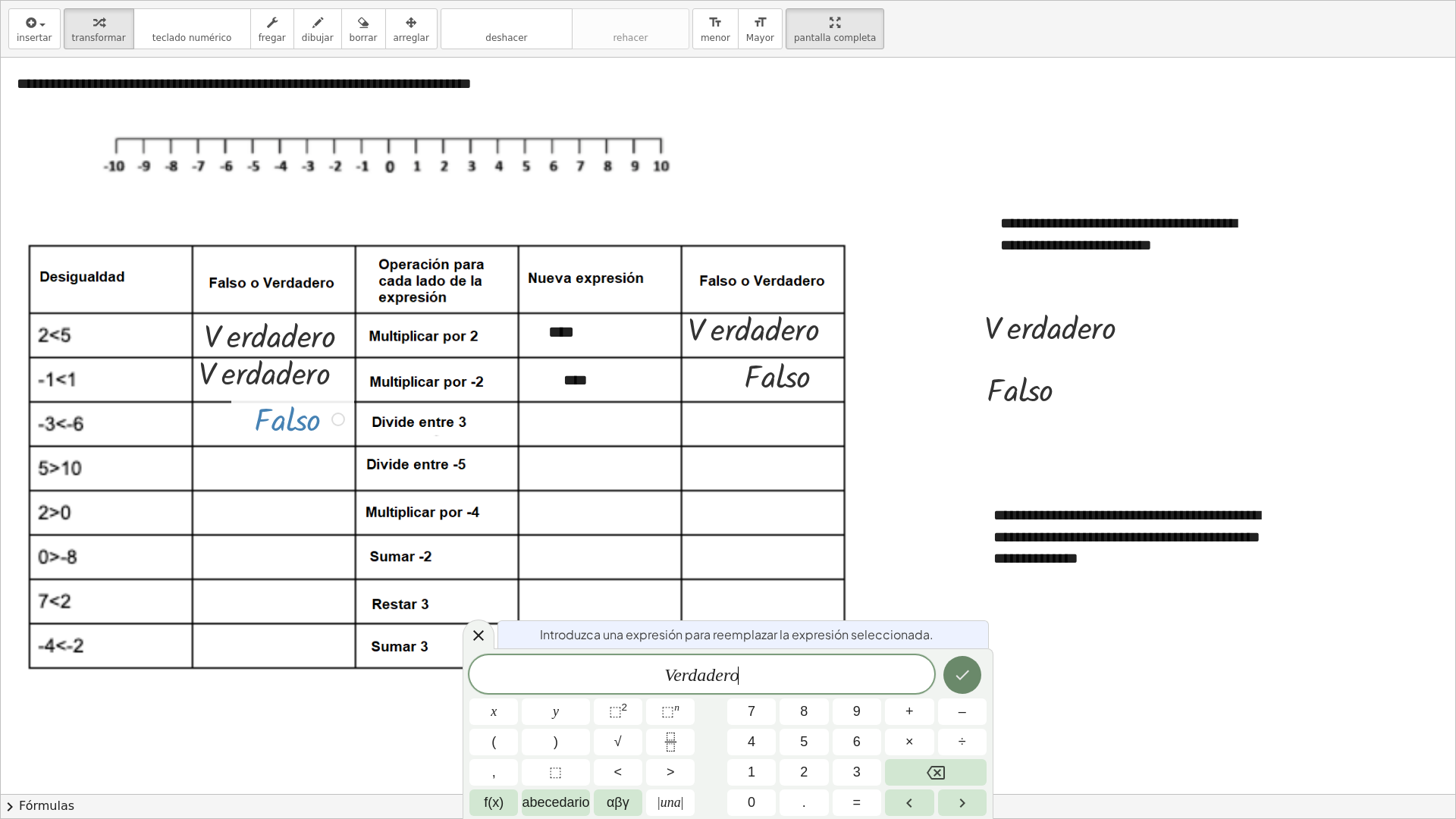
click at [968, 560] on button "Hecho" at bounding box center [961, 675] width 38 height 38
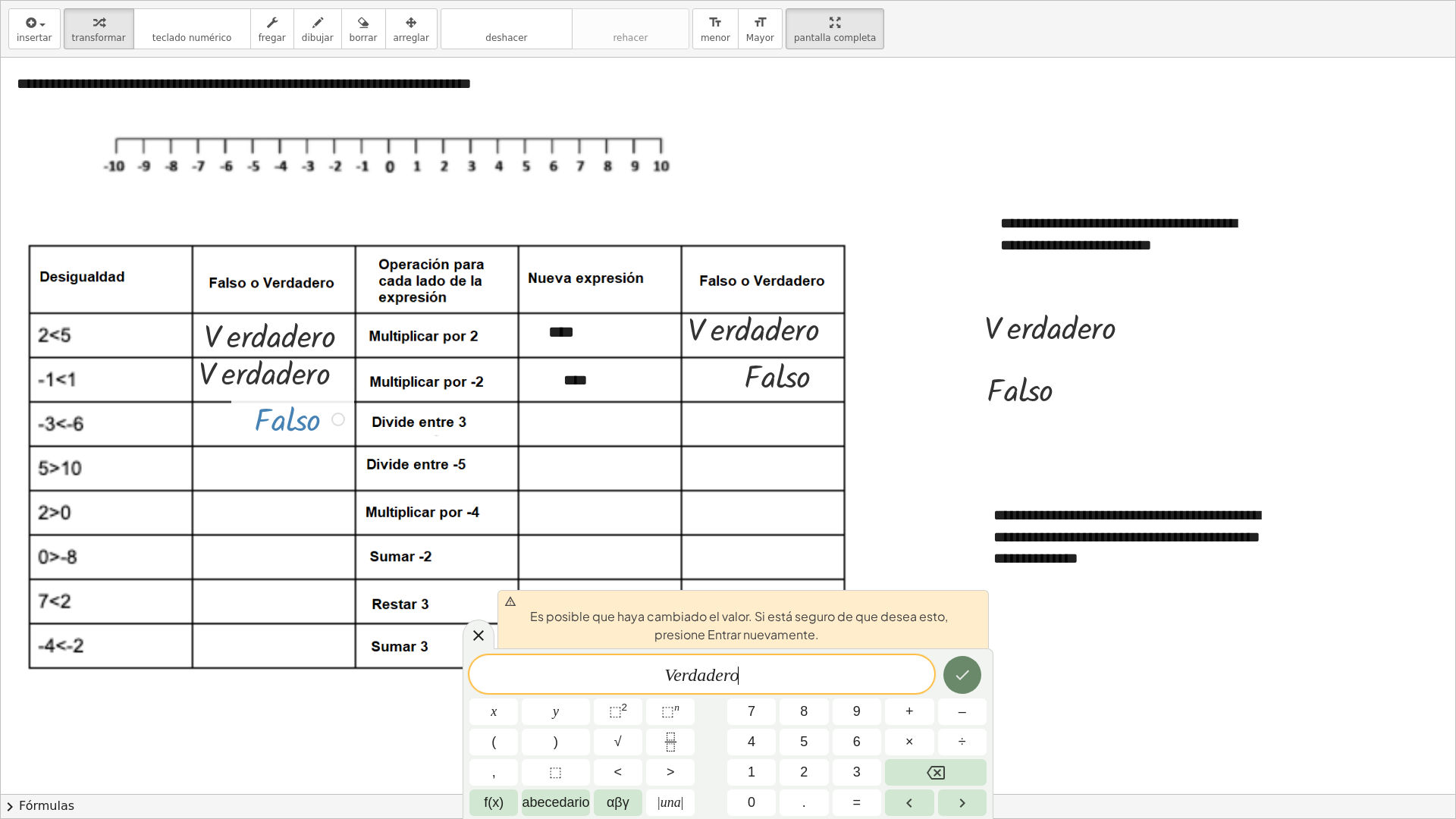
click at [959, 560] on button "Hecho" at bounding box center [961, 675] width 38 height 38
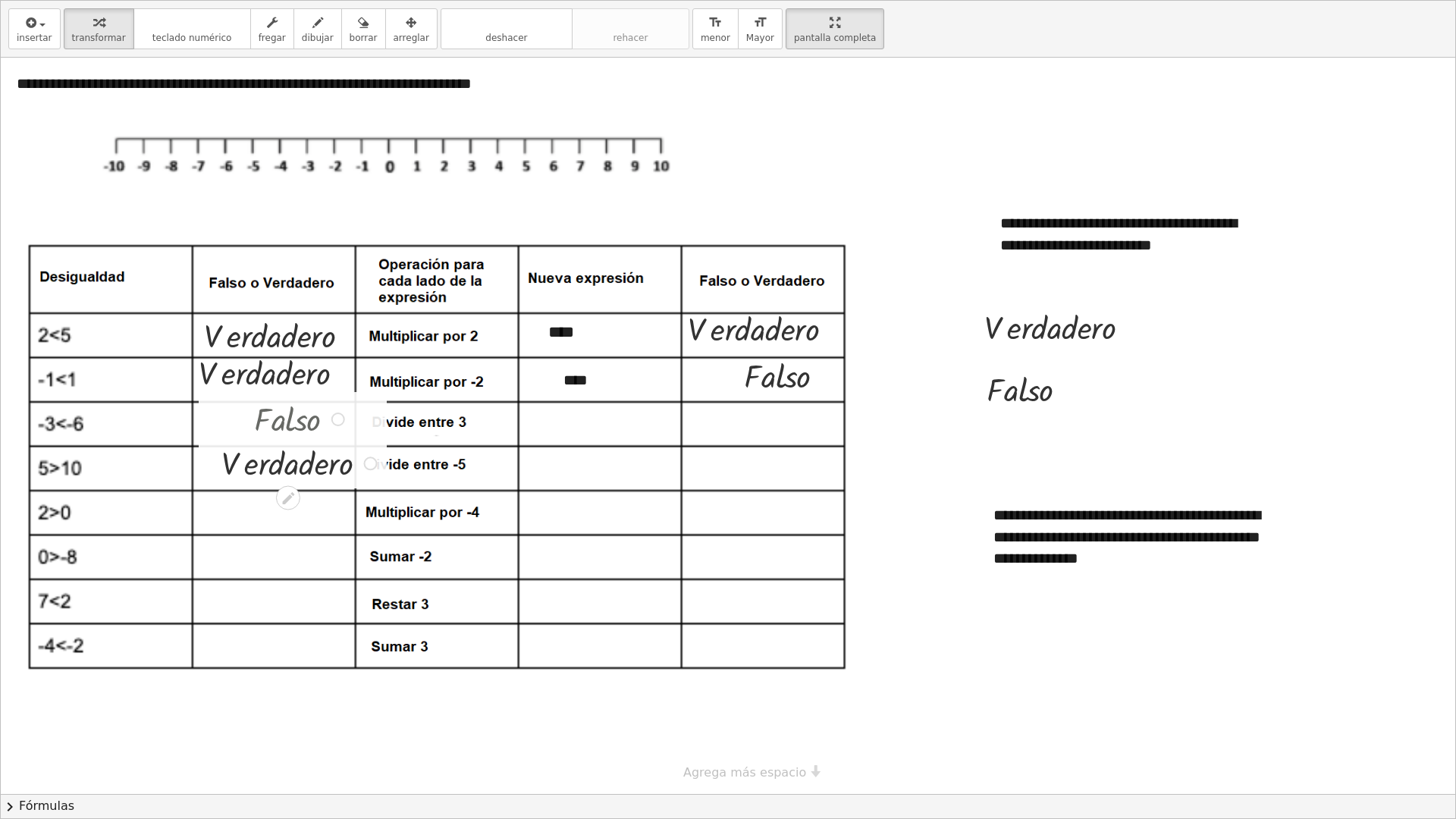
click at [307, 424] on div at bounding box center [301, 418] width 175 height 44
drag, startPoint x: 309, startPoint y: 470, endPoint x: 308, endPoint y: 429, distance: 41.0
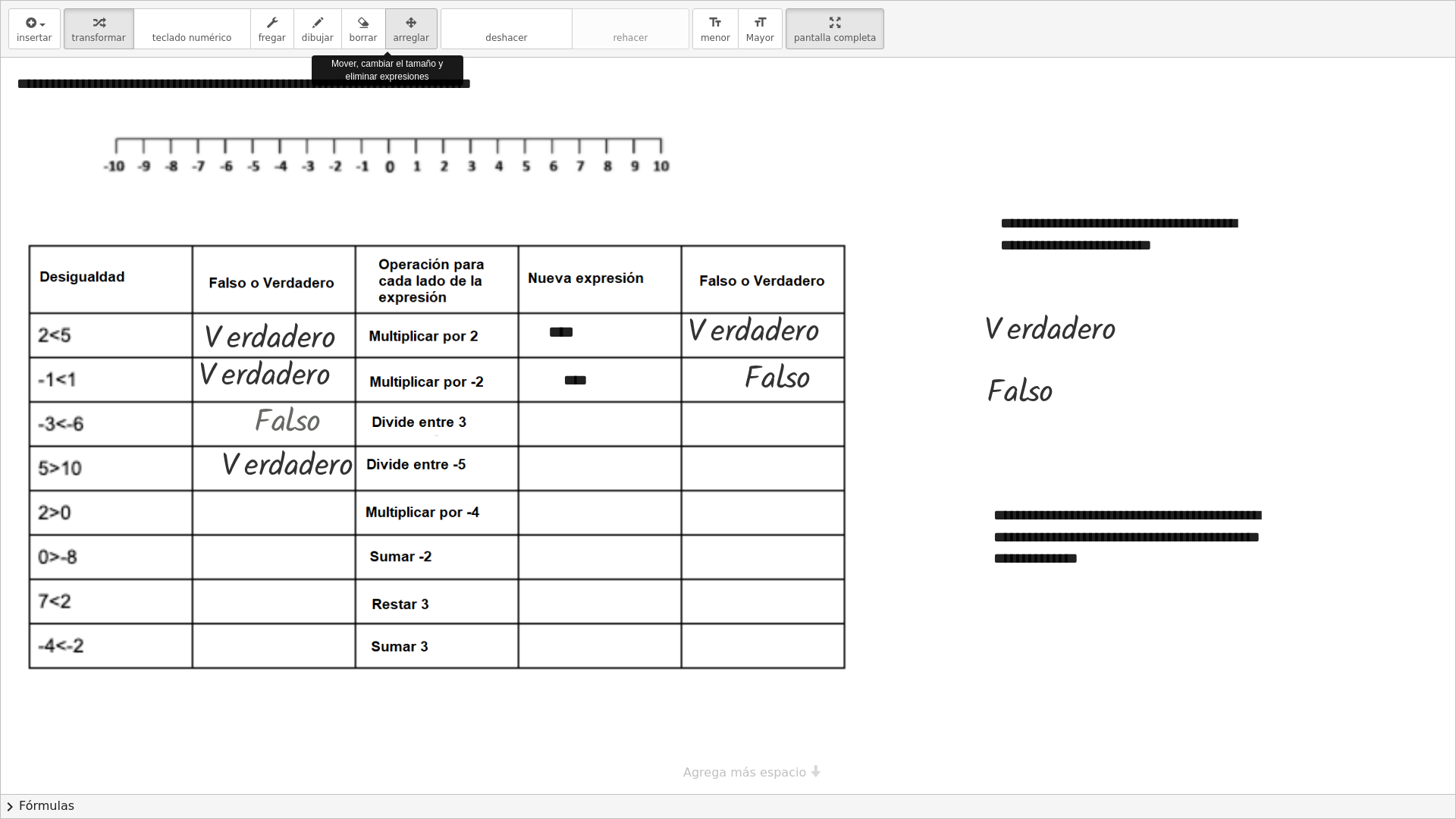
click at [394, 27] on div "button" at bounding box center [411, 22] width 36 height 18
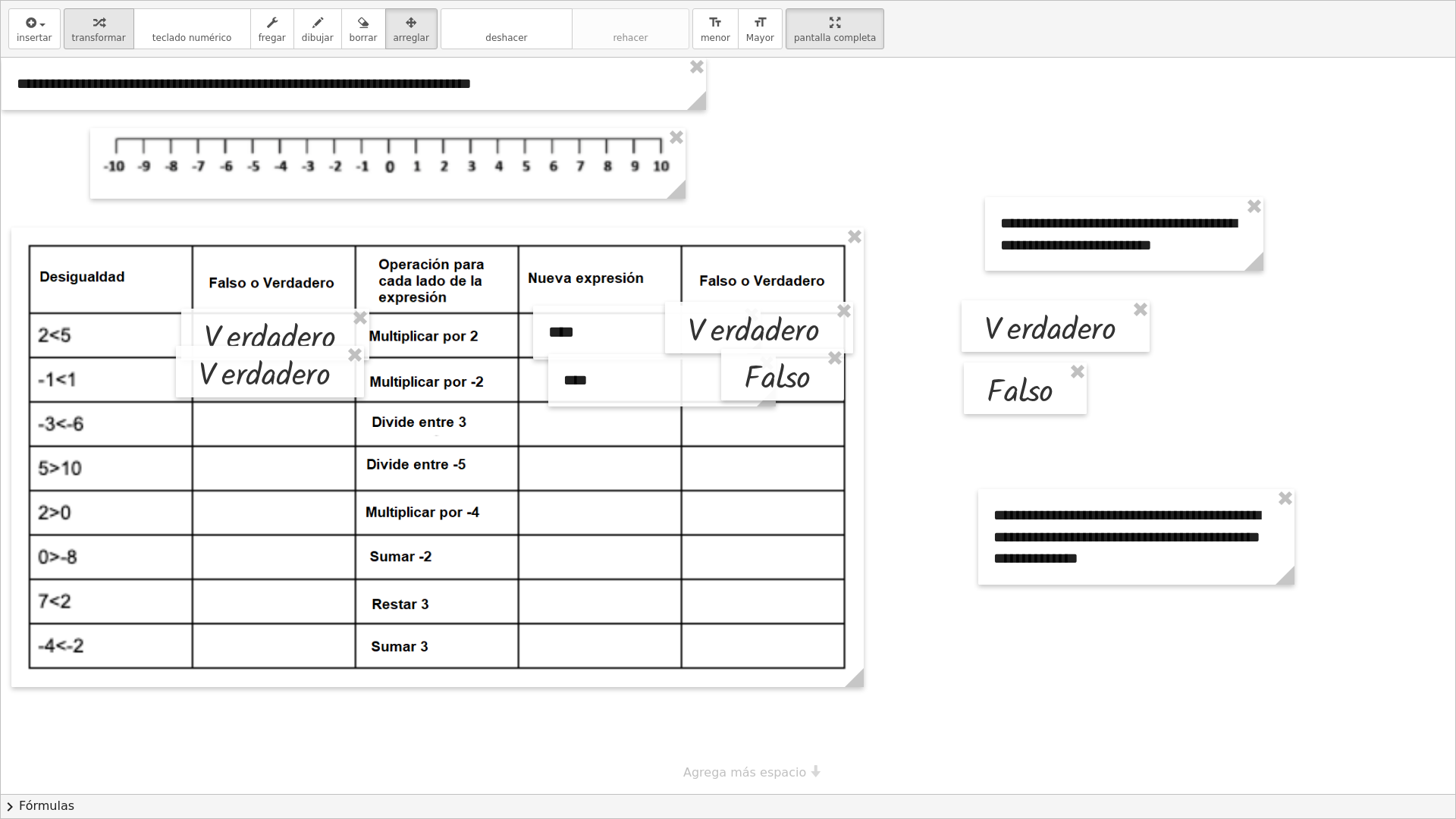
click at [109, 19] on div "button" at bounding box center [98, 22] width 54 height 18
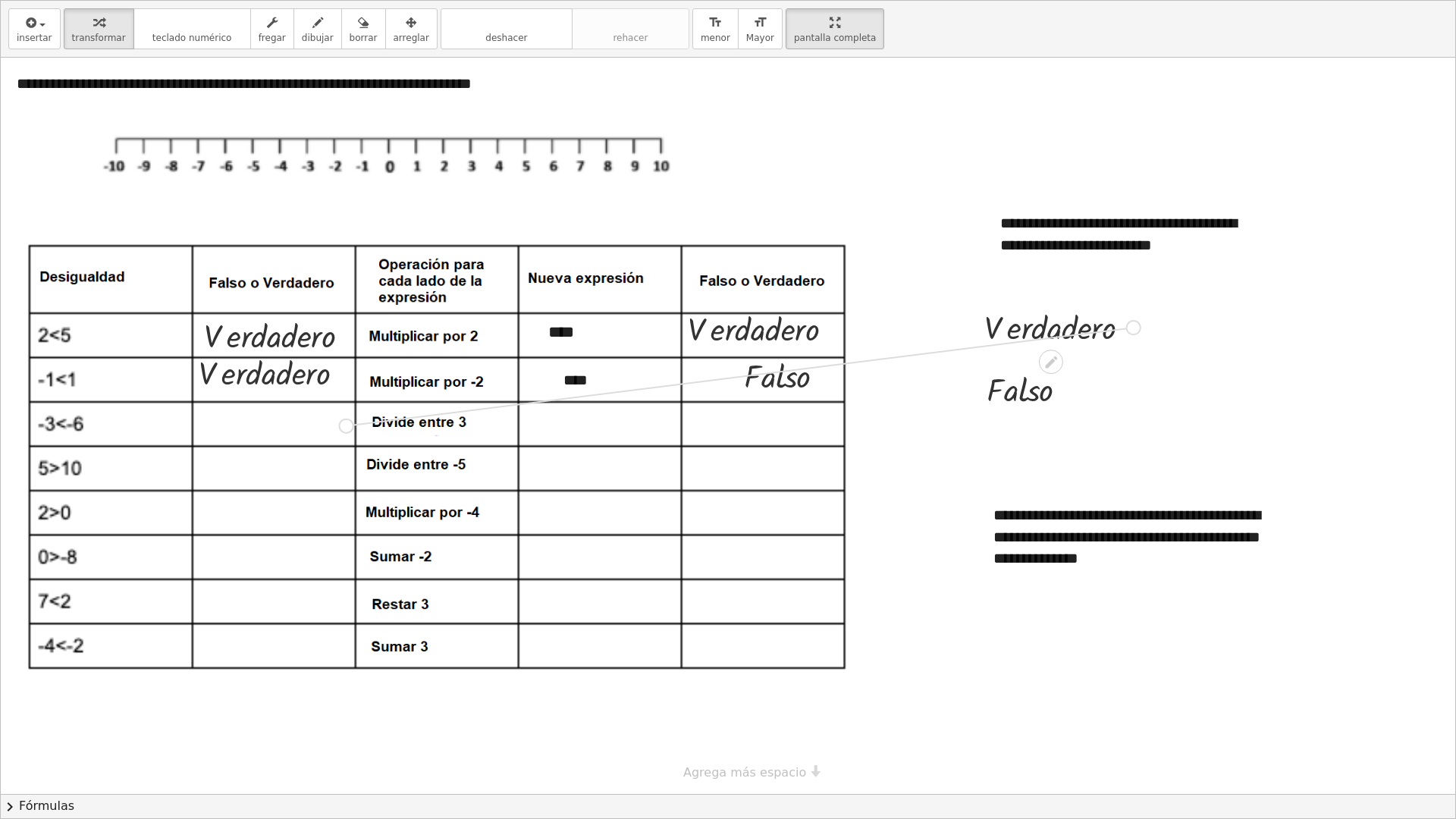
drag, startPoint x: 1132, startPoint y: 329, endPoint x: 331, endPoint y: 429, distance: 807.2
click at [331, 429] on div "**********" at bounding box center [728, 425] width 1454 height 736
drag, startPoint x: 1070, startPoint y: 387, endPoint x: 338, endPoint y: 466, distance: 736.3
click at [338, 466] on div "**********" at bounding box center [728, 425] width 1454 height 736
drag, startPoint x: 1136, startPoint y: 329, endPoint x: 335, endPoint y: 517, distance: 822.8
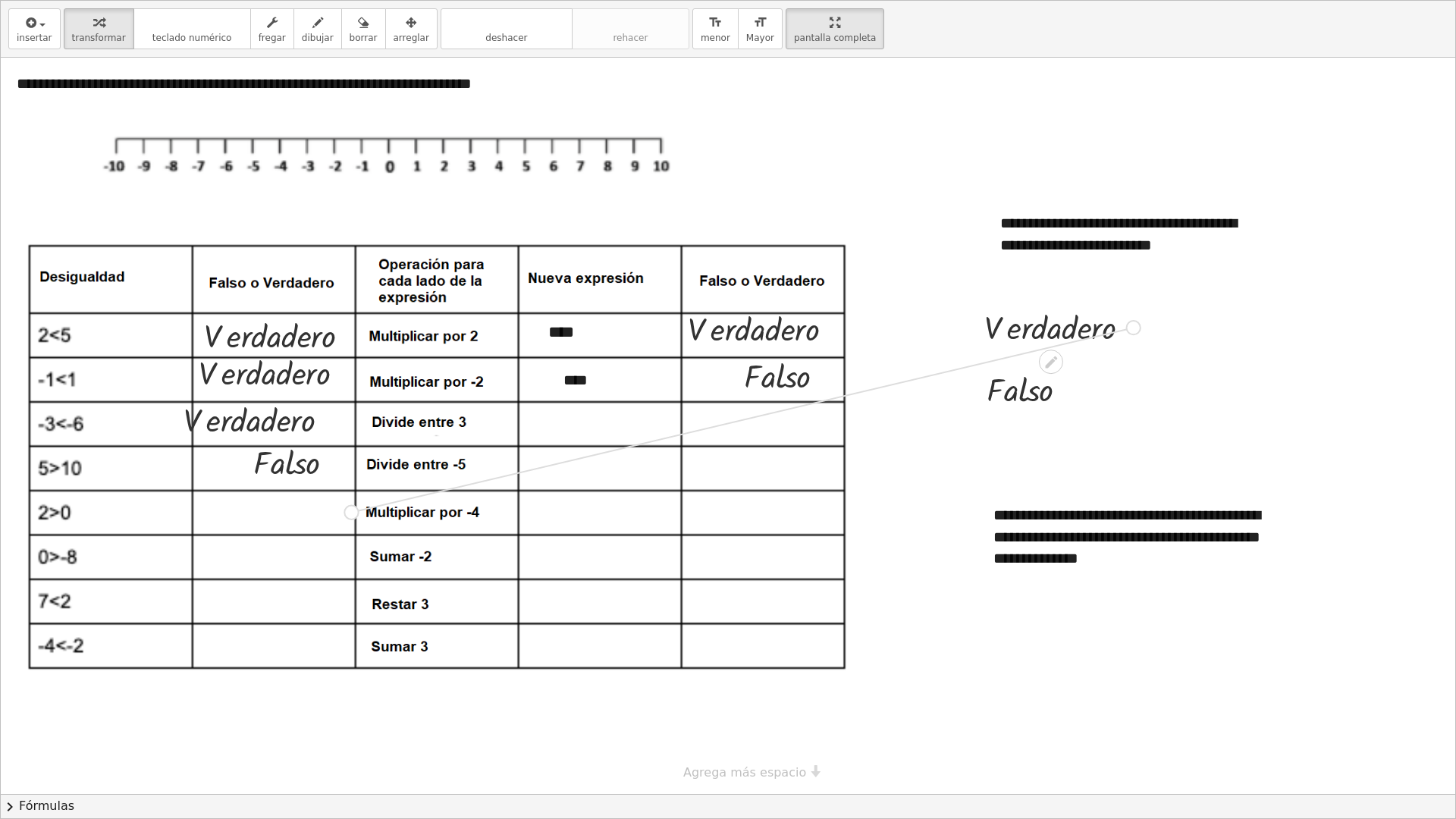
click at [335, 517] on div "**********" at bounding box center [728, 425] width 1454 height 736
drag, startPoint x: 1130, startPoint y: 329, endPoint x: 338, endPoint y: 563, distance: 825.8
click at [338, 560] on div "**********" at bounding box center [728, 425] width 1454 height 736
drag, startPoint x: 1067, startPoint y: 390, endPoint x: 329, endPoint y: 609, distance: 769.8
click at [329, 560] on div "**********" at bounding box center [728, 425] width 1454 height 736
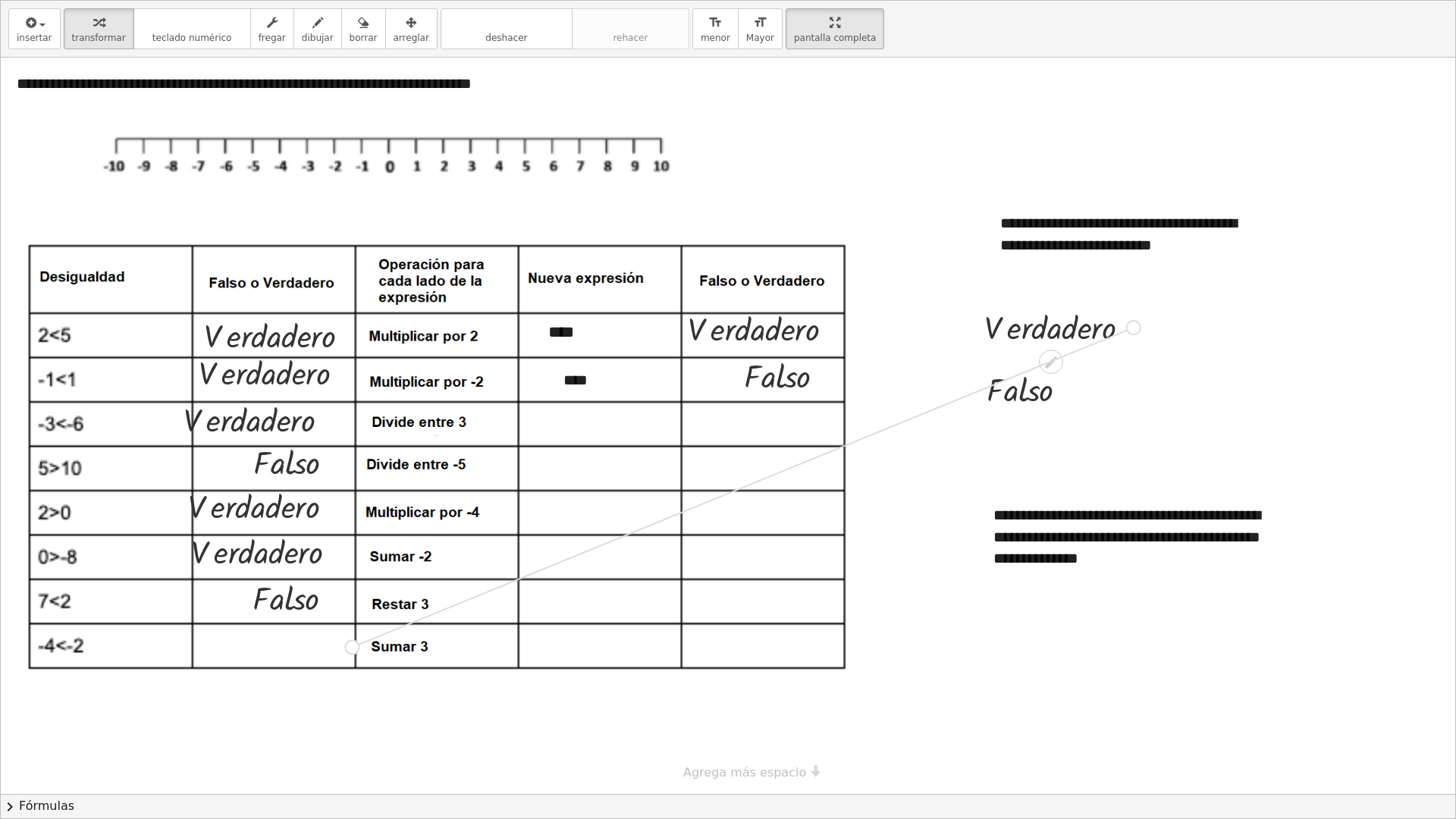
drag, startPoint x: 1134, startPoint y: 329, endPoint x: 339, endPoint y: 654, distance: 858.9
click at [339, 560] on div "**********" at bounding box center [728, 425] width 1454 height 736
click at [42, 36] on span "insertar" at bounding box center [34, 38] width 36 height 11
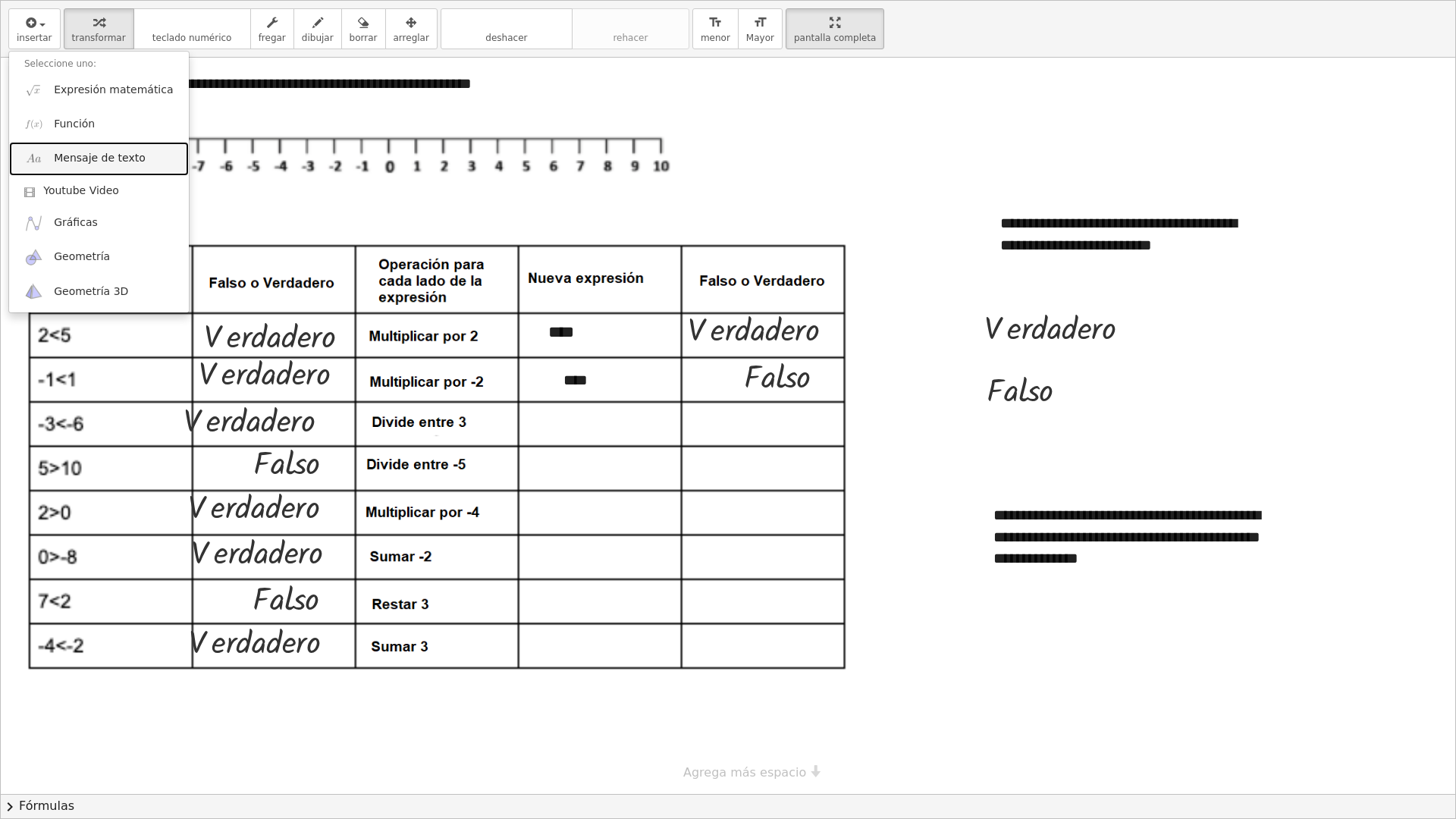
click at [82, 160] on span "Mensaje de texto" at bounding box center [100, 158] width 92 height 15
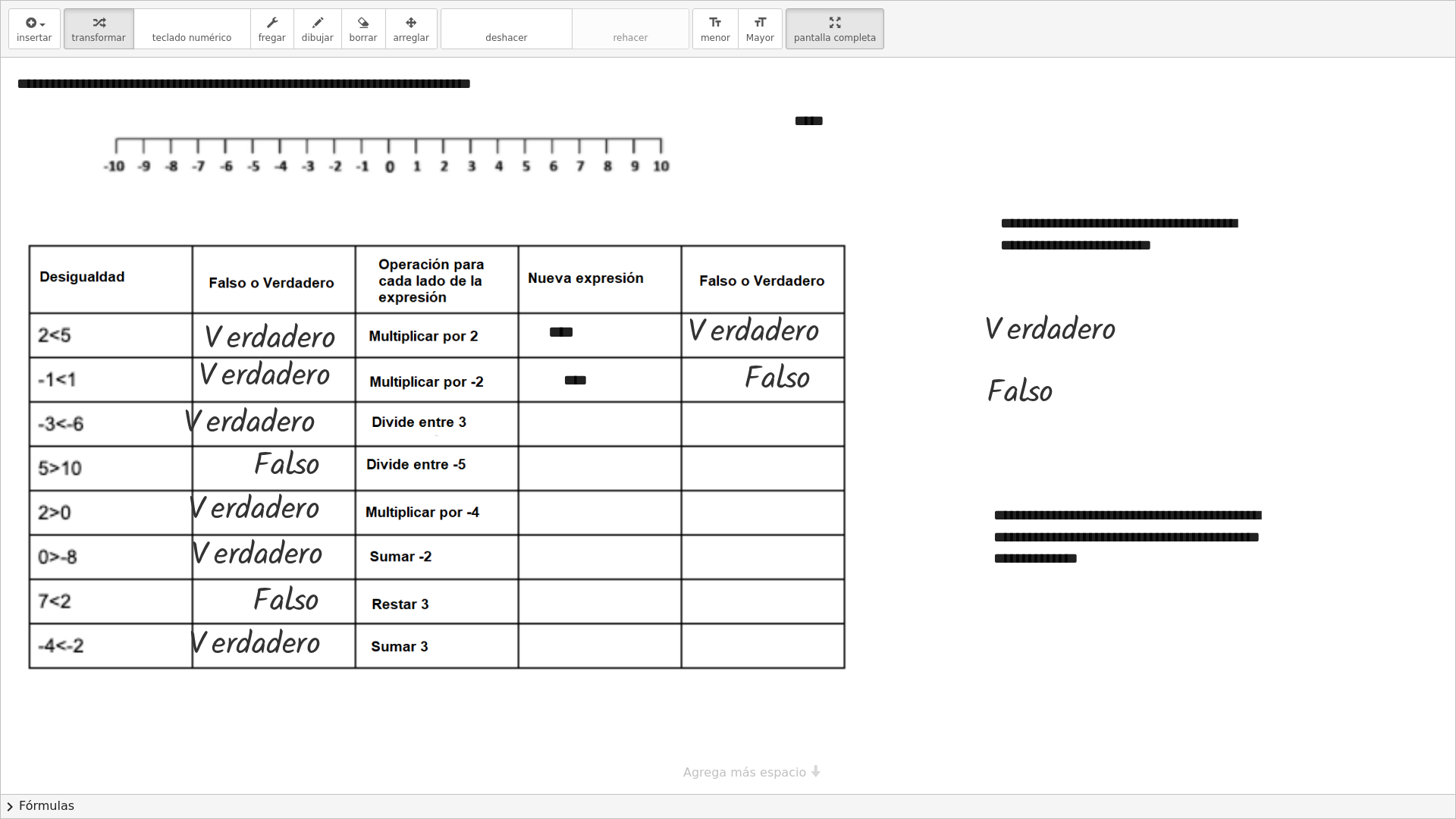
click at [891, 164] on div at bounding box center [728, 425] width 1454 height 736
click at [32, 46] on button "insertar" at bounding box center [34, 28] width 53 height 41
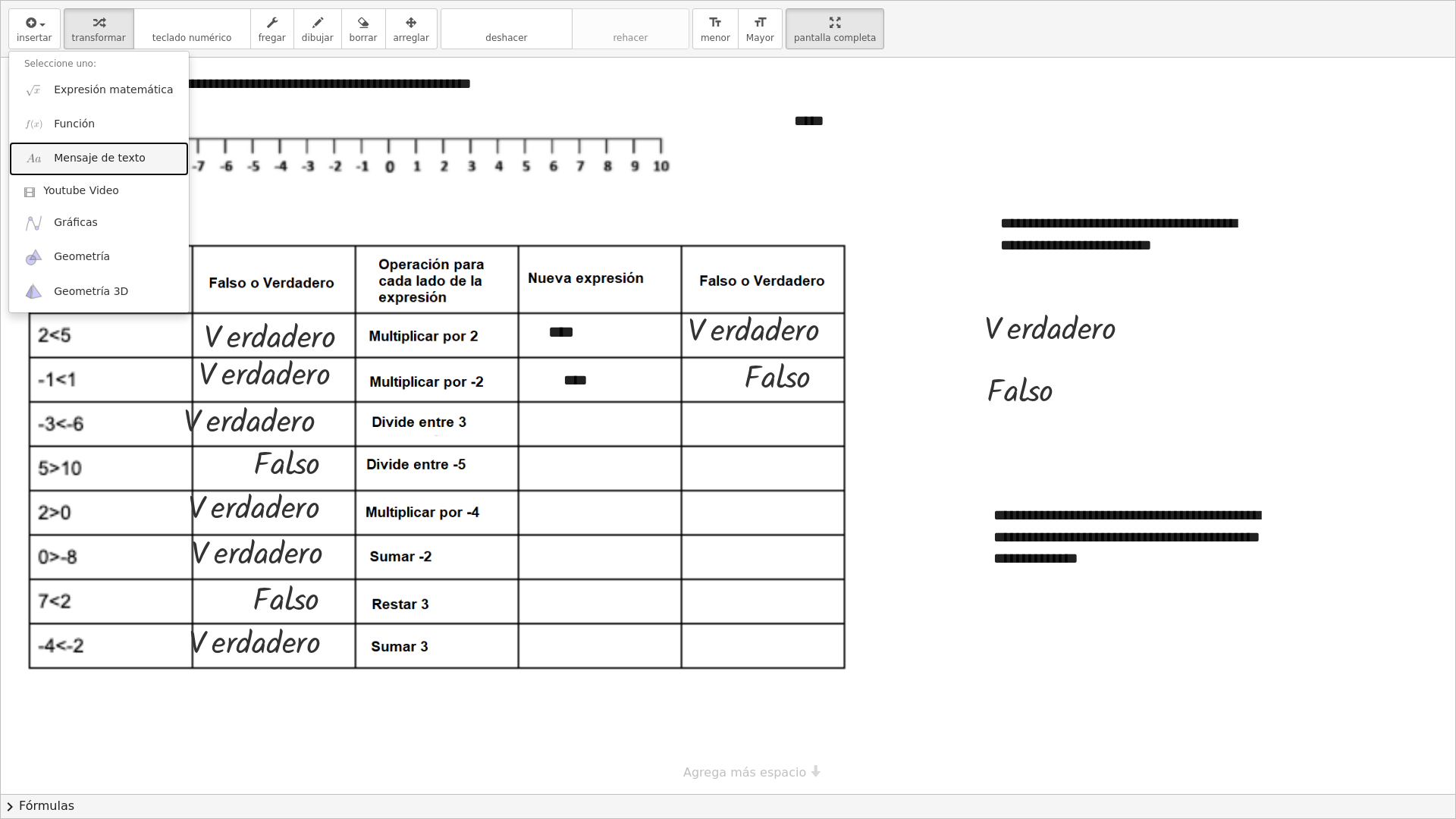
click at [96, 161] on span "Mensaje de texto" at bounding box center [100, 158] width 92 height 15
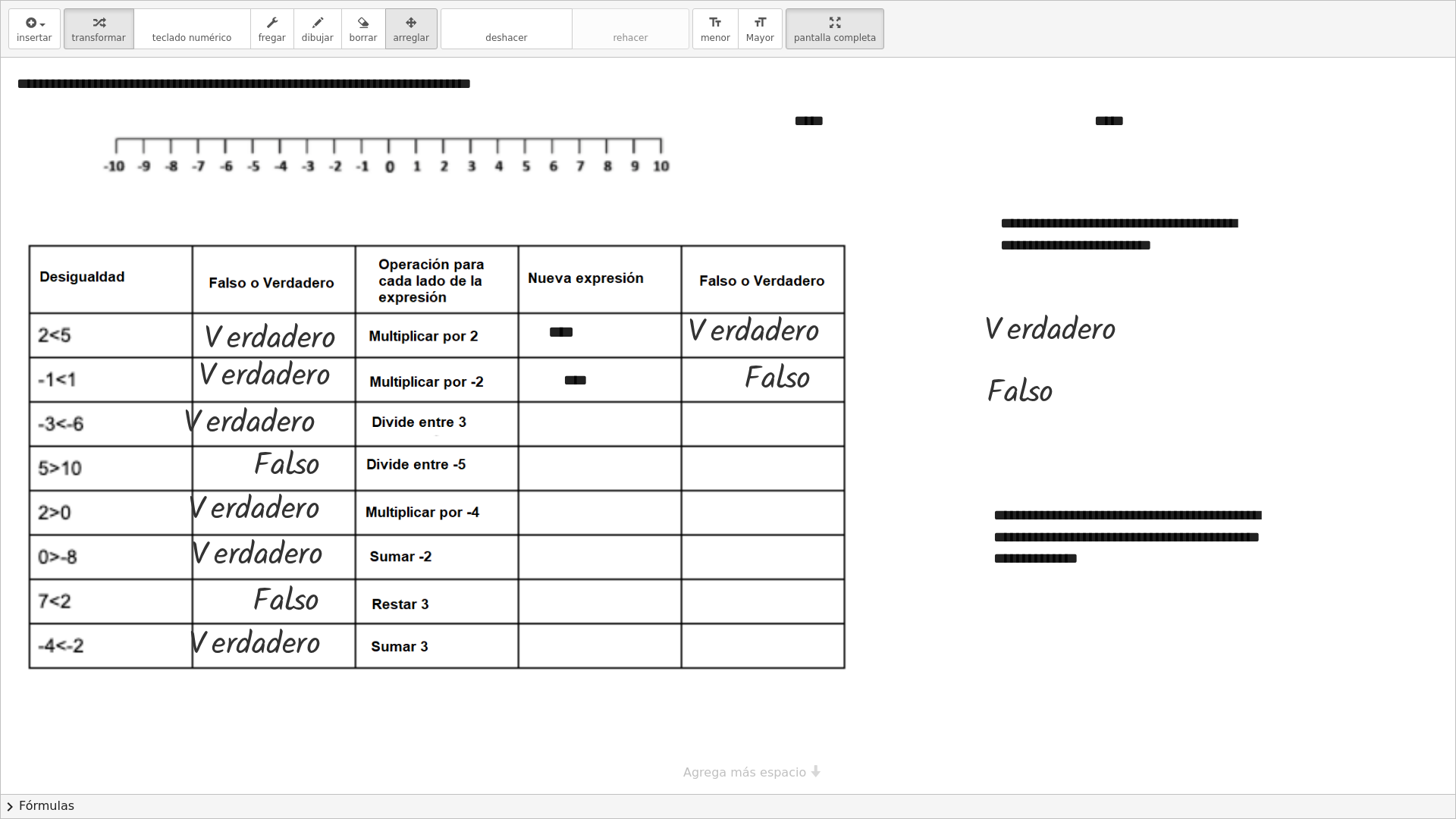
click at [394, 38] on span "arreglar" at bounding box center [411, 38] width 36 height 11
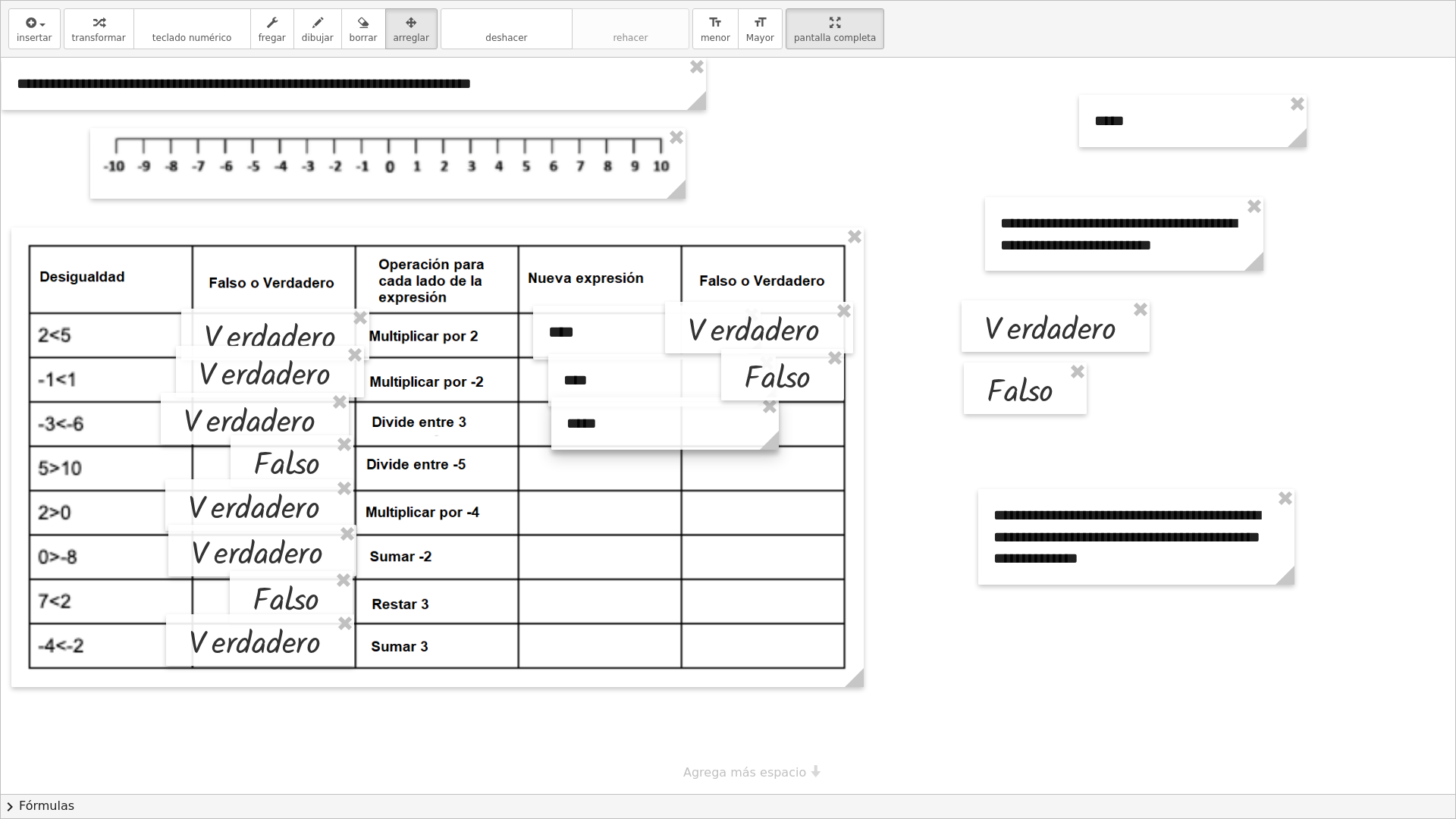
drag, startPoint x: 910, startPoint y: 130, endPoint x: 682, endPoint y: 432, distance: 378.4
click at [682, 432] on div at bounding box center [665, 424] width 228 height 53
drag, startPoint x: 1159, startPoint y: 113, endPoint x: 631, endPoint y: 469, distance: 636.8
click at [631, 469] on div at bounding box center [665, 475] width 228 height 53
click at [93, 30] on icon "button" at bounding box center [98, 23] width 11 height 18
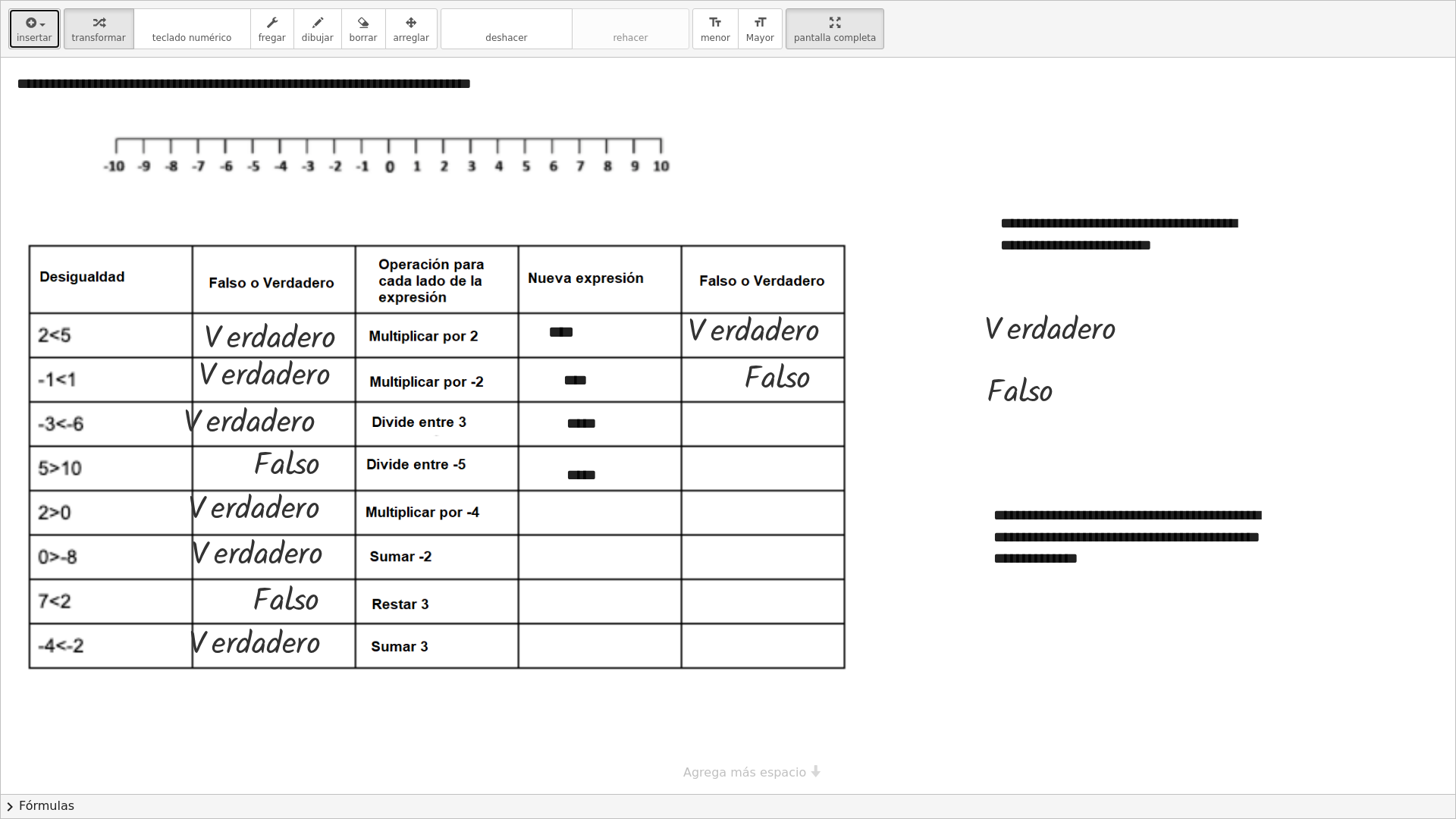
click at [39, 23] on span "button" at bounding box center [42, 25] width 6 height 3
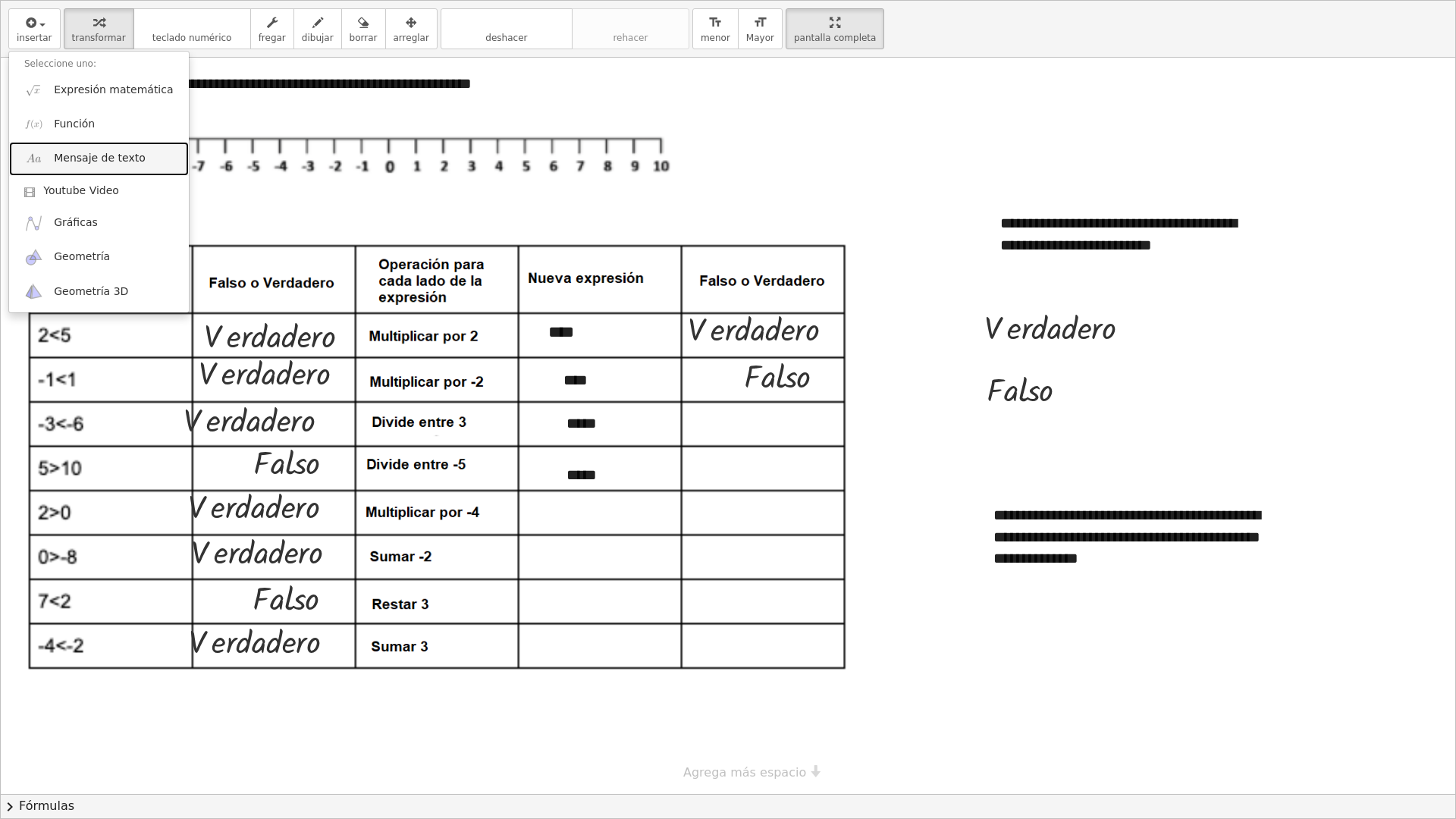
click at [95, 152] on span "Mensaje de texto" at bounding box center [100, 158] width 92 height 15
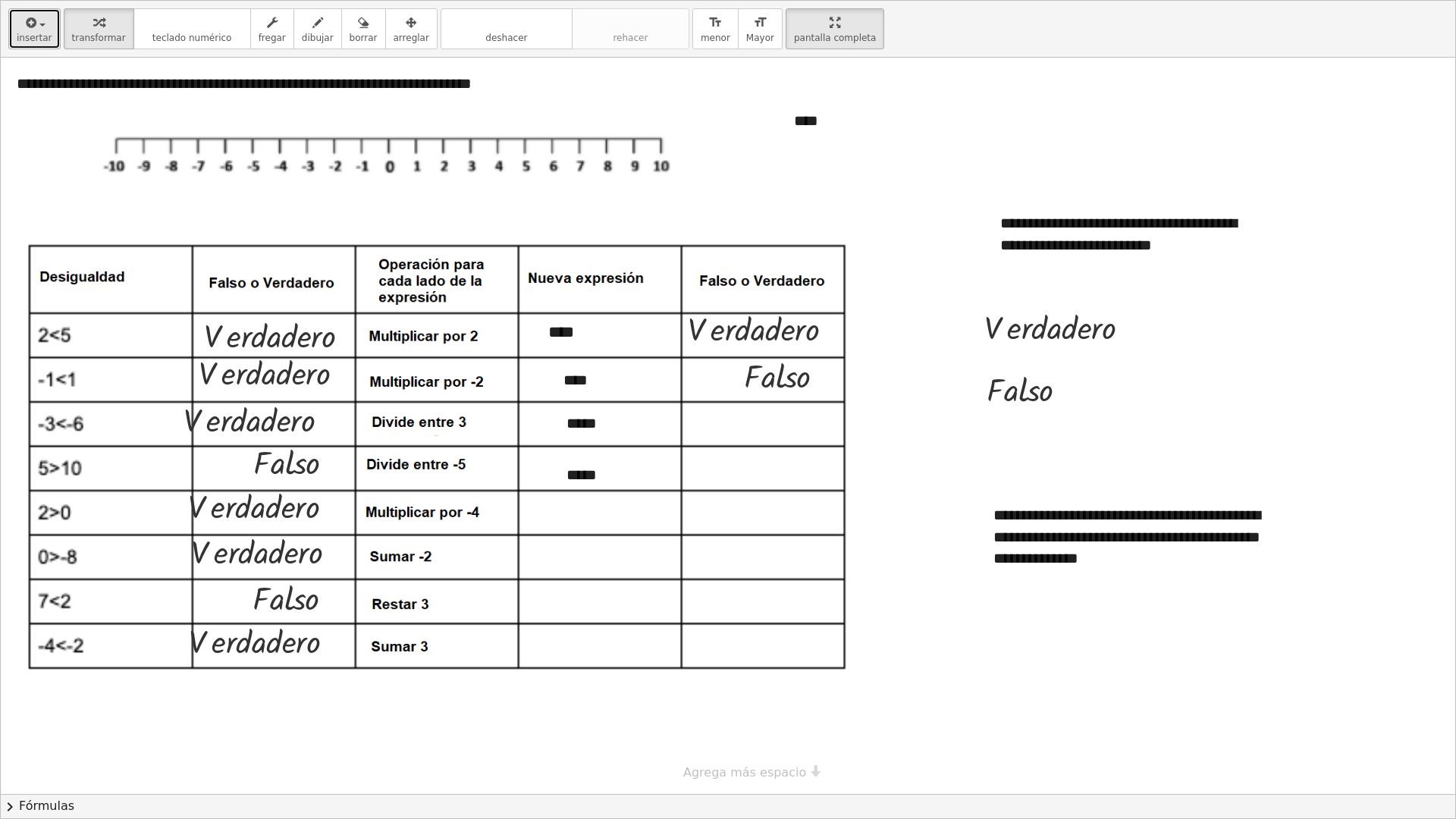
click at [30, 38] on span "insertar" at bounding box center [34, 38] width 36 height 11
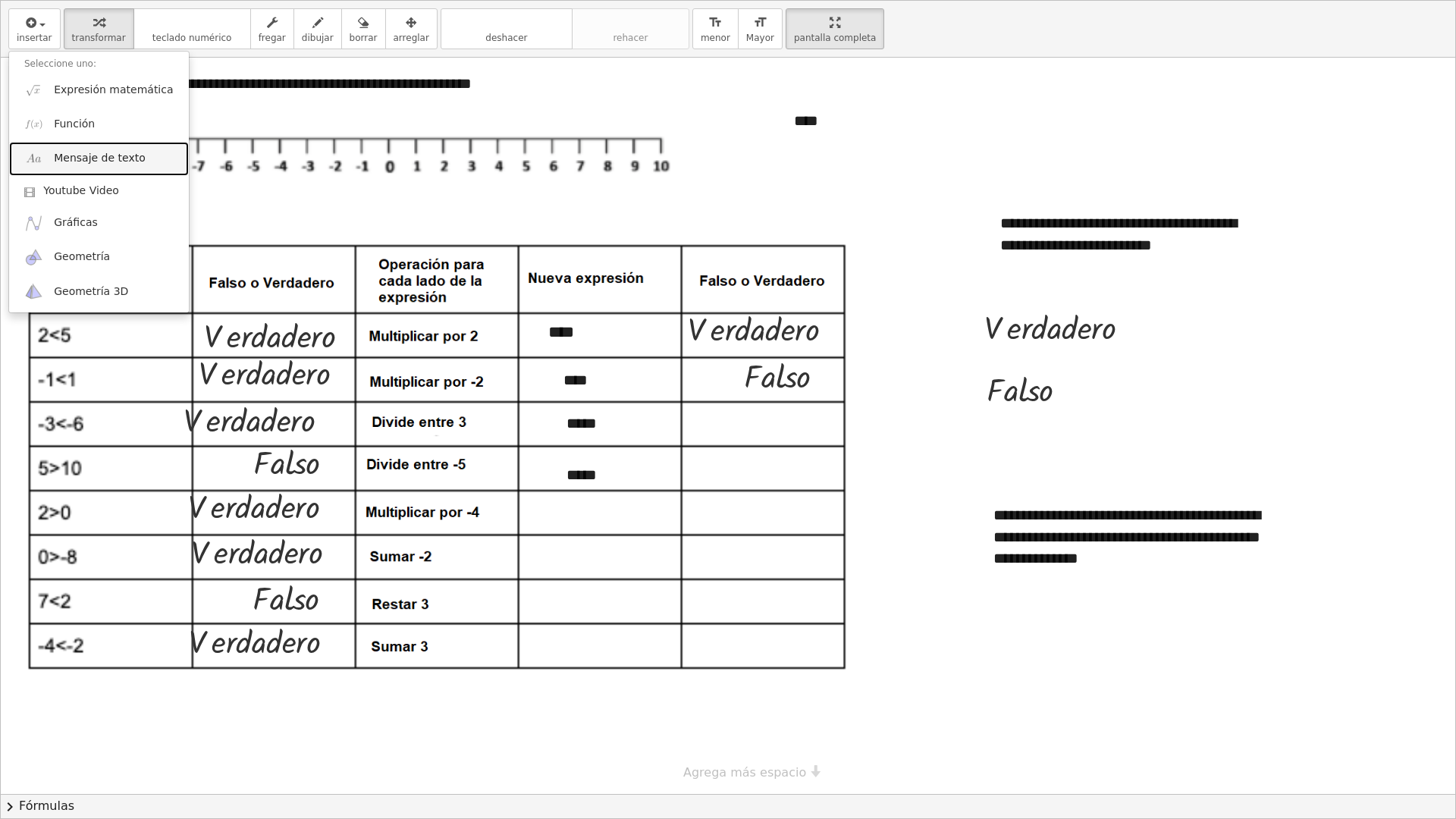
click at [71, 167] on link "Mensaje de texto" at bounding box center [99, 158] width 180 height 34
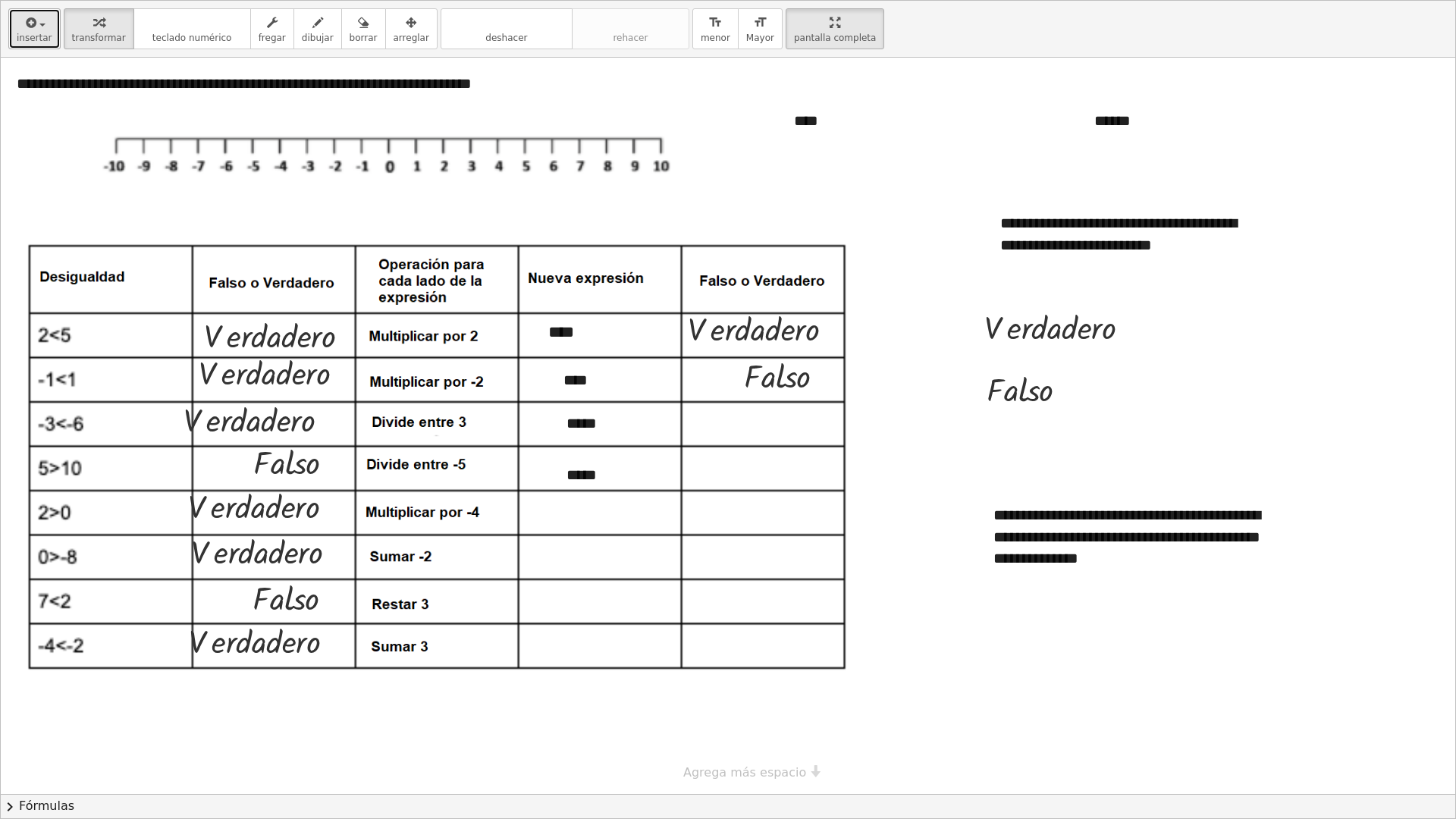
click at [39, 31] on button "insertar" at bounding box center [34, 28] width 53 height 41
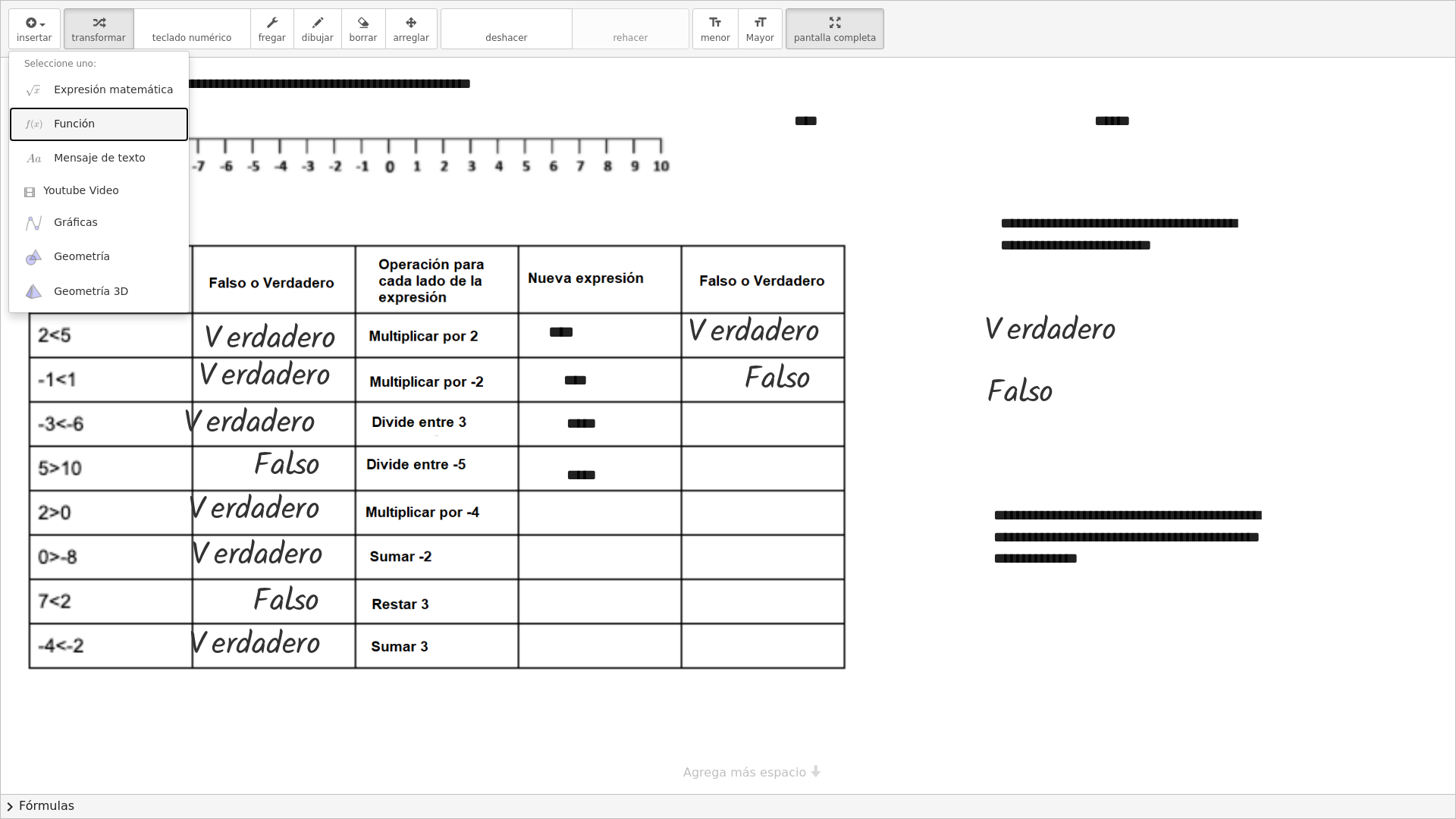
click at [64, 123] on span "Función" at bounding box center [74, 124] width 41 height 15
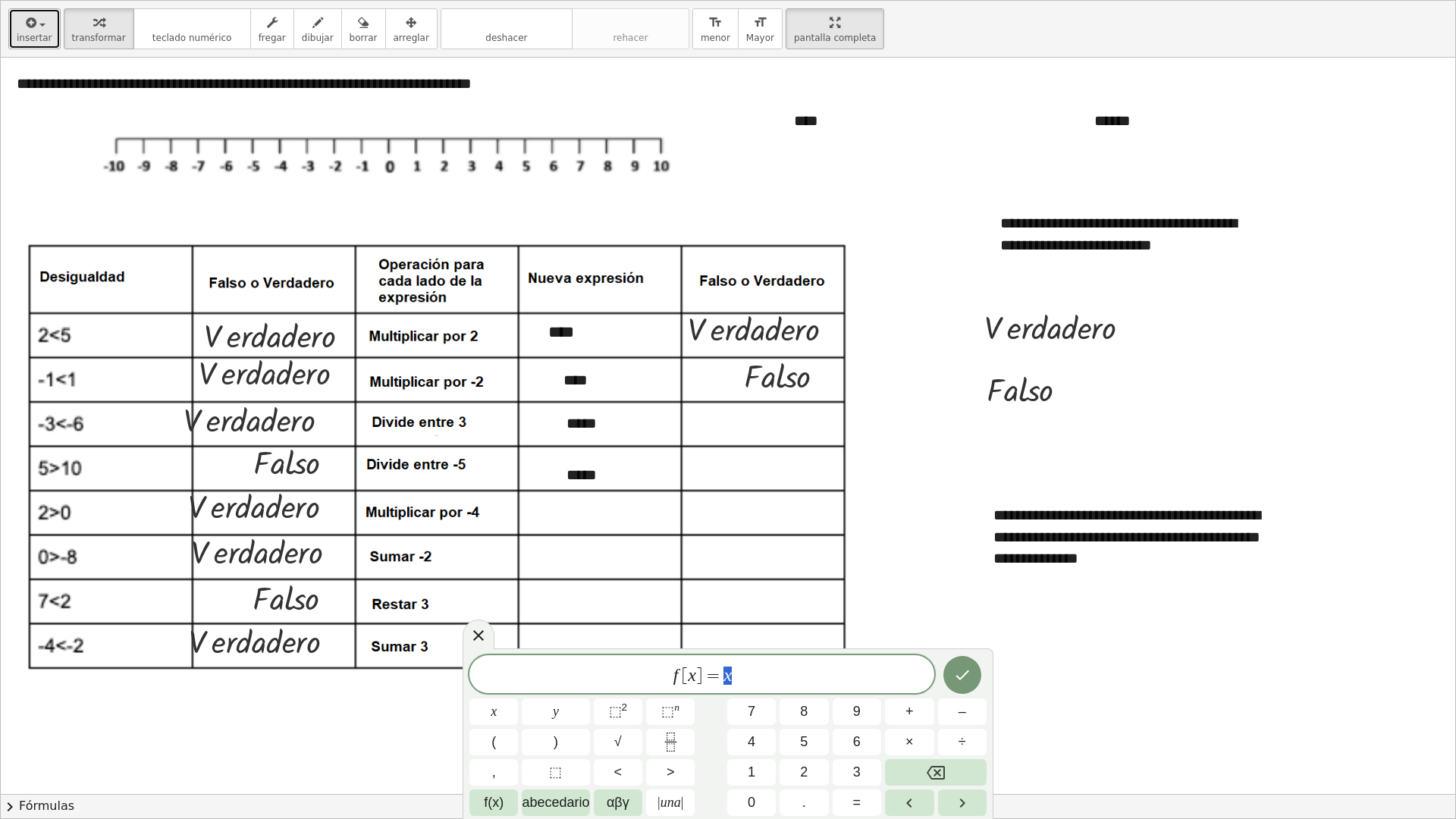
click at [47, 29] on button "insertar" at bounding box center [34, 28] width 53 height 41
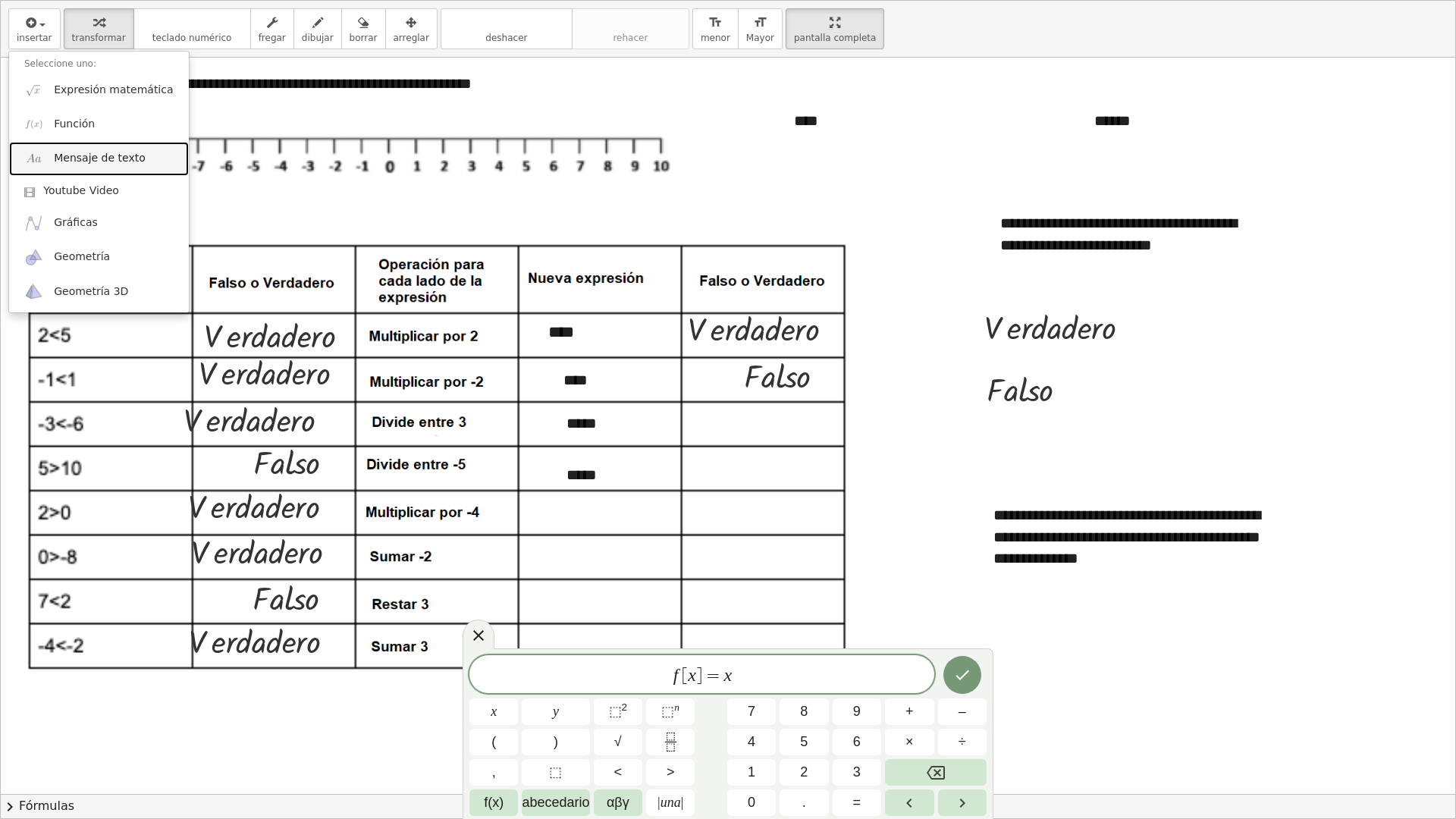
click at [64, 168] on link "Mensaje de texto" at bounding box center [99, 158] width 180 height 34
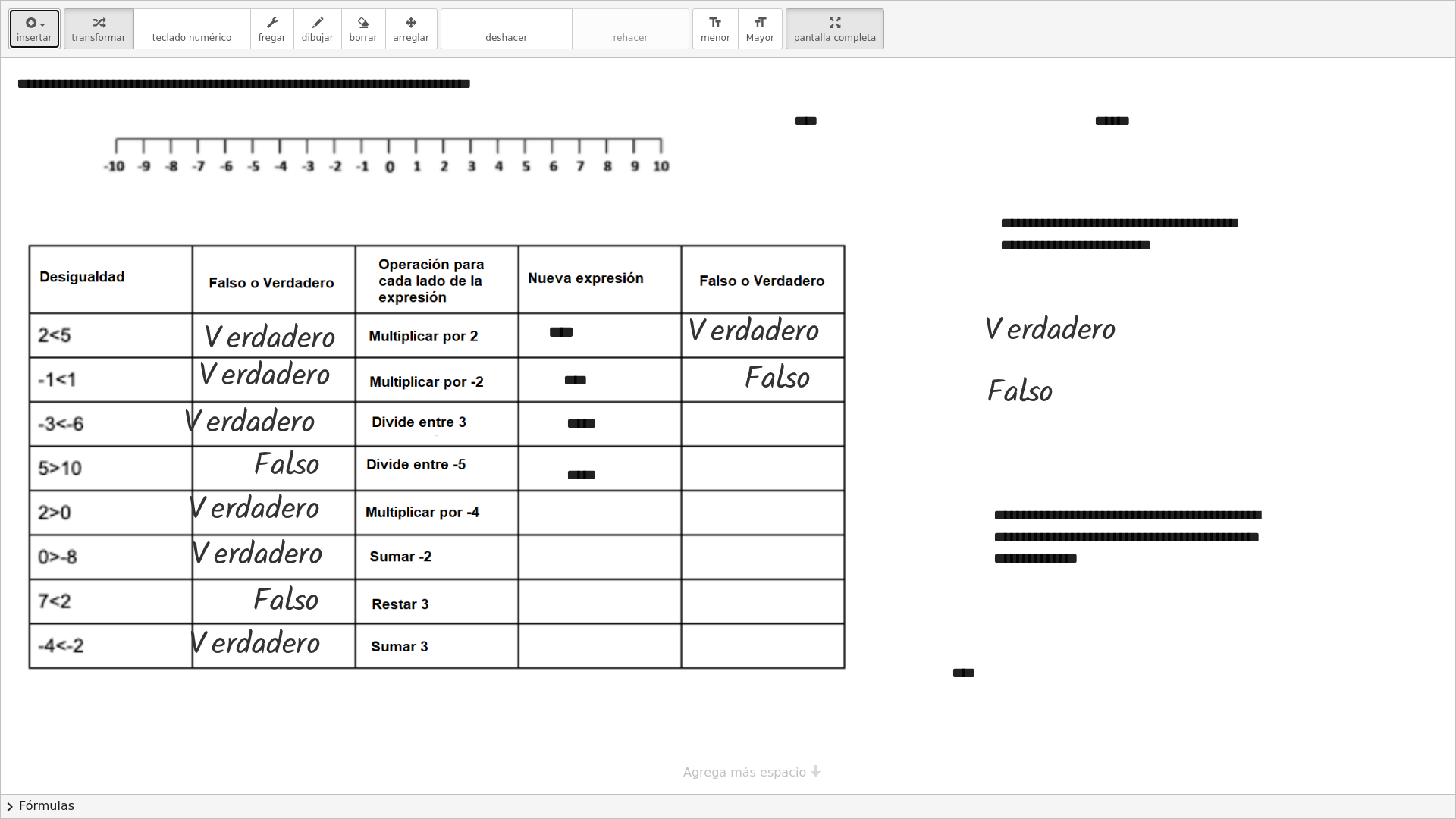
click at [36, 33] on span "insertar" at bounding box center [34, 38] width 36 height 11
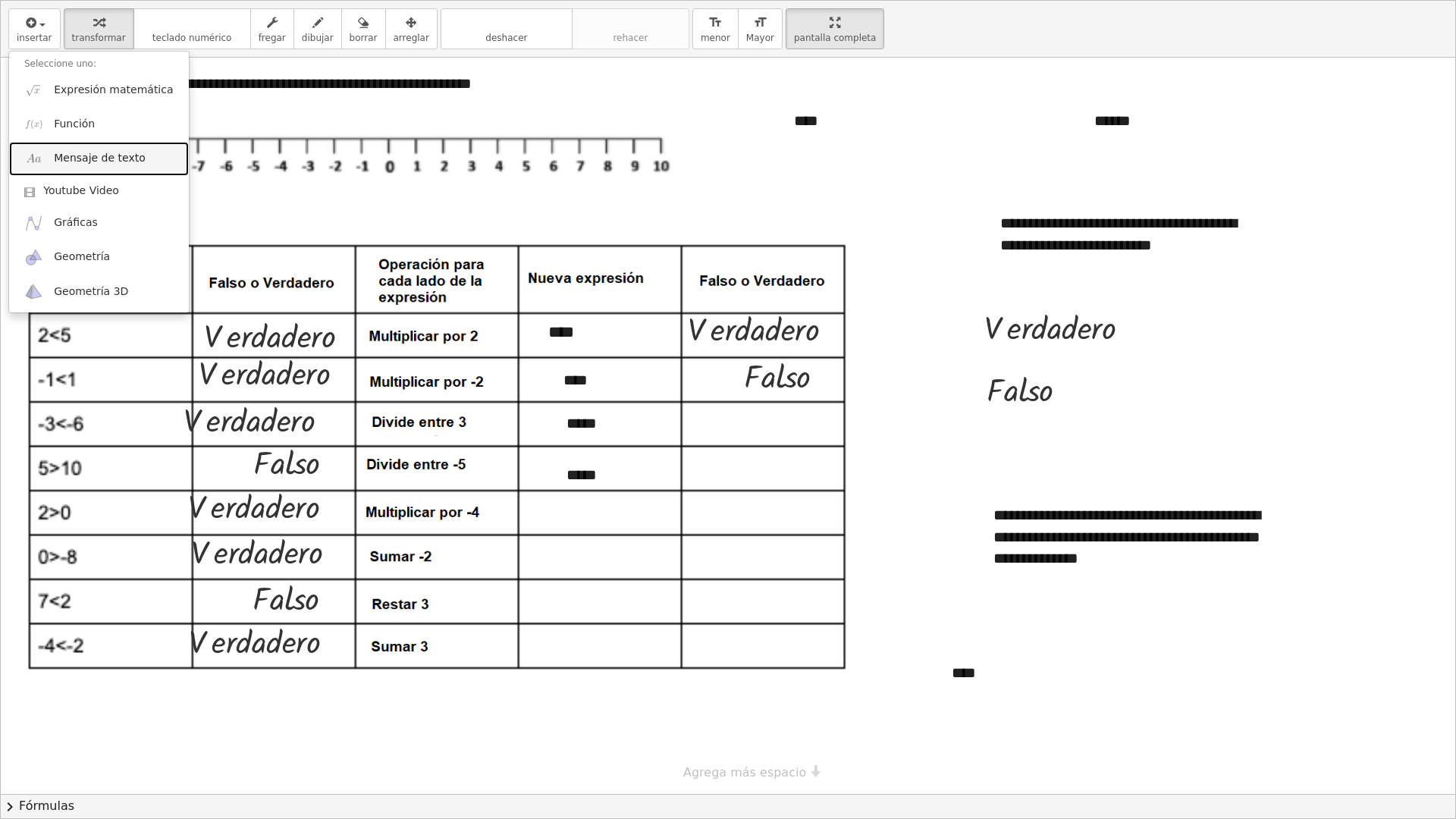
click at [99, 170] on link "Mensaje de texto" at bounding box center [99, 158] width 180 height 34
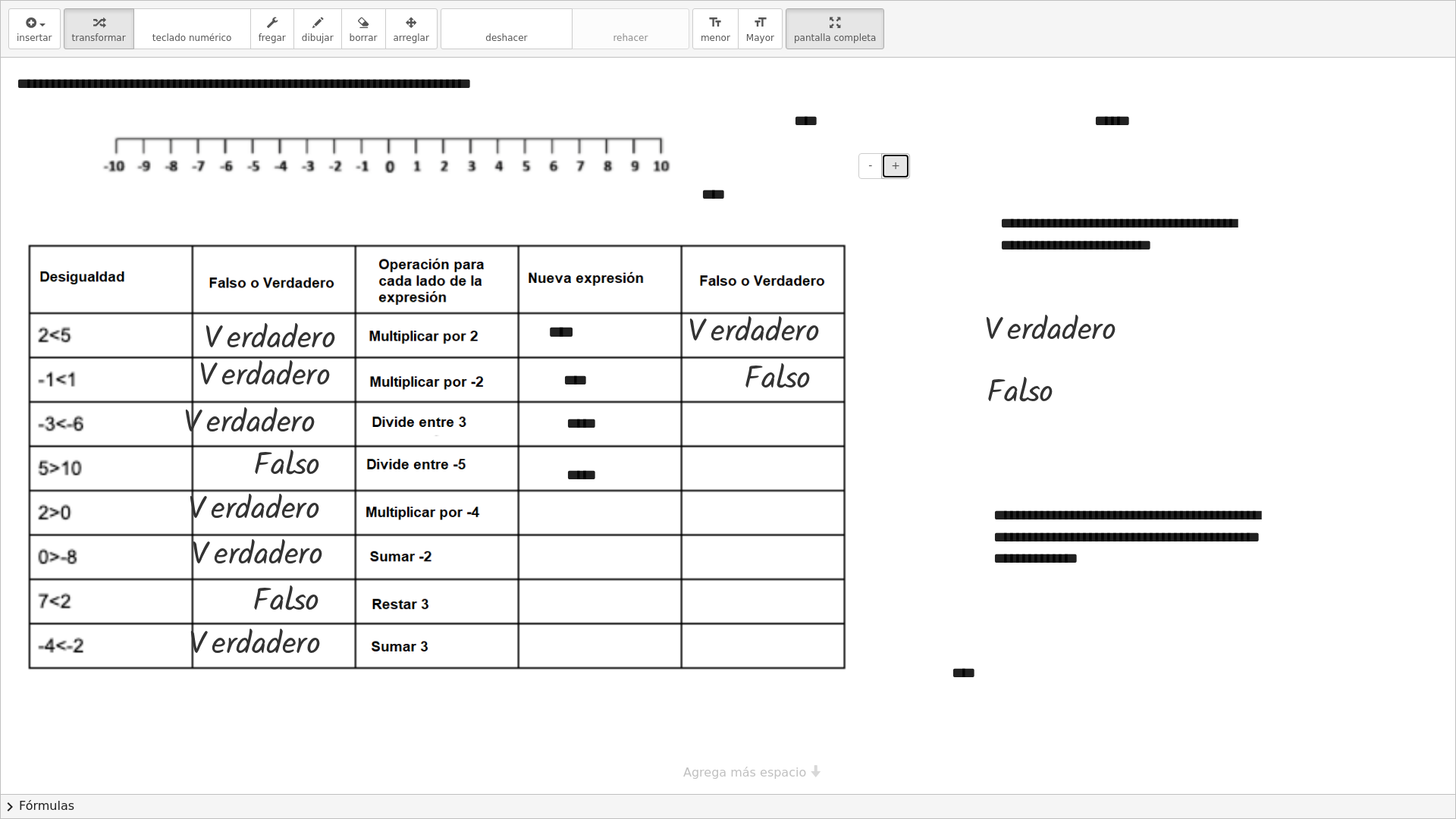
click at [890, 170] on button "+" at bounding box center [896, 166] width 29 height 26
click at [800, 131] on div "****" at bounding box center [892, 121] width 228 height 53
click at [985, 105] on div "****" at bounding box center [892, 121] width 228 height 53
click at [986, 93] on span "+" at bounding box center [988, 92] width 9 height 13
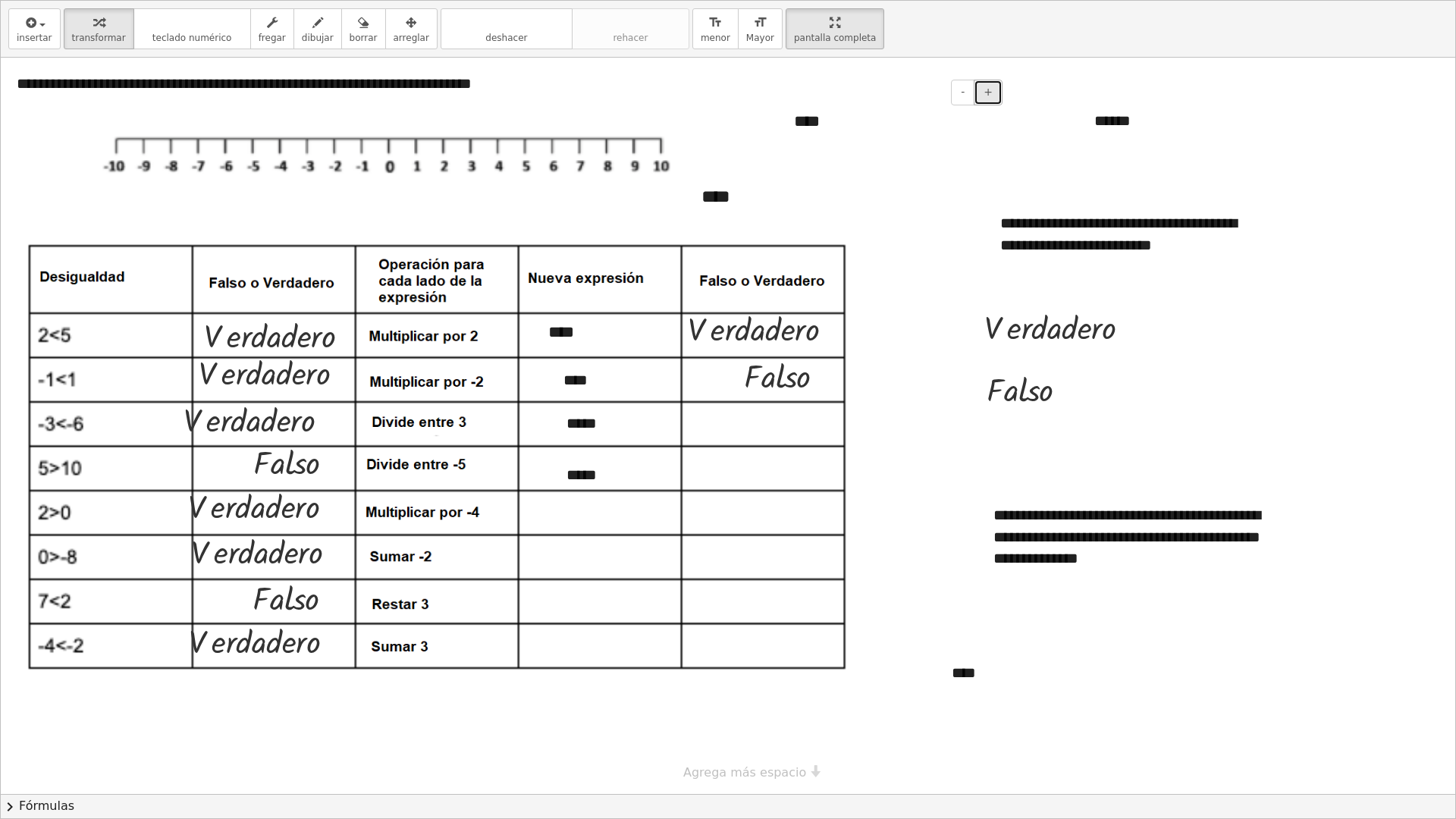
click at [986, 93] on span "+" at bounding box center [988, 92] width 9 height 13
click at [1123, 120] on div "******" at bounding box center [1192, 121] width 228 height 53
click at [1123, 98] on span "+" at bounding box center [1288, 92] width 9 height 13
click at [964, 560] on div "****" at bounding box center [1050, 673] width 228 height 53
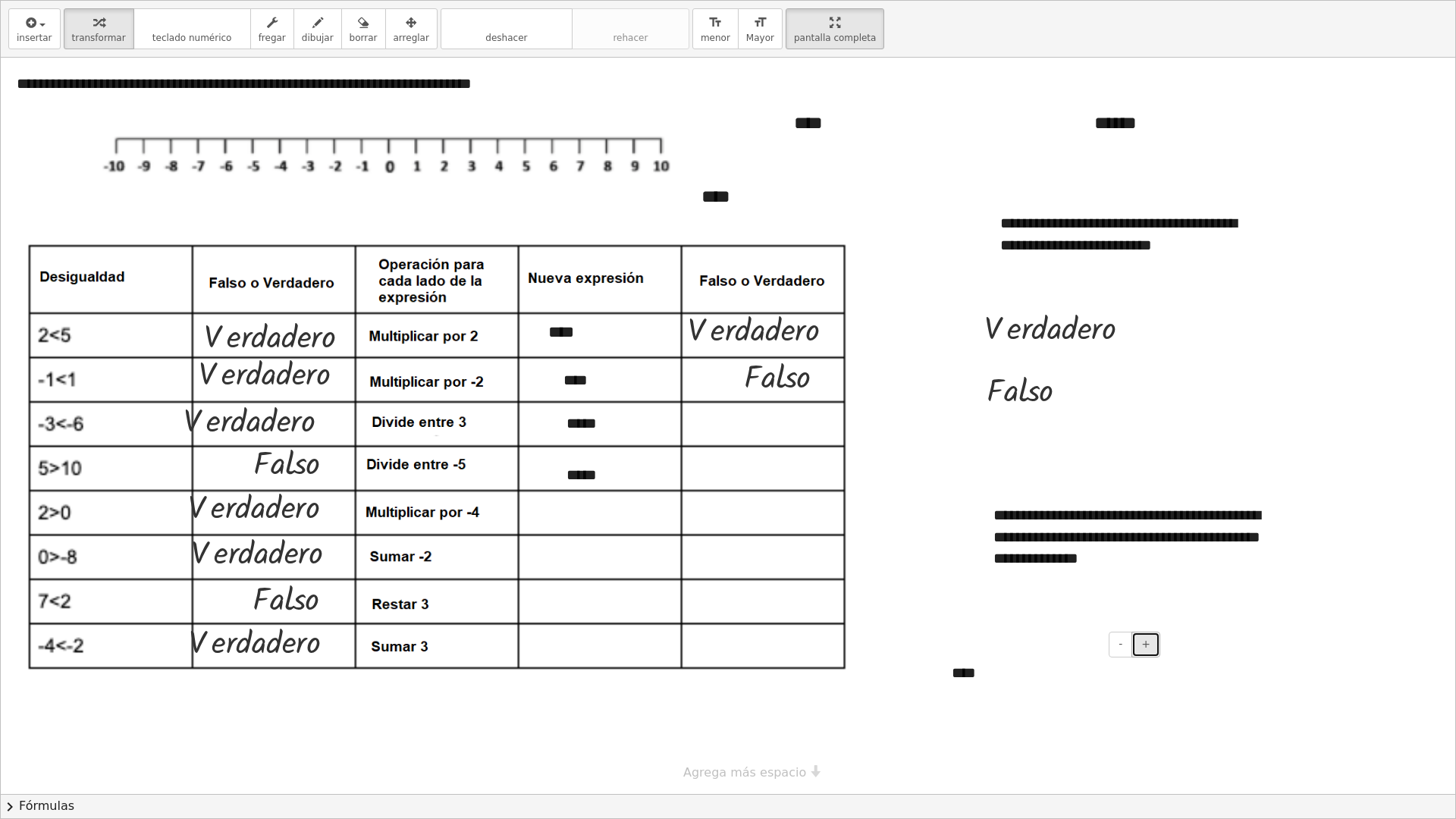
click at [1123, 560] on button "+" at bounding box center [1146, 645] width 29 height 26
click at [581, 477] on div "*****" at bounding box center [665, 475] width 228 height 53
click at [766, 449] on button "+" at bounding box center [761, 446] width 29 height 26
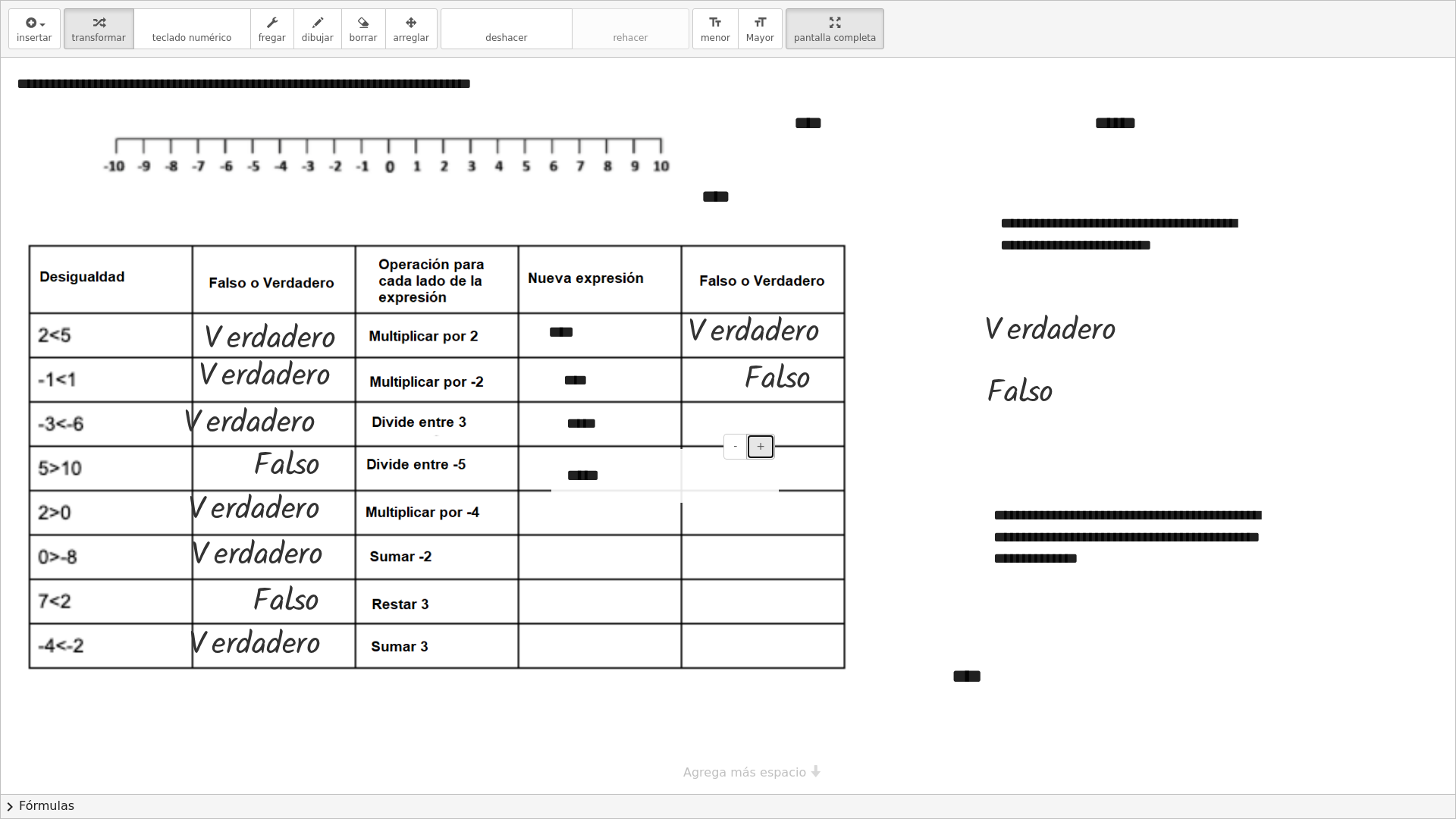
click at [766, 449] on button "+" at bounding box center [761, 446] width 29 height 26
click at [649, 430] on div "*****" at bounding box center [665, 424] width 228 height 53
click at [760, 399] on div "· F · a · l · s · o" at bounding box center [782, 374] width 123 height 52
click at [757, 401] on button "+" at bounding box center [761, 394] width 29 height 26
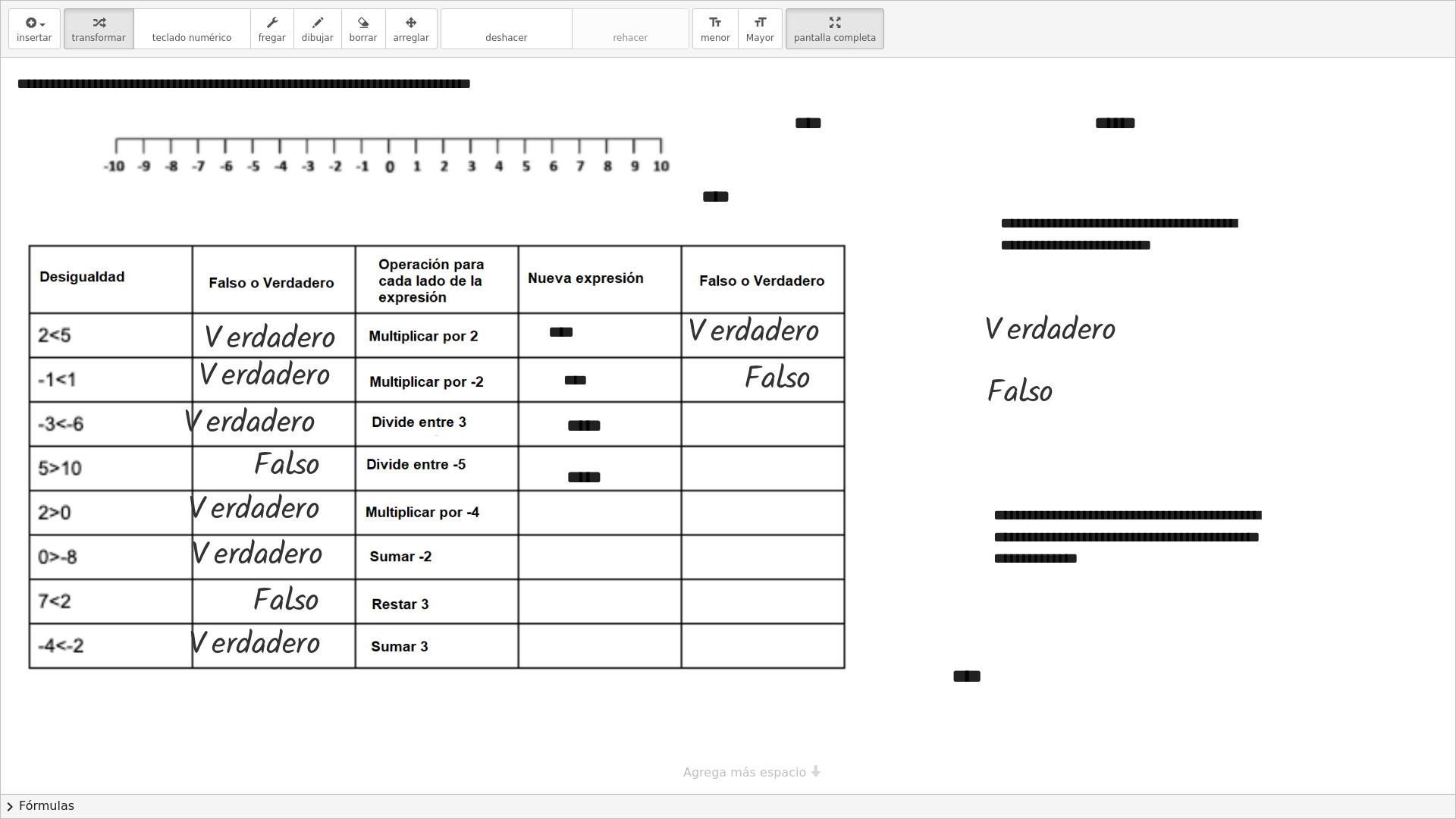
click at [916, 560] on div at bounding box center [728, 425] width 1454 height 736
click at [406, 28] on icon "button" at bounding box center [411, 23] width 11 height 18
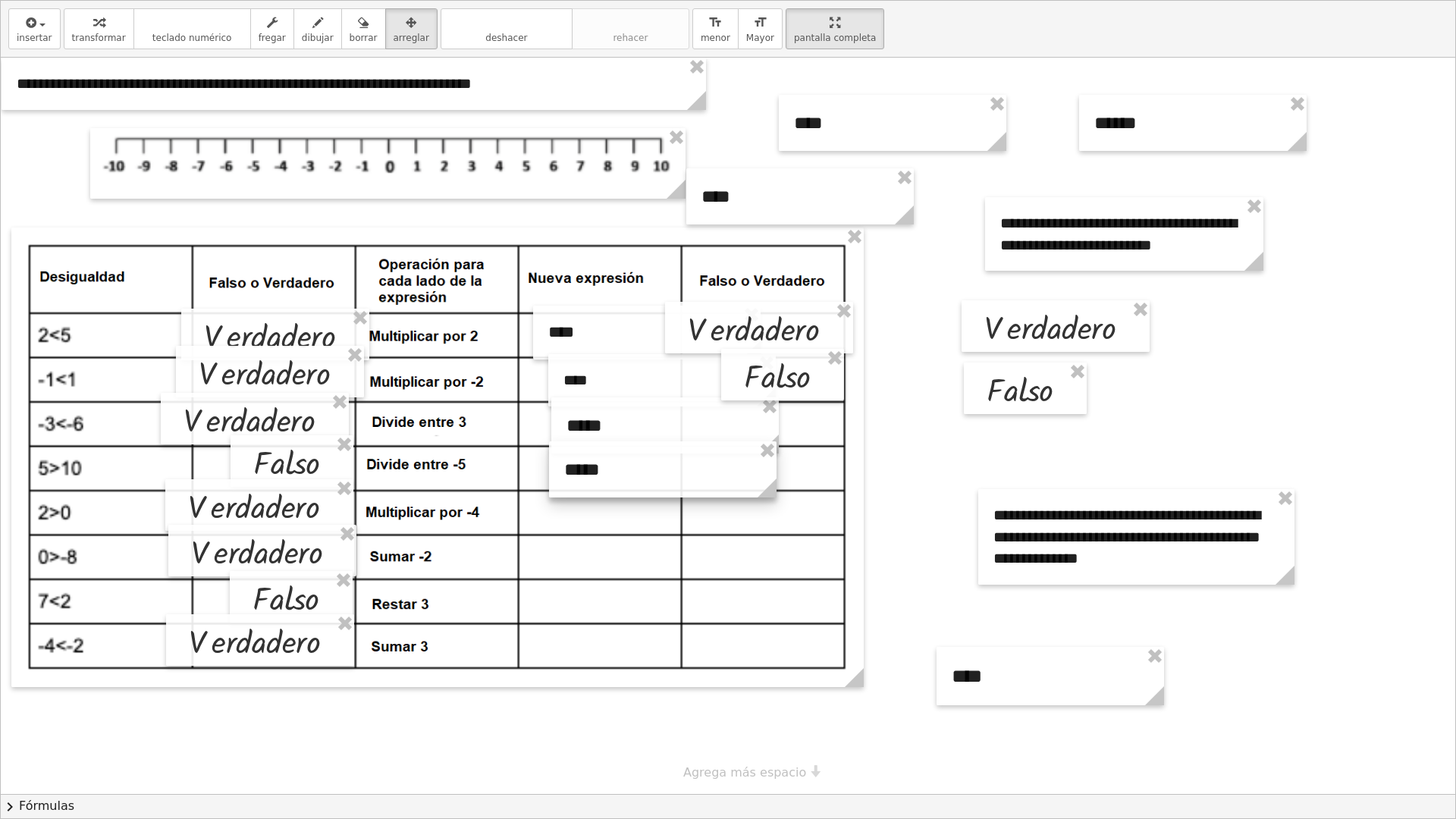
drag, startPoint x: 590, startPoint y: 475, endPoint x: 587, endPoint y: 468, distance: 7.6
click at [587, 468] on div at bounding box center [662, 469] width 228 height 56
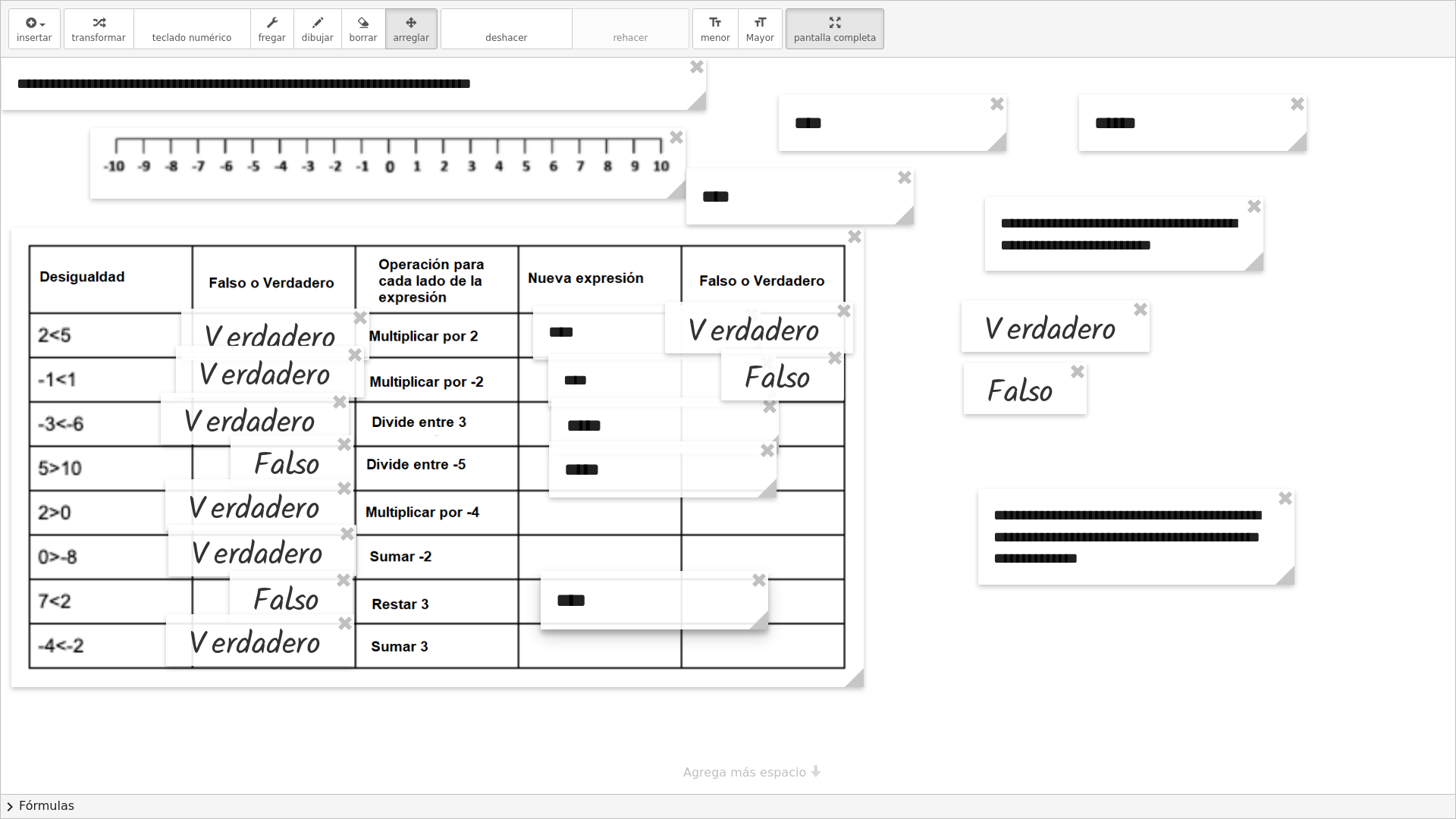
drag, startPoint x: 1035, startPoint y: 668, endPoint x: 639, endPoint y: 592, distance: 403.2
click at [639, 560] on div at bounding box center [654, 600] width 228 height 58
drag, startPoint x: 767, startPoint y: 616, endPoint x: 677, endPoint y: 625, distance: 90.4
click at [670, 560] on icon at bounding box center [660, 620] width 19 height 19
drag, startPoint x: 776, startPoint y: 482, endPoint x: 681, endPoint y: 490, distance: 95.3
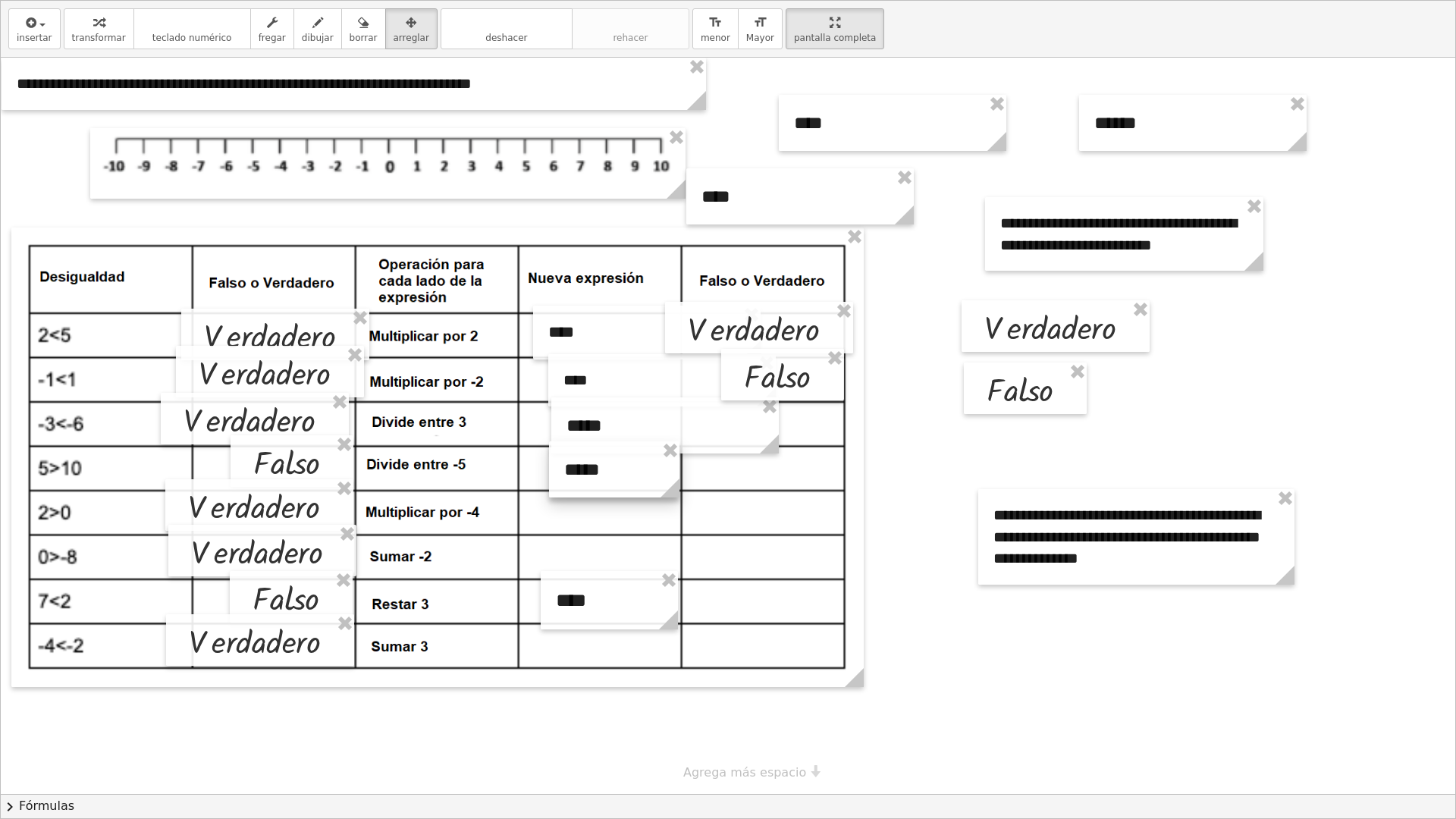
click at [680, 490] on icon at bounding box center [670, 488] width 19 height 19
drag, startPoint x: 776, startPoint y: 435, endPoint x: 682, endPoint y: 447, distance: 94.8
click at [682, 447] on g at bounding box center [678, 447] width 27 height 27
drag, startPoint x: 764, startPoint y: 407, endPoint x: 667, endPoint y: 413, distance: 97.2
click at [667, 413] on div "**********" at bounding box center [728, 425] width 1454 height 736
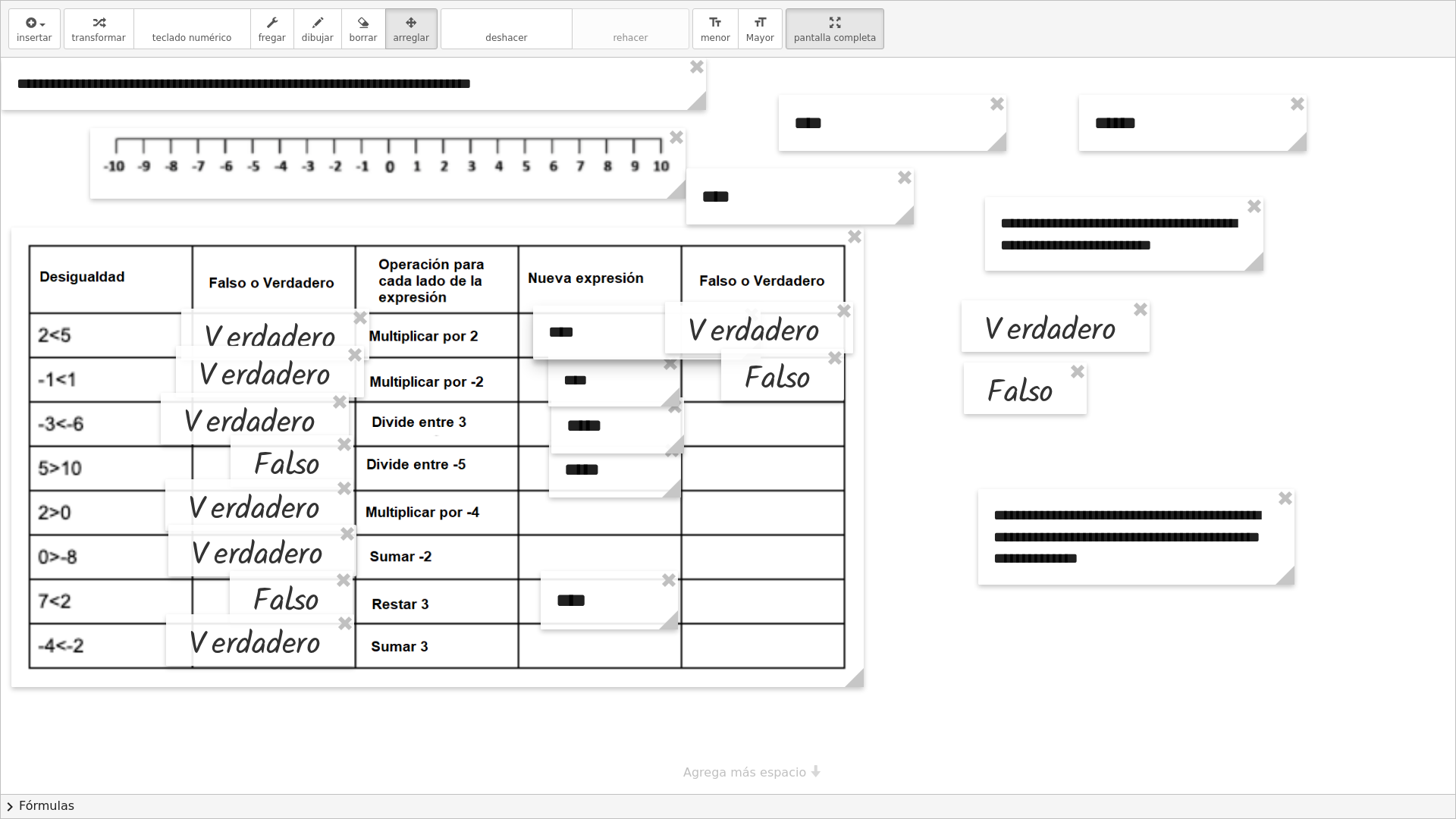
click at [645, 349] on div at bounding box center [646, 333] width 228 height 54
drag, startPoint x: 645, startPoint y: 349, endPoint x: 545, endPoint y: 357, distance: 100.3
click at [545, 357] on div at bounding box center [546, 341] width 228 height 54
drag, startPoint x: 658, startPoint y: 363, endPoint x: 555, endPoint y: 351, distance: 103.7
click at [555, 351] on icon at bounding box center [560, 358] width 19 height 19
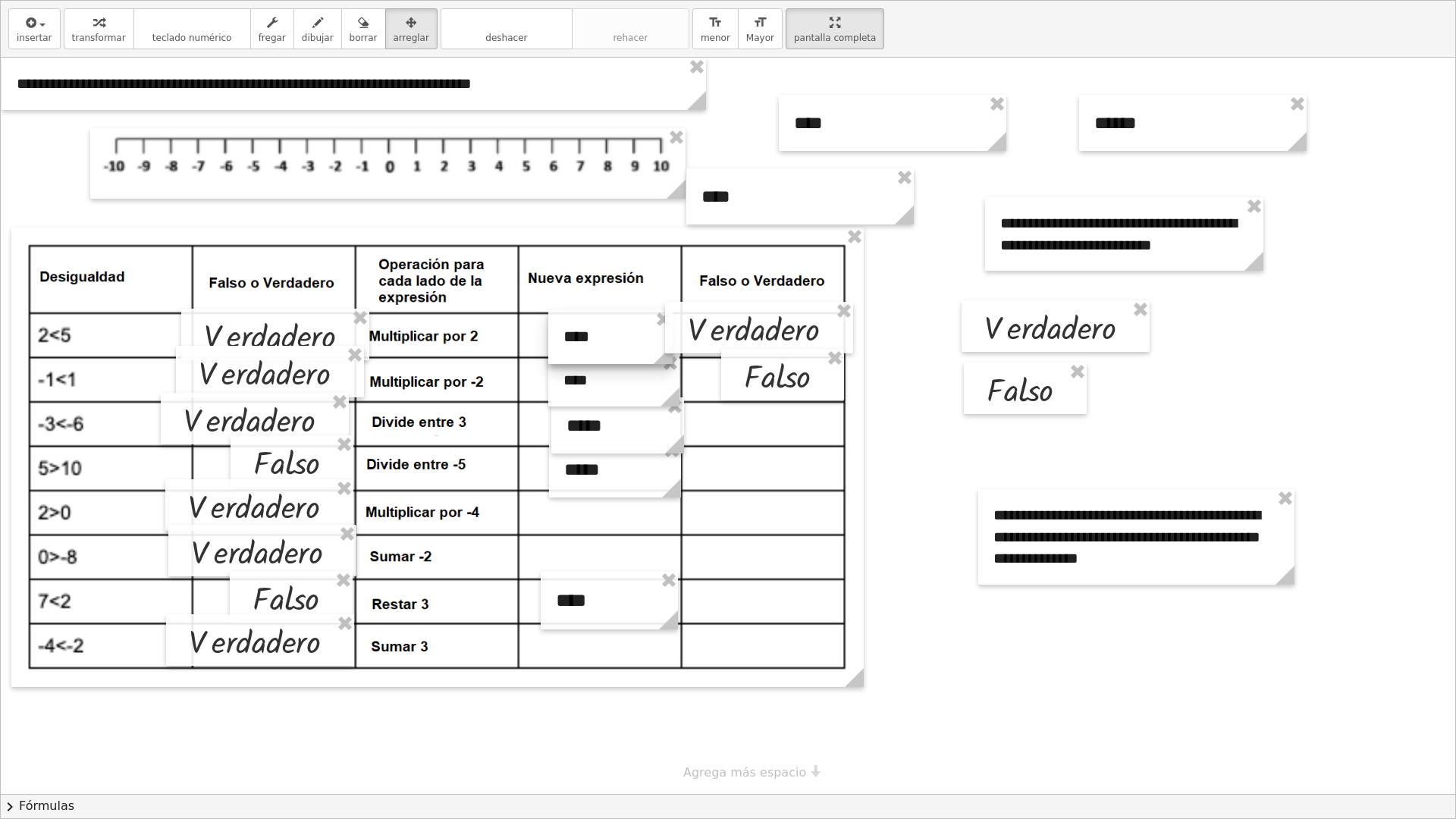
drag, startPoint x: 518, startPoint y: 338, endPoint x: 633, endPoint y: 334, distance: 115.1
click at [633, 334] on div at bounding box center [610, 337] width 124 height 54
drag, startPoint x: 915, startPoint y: 209, endPoint x: 778, endPoint y: 214, distance: 137.1
click at [778, 214] on circle at bounding box center [772, 219] width 27 height 27
drag, startPoint x: 730, startPoint y: 215, endPoint x: 599, endPoint y: 658, distance: 462.0
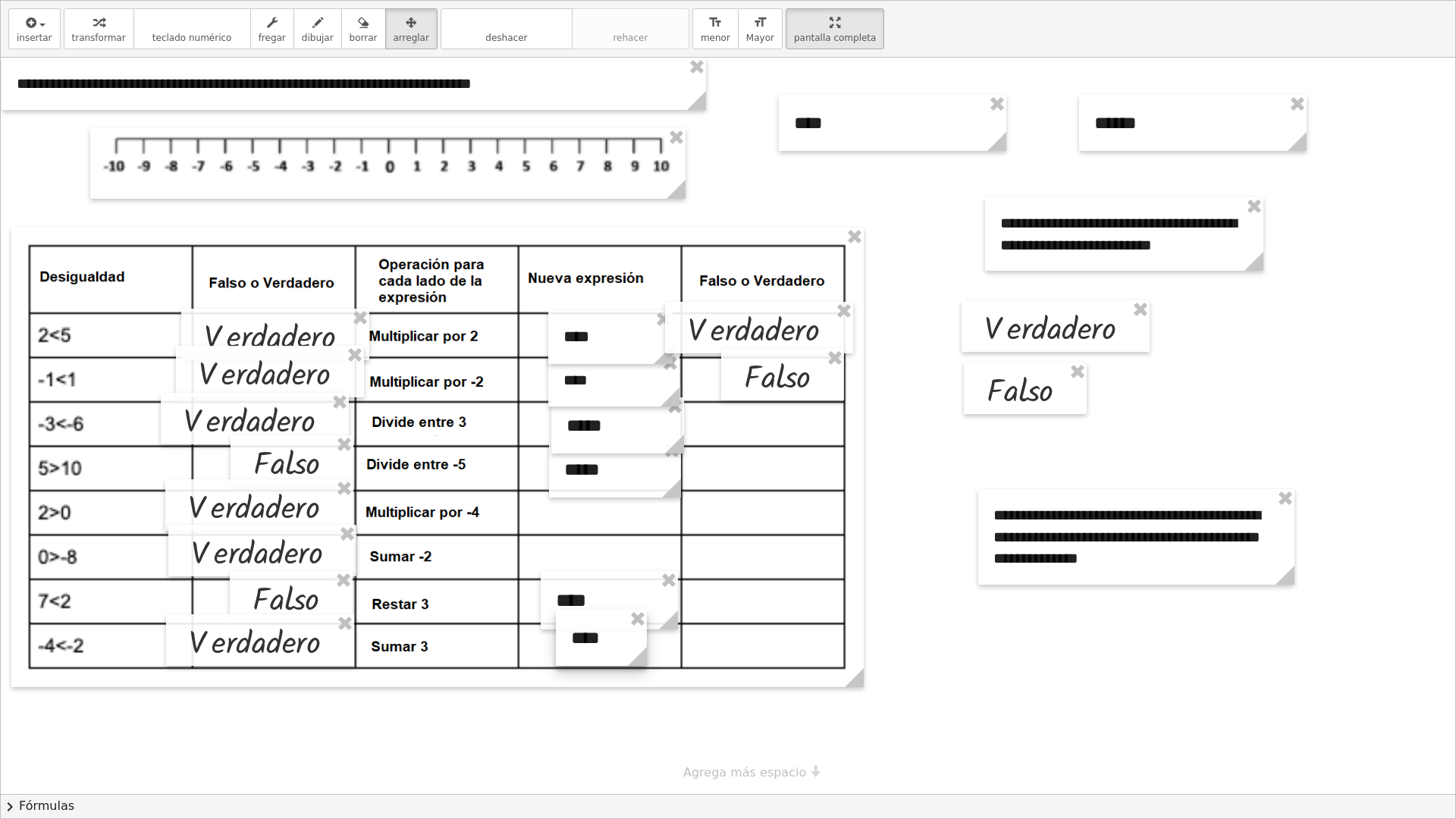
click at [599, 560] on div at bounding box center [601, 637] width 91 height 56
drag, startPoint x: 619, startPoint y: 643, endPoint x: 616, endPoint y: 658, distance: 15.3
click at [609, 560] on div at bounding box center [600, 638] width 91 height 56
drag, startPoint x: 898, startPoint y: 133, endPoint x: 669, endPoint y: 527, distance: 455.7
click at [669, 527] on div at bounding box center [663, 517] width 228 height 56
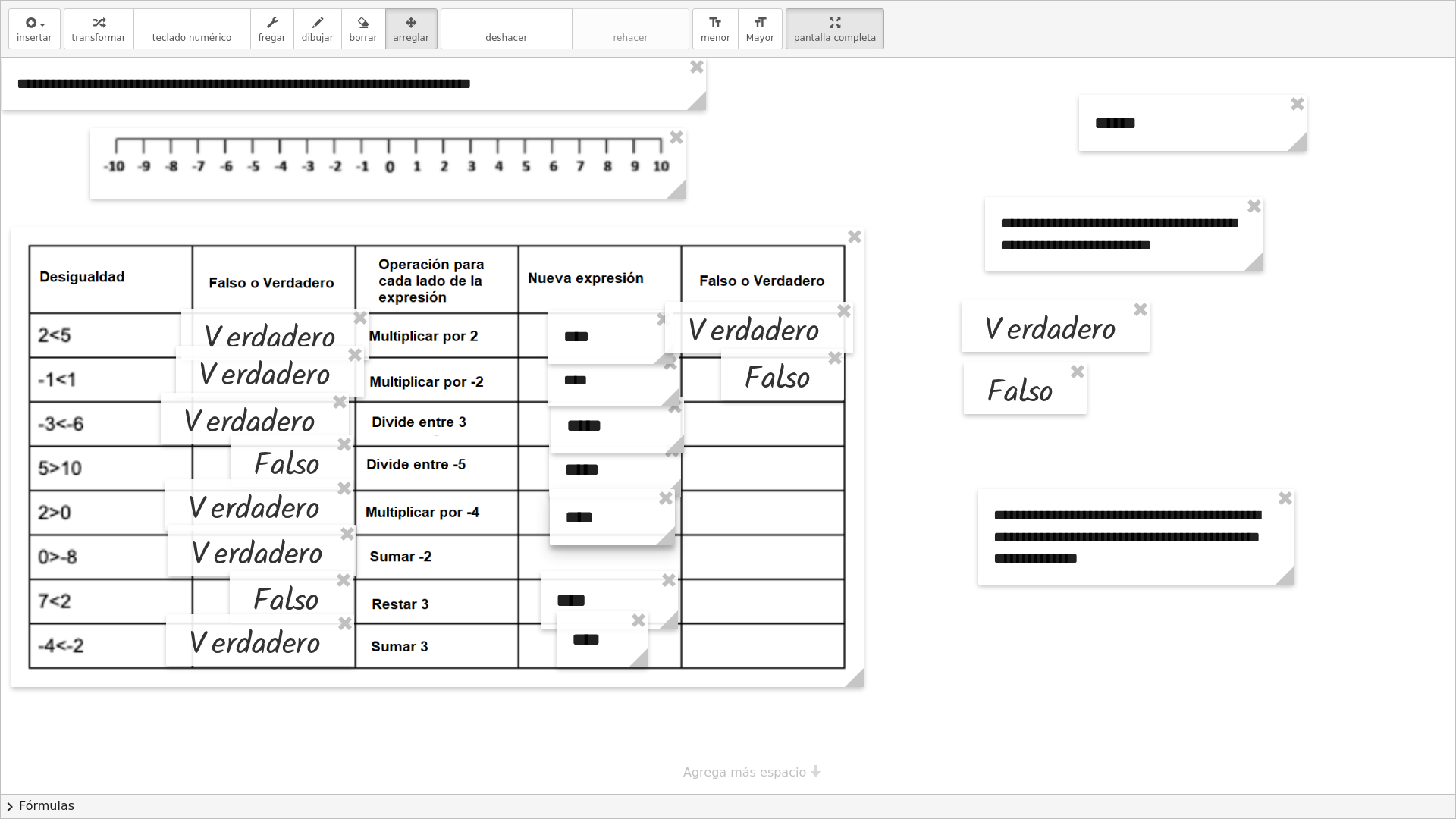
drag, startPoint x: 781, startPoint y: 533, endPoint x: 675, endPoint y: 529, distance: 106.1
click at [675, 529] on icon at bounding box center [665, 536] width 27 height 27
drag, startPoint x: 1308, startPoint y: 138, endPoint x: 1187, endPoint y: 151, distance: 121.7
click at [1123, 151] on circle at bounding box center [1181, 144] width 27 height 27
drag, startPoint x: 1127, startPoint y: 117, endPoint x: 600, endPoint y: 550, distance: 682.1
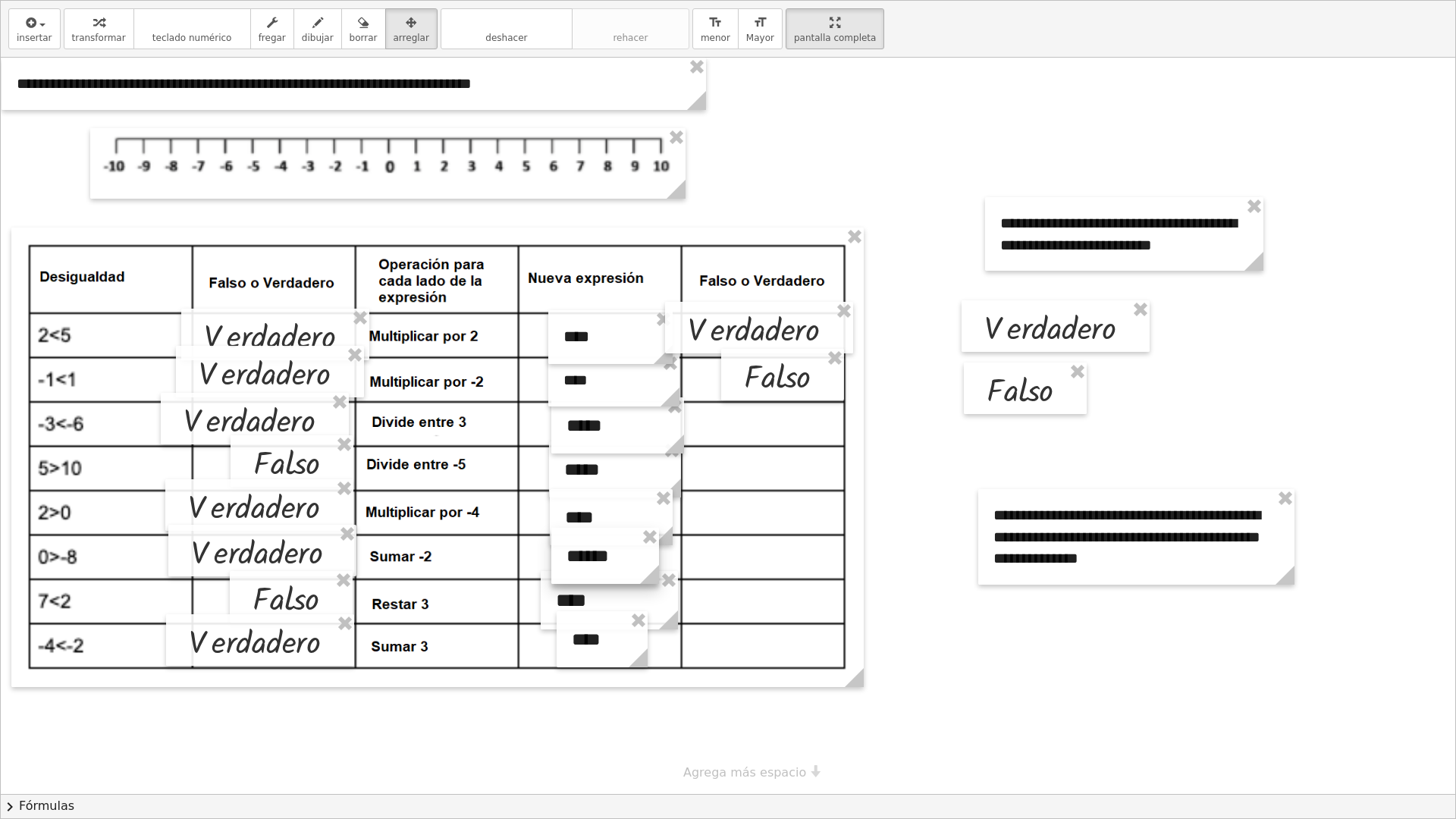
click at [600, 550] on div at bounding box center [605, 555] width 108 height 56
click at [89, 33] on span "transformar" at bounding box center [98, 38] width 54 height 11
click at [406, 28] on icon "button" at bounding box center [411, 23] width 11 height 18
drag, startPoint x: 293, startPoint y: 423, endPoint x: 321, endPoint y: 425, distance: 28.1
click at [321, 425] on div at bounding box center [283, 421] width 188 height 52
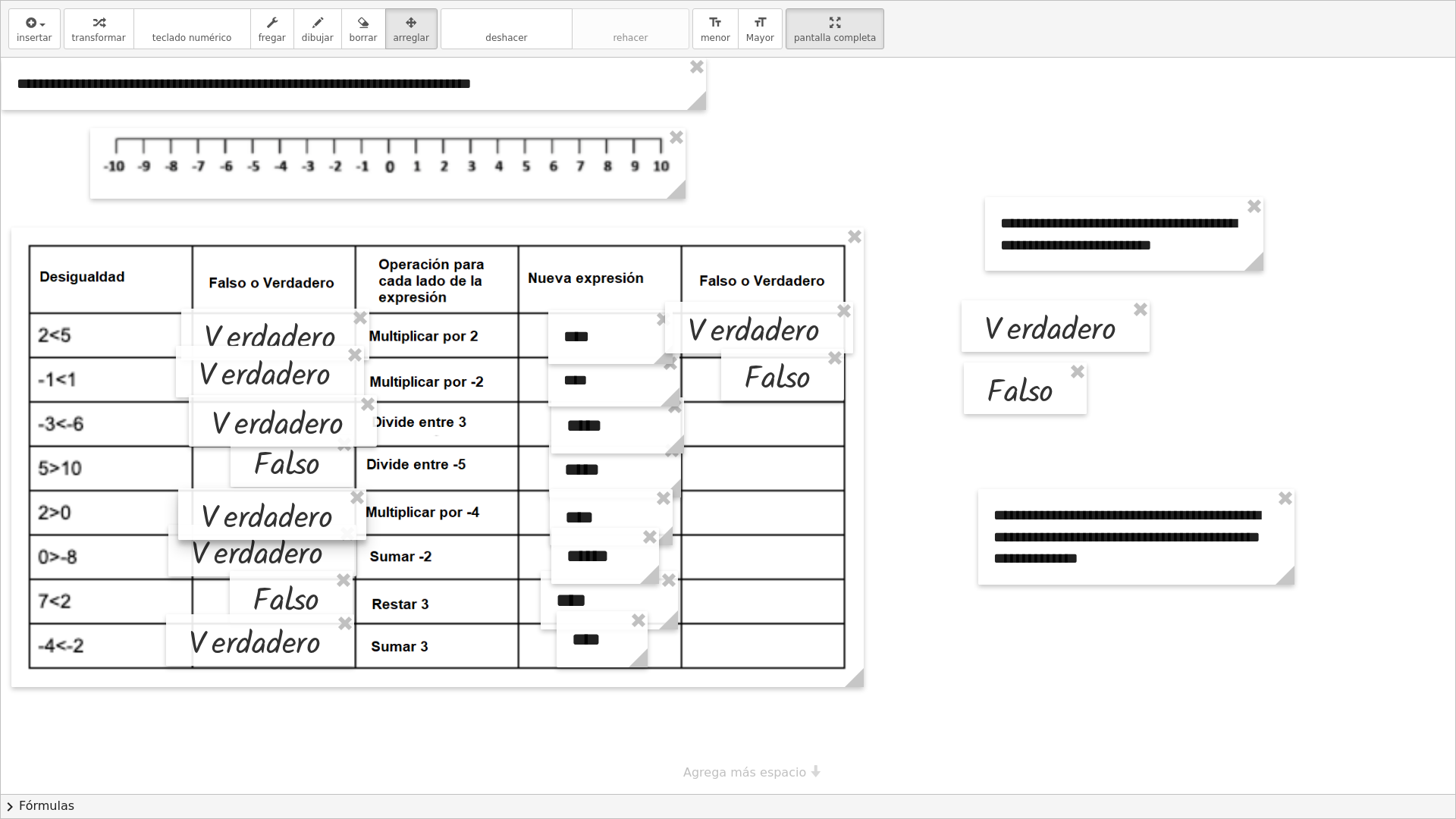
drag, startPoint x: 264, startPoint y: 516, endPoint x: 277, endPoint y: 525, distance: 15.8
click at [277, 525] on div at bounding box center [273, 515] width 188 height 52
drag, startPoint x: 254, startPoint y: 557, endPoint x: 267, endPoint y: 563, distance: 14.3
click at [267, 560] on div at bounding box center [276, 555] width 188 height 52
drag, startPoint x: 269, startPoint y: 655, endPoint x: 288, endPoint y: 656, distance: 19.0
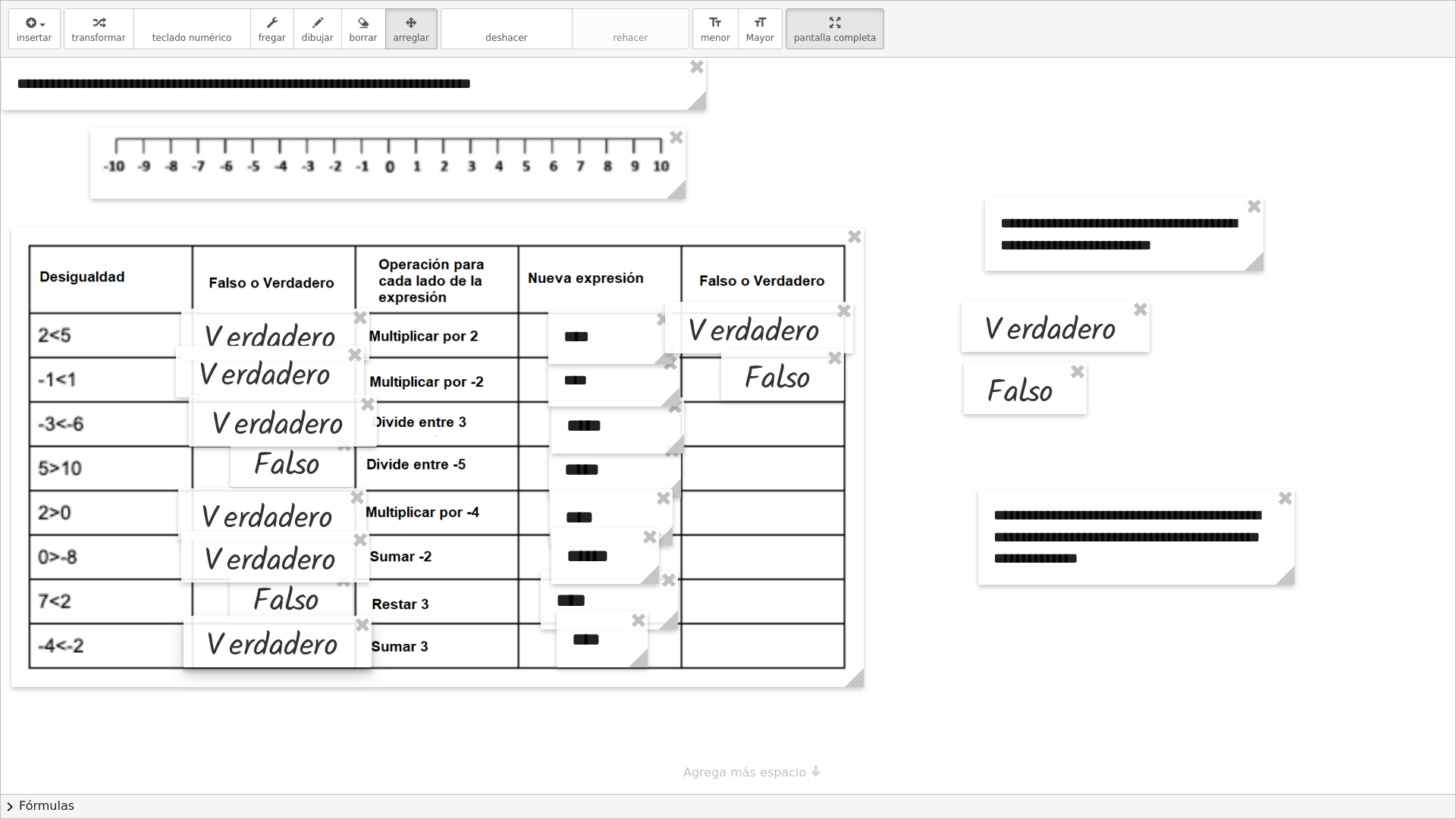
click at [288, 560] on div at bounding box center [278, 642] width 188 height 52
click at [105, 33] on span "transformar" at bounding box center [98, 38] width 54 height 11
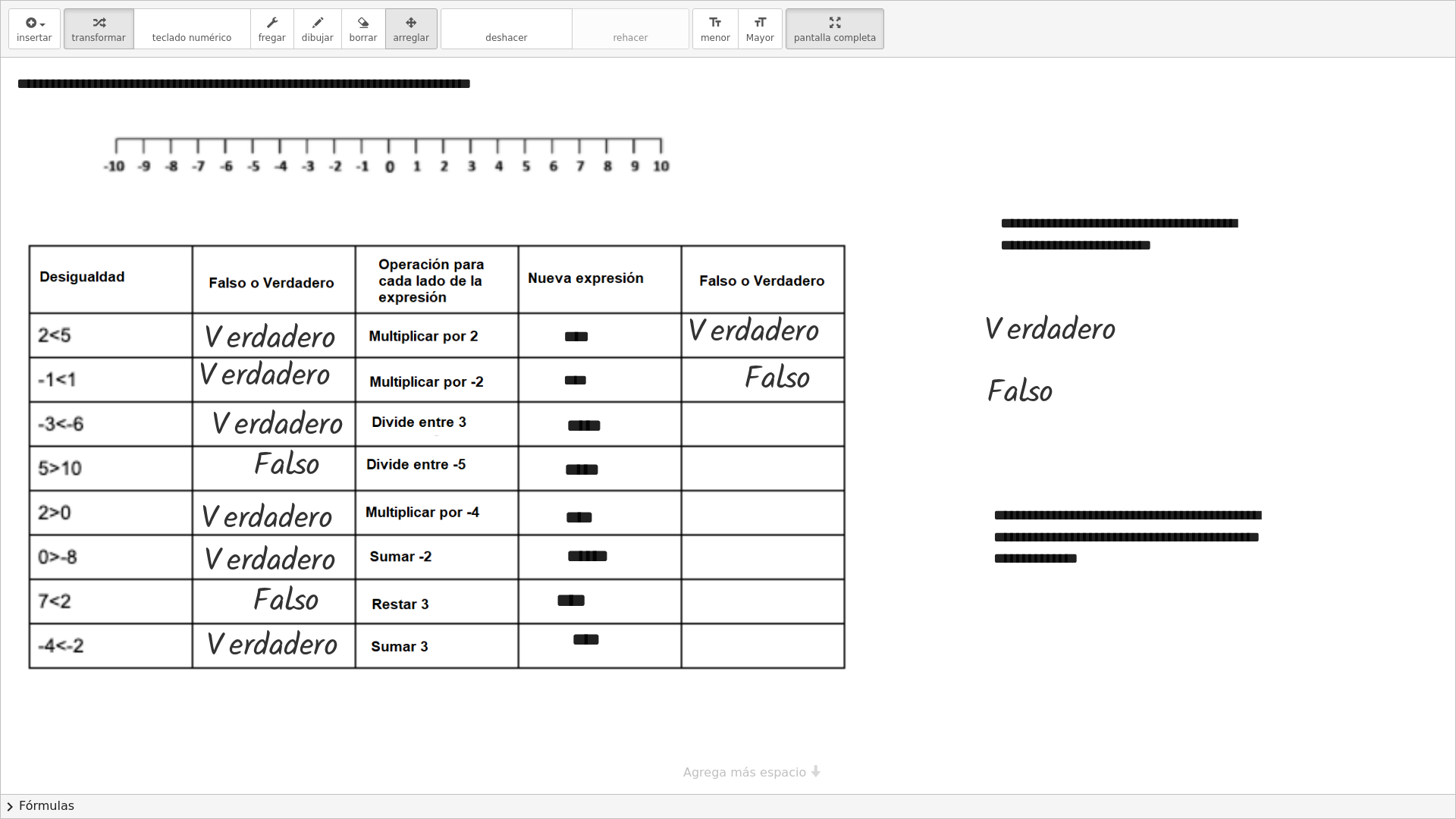
click at [394, 33] on span "arreglar" at bounding box center [411, 38] width 36 height 11
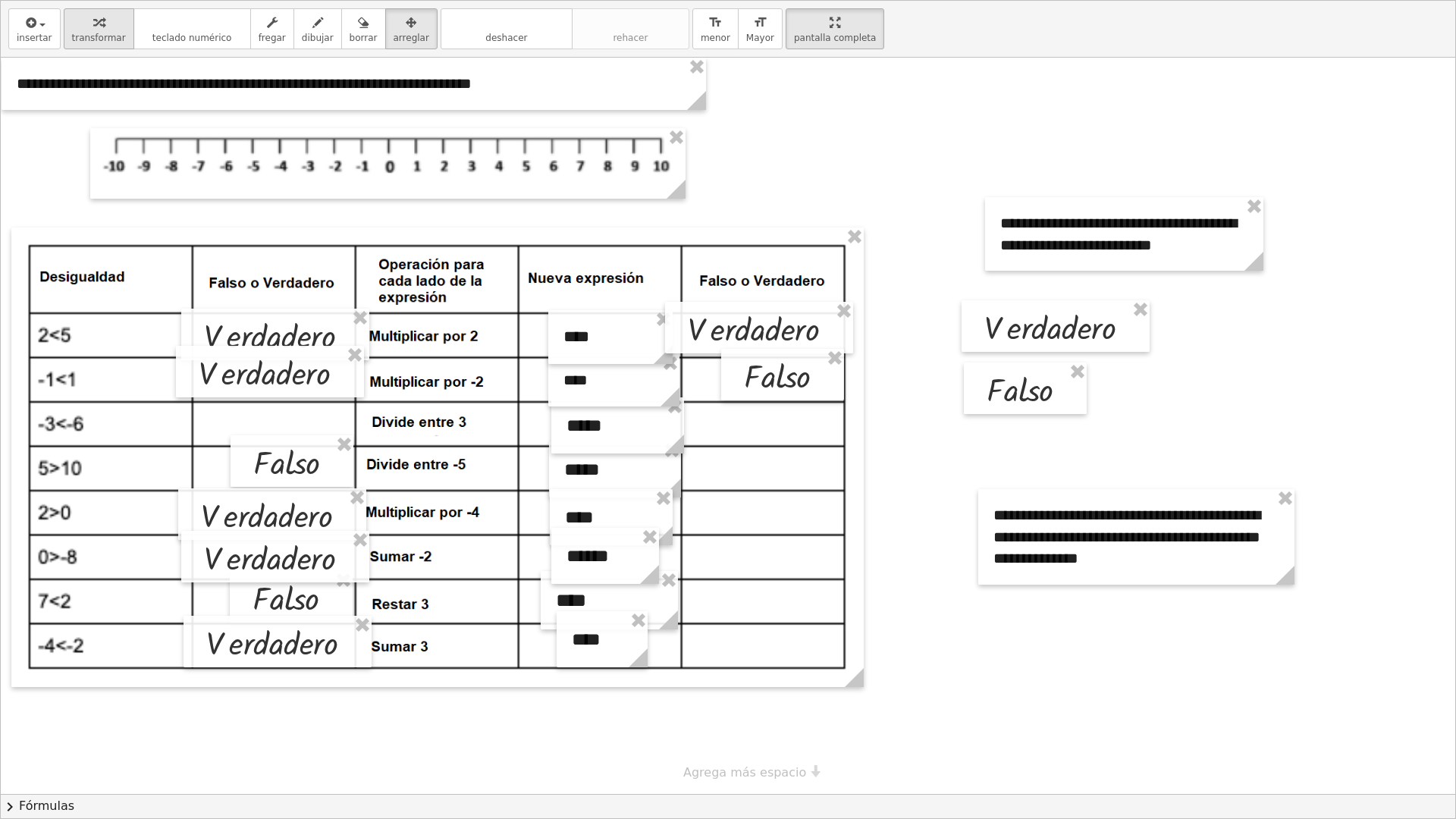
click at [93, 27] on icon "button" at bounding box center [98, 23] width 11 height 18
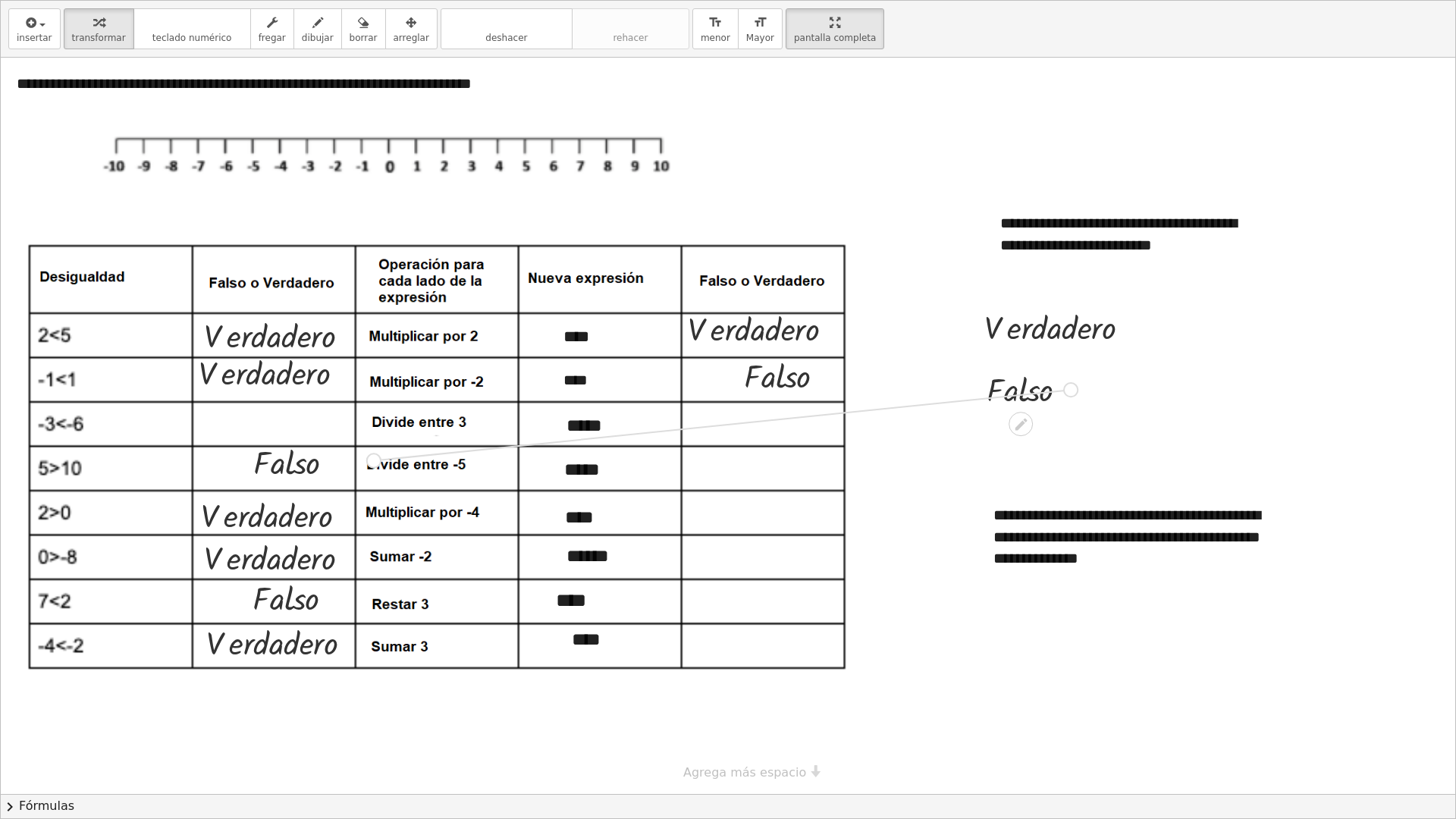
drag, startPoint x: 1070, startPoint y: 394, endPoint x: 357, endPoint y: 467, distance: 716.7
click at [357, 467] on div "**********" at bounding box center [728, 425] width 1454 height 736
click at [357, 467] on div at bounding box center [324, 454] width 110 height 44
click at [394, 35] on span "arreglar" at bounding box center [411, 38] width 36 height 11
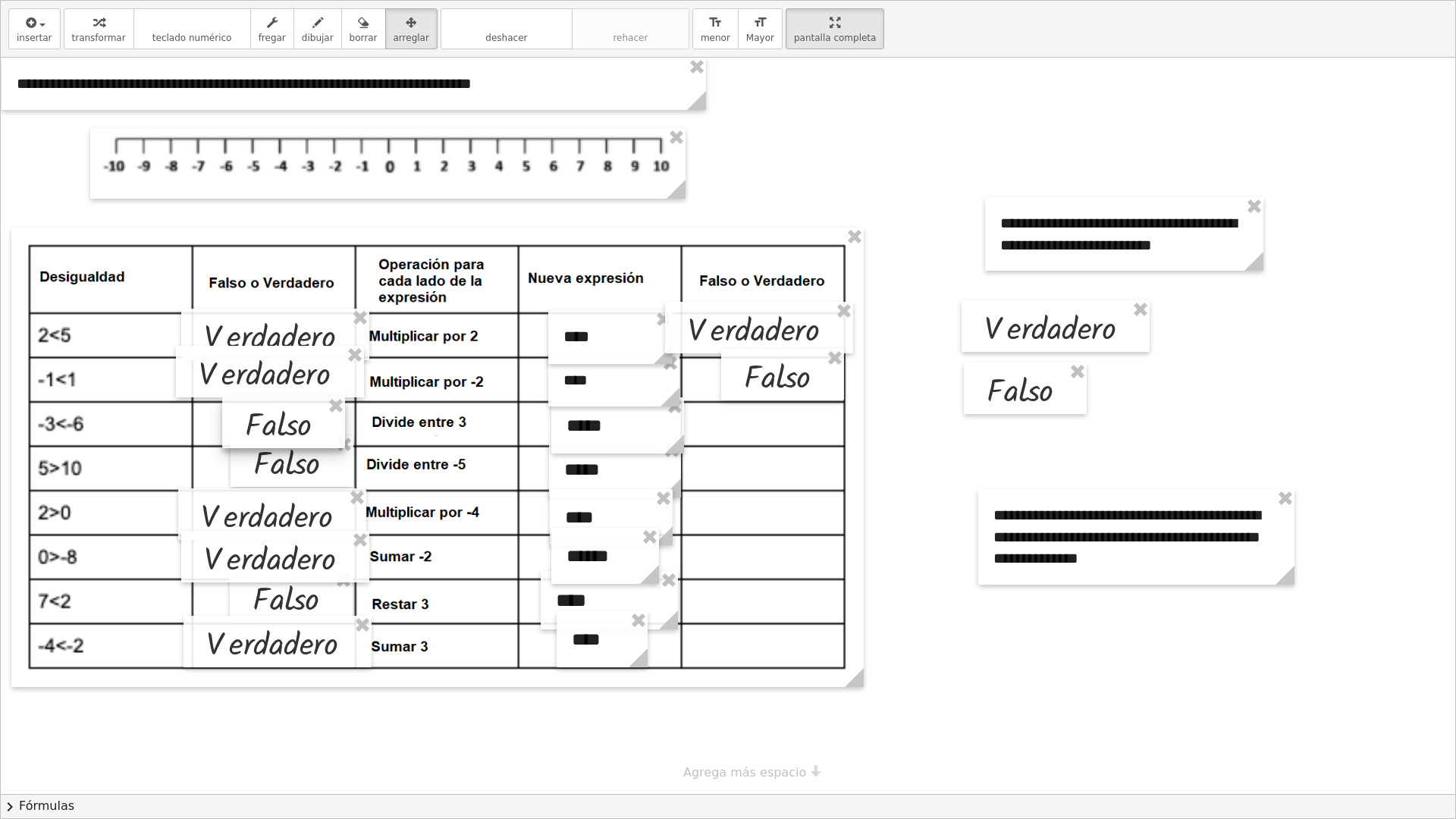
drag, startPoint x: 328, startPoint y: 455, endPoint x: 296, endPoint y: 424, distance: 44.6
click at [296, 424] on div at bounding box center [283, 423] width 123 height 52
click at [935, 496] on div at bounding box center [728, 425] width 1454 height 736
click at [72, 36] on span "transformar" at bounding box center [98, 38] width 54 height 11
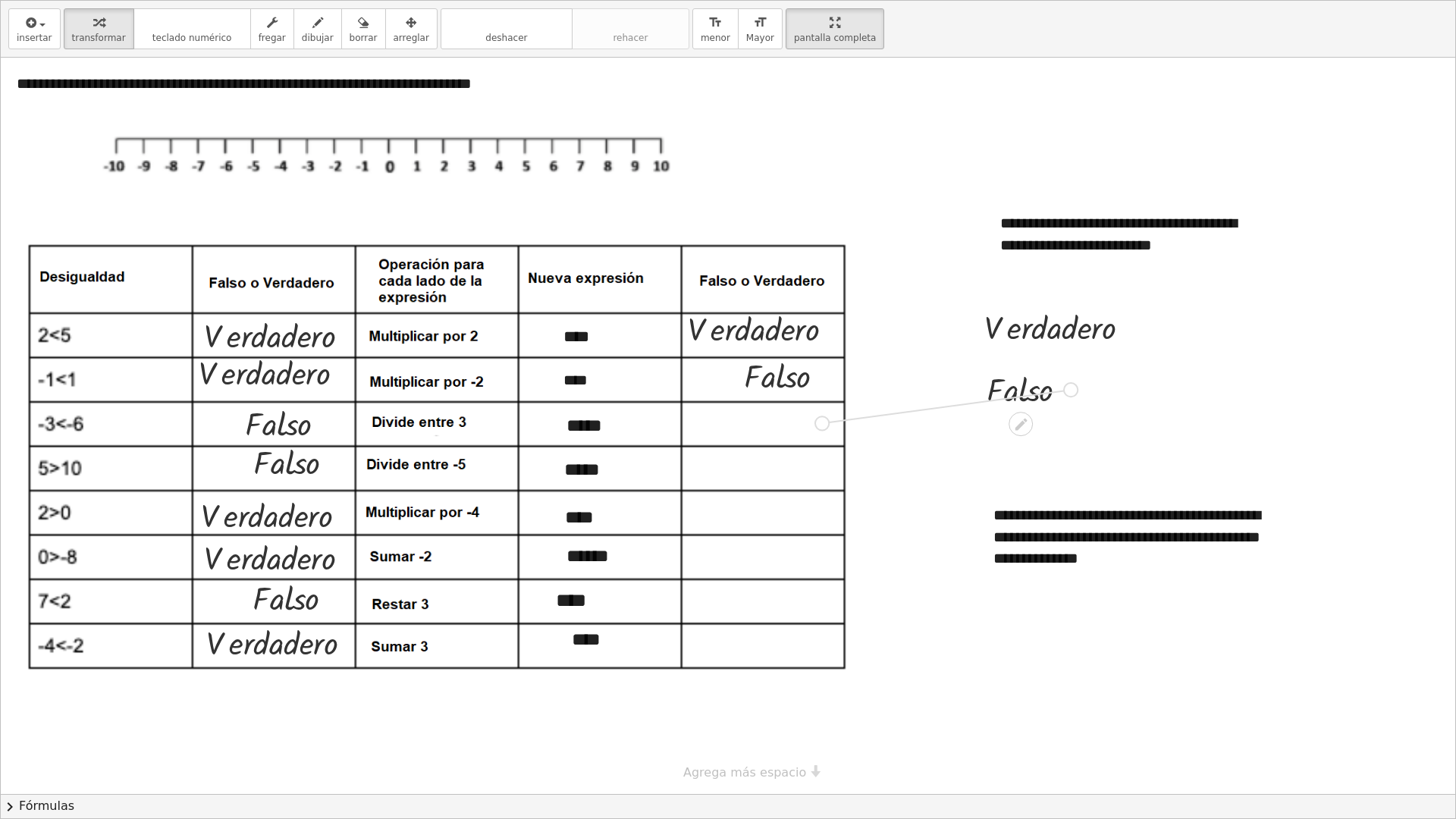
drag, startPoint x: 1072, startPoint y: 389, endPoint x: 810, endPoint y: 424, distance: 264.3
click at [810, 424] on div "**********" at bounding box center [728, 425] width 1454 height 736
drag, startPoint x: 1131, startPoint y: 326, endPoint x: 837, endPoint y: 477, distance: 330.5
click at [837, 477] on div "**********" at bounding box center [728, 425] width 1454 height 736
drag, startPoint x: 918, startPoint y: 465, endPoint x: 1008, endPoint y: 308, distance: 181.0
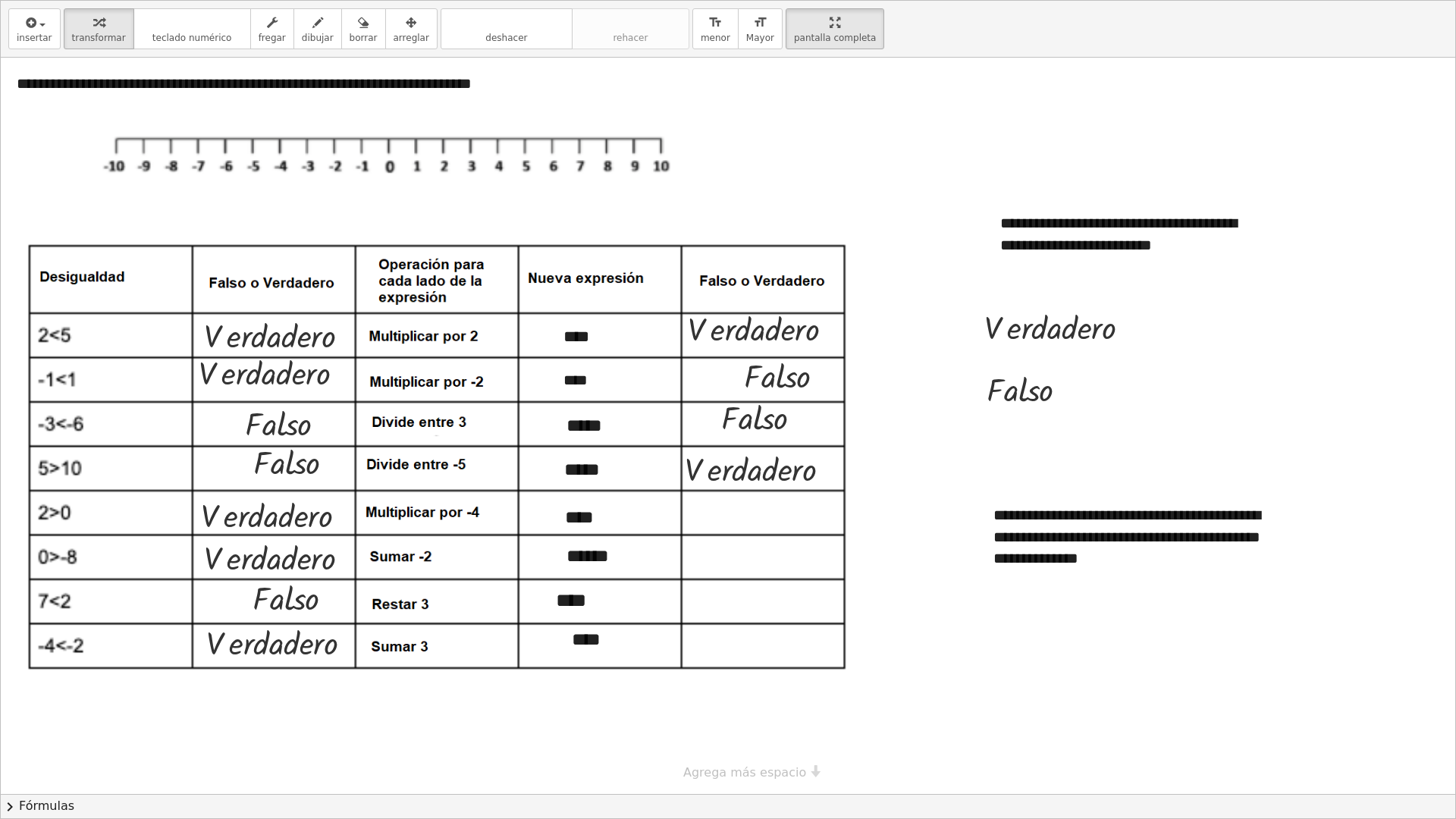
click at [1008, 308] on div "**********" at bounding box center [728, 425] width 1454 height 736
drag, startPoint x: 1072, startPoint y: 387, endPoint x: 822, endPoint y: 515, distance: 280.9
click at [822, 515] on div "**********" at bounding box center [728, 425] width 1454 height 736
drag, startPoint x: 1130, startPoint y: 326, endPoint x: 826, endPoint y: 563, distance: 385.5
click at [826, 560] on div "**********" at bounding box center [728, 425] width 1454 height 736
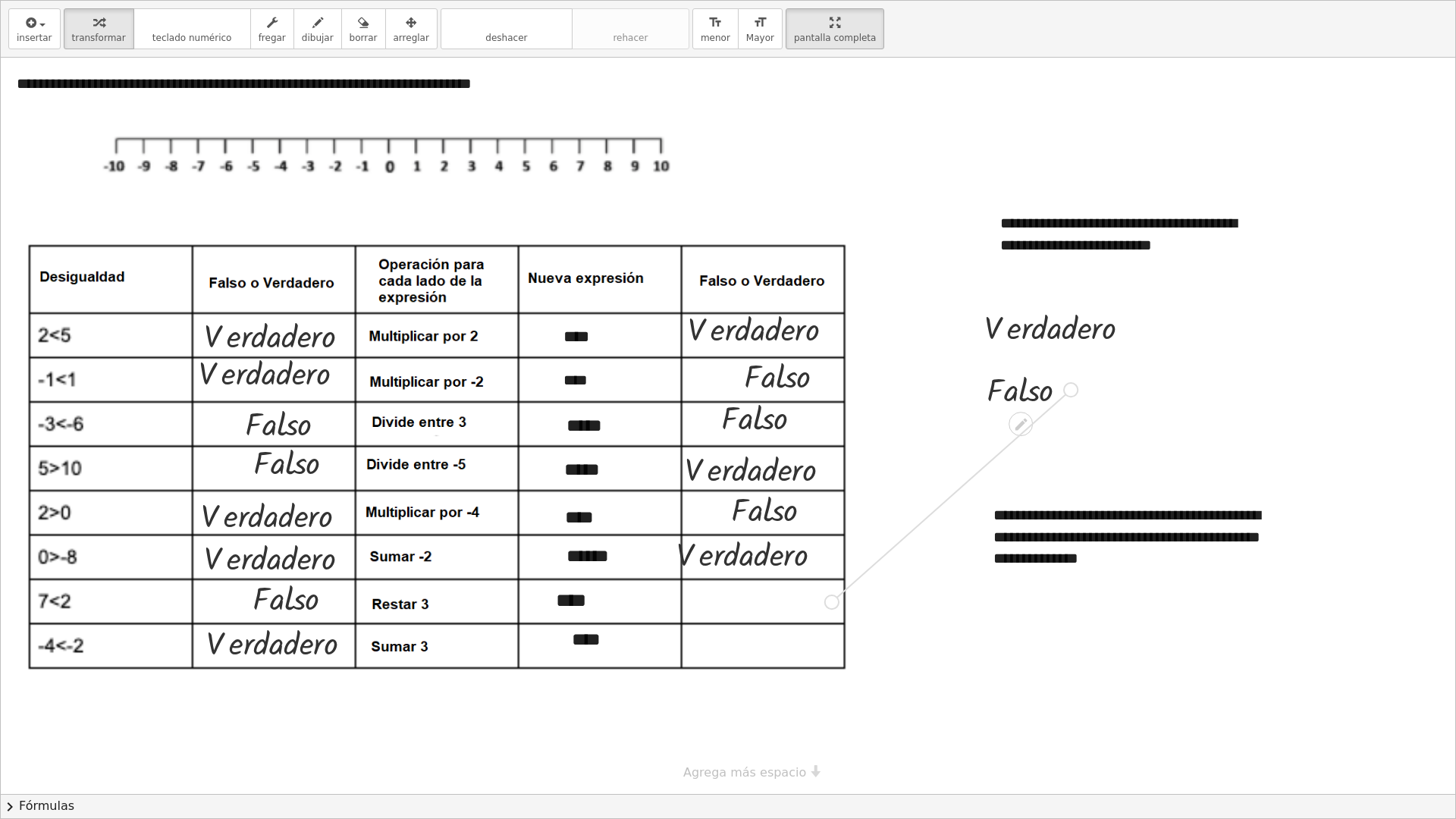
drag, startPoint x: 1072, startPoint y: 385, endPoint x: 826, endPoint y: 600, distance: 326.7
click at [826, 560] on div "**********" at bounding box center [728, 425] width 1454 height 736
drag, startPoint x: 1136, startPoint y: 331, endPoint x: 873, endPoint y: 711, distance: 462.1
click at [873, 560] on div "**********" at bounding box center [728, 425] width 1454 height 736
click at [394, 39] on span "arreglar" at bounding box center [411, 38] width 36 height 11
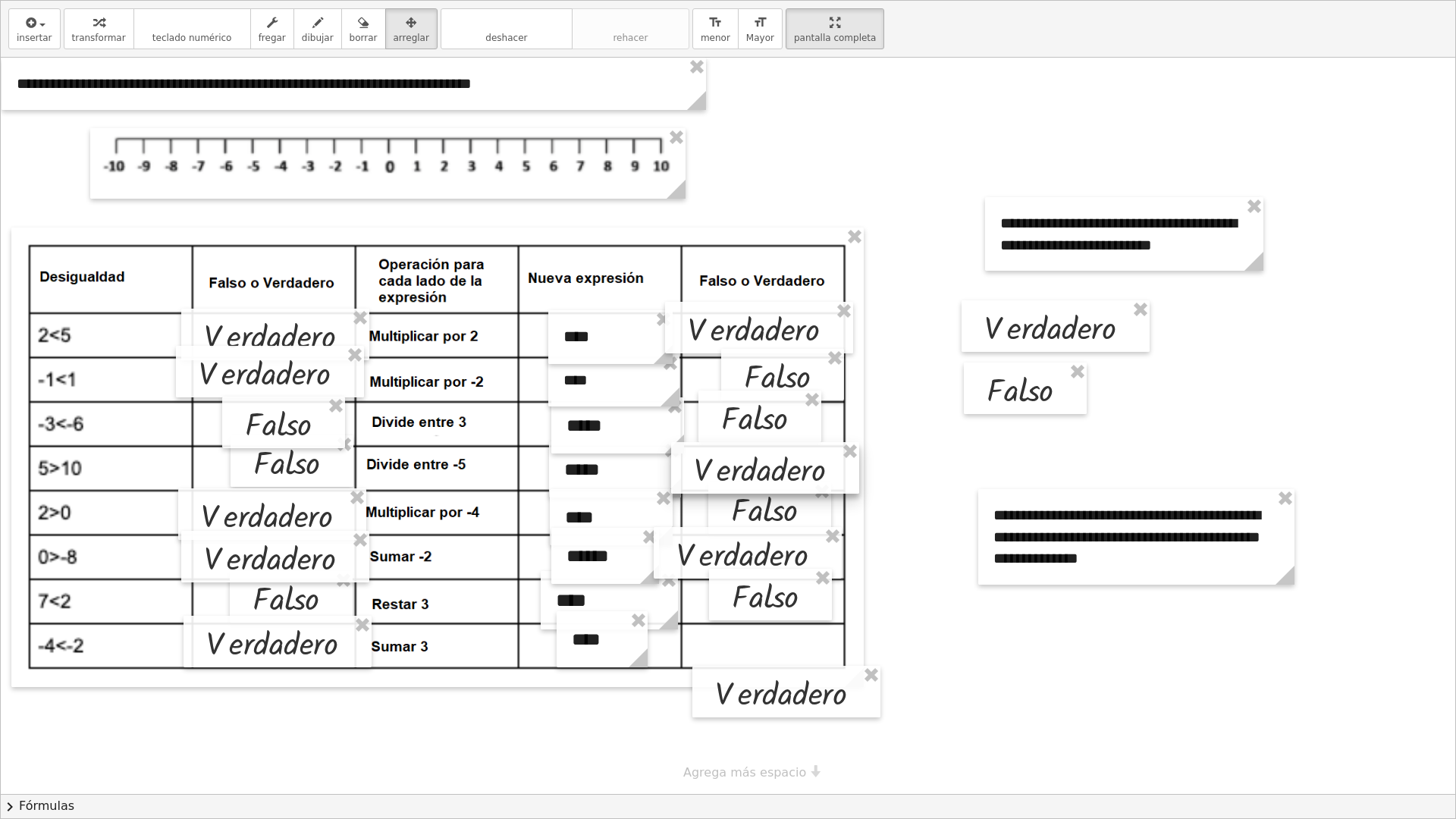
drag, startPoint x: 704, startPoint y: 465, endPoint x: 714, endPoint y: 466, distance: 10.0
click at [714, 466] on div at bounding box center [766, 468] width 188 height 52
click at [742, 523] on div at bounding box center [764, 513] width 123 height 52
drag, startPoint x: 714, startPoint y: 554, endPoint x: 732, endPoint y: 558, distance: 18.4
click at [732, 558] on div at bounding box center [766, 557] width 188 height 52
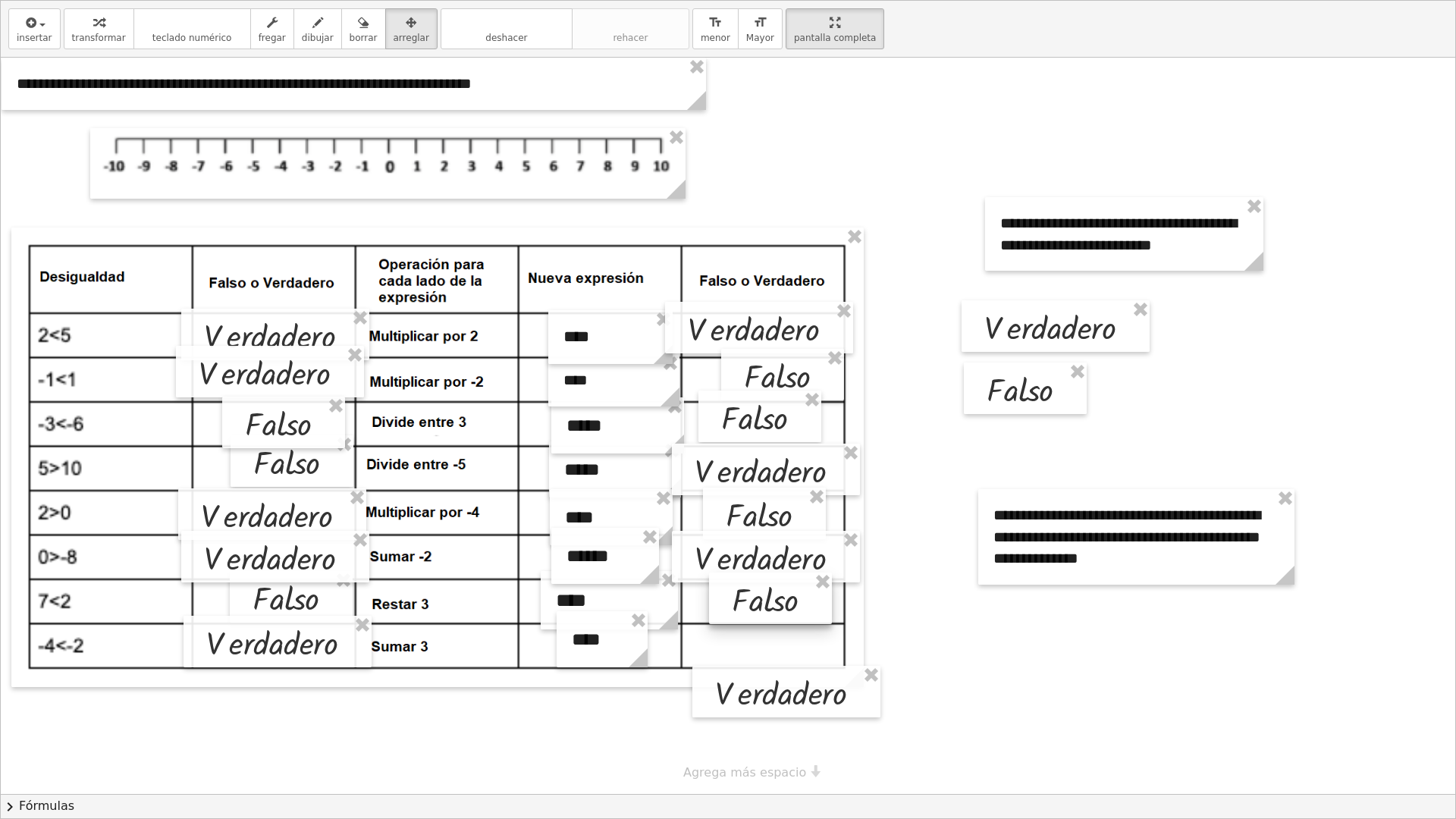
drag, startPoint x: 750, startPoint y: 607, endPoint x: 750, endPoint y: 616, distance: 9.0
click at [750, 560] on div at bounding box center [770, 599] width 123 height 52
drag, startPoint x: 751, startPoint y: 692, endPoint x: 734, endPoint y: 647, distance: 48.1
click at [734, 560] on div at bounding box center [769, 646] width 188 height 52
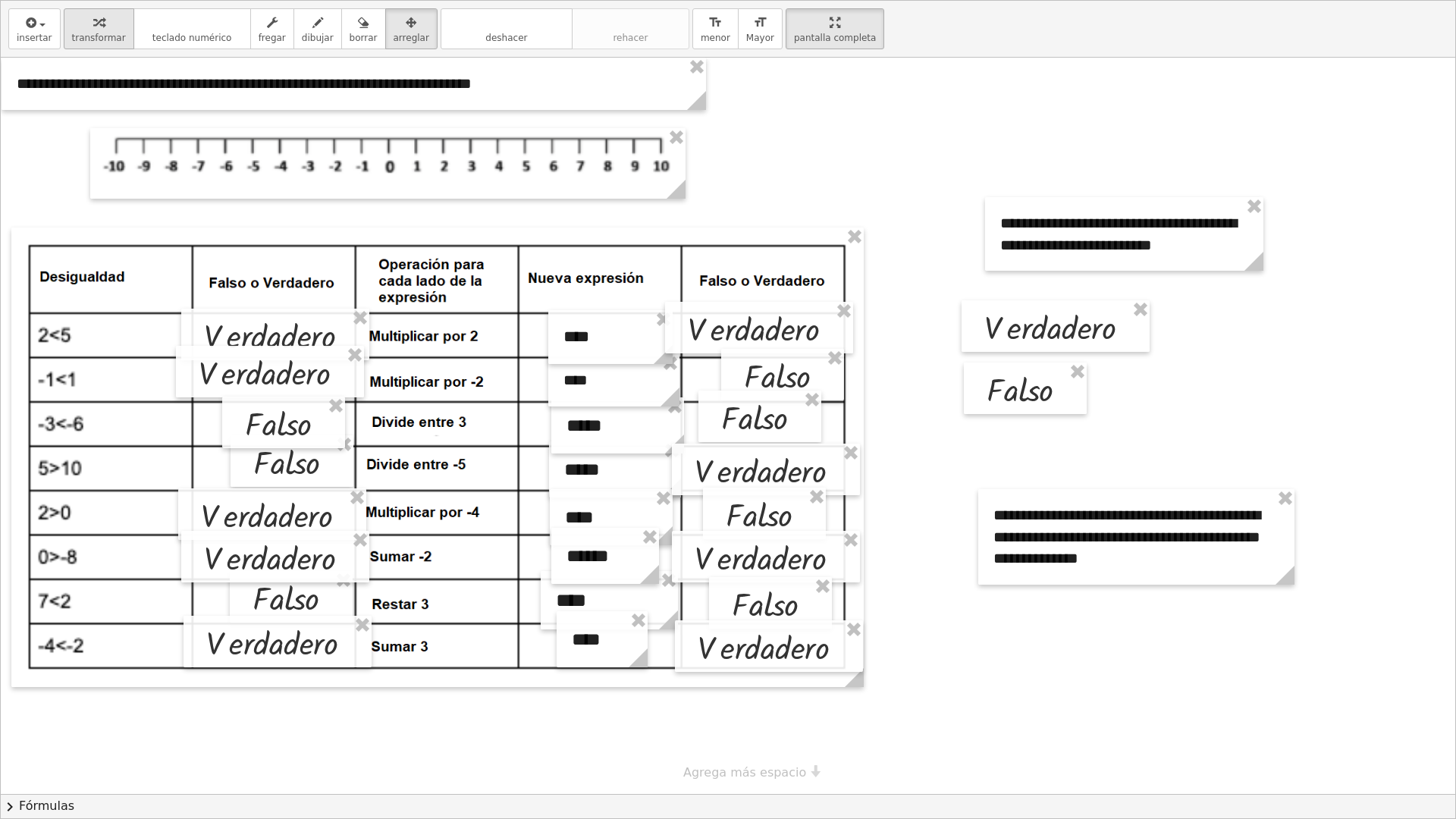
click at [102, 27] on div "button" at bounding box center [98, 22] width 54 height 18
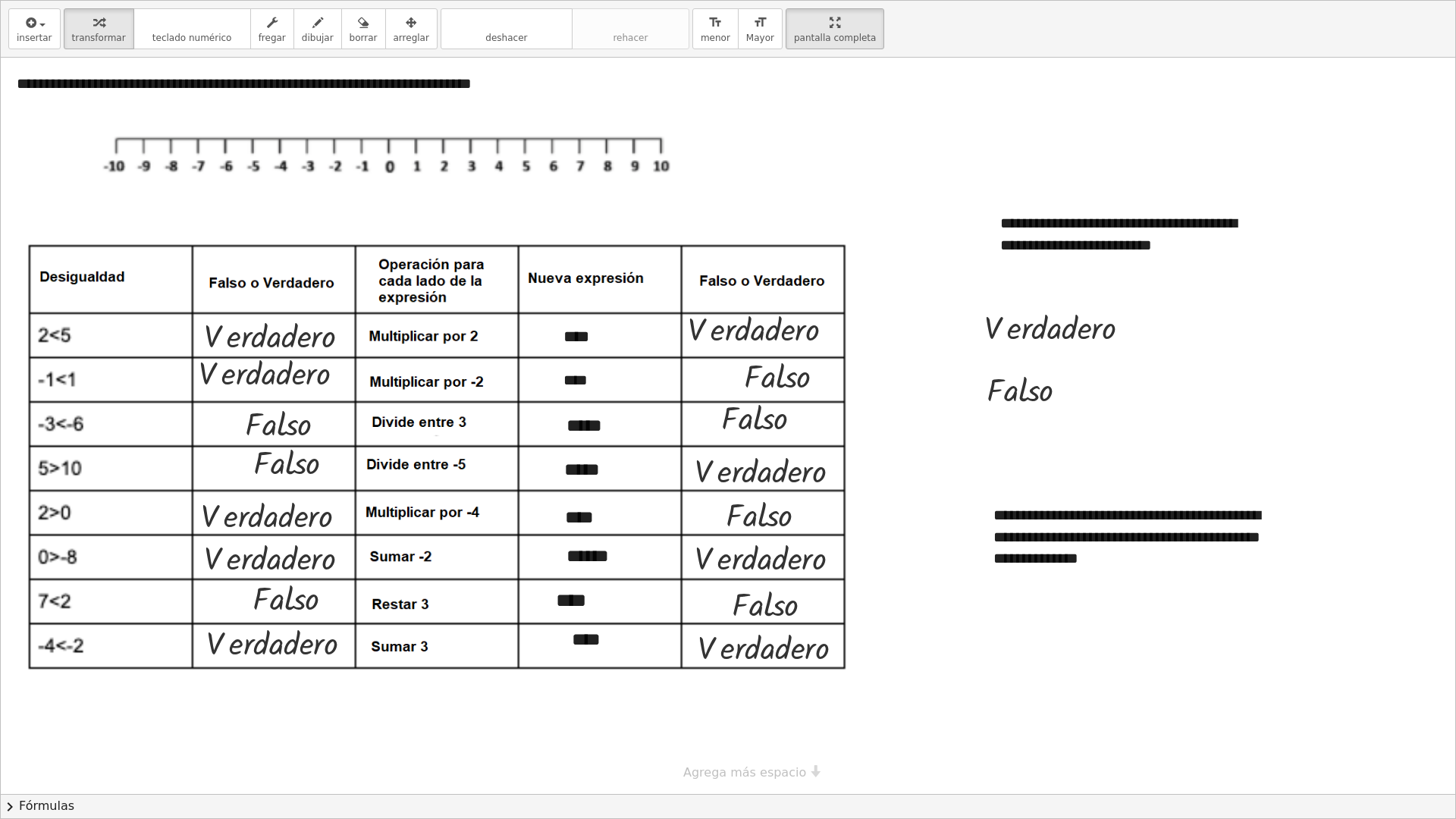
drag, startPoint x: 781, startPoint y: 19, endPoint x: 732, endPoint y: -49, distance: 83.8
click at [732, 0] on html "Actividad 3 - Intervalos [PERSON_NAME] [PERSON_NAME] LCC24 ¿Tú no? Tareas 1. Mu…" at bounding box center [728, 410] width 1456 height 819
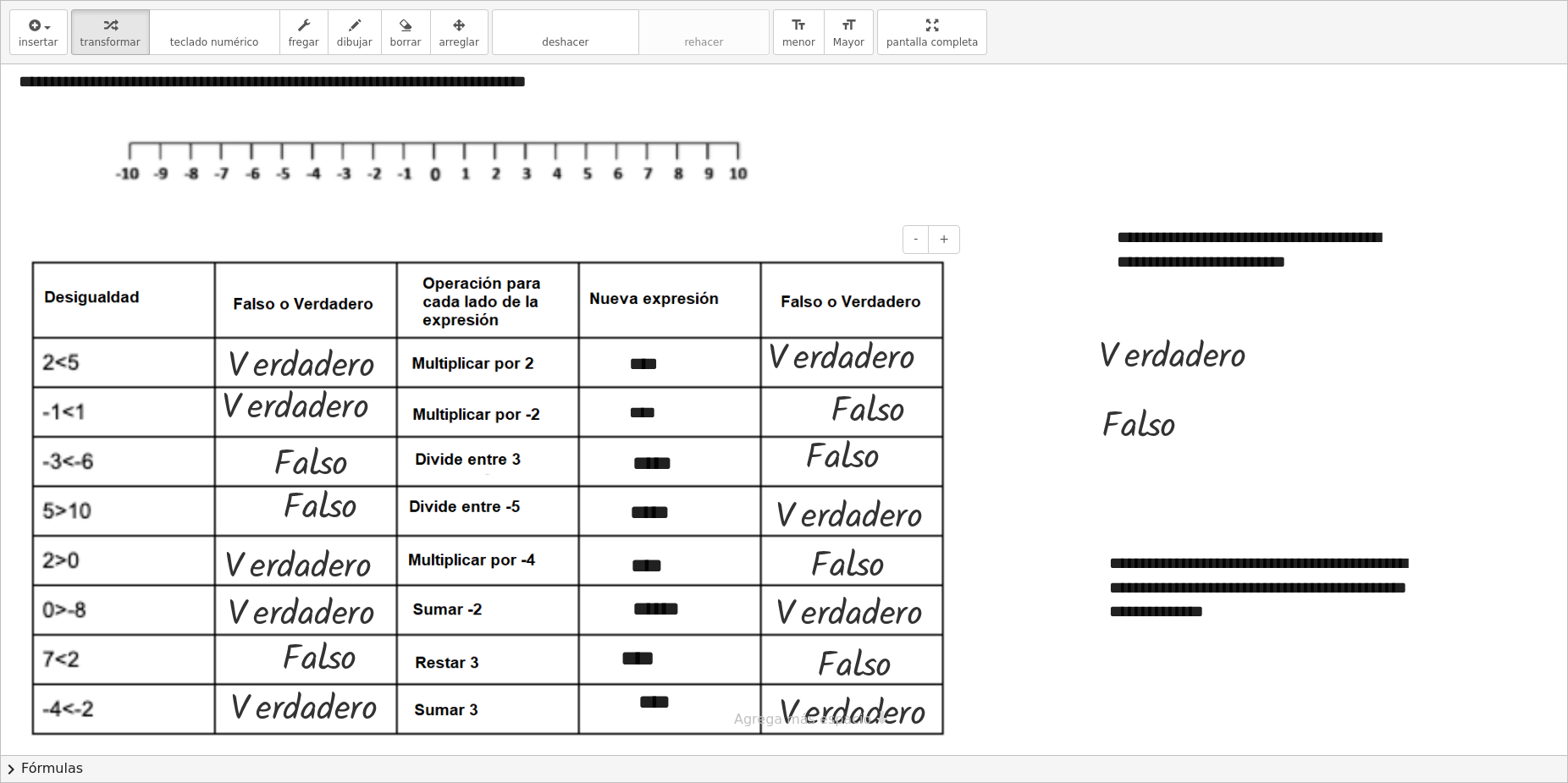
scroll to position [248, 0]
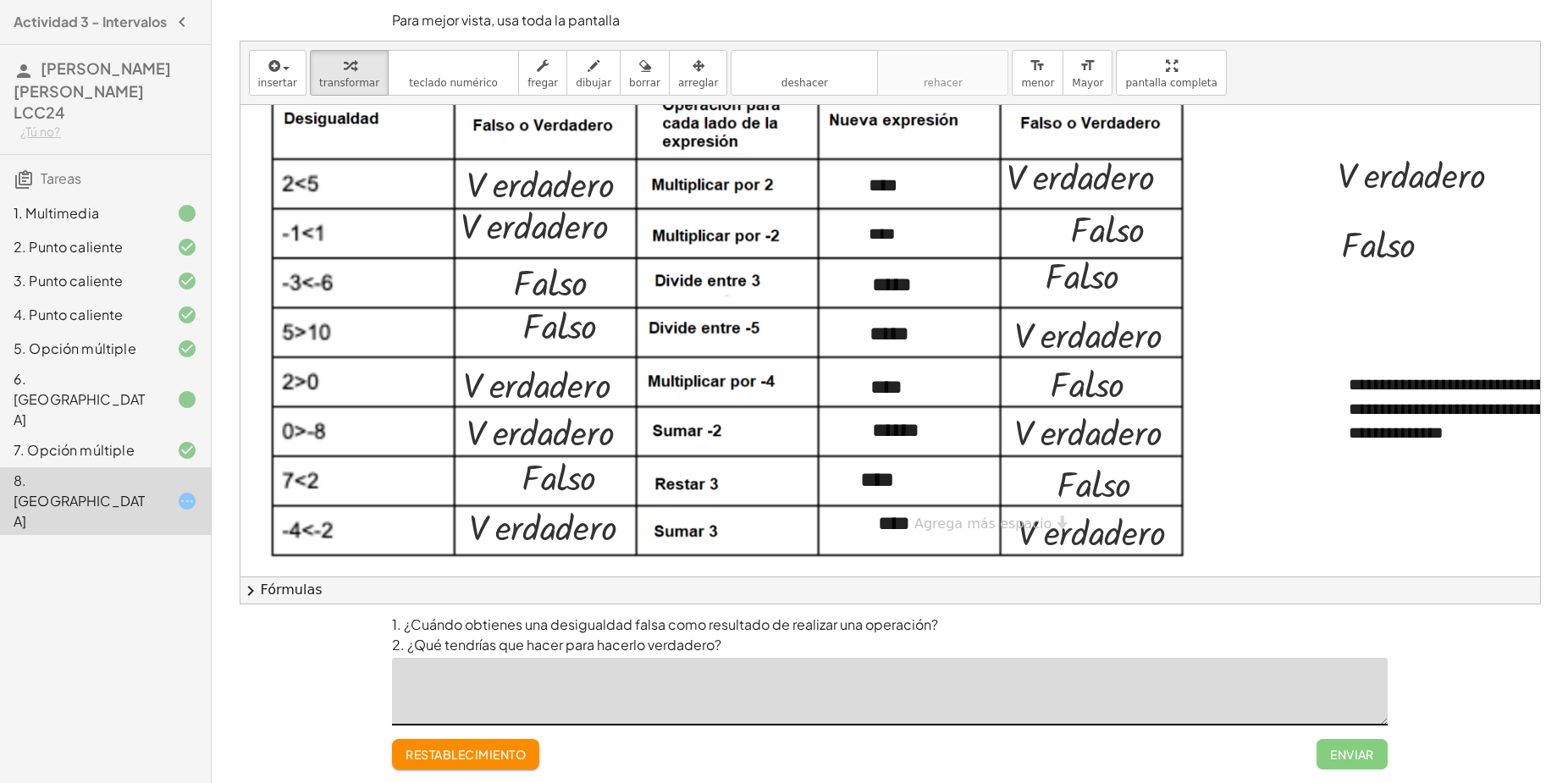
click at [600, 626] on textarea at bounding box center [890, 692] width 996 height 68
type textarea "*"
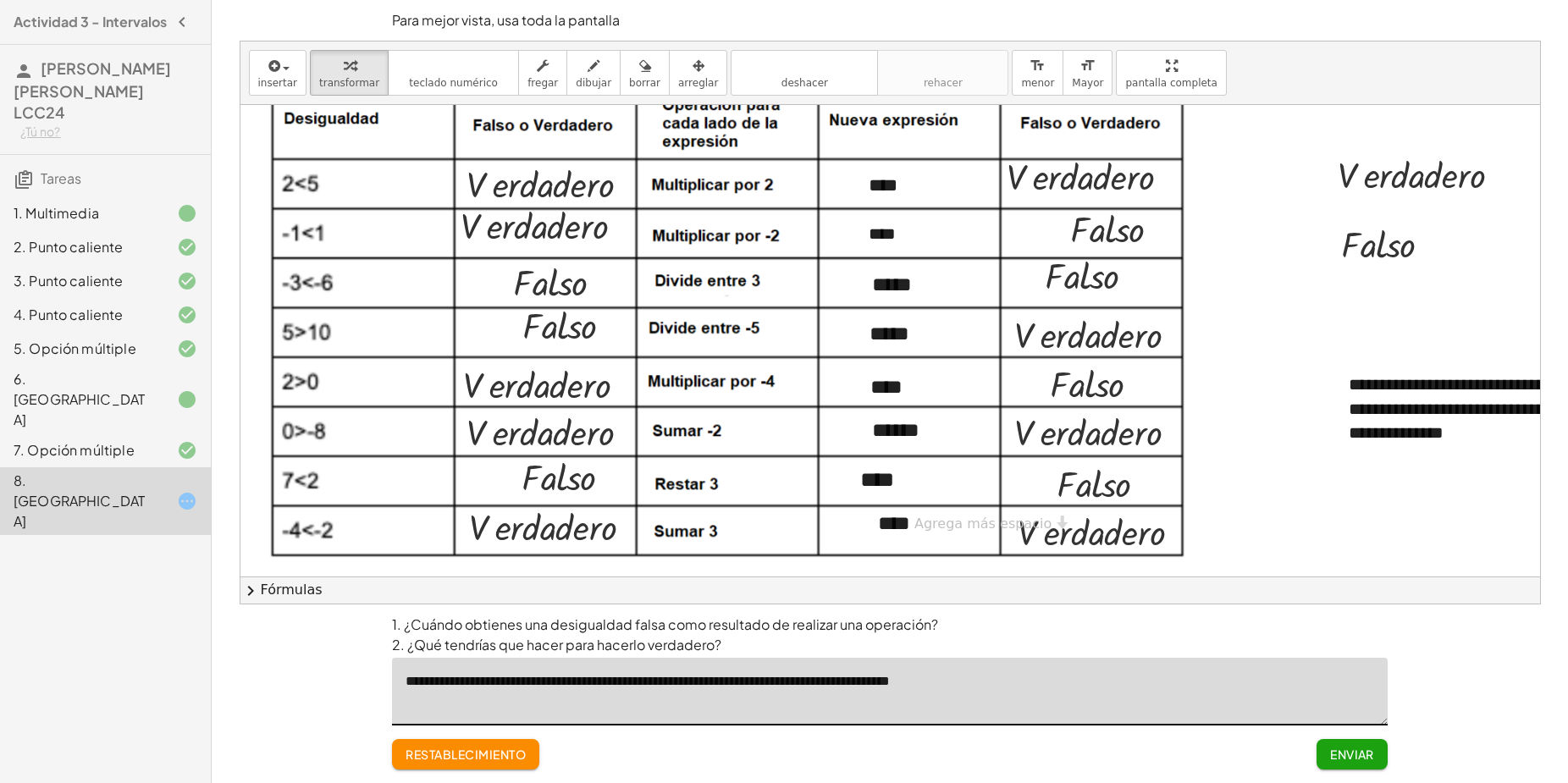
click at [415, 626] on textarea "**********" at bounding box center [890, 692] width 996 height 68
click at [484, 626] on textarea "**********" at bounding box center [890, 692] width 996 height 68
click at [1028, 626] on textarea "**********" at bounding box center [890, 692] width 996 height 68
click at [1061, 626] on textarea "**********" at bounding box center [890, 692] width 996 height 68
type textarea "**********"
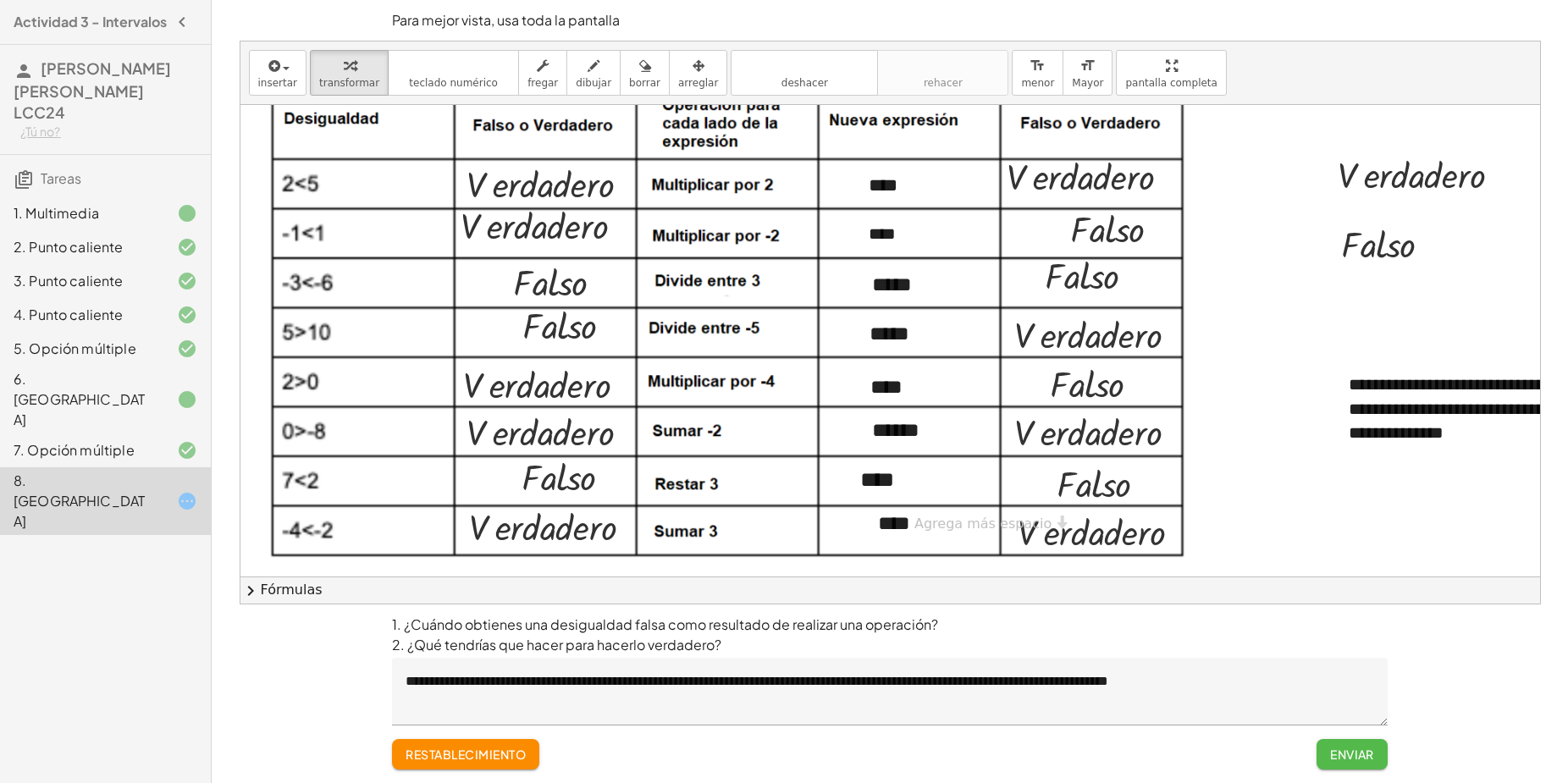
click at [1254, 626] on font "Enviar" at bounding box center [1352, 754] width 44 height 15
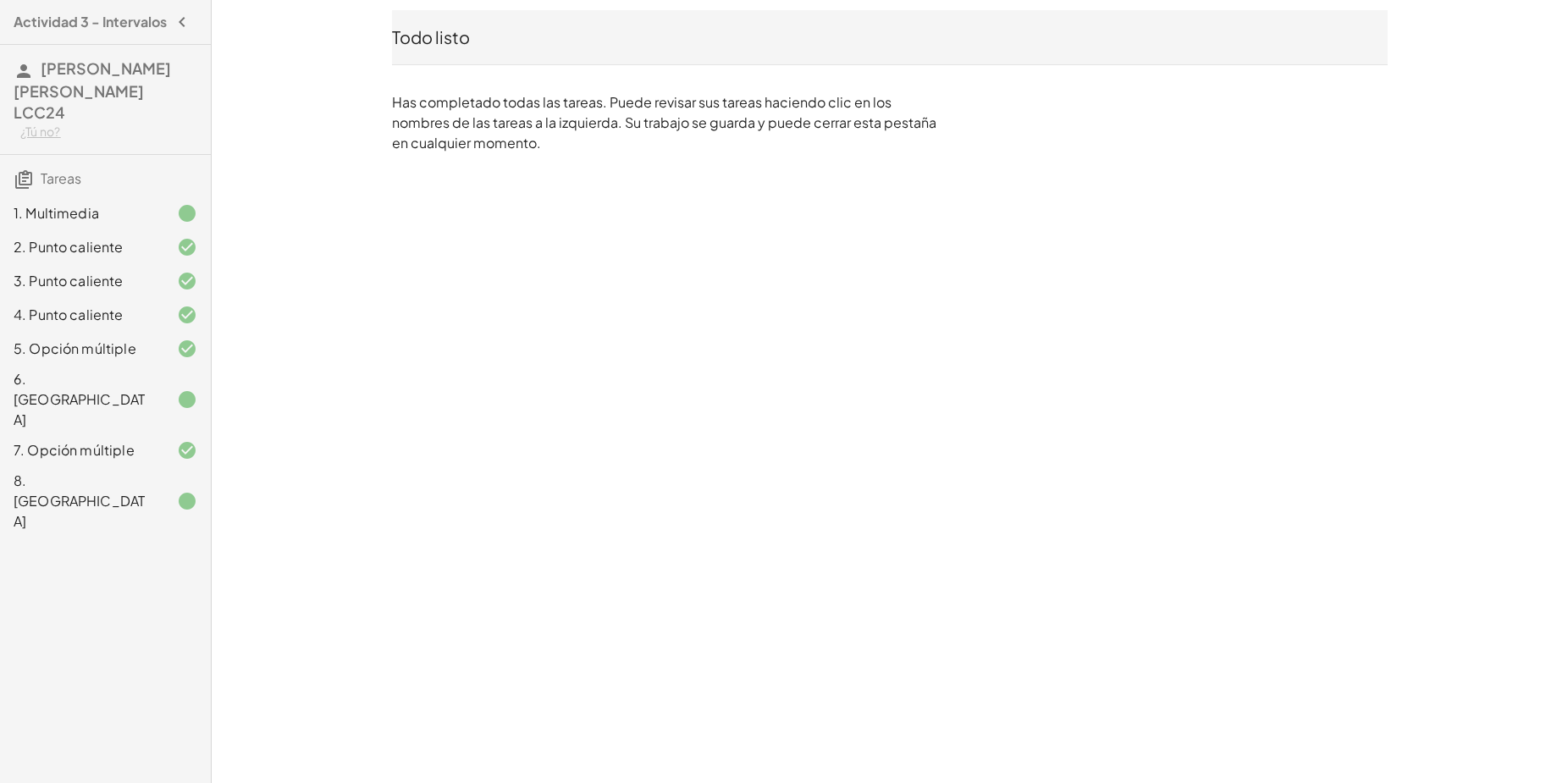
click at [165, 26] on h4 "Actividad 3 - Intervalos" at bounding box center [90, 22] width 154 height 20
click at [181, 25] on icon "button" at bounding box center [182, 22] width 20 height 20
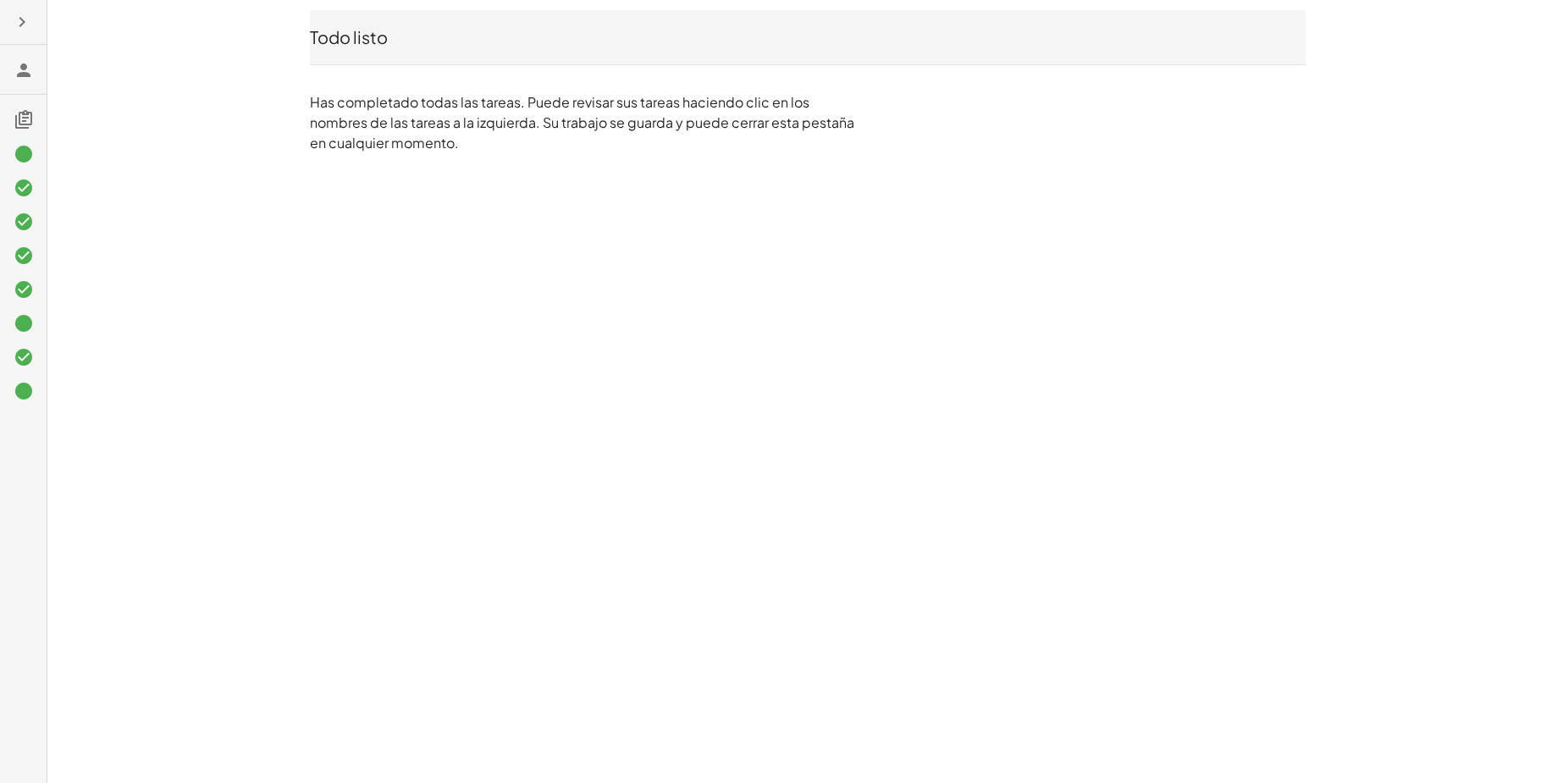
click at [20, 71] on icon at bounding box center [24, 71] width 20 height 20
click at [23, 129] on div at bounding box center [23, 272] width 47 height 285
click at [37, 21] on div at bounding box center [25, 21] width 37 height 31
click at [31, 21] on icon "button" at bounding box center [22, 22] width 20 height 20
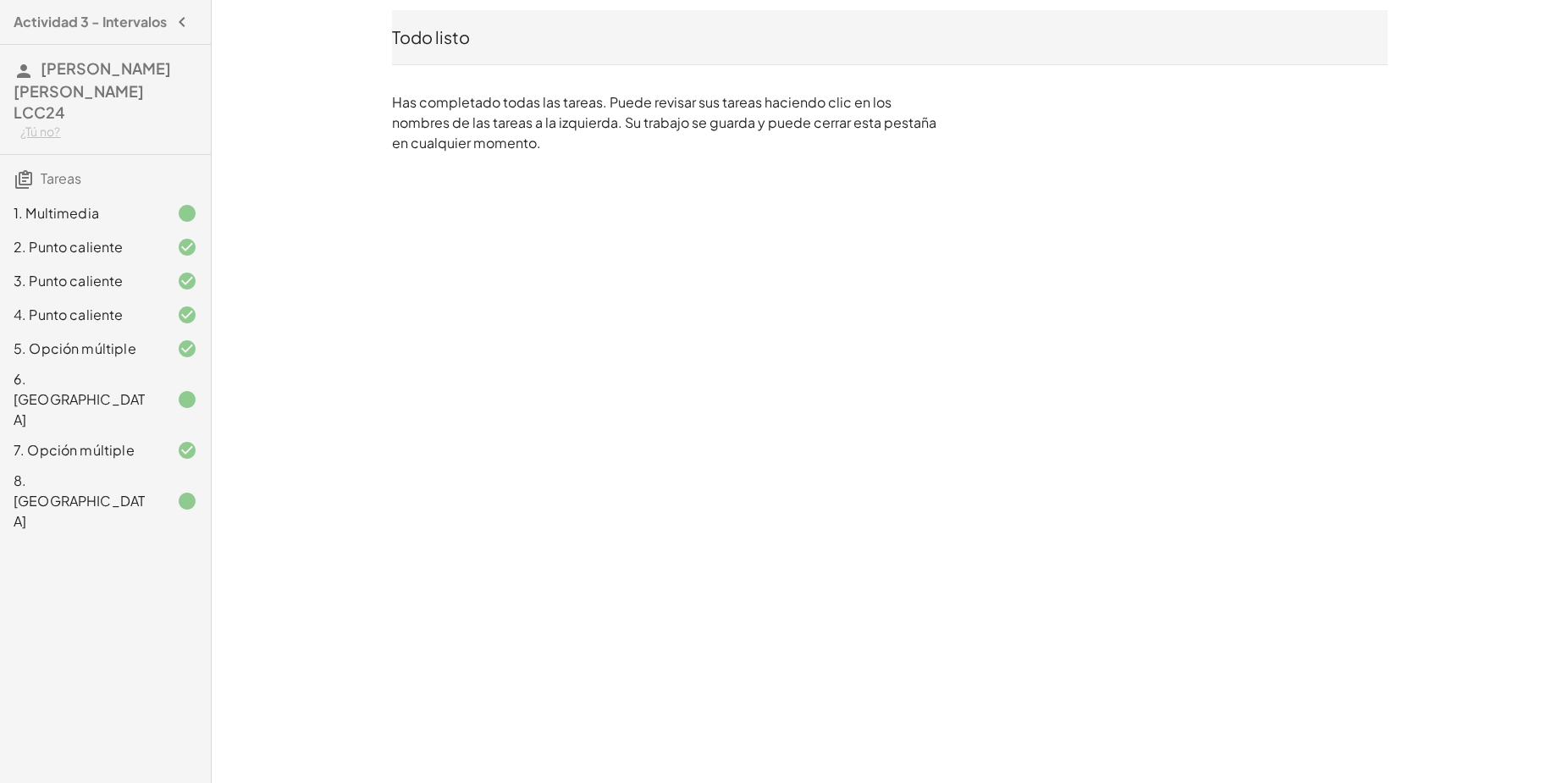
click at [74, 33] on div "Actividad 3 - Intervalos" at bounding box center [105, 21] width 197 height 31
click at [73, 79] on h3 "[PERSON_NAME] [PERSON_NAME] LCC24 ¿Tú no?" at bounding box center [105, 99] width 210 height 109
click at [44, 182] on span "Tareas" at bounding box center [61, 178] width 41 height 18
click at [22, 182] on icon at bounding box center [24, 180] width 20 height 20
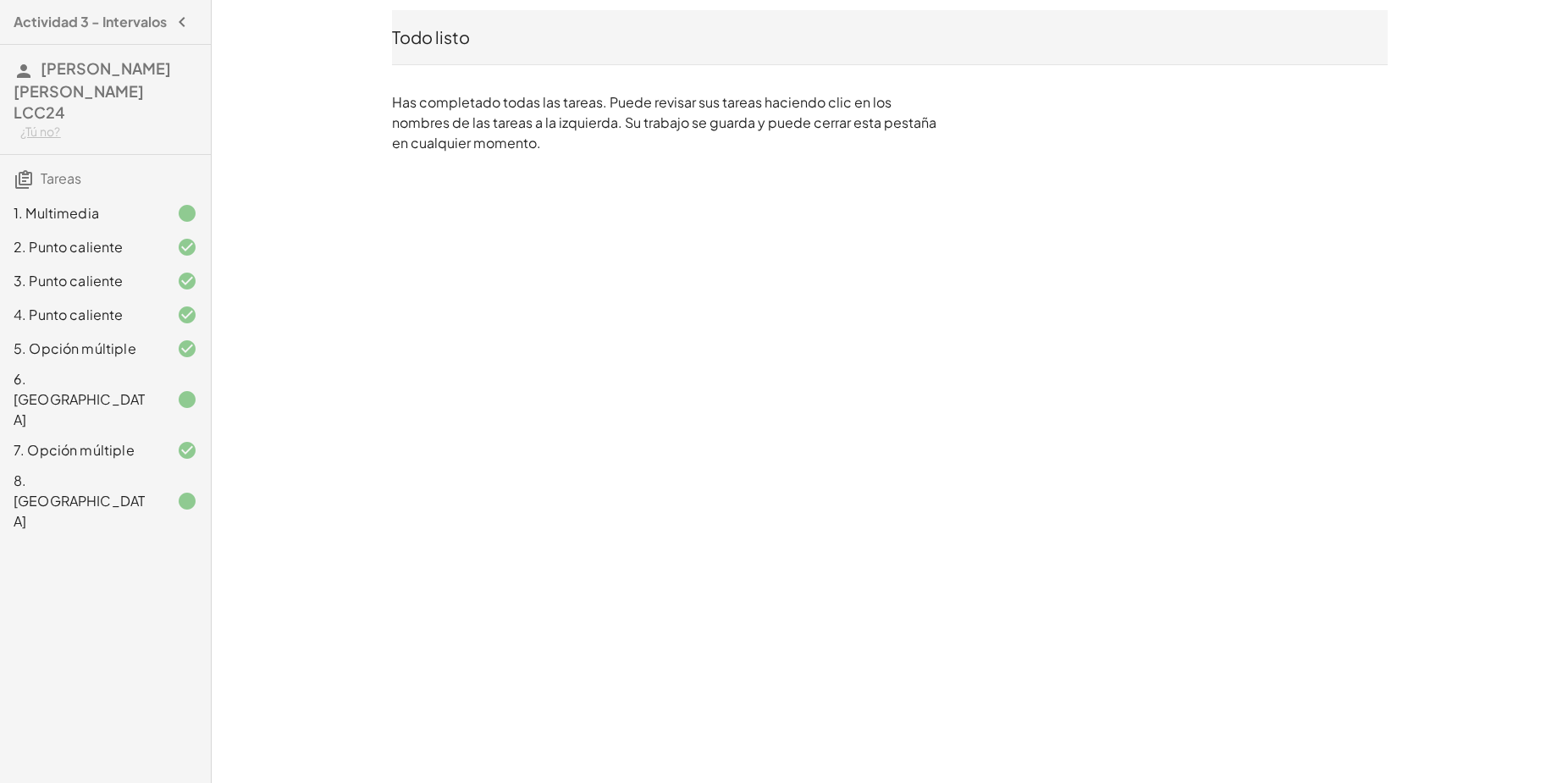
click at [22, 182] on icon at bounding box center [24, 180] width 20 height 20
click at [33, 179] on icon at bounding box center [24, 180] width 20 height 20
click at [162, 393] on div at bounding box center [173, 399] width 47 height 20
click at [180, 20] on icon "button" at bounding box center [182, 22] width 20 height 20
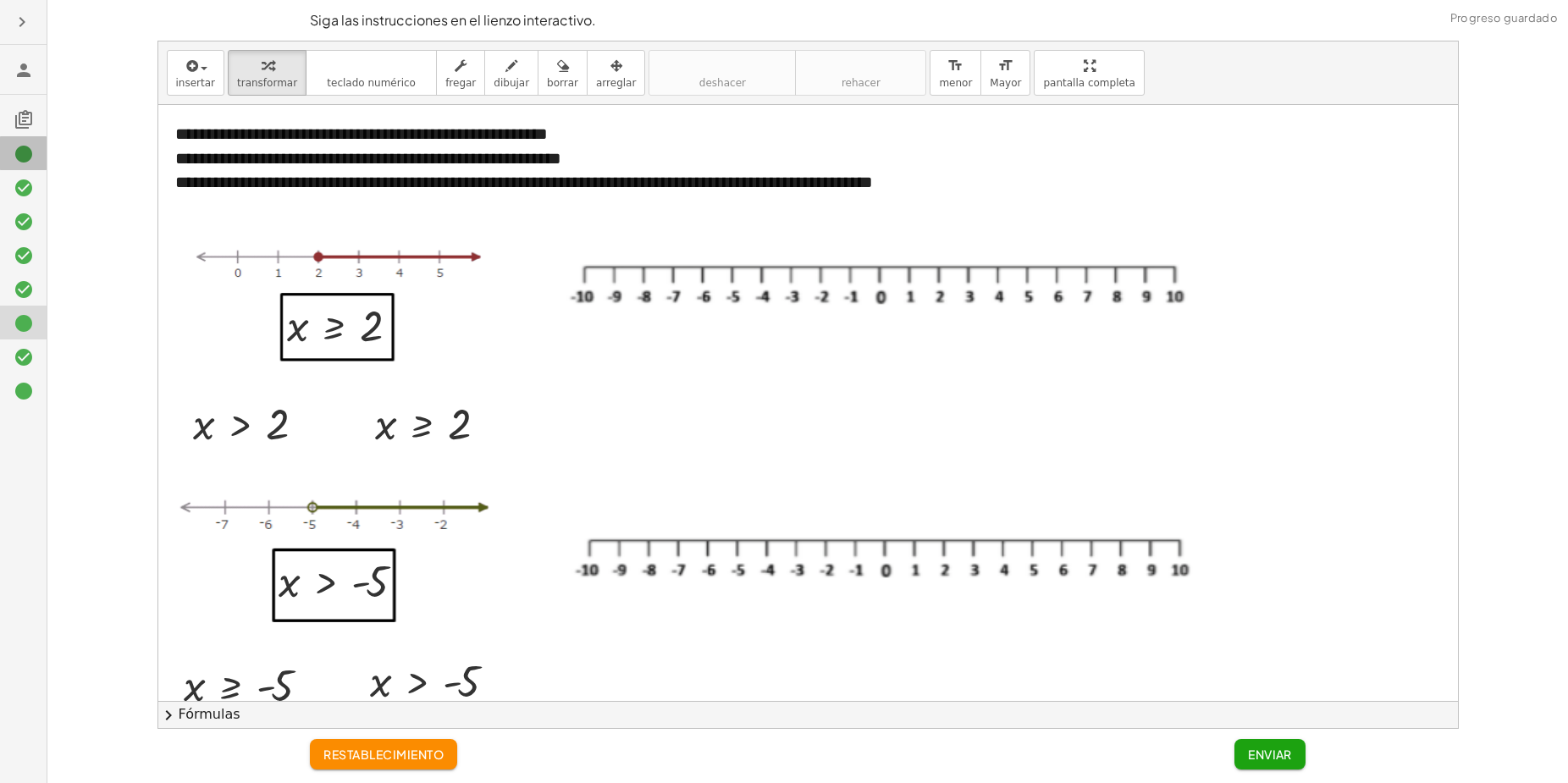
click at [25, 158] on icon at bounding box center [24, 155] width 20 height 20
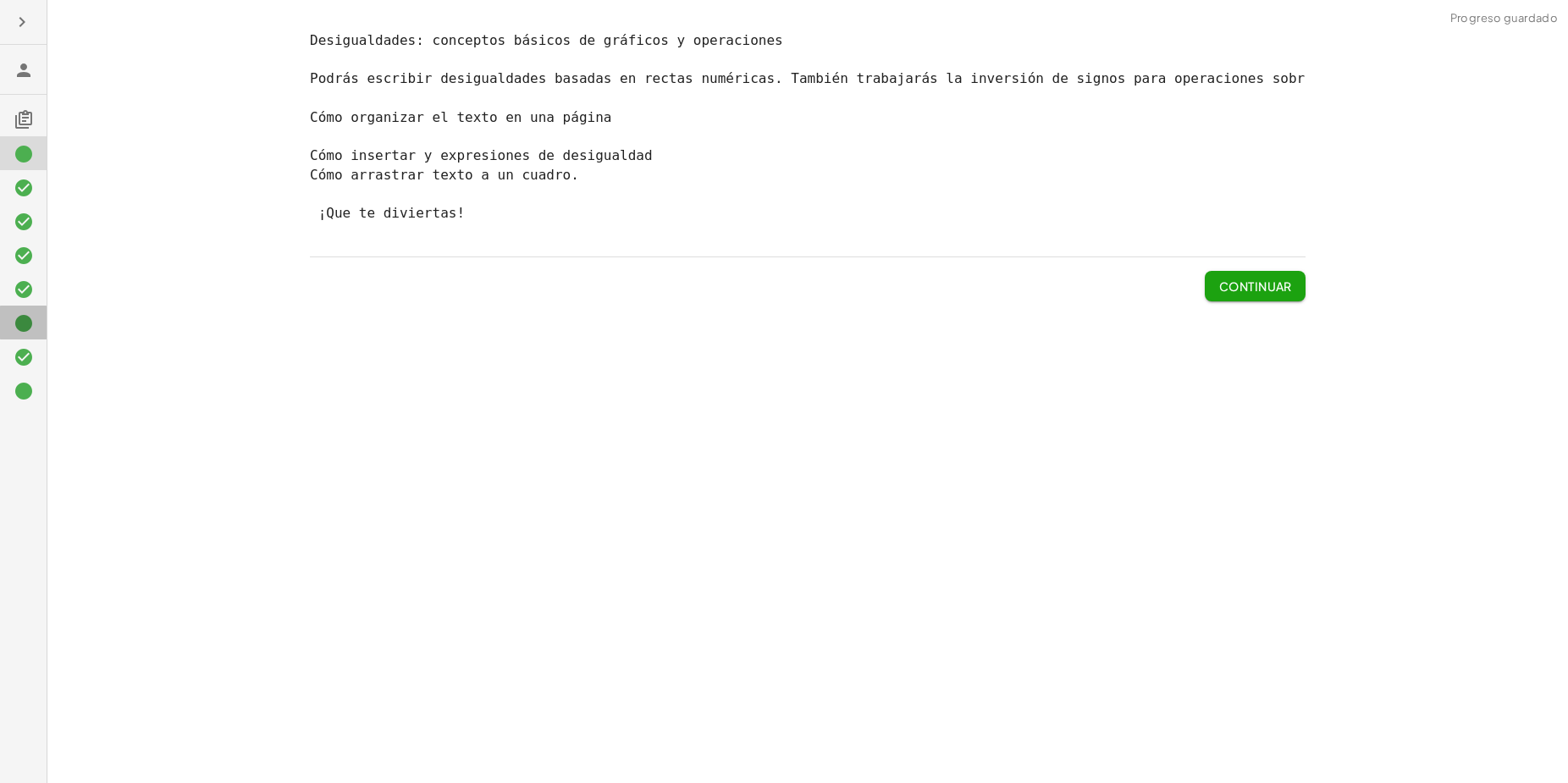
click at [24, 327] on icon at bounding box center [24, 324] width 20 height 20
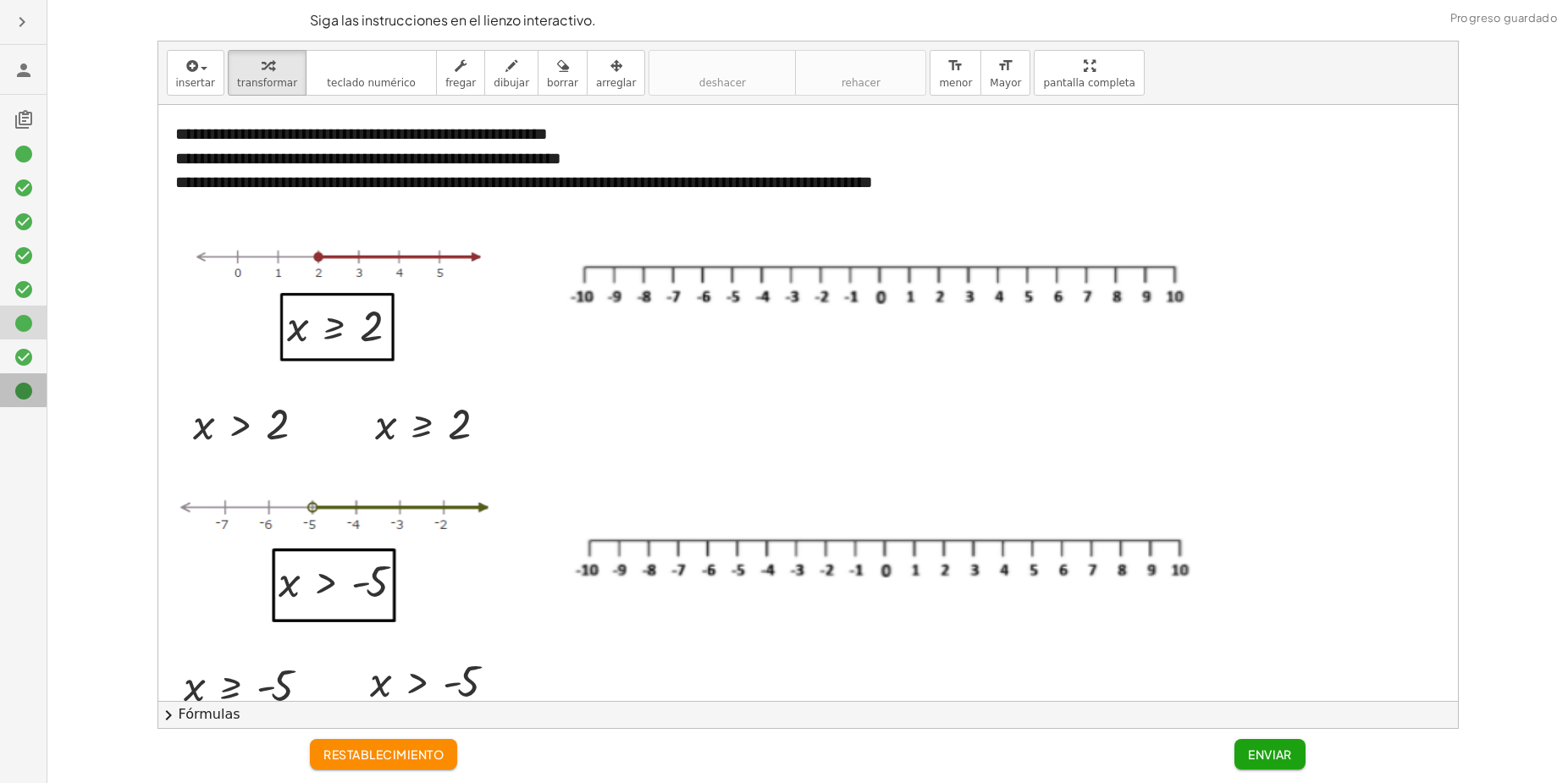
click at [29, 391] on icon at bounding box center [24, 391] width 20 height 20
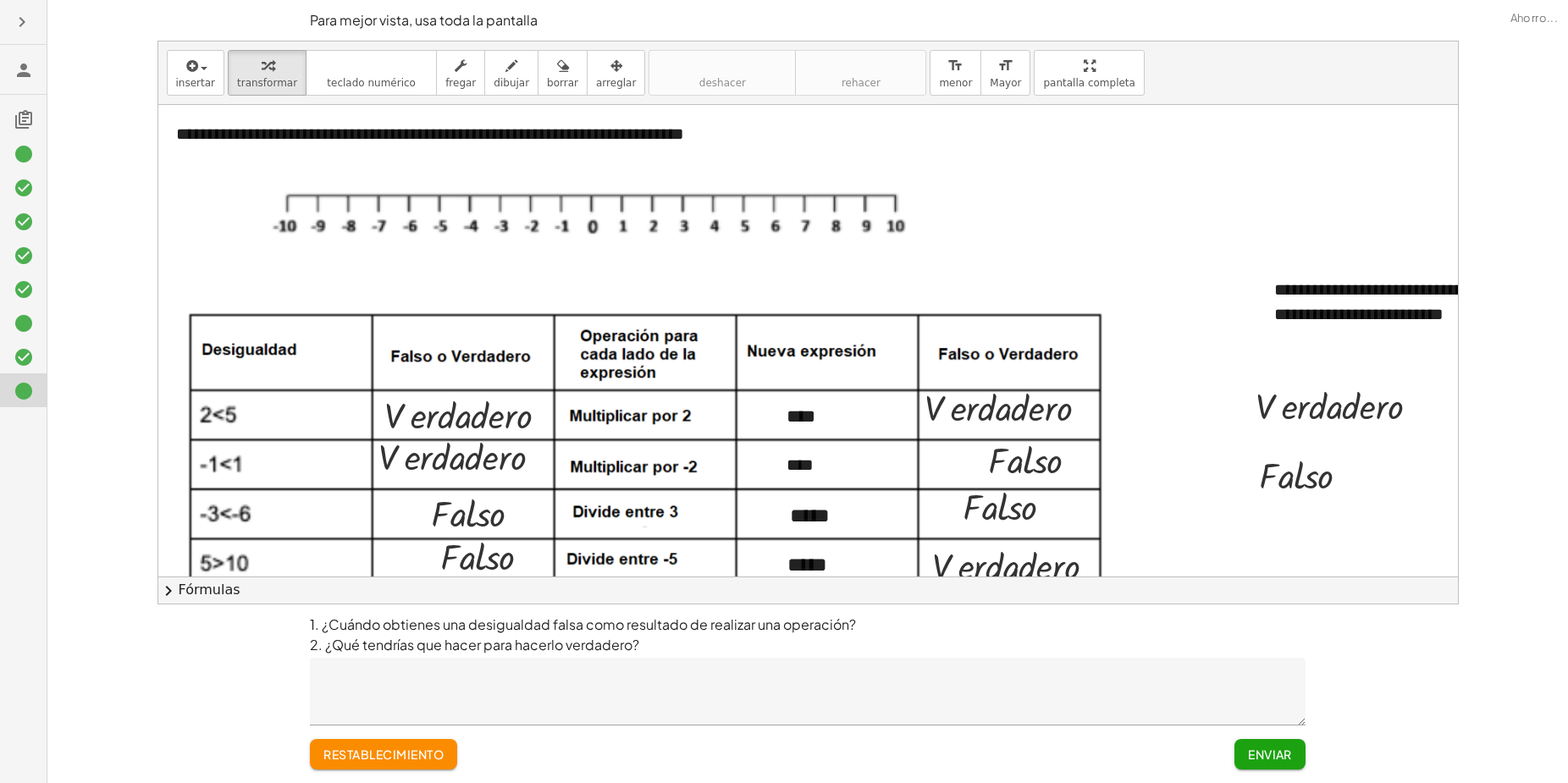
click at [22, 323] on icon at bounding box center [24, 324] width 20 height 20
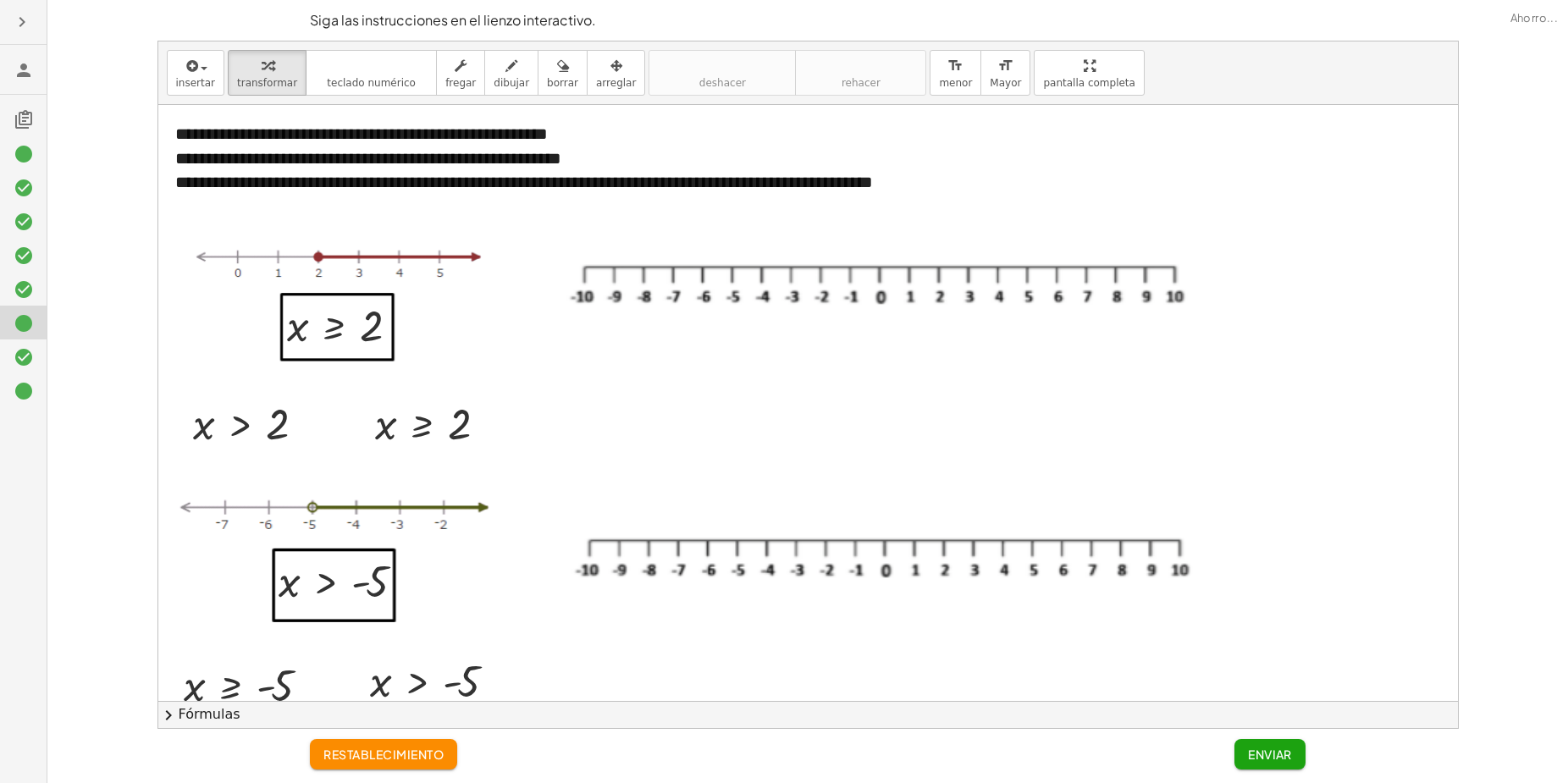
click at [20, 358] on icon at bounding box center [24, 358] width 20 height 20
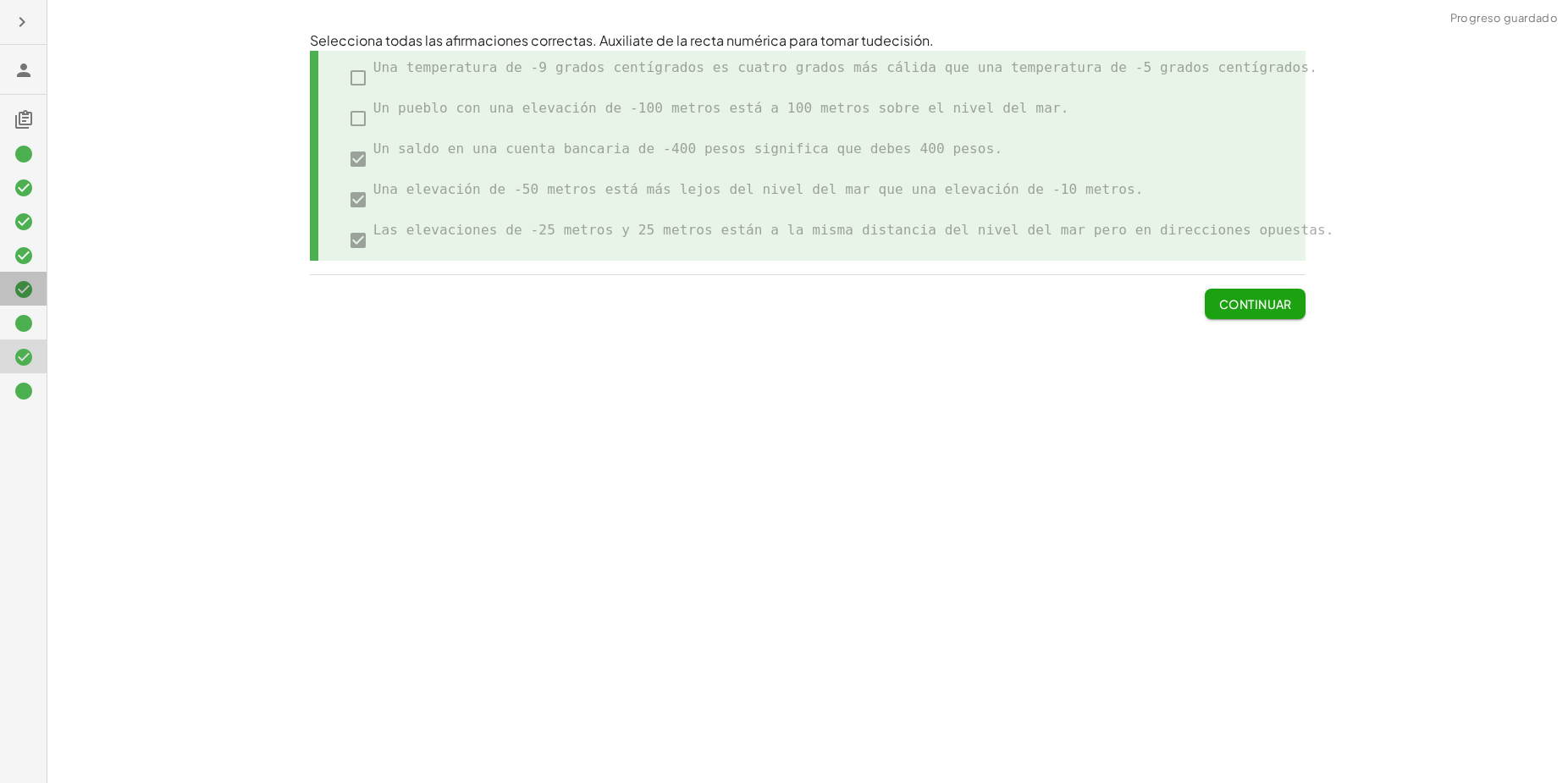
click at [29, 291] on icon at bounding box center [24, 290] width 20 height 20
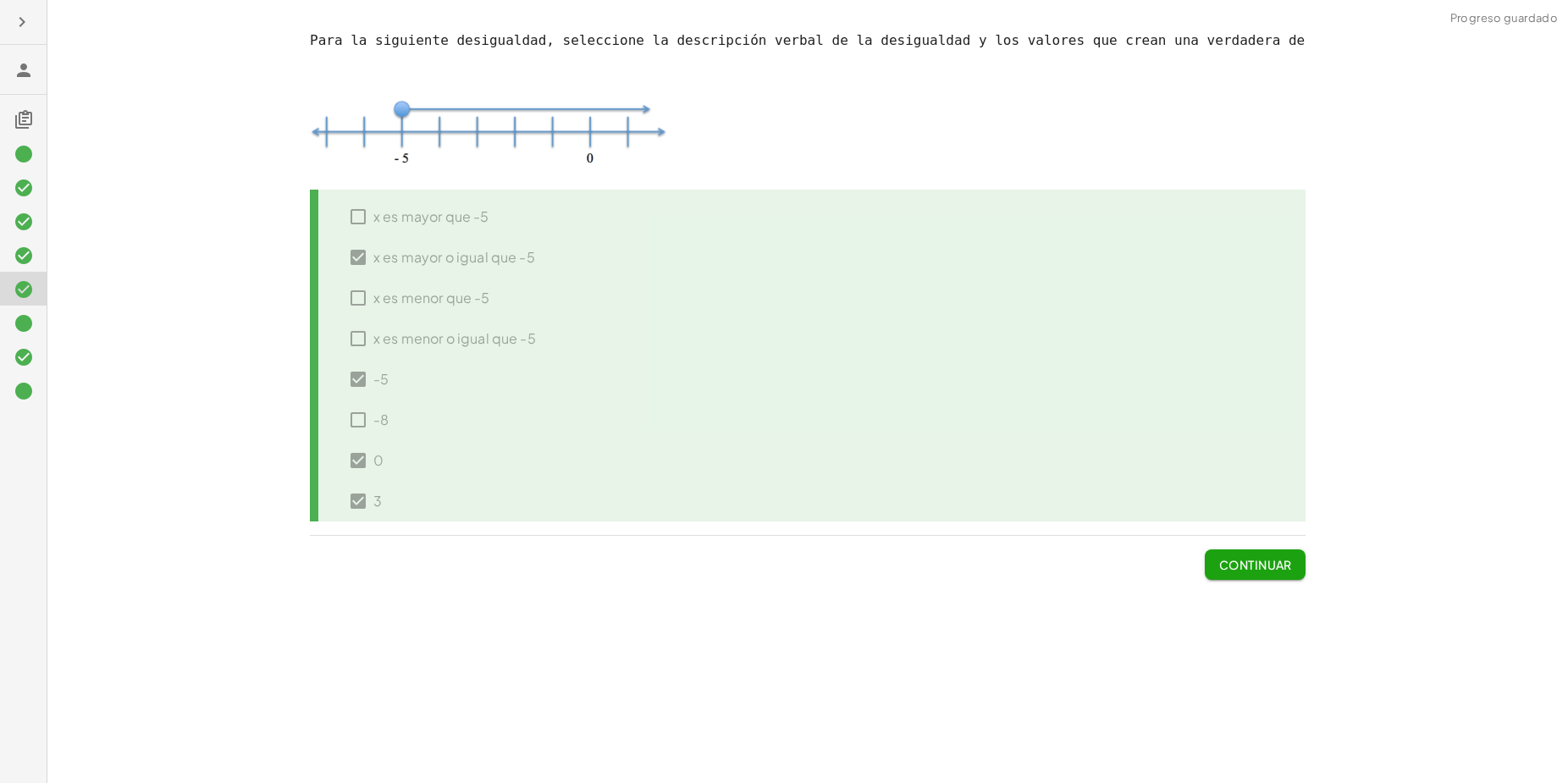
click at [29, 331] on icon at bounding box center [24, 324] width 20 height 20
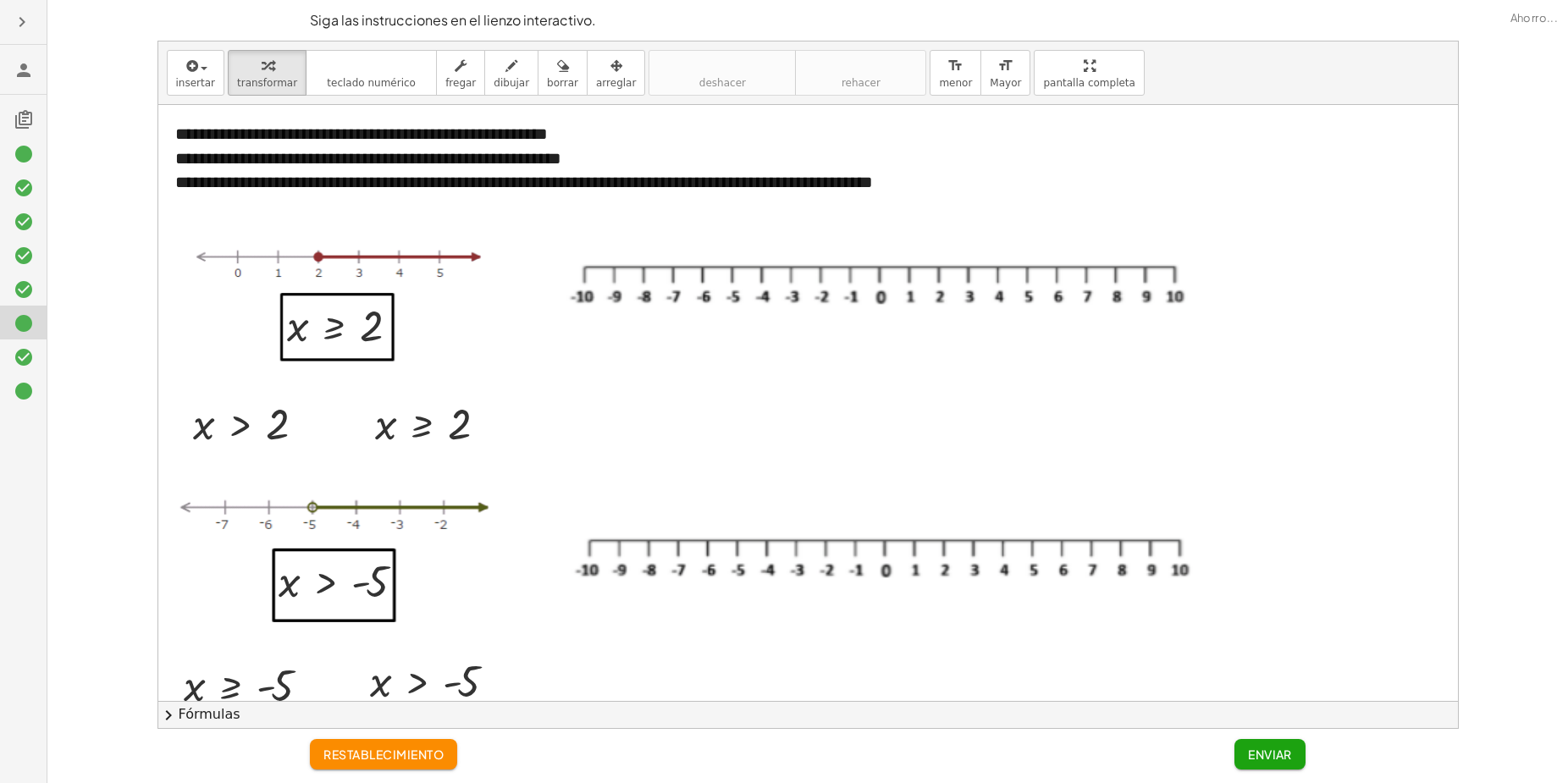
click at [24, 155] on icon at bounding box center [24, 155] width 20 height 20
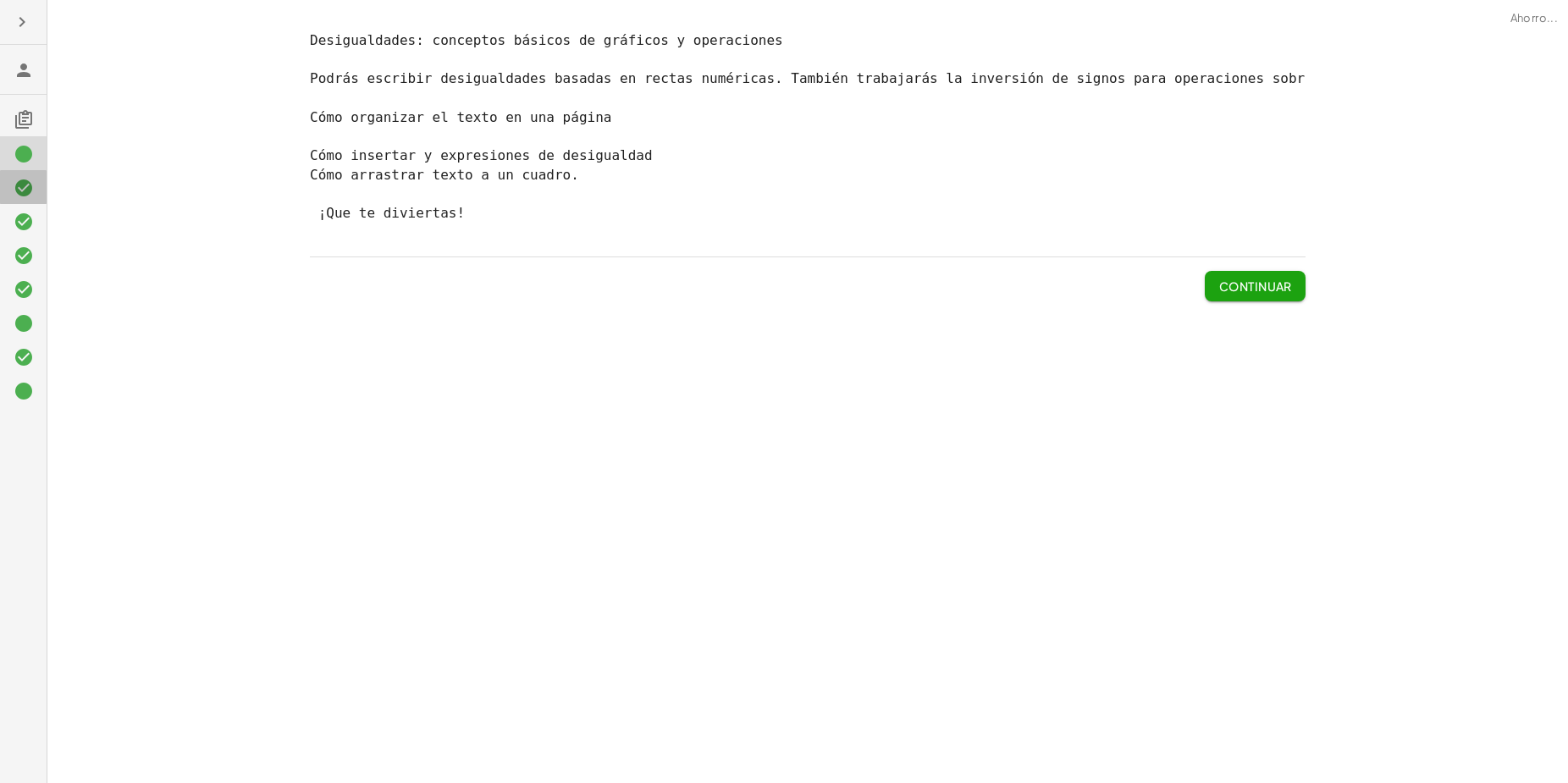
click at [27, 195] on icon at bounding box center [24, 188] width 20 height 20
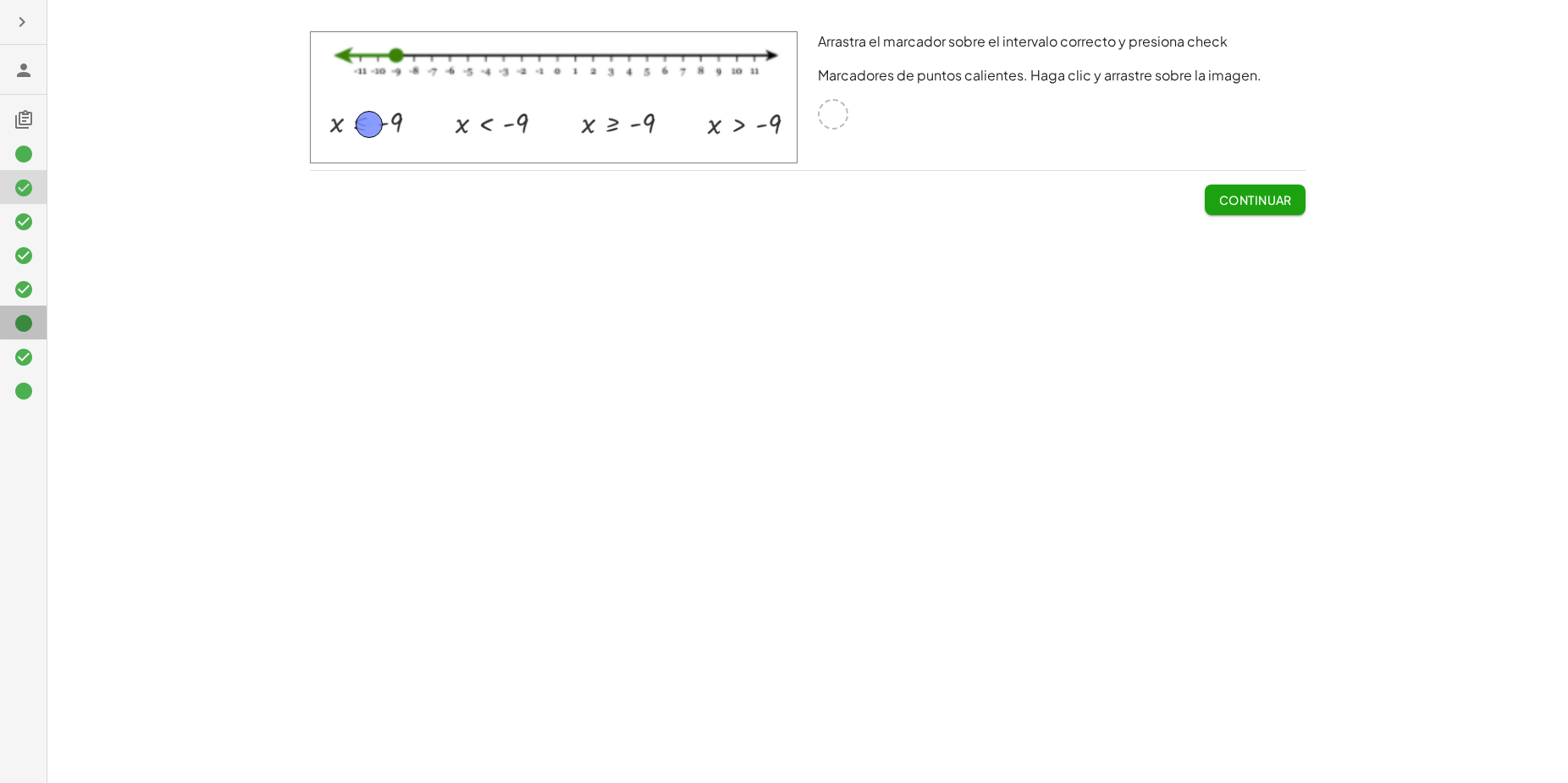
click at [25, 321] on icon at bounding box center [24, 324] width 20 height 20
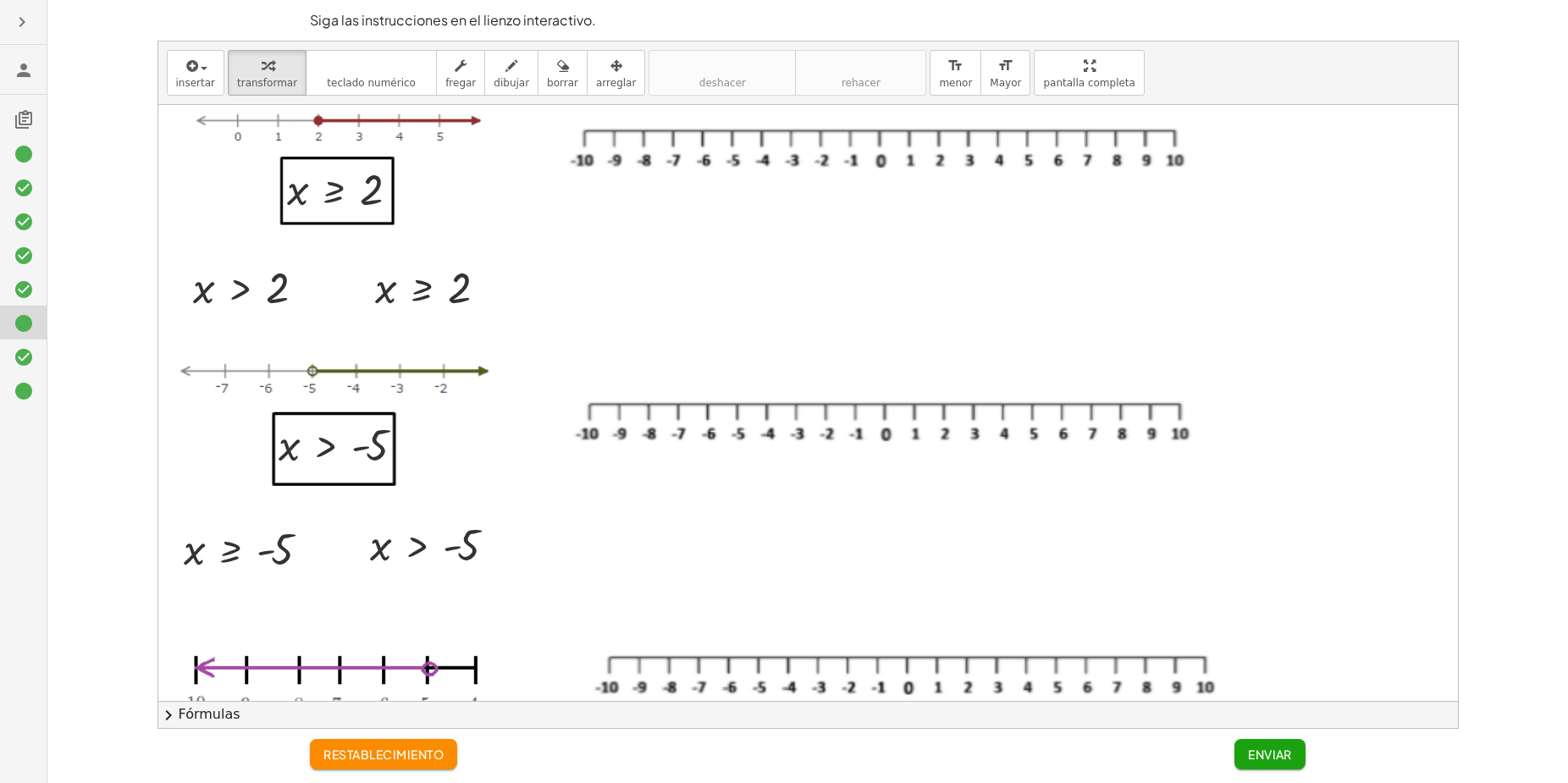
scroll to position [0, 0]
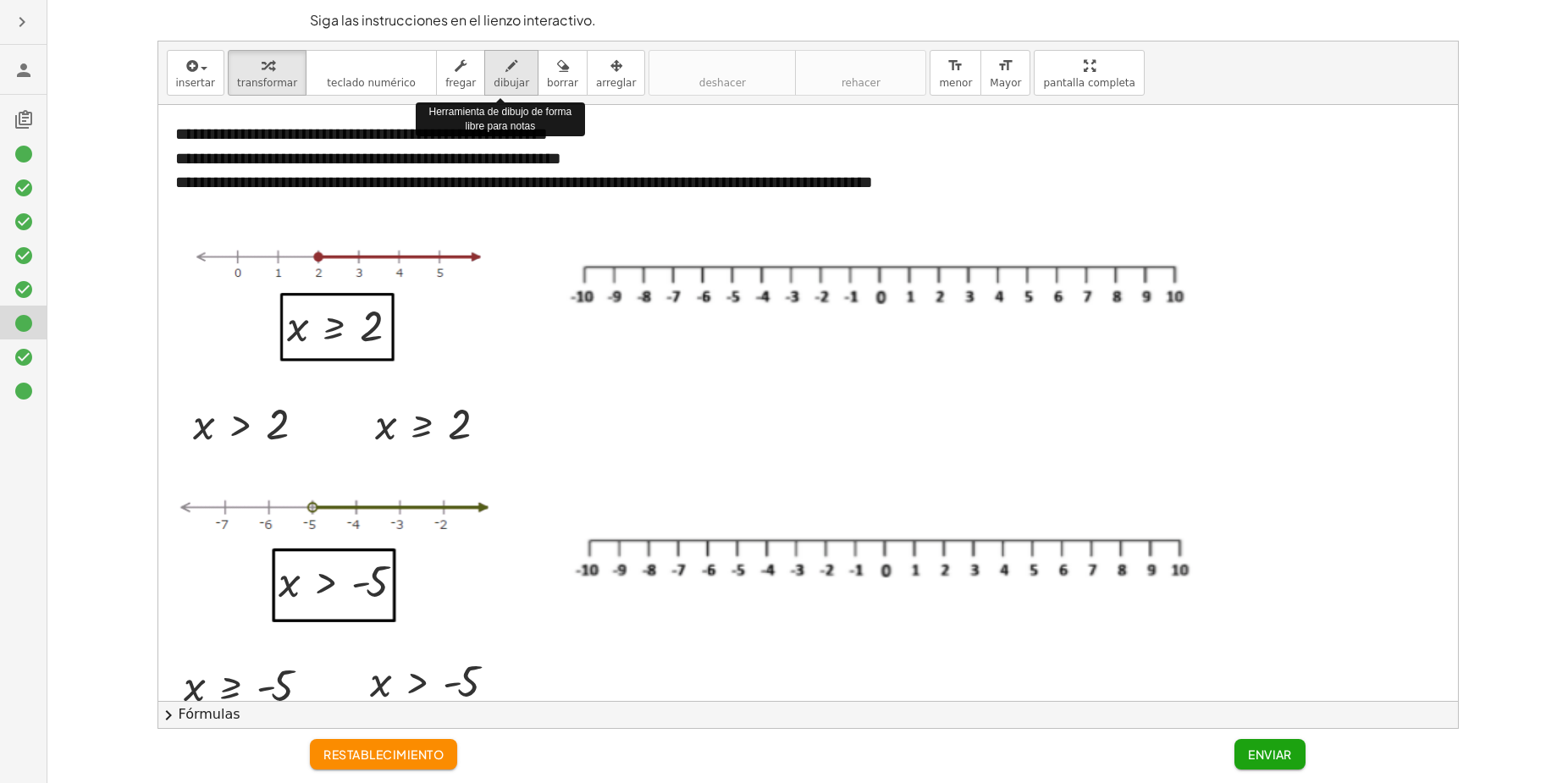
click at [501, 82] on span "dibujar" at bounding box center [511, 83] width 35 height 12
click at [942, 262] on div at bounding box center [808, 579] width 1300 height 949
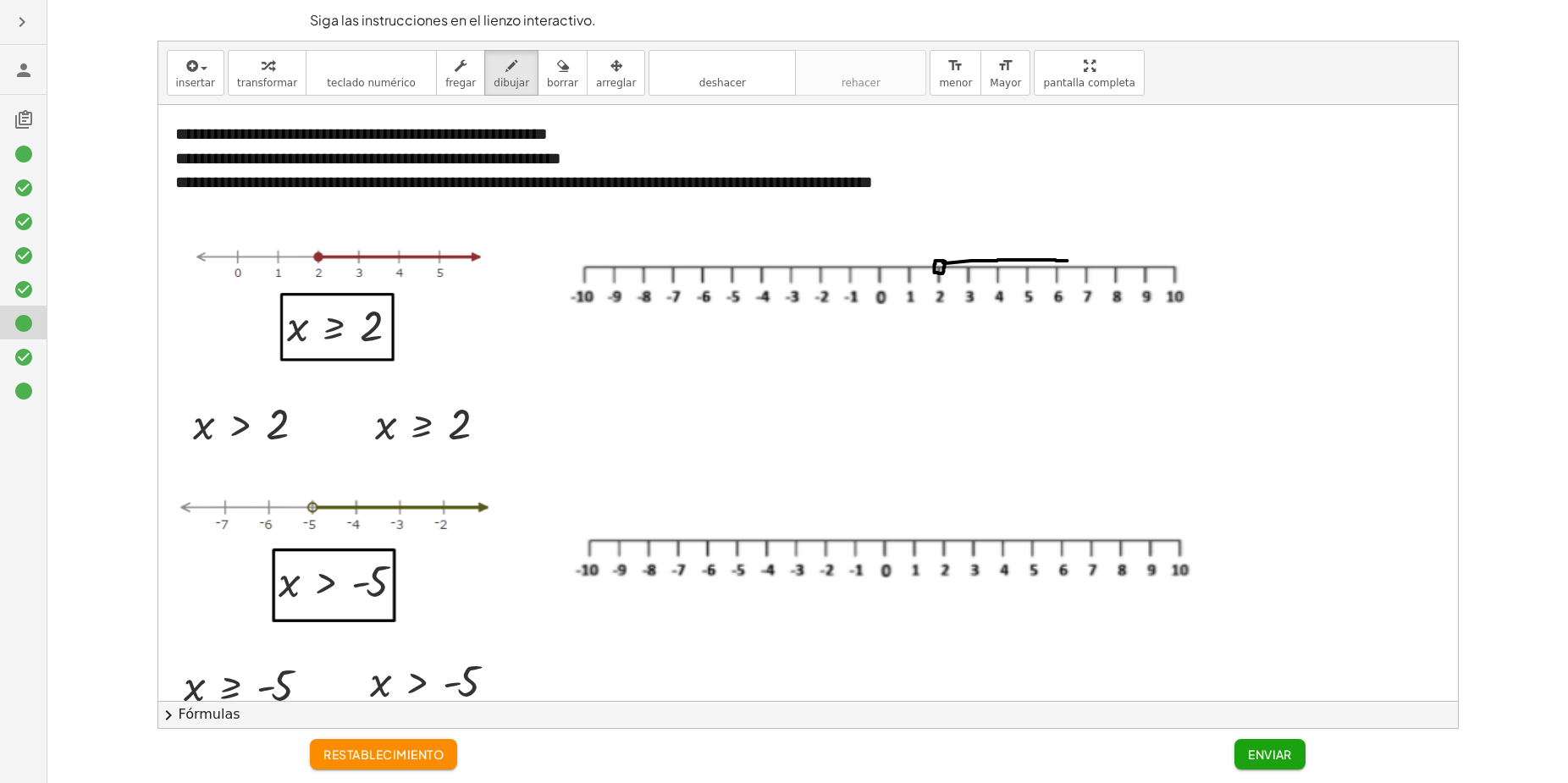
drag, startPoint x: 946, startPoint y: 263, endPoint x: 1070, endPoint y: 261, distance: 124.0
click at [1070, 261] on div at bounding box center [808, 579] width 1300 height 949
click at [1065, 250] on div at bounding box center [808, 579] width 1300 height 949
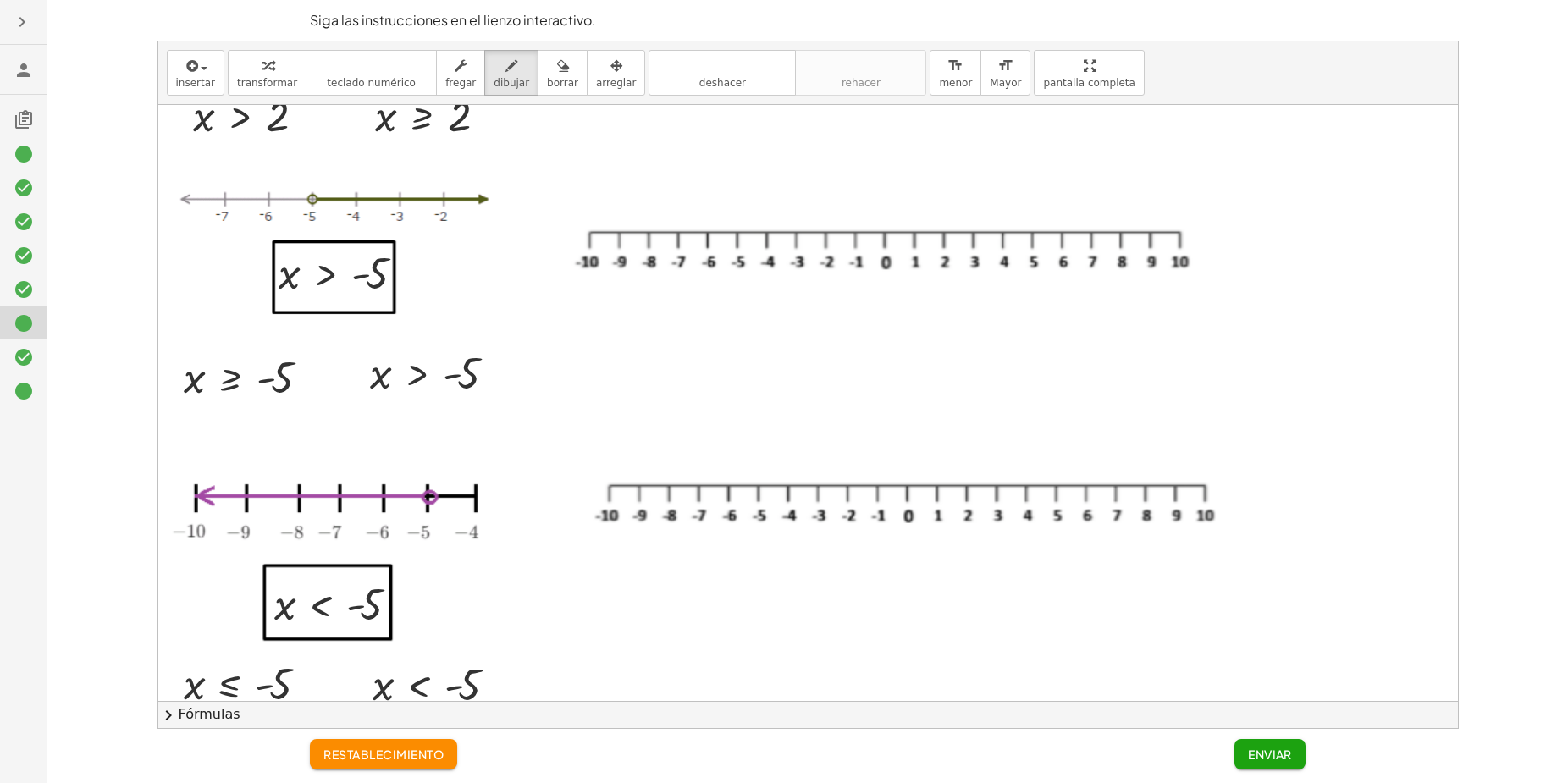
scroll to position [306, 0]
click at [737, 233] on div at bounding box center [808, 273] width 1300 height 949
click at [740, 229] on div at bounding box center [808, 273] width 1300 height 949
click at [550, 73] on div "button" at bounding box center [563, 65] width 32 height 20
click at [740, 223] on div at bounding box center [808, 273] width 1300 height 949
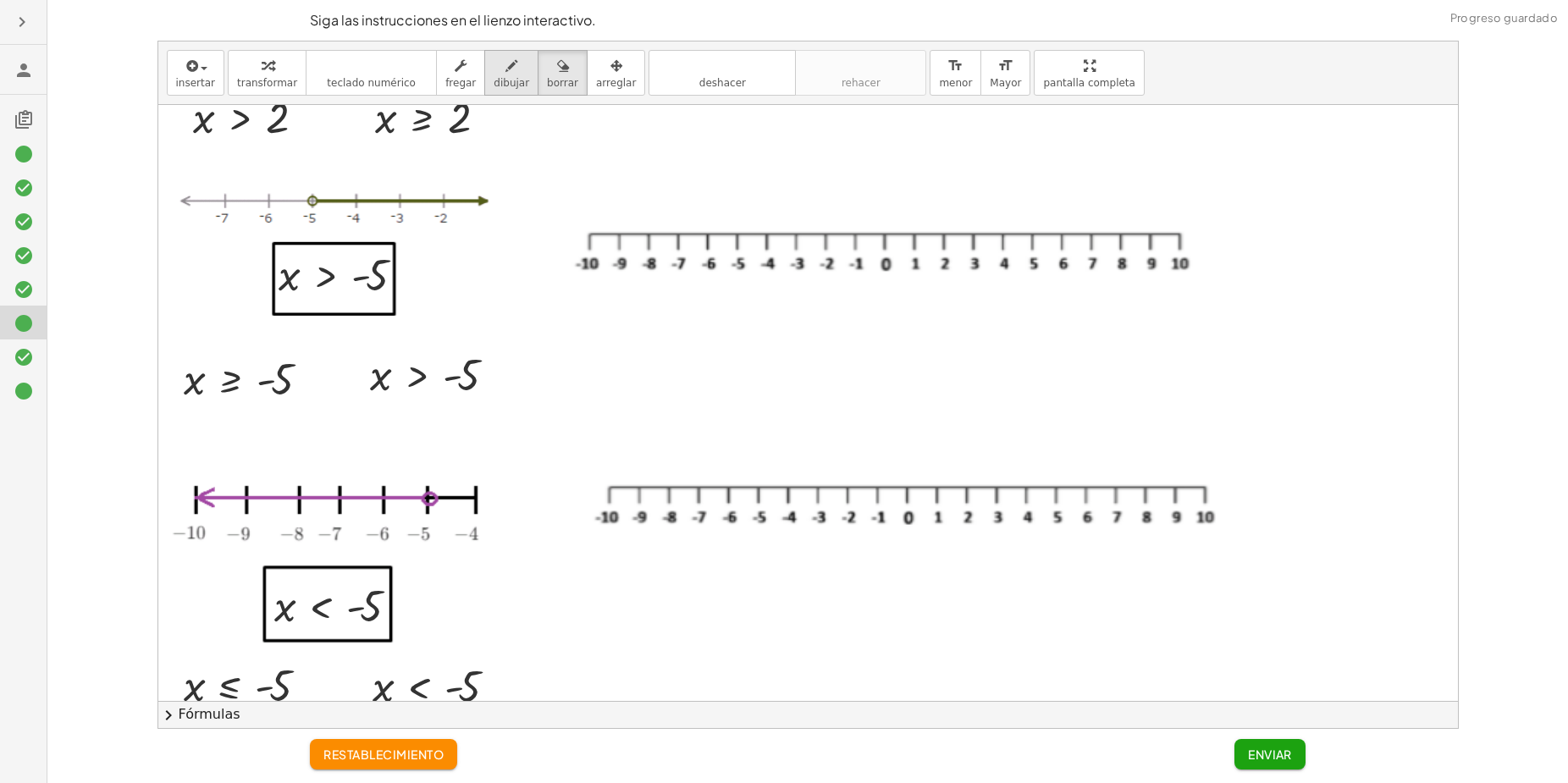
click at [508, 77] on span "dibujar" at bounding box center [511, 83] width 35 height 12
click at [736, 230] on div at bounding box center [808, 273] width 1300 height 949
click at [737, 235] on div at bounding box center [808, 273] width 1300 height 949
click at [736, 229] on div at bounding box center [808, 273] width 1300 height 949
click at [557, 84] on button "borrar" at bounding box center [563, 73] width 50 height 46
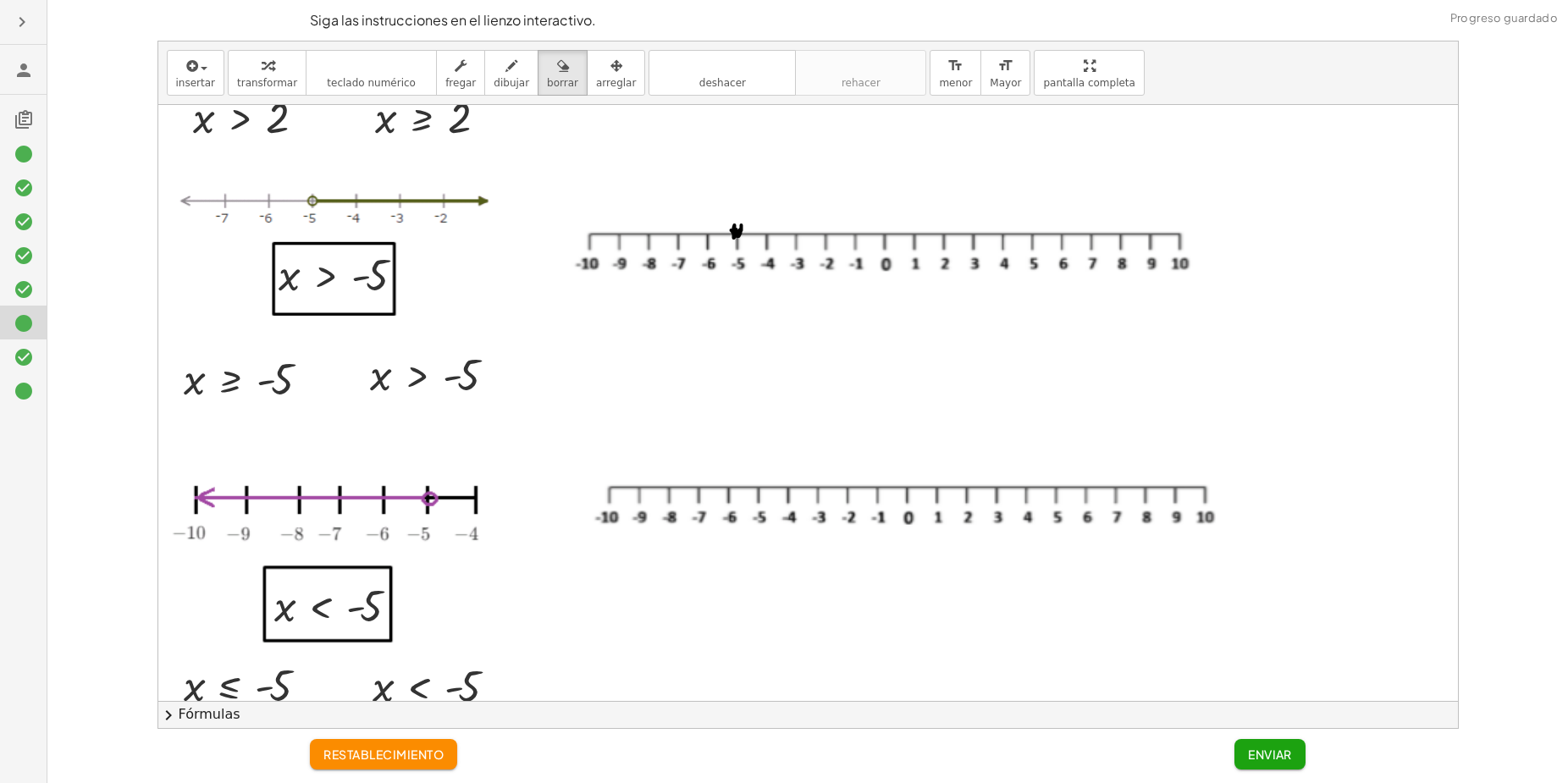
click at [736, 228] on div at bounding box center [808, 273] width 1300 height 949
click at [501, 72] on div "button" at bounding box center [511, 65] width 35 height 20
click at [731, 228] on div at bounding box center [808, 273] width 1300 height 949
drag, startPoint x: 744, startPoint y: 231, endPoint x: 904, endPoint y: 229, distance: 160.0
click at [904, 229] on div at bounding box center [808, 273] width 1300 height 949
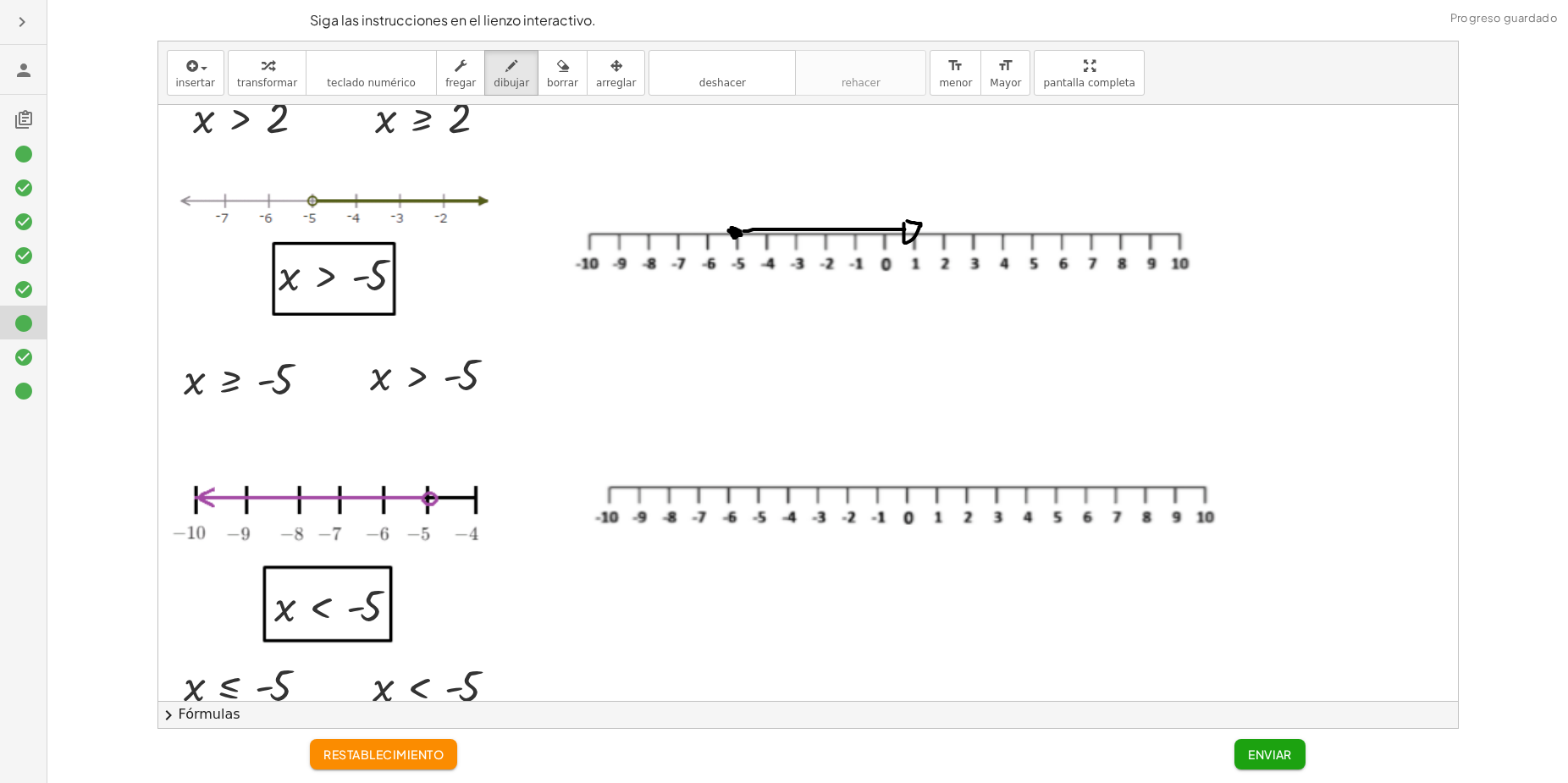
click at [900, 219] on div at bounding box center [808, 273] width 1300 height 949
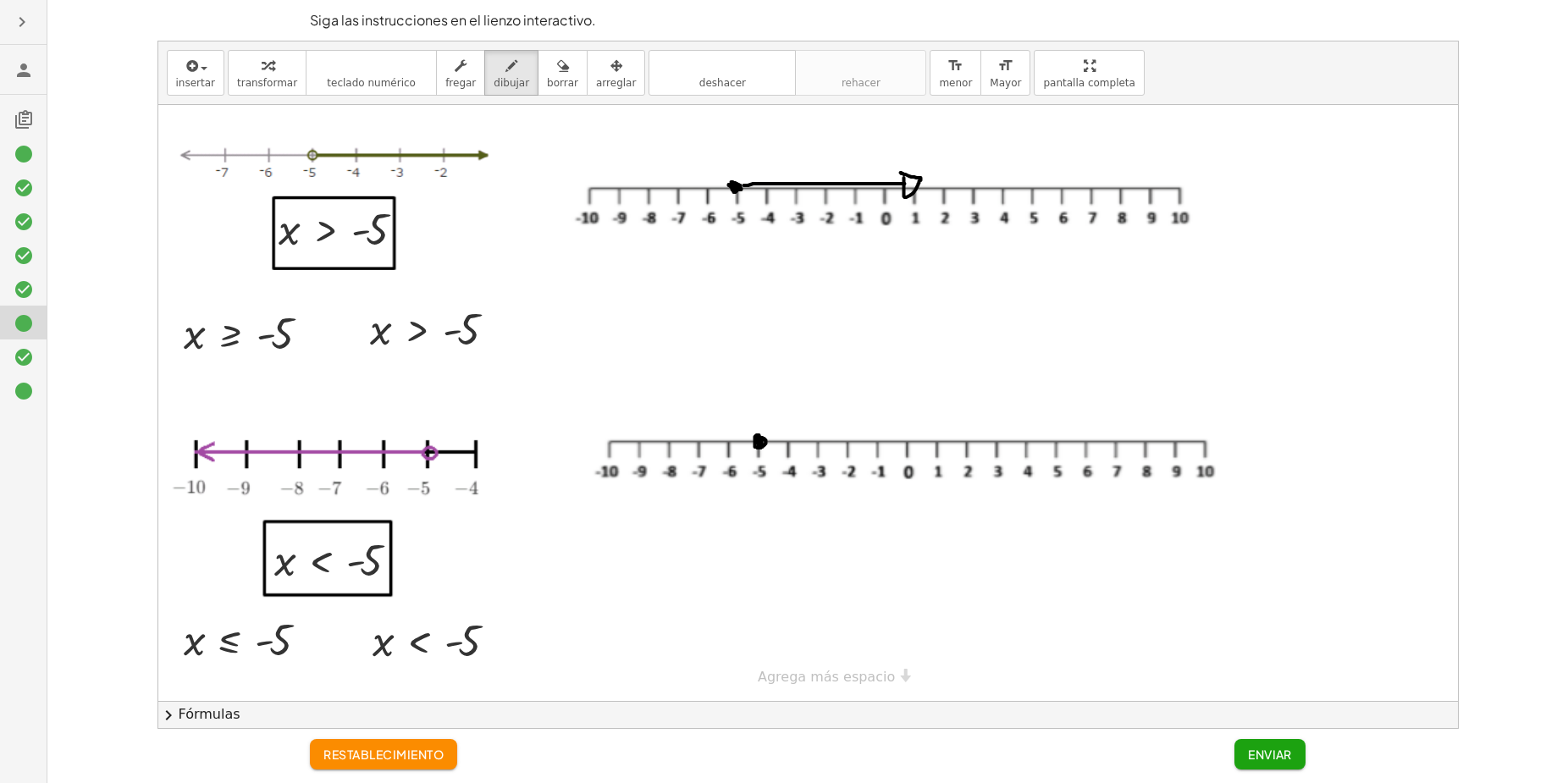
click at [756, 442] on div at bounding box center [808, 226] width 1300 height 949
drag, startPoint x: 756, startPoint y: 443, endPoint x: 648, endPoint y: 438, distance: 108.1
click at [648, 438] on div at bounding box center [808, 226] width 1300 height 949
click at [651, 431] on div at bounding box center [808, 226] width 1300 height 949
click at [547, 82] on span "borrar" at bounding box center [563, 83] width 32 height 12
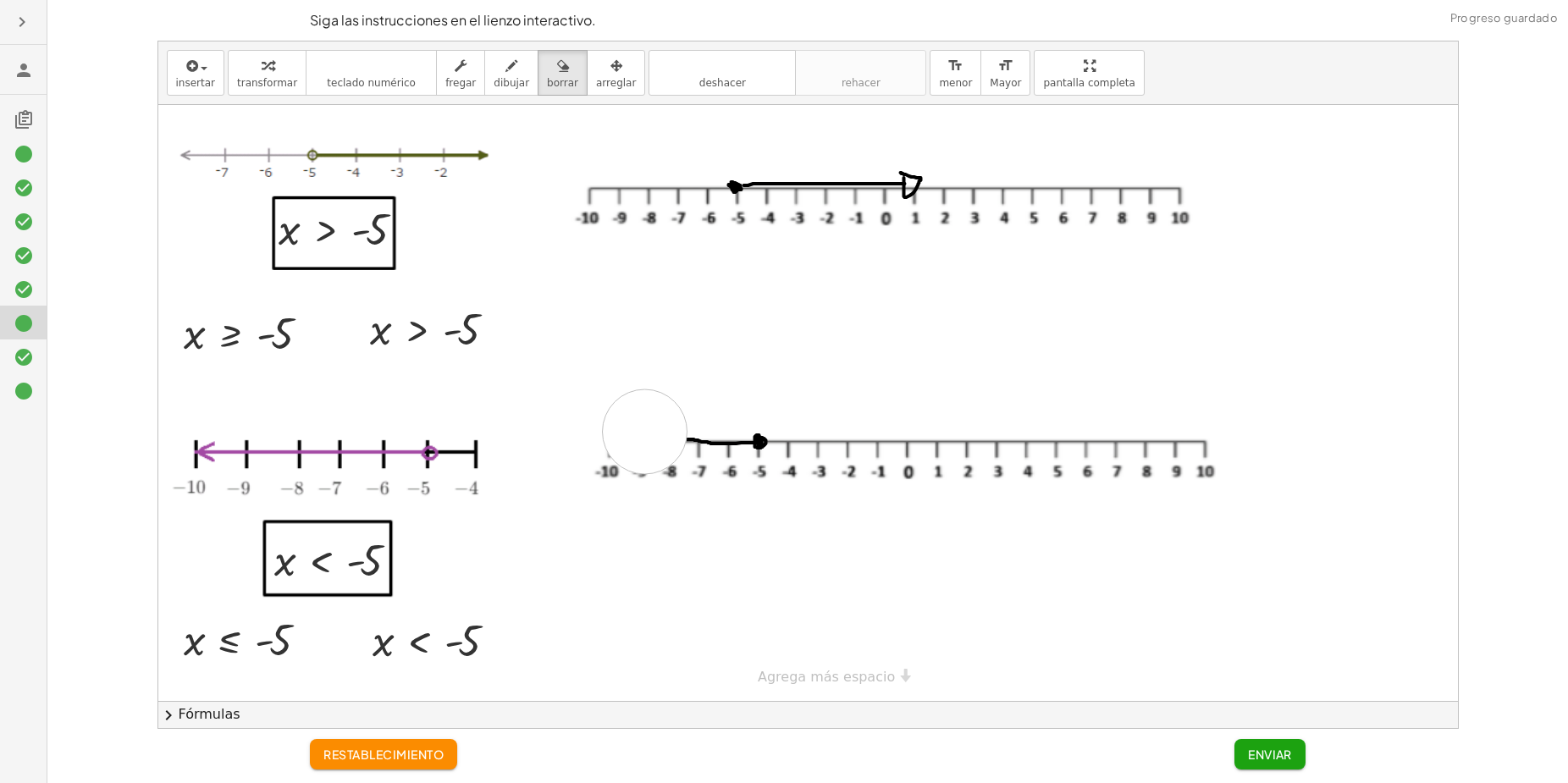
click at [644, 432] on div at bounding box center [808, 226] width 1300 height 949
click at [500, 64] on div "button" at bounding box center [511, 65] width 35 height 20
click at [695, 428] on div at bounding box center [808, 226] width 1300 height 949
click at [540, 91] on button "borrar" at bounding box center [563, 73] width 50 height 46
click at [679, 445] on div at bounding box center [808, 226] width 1300 height 949
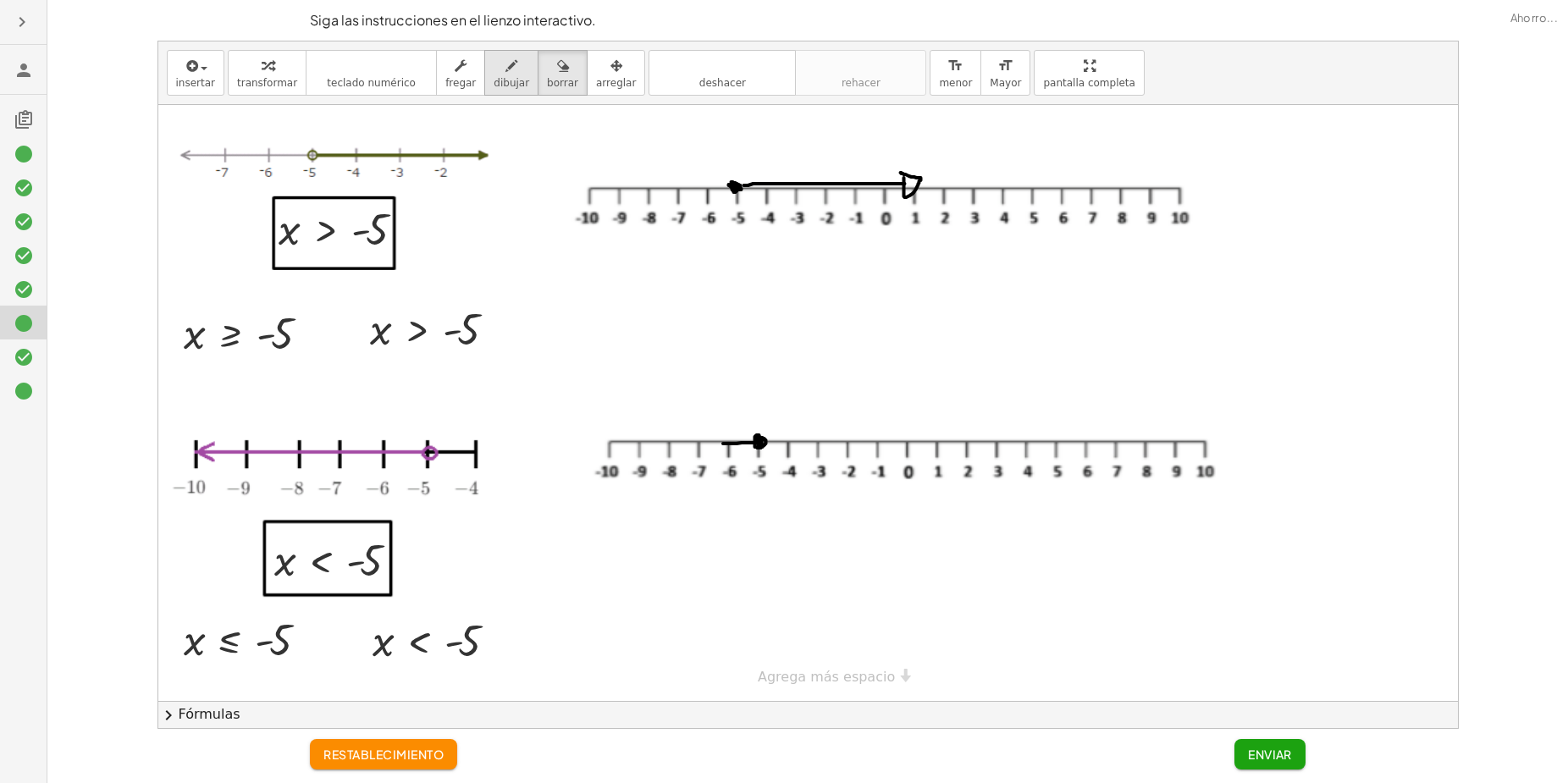
click at [510, 62] on button "dibujar" at bounding box center [511, 73] width 54 height 46
drag, startPoint x: 686, startPoint y: 439, endPoint x: 726, endPoint y: 441, distance: 40.0
click at [726, 441] on div at bounding box center [808, 226] width 1300 height 949
click at [688, 427] on div at bounding box center [808, 226] width 1300 height 949
click at [557, 69] on icon "button" at bounding box center [562, 66] width 12 height 20
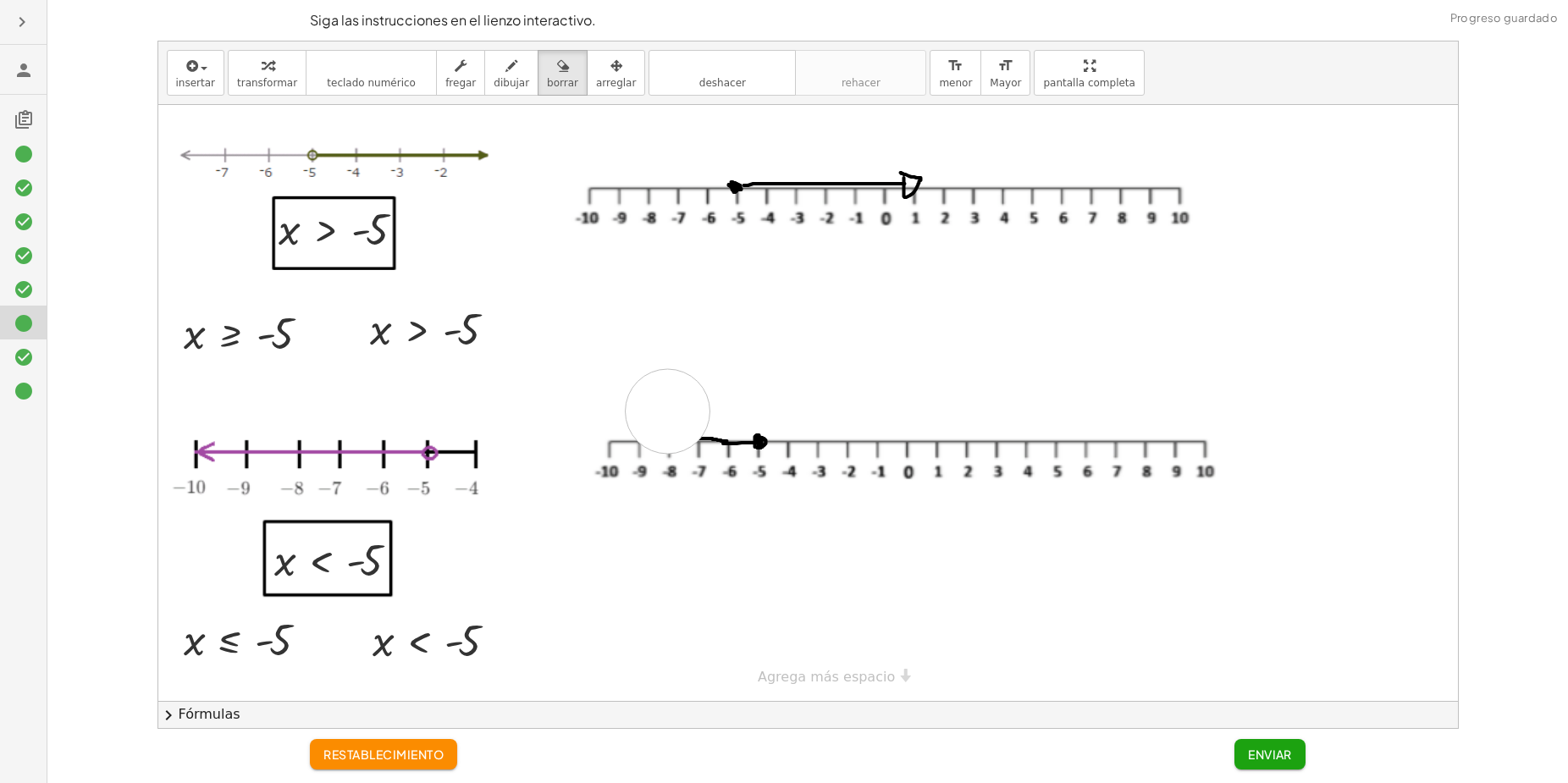
click at [668, 412] on div at bounding box center [808, 226] width 1300 height 949
click at [501, 88] on span "dibujar" at bounding box center [511, 83] width 35 height 12
click at [697, 427] on div at bounding box center [808, 226] width 1300 height 949
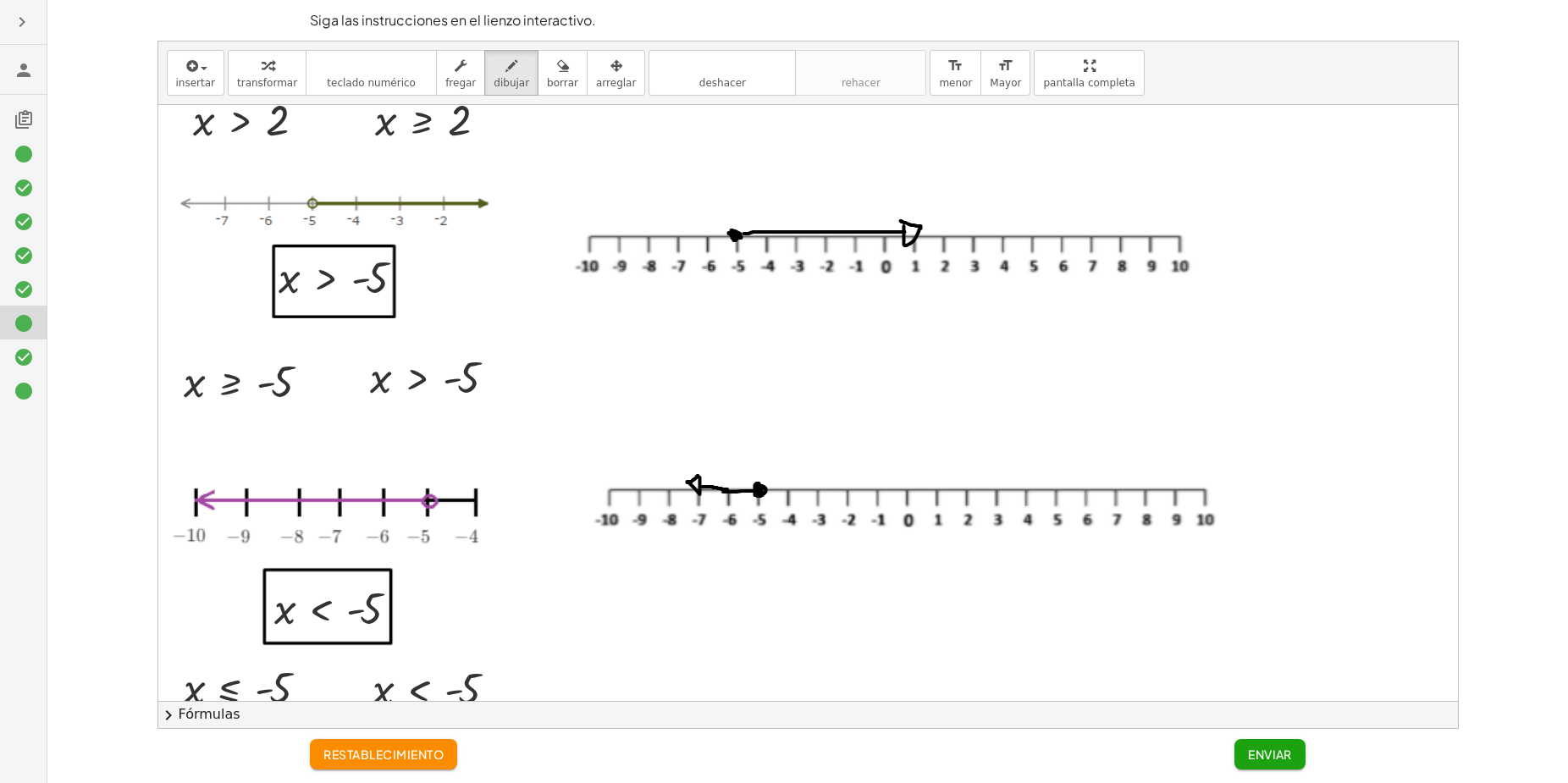
scroll to position [307, 0]
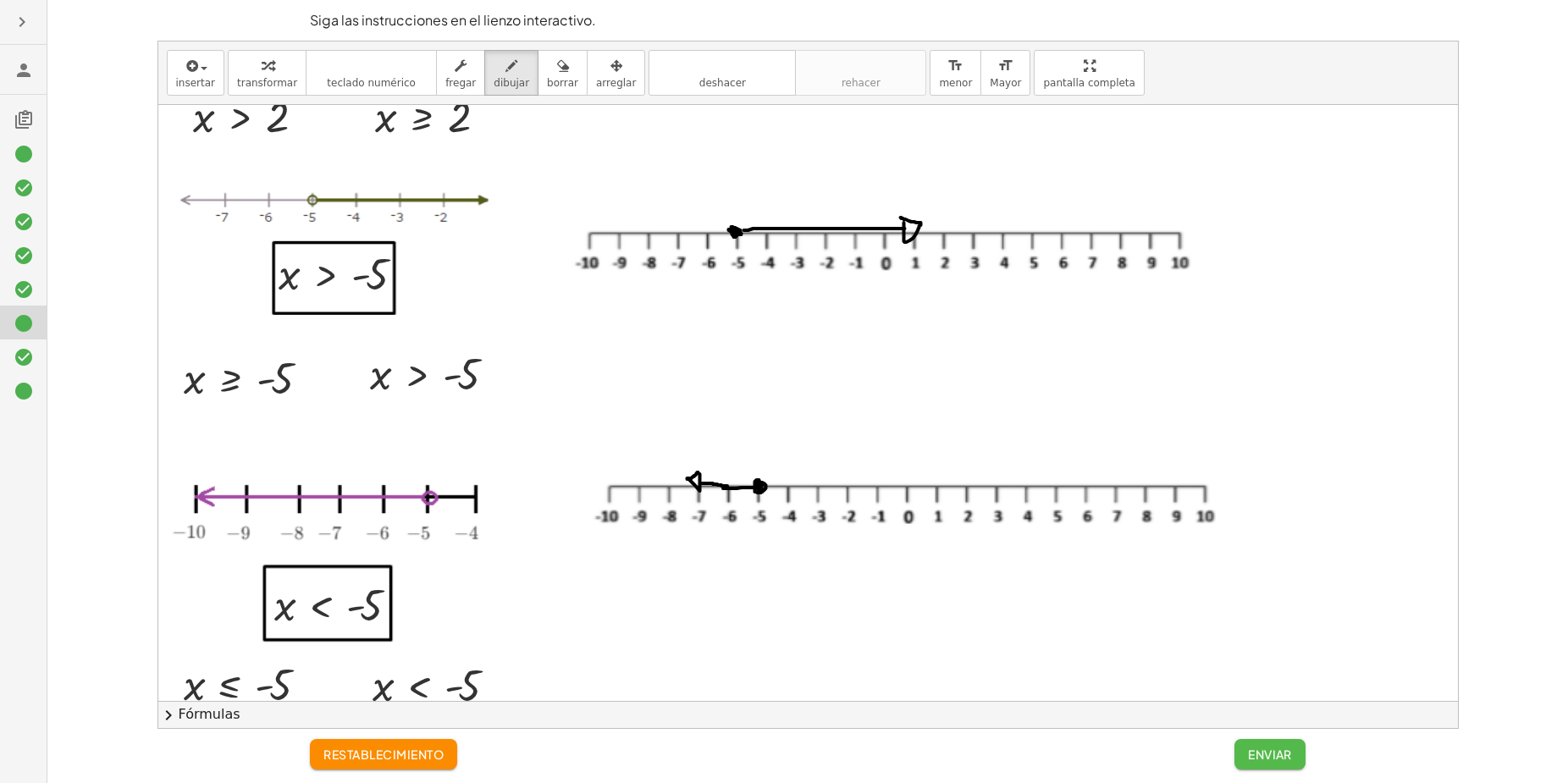
click at [1254, 626] on font "Enviar" at bounding box center [1270, 754] width 44 height 15
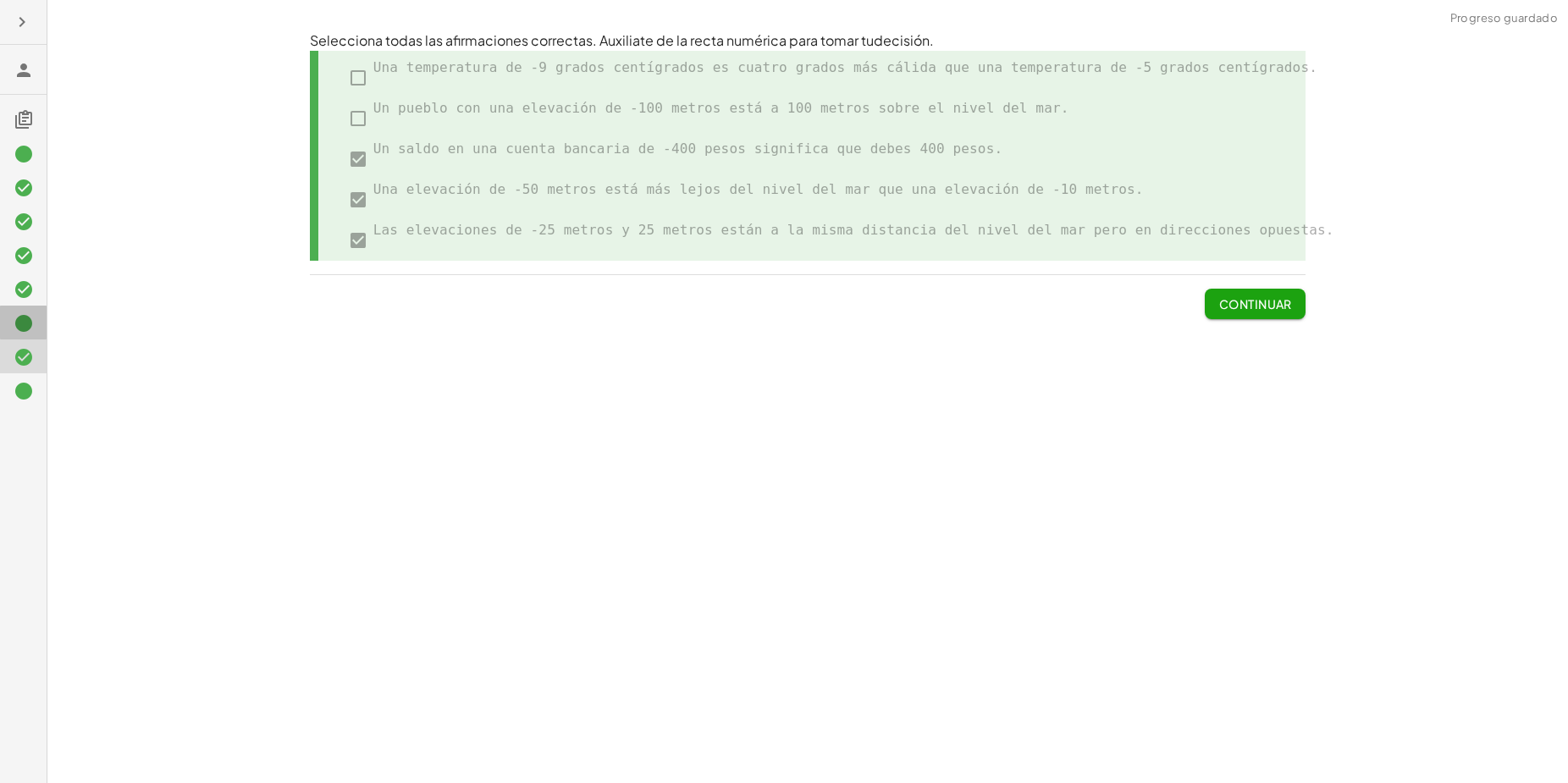
click at [31, 331] on icon at bounding box center [24, 324] width 20 height 20
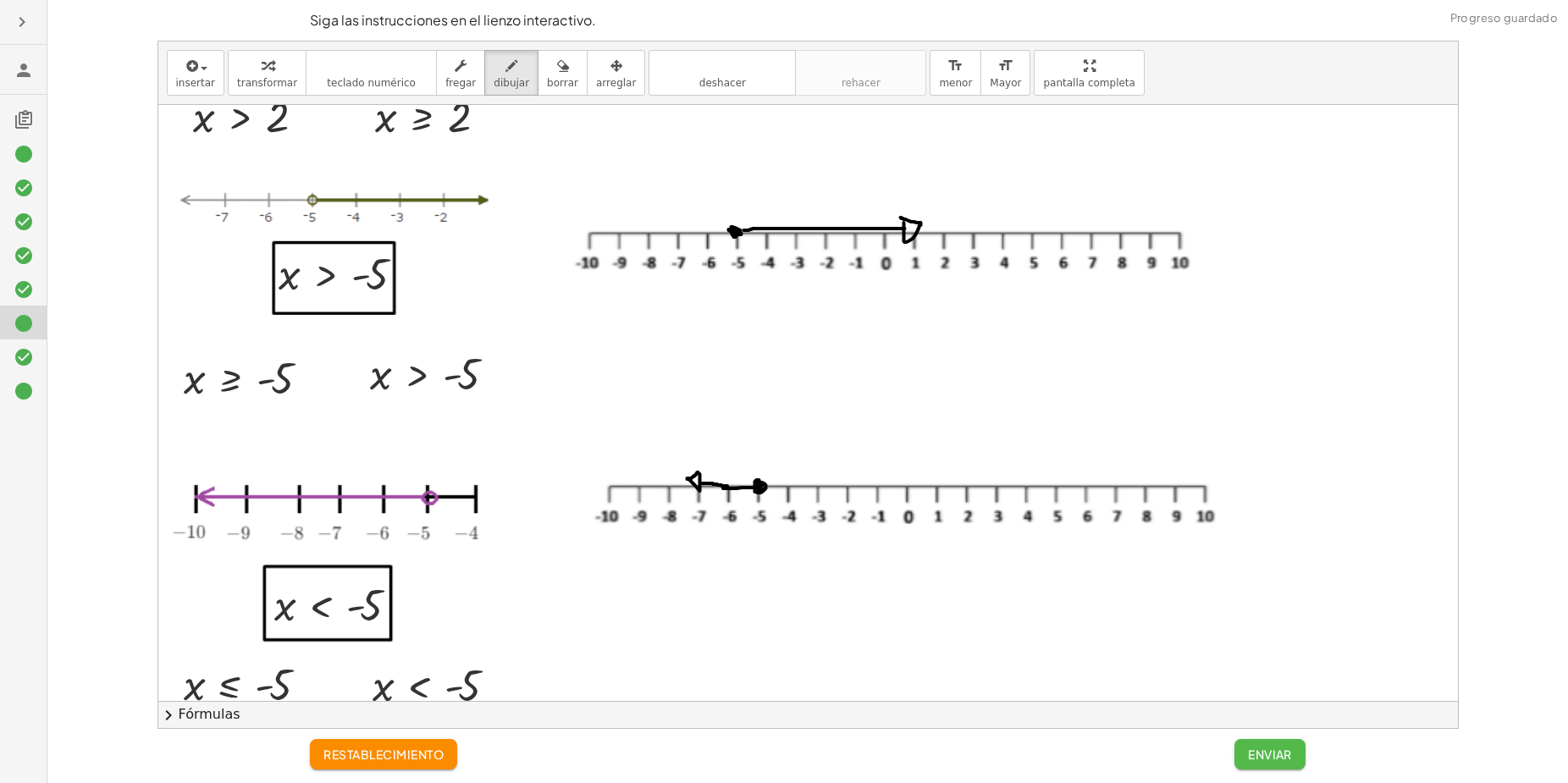
click at [1254, 626] on font "Enviar" at bounding box center [1270, 754] width 44 height 15
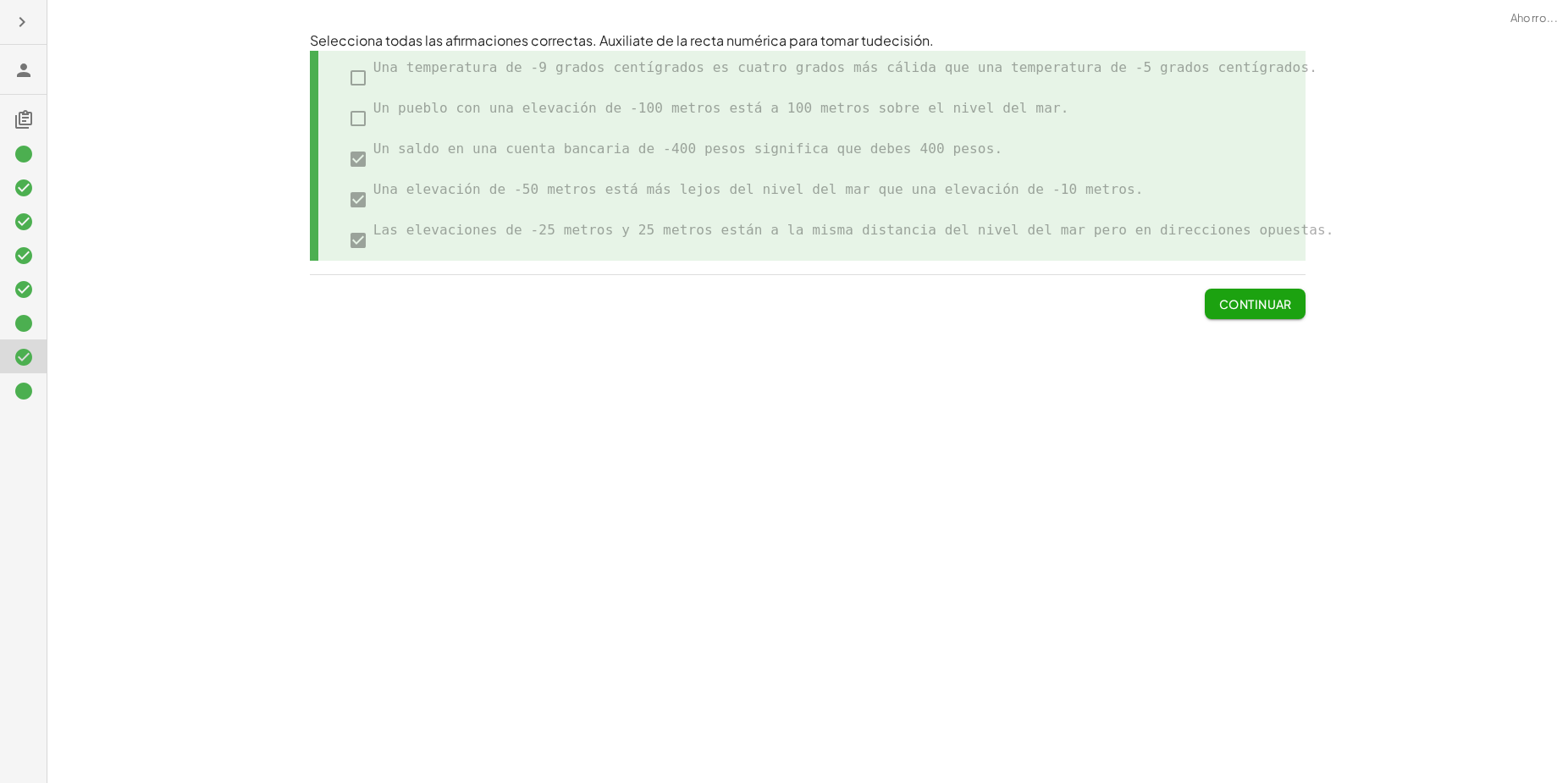
click at [777, 518] on div "Desigualdades: conceptos básicos de gráficos y operaciones Podrás escribir desi…" at bounding box center [808, 391] width 1521 height 783
click at [15, 388] on icon at bounding box center [24, 391] width 20 height 20
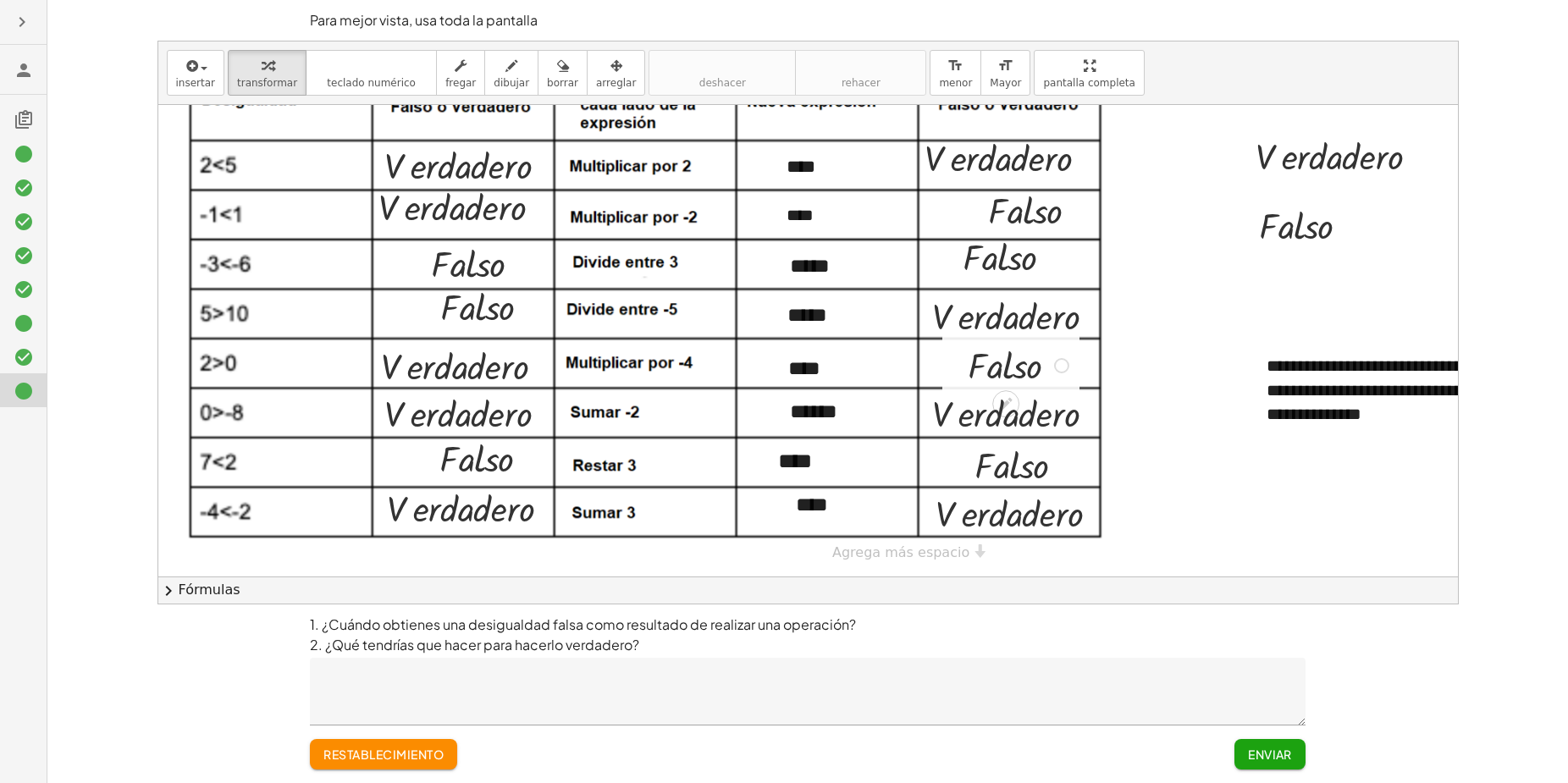
scroll to position [0, 0]
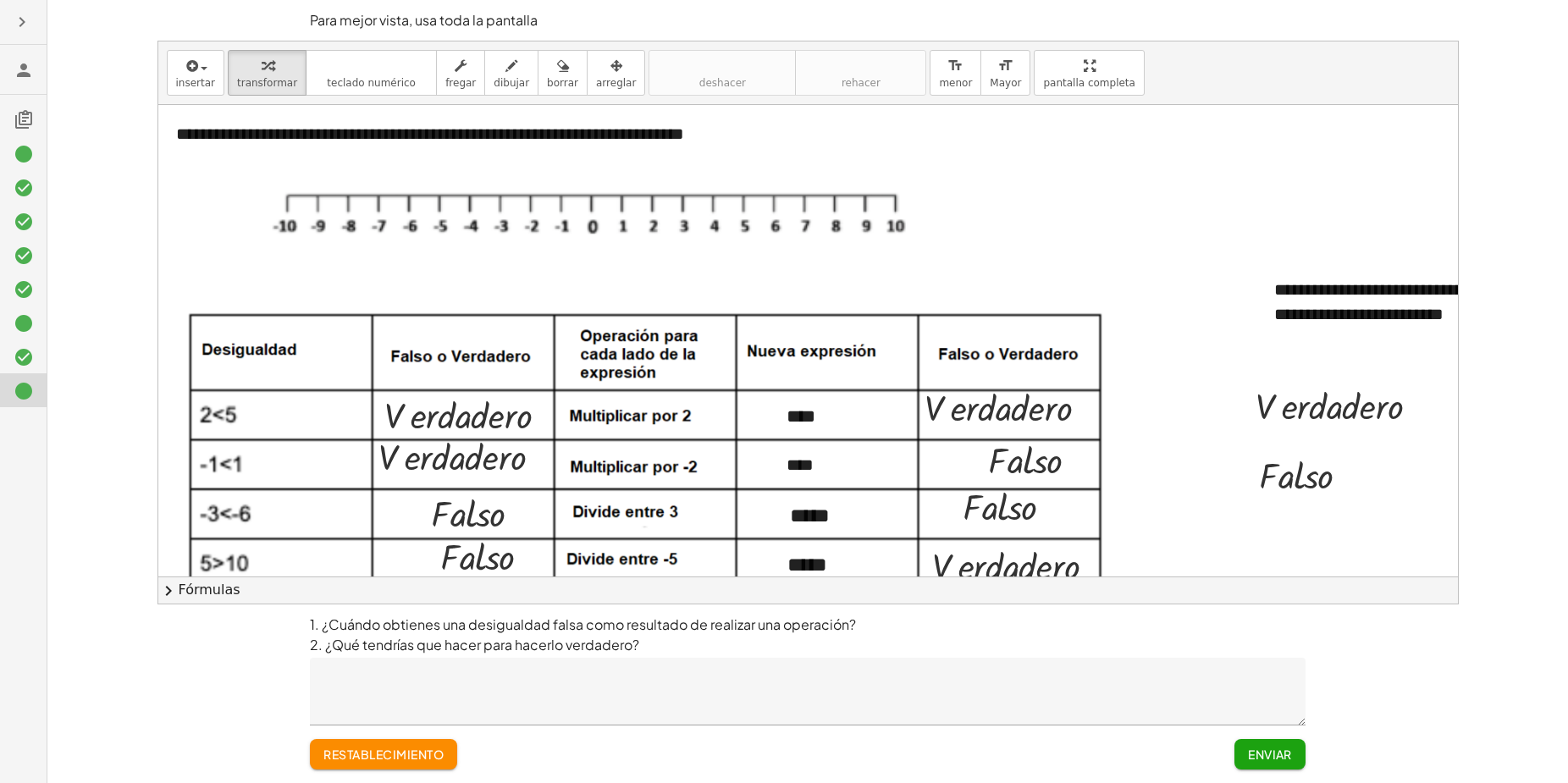
click at [18, 317] on icon at bounding box center [24, 324] width 20 height 20
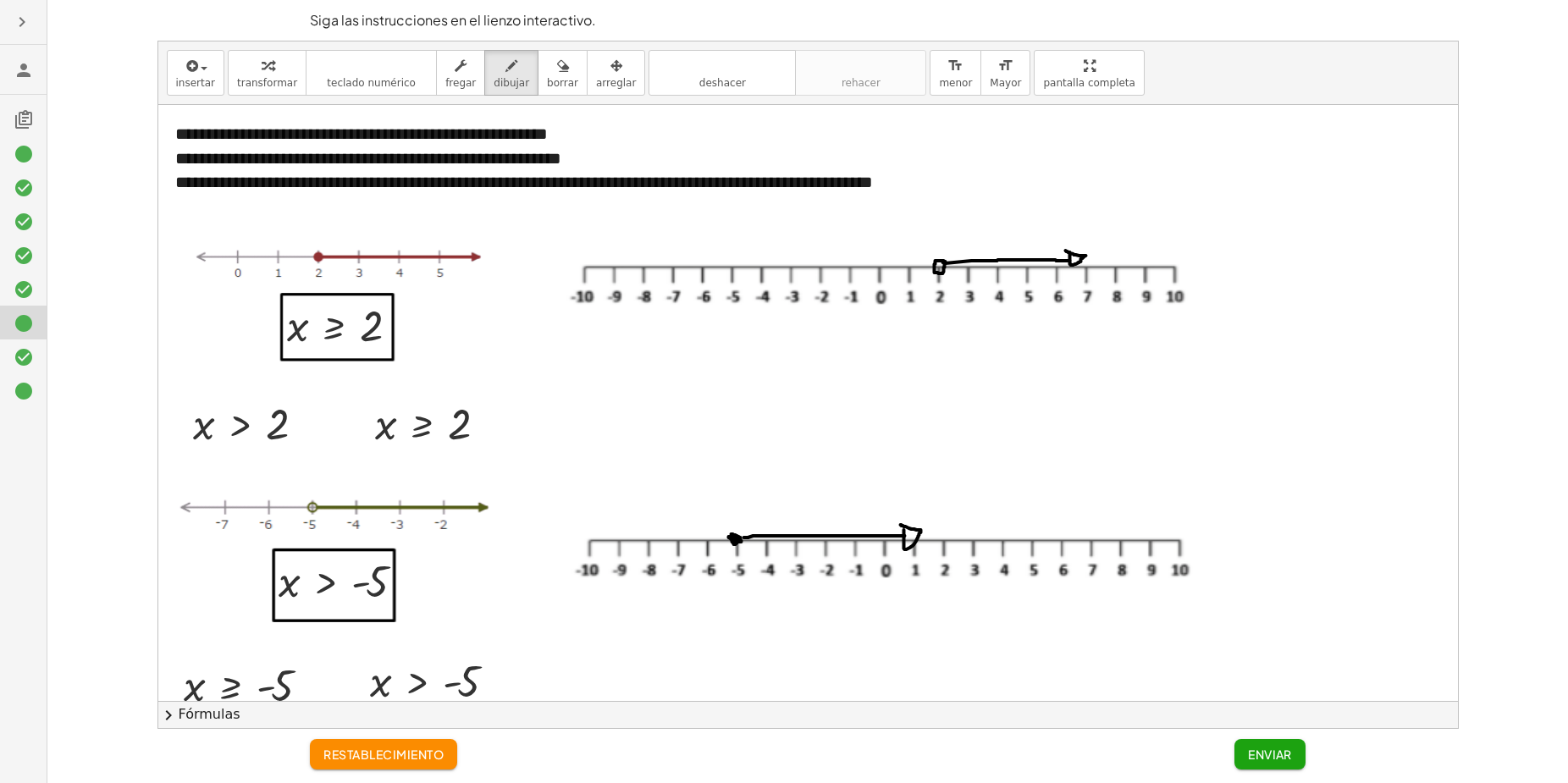
click at [20, 115] on icon at bounding box center [24, 119] width 20 height 20
click at [26, 82] on h3 at bounding box center [23, 69] width 47 height 49
click at [28, 29] on icon "button" at bounding box center [22, 22] width 20 height 20
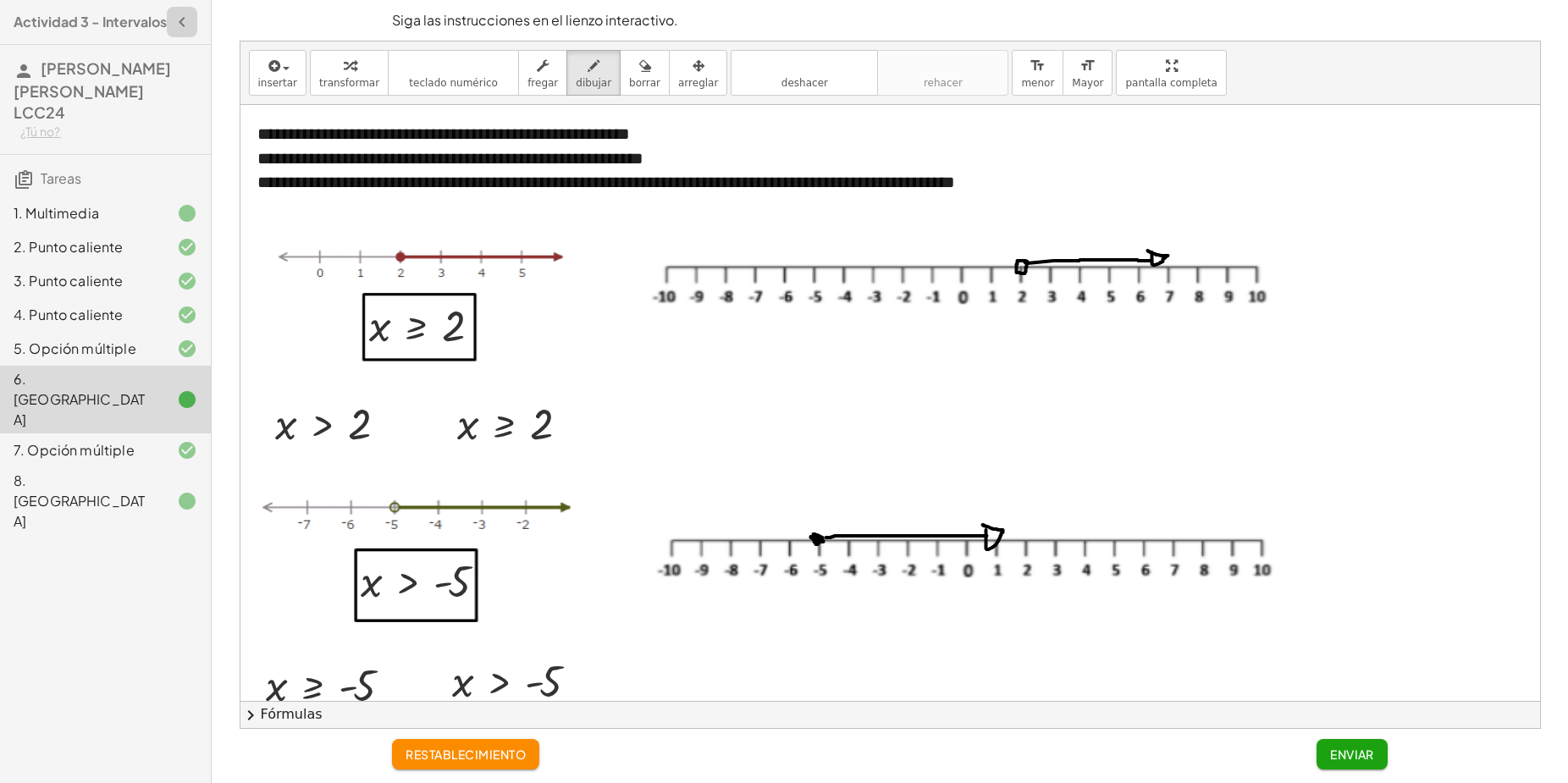
click at [192, 29] on icon "button" at bounding box center [182, 22] width 20 height 20
